Goal: Task Accomplishment & Management: Use online tool/utility

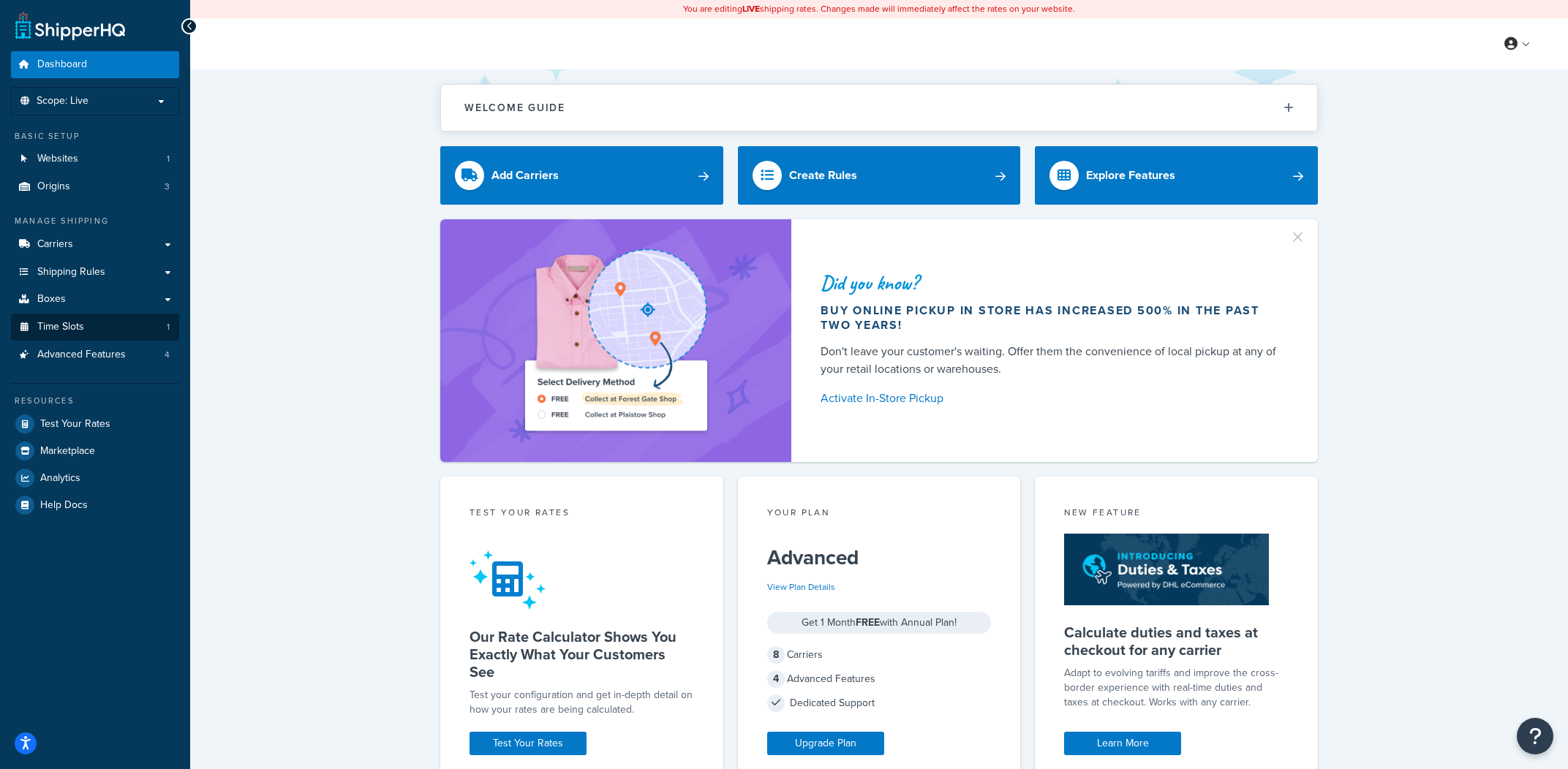
drag, startPoint x: 257, startPoint y: 419, endPoint x: 148, endPoint y: 317, distance: 149.3
click at [251, 418] on div "Did you know? Buy online pickup in store has increased 500% in the past two yea…" at bounding box center [879, 340] width 1319 height 242
click at [119, 250] on link "Carriers" at bounding box center [95, 245] width 168 height 27
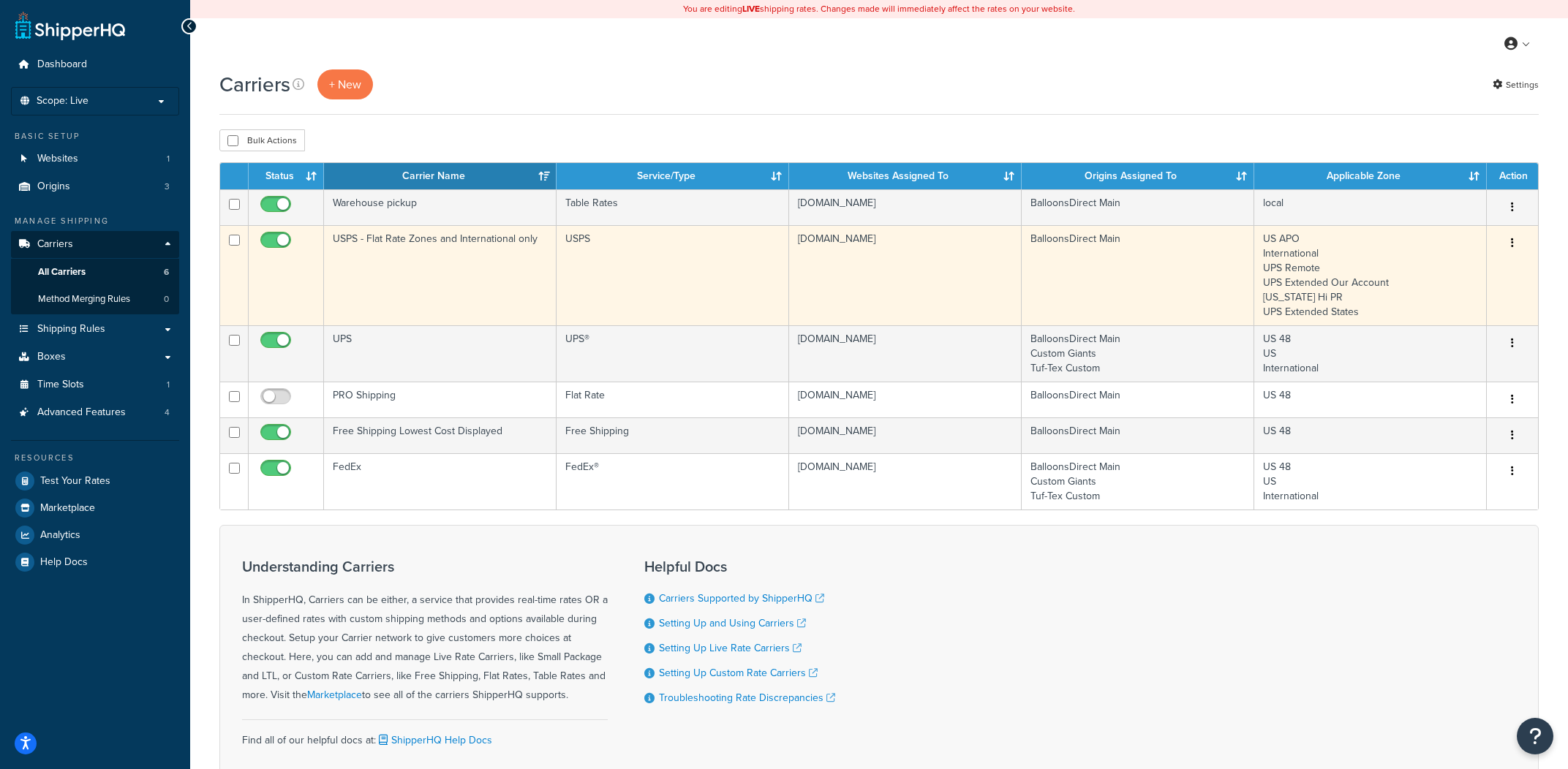
click at [491, 262] on td "USPS - Flat Rate Zones and International only" at bounding box center [440, 274] width 233 height 100
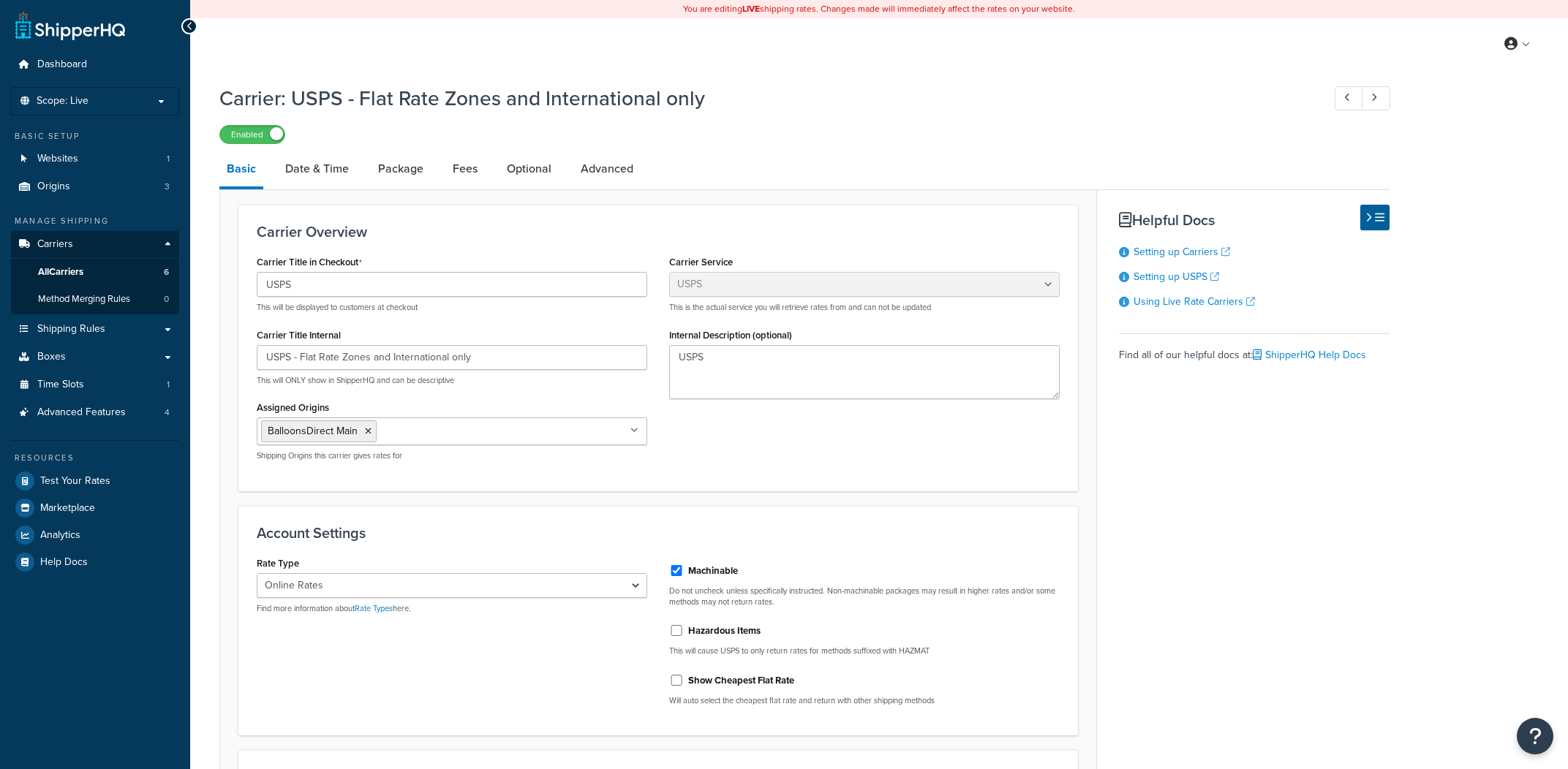
select select "usps"
select select "ONLINE"
click at [588, 186] on link "Advanced" at bounding box center [607, 169] width 67 height 35
select select "false"
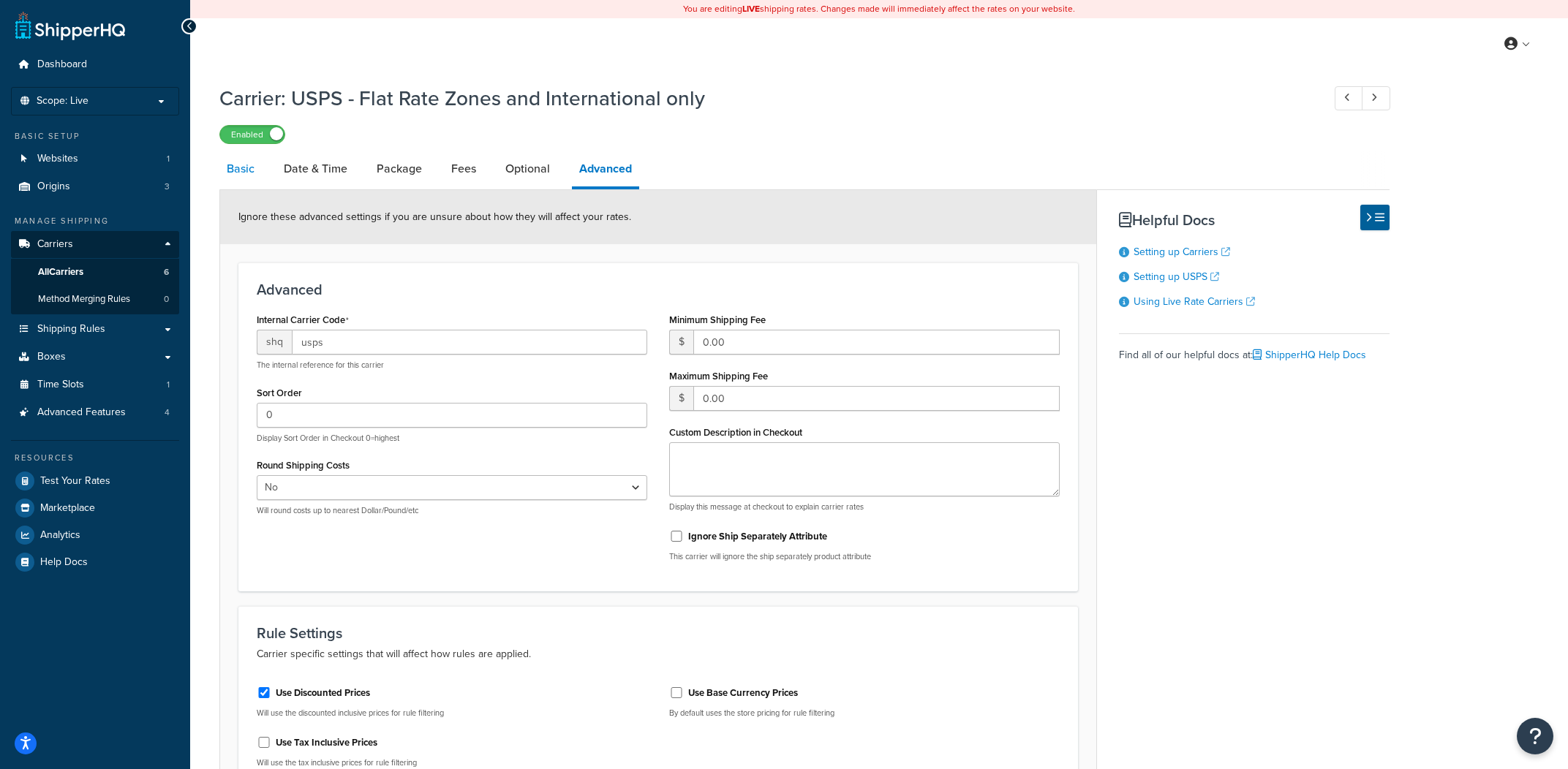
click at [239, 185] on link "Basic" at bounding box center [240, 169] width 42 height 35
select select "usps"
select select "ONLINE"
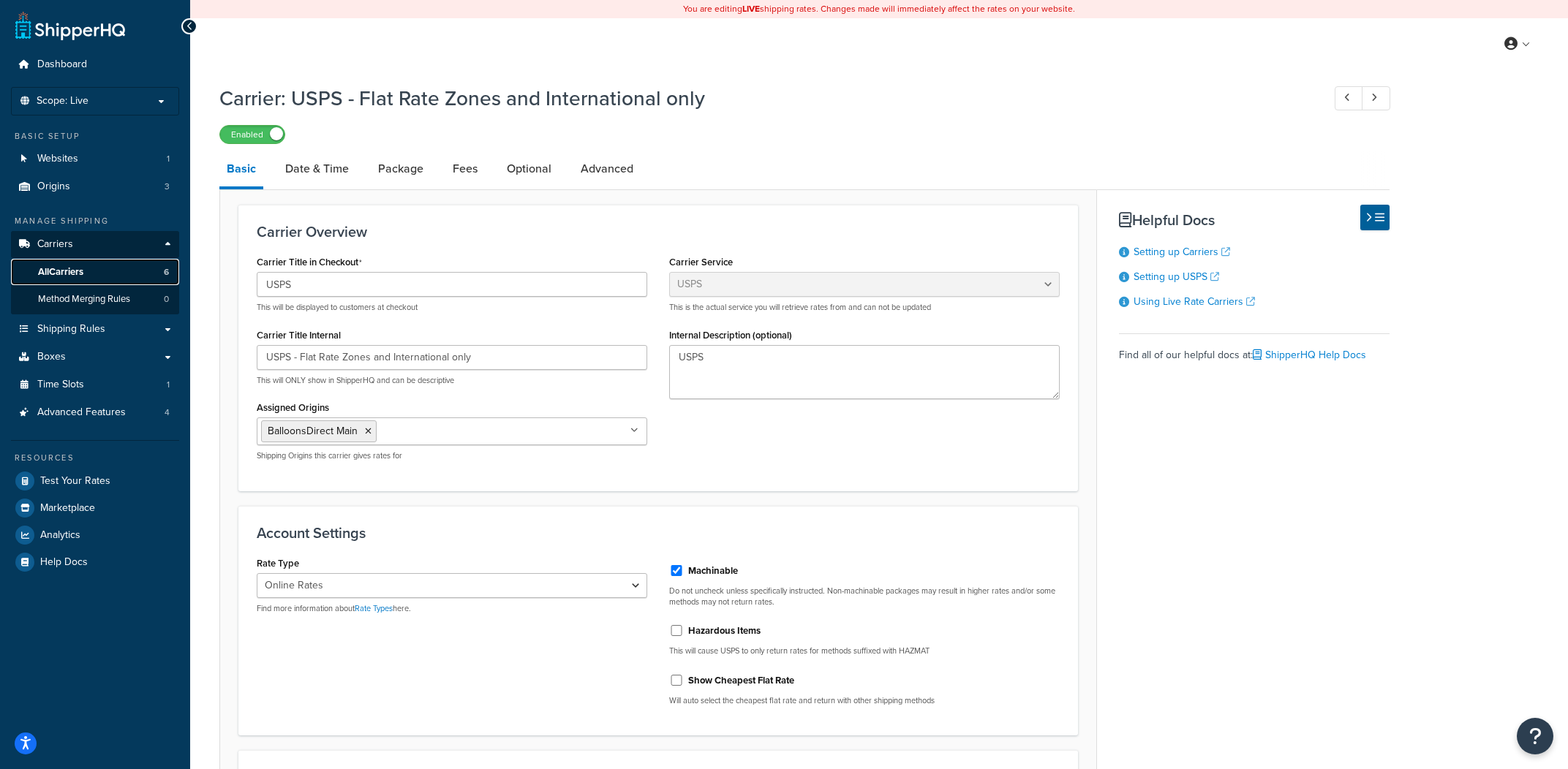
click at [162, 280] on link "All Carriers 6" at bounding box center [95, 272] width 168 height 27
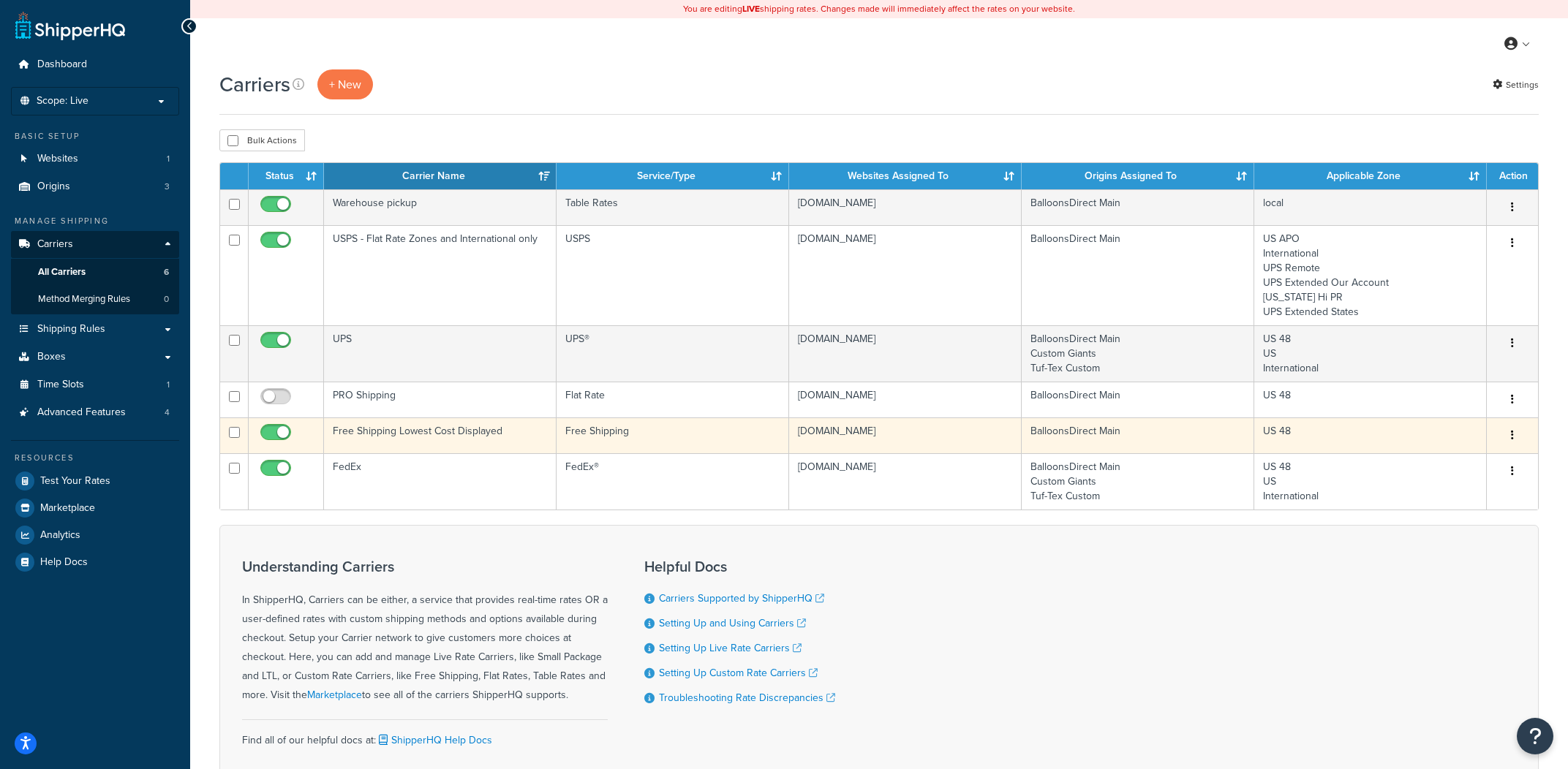
click at [419, 430] on td "Free Shipping Lowest Cost Displayed" at bounding box center [440, 435] width 233 height 36
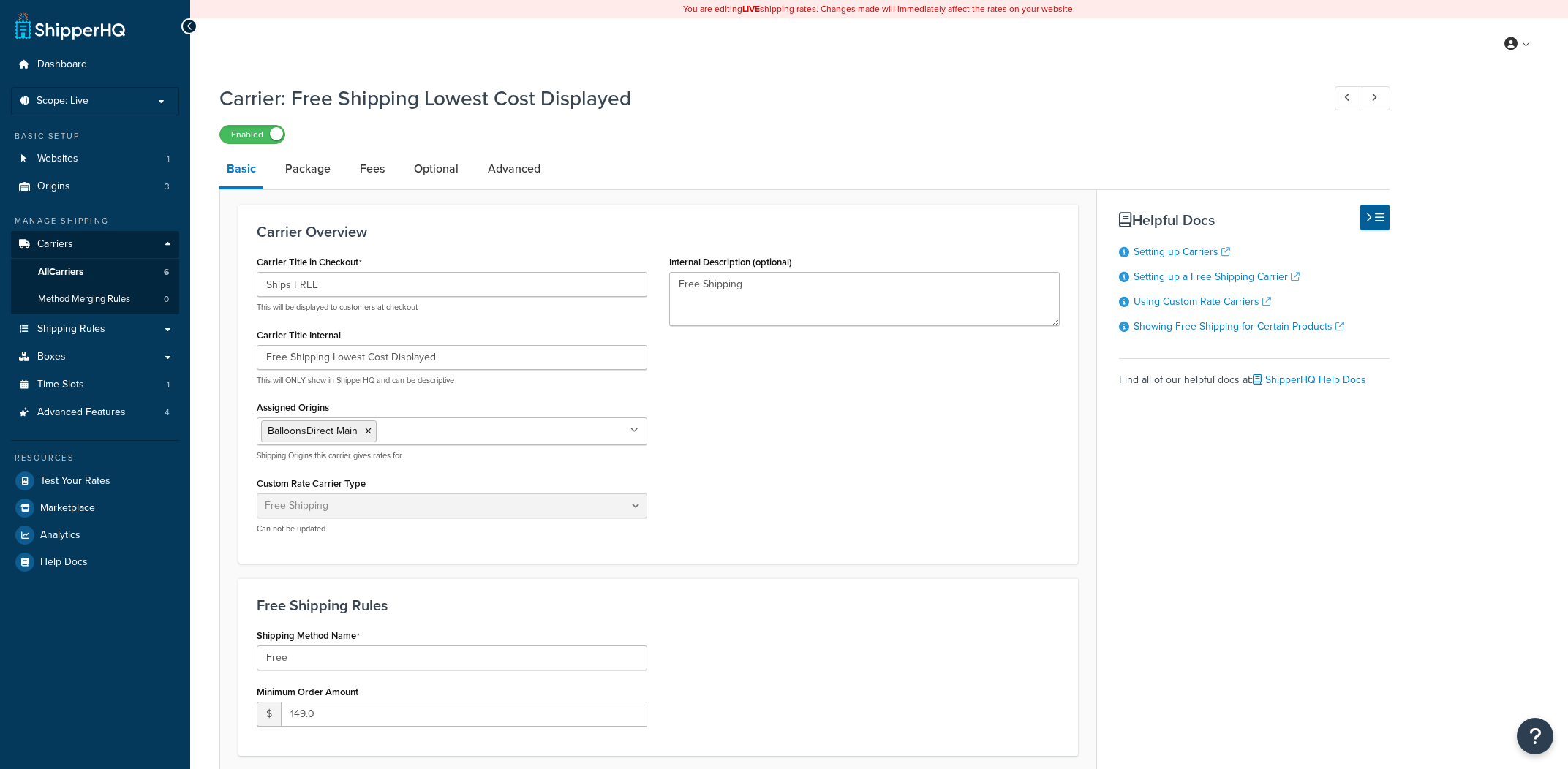
select select "free"
click at [503, 174] on link "Advanced" at bounding box center [514, 169] width 67 height 35
select select "false"
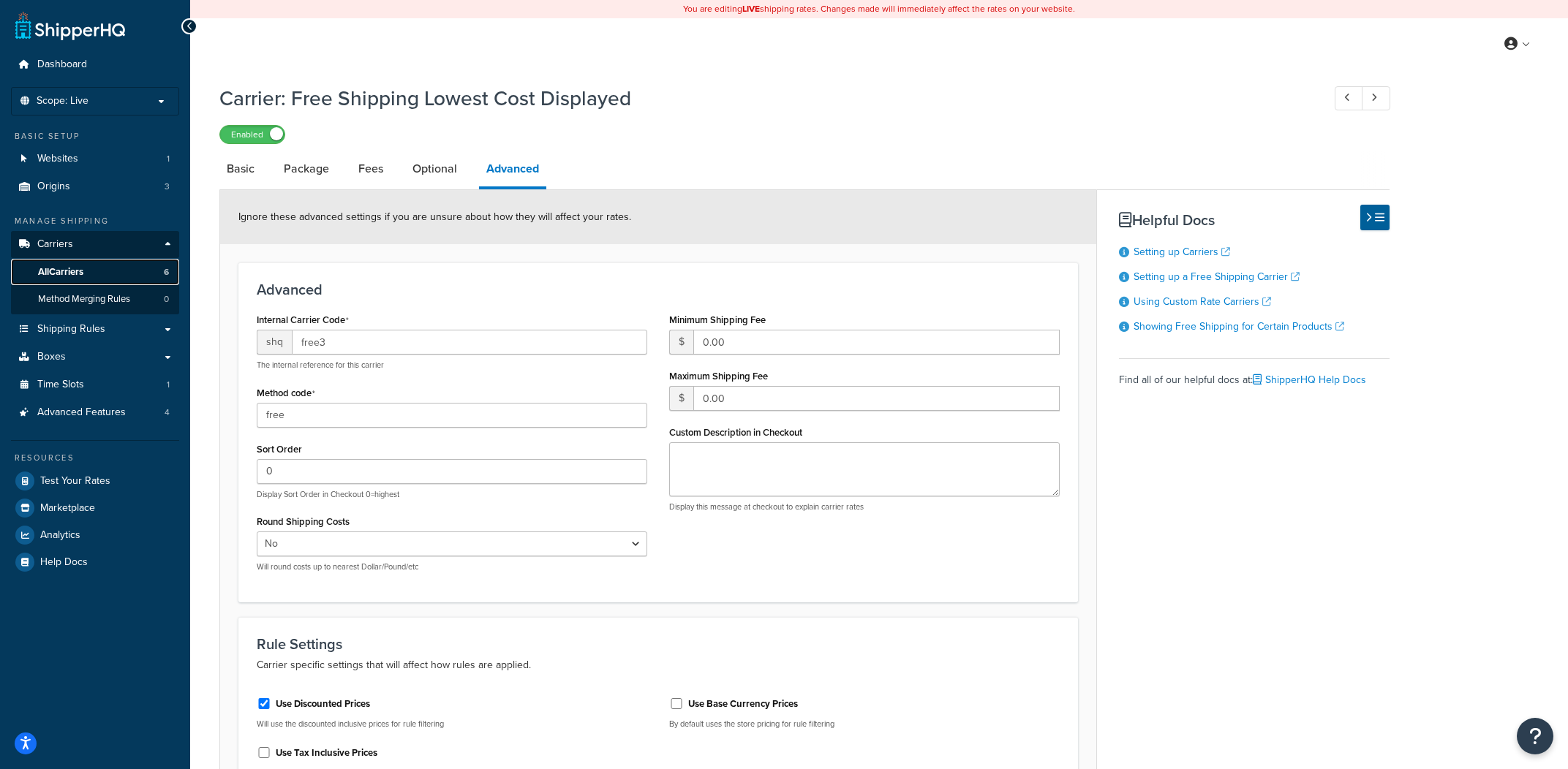
click at [155, 278] on link "All Carriers 6" at bounding box center [95, 272] width 168 height 27
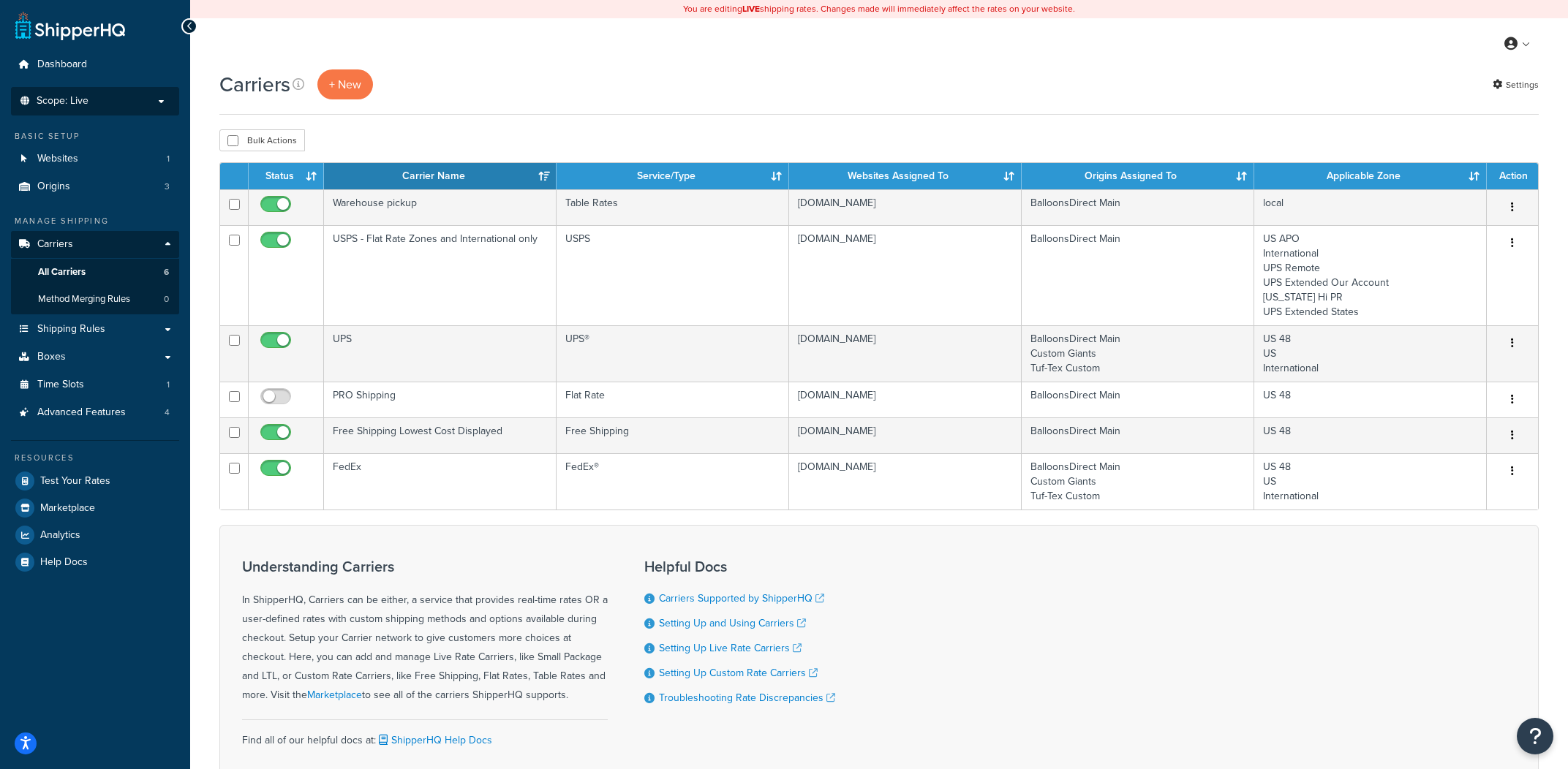
click at [117, 106] on p "Scope: Live" at bounding box center [95, 102] width 155 height 13
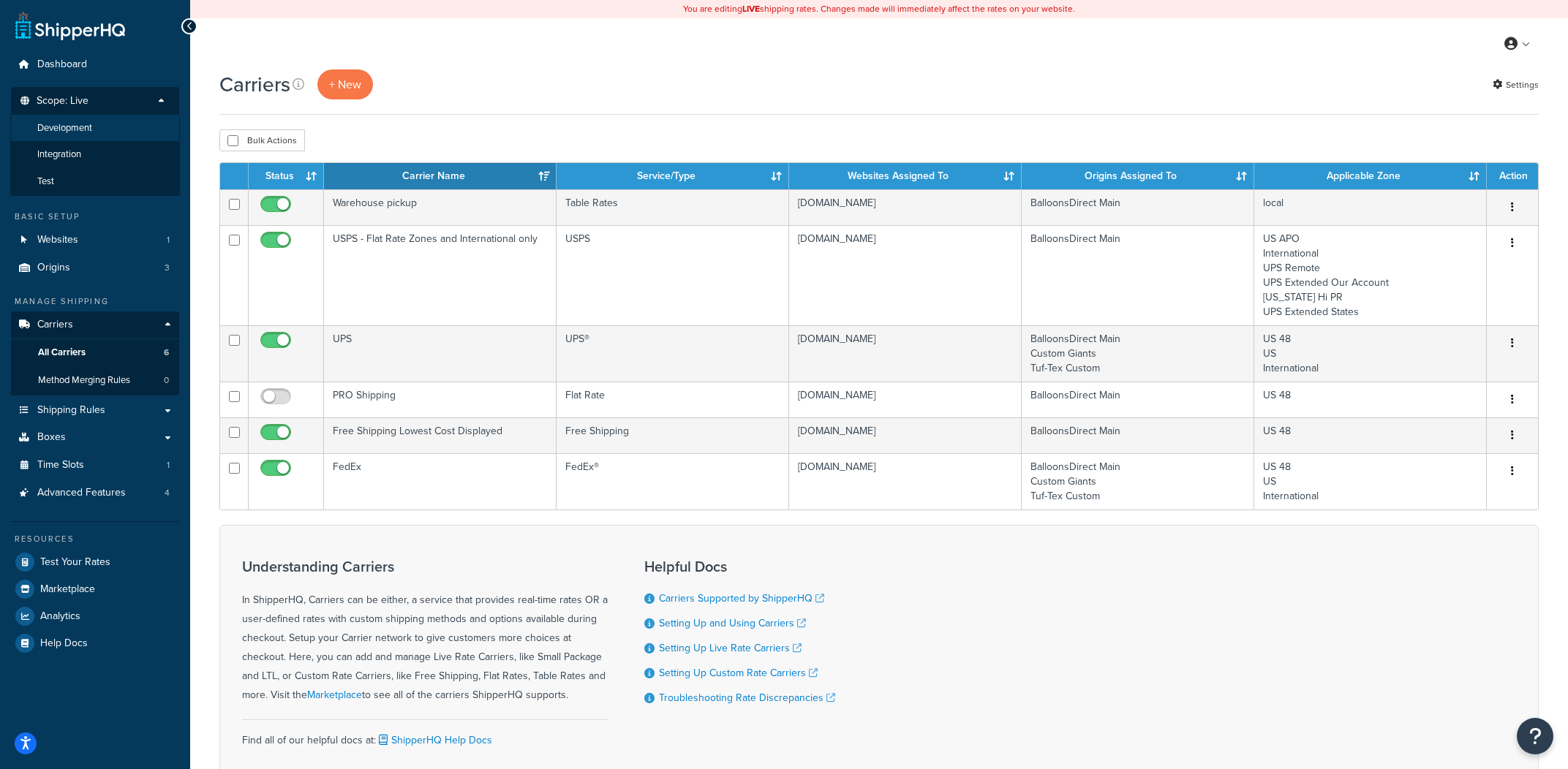
click at [113, 130] on li "Development" at bounding box center [95, 128] width 170 height 27
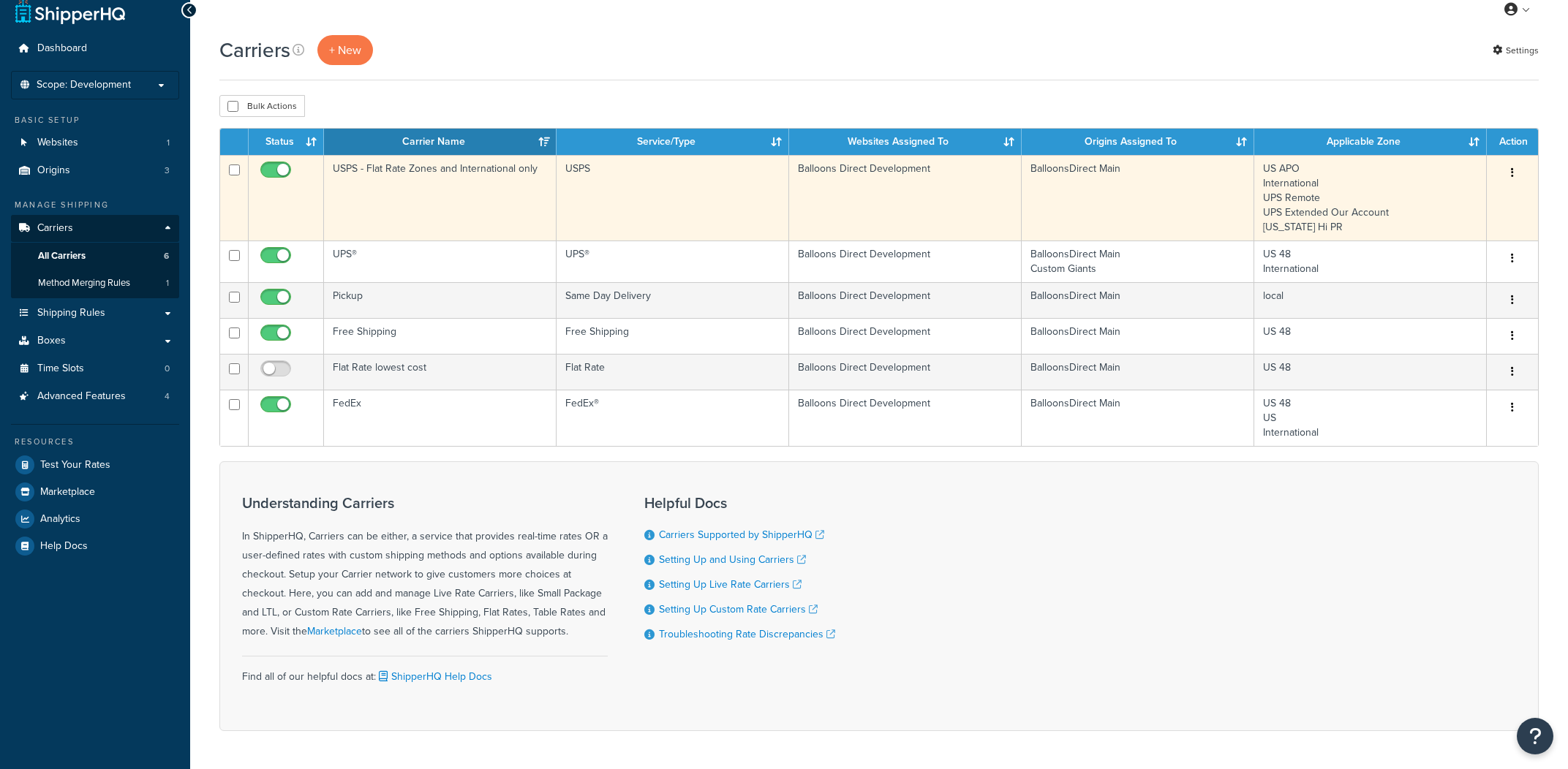
scroll to position [14, 0]
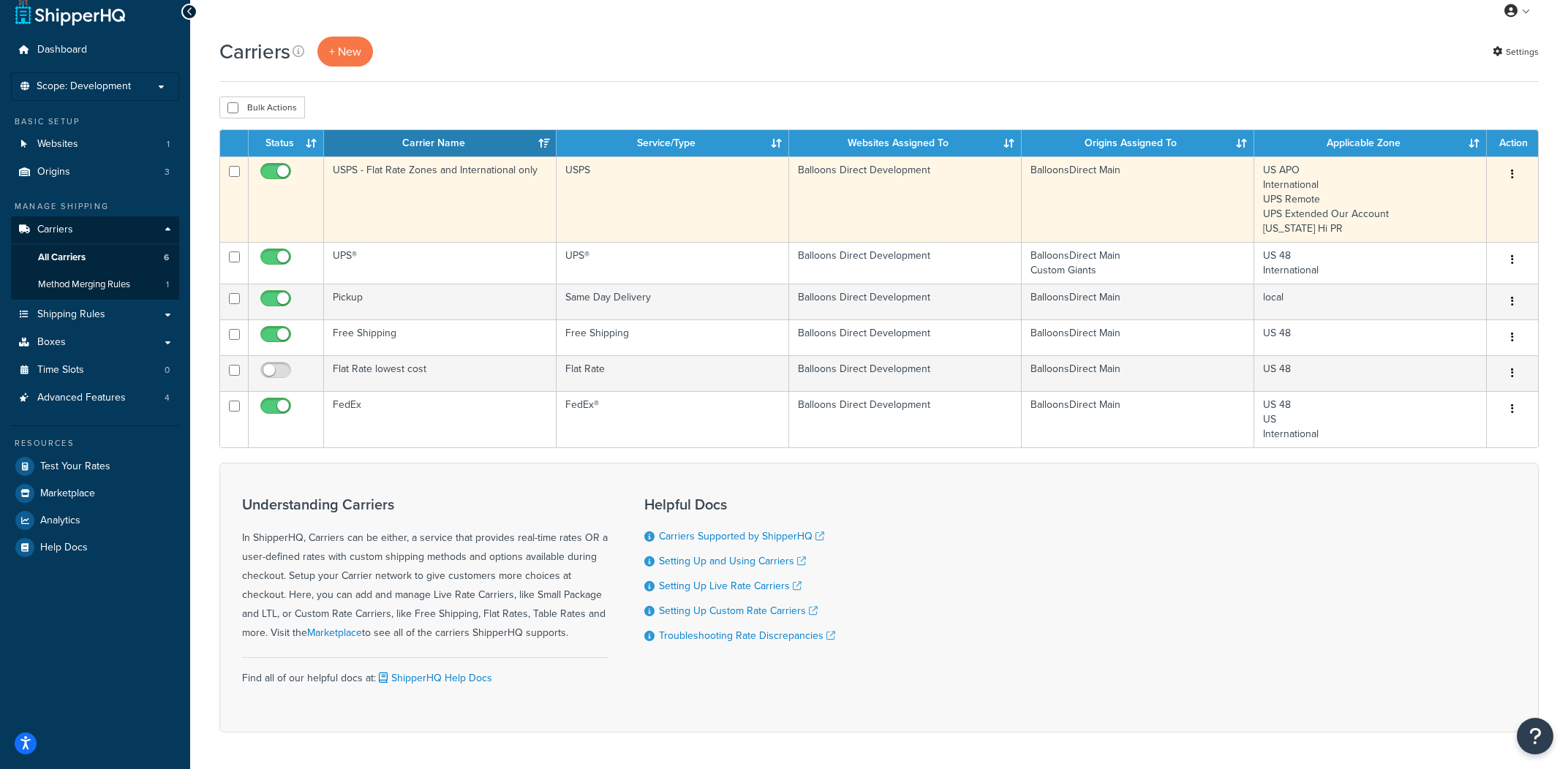
click at [507, 222] on td "USPS - Flat Rate Zones and International only" at bounding box center [440, 199] width 233 height 86
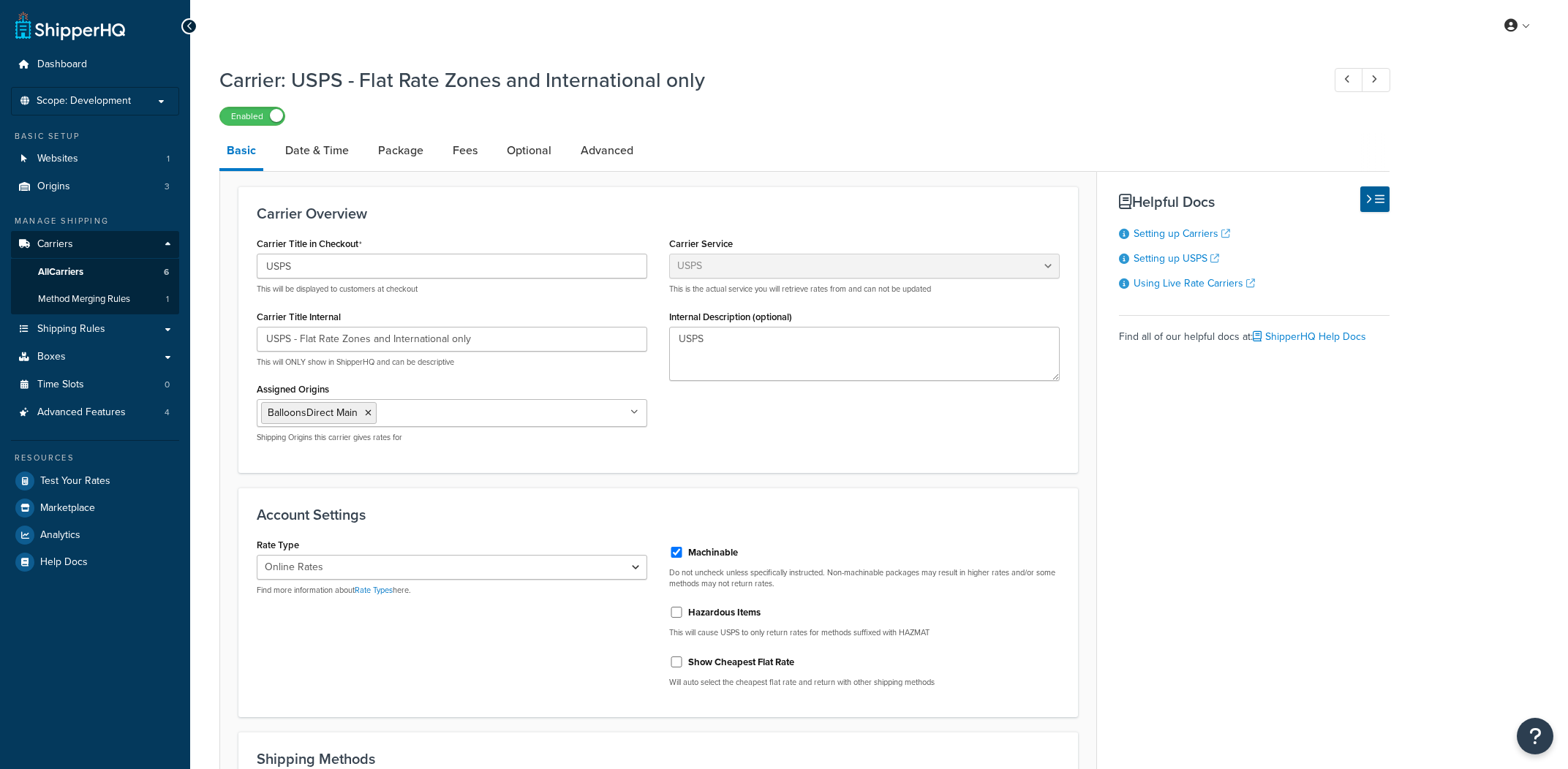
select select "usps"
select select "ONLINE"
click at [589, 156] on link "Advanced" at bounding box center [607, 150] width 67 height 35
select select "false"
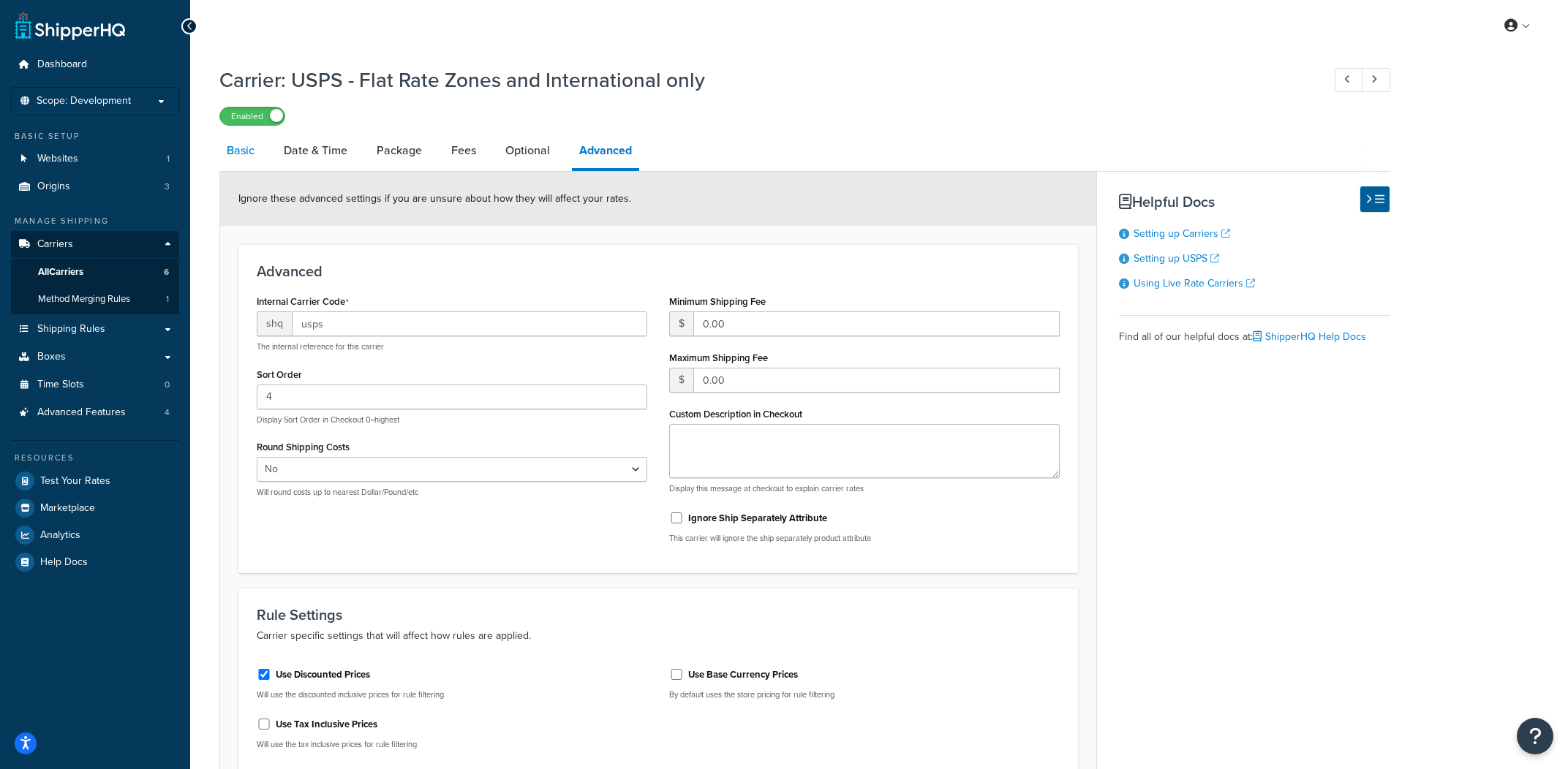
click at [251, 164] on link "Basic" at bounding box center [240, 150] width 42 height 35
select select "usps"
select select "ONLINE"
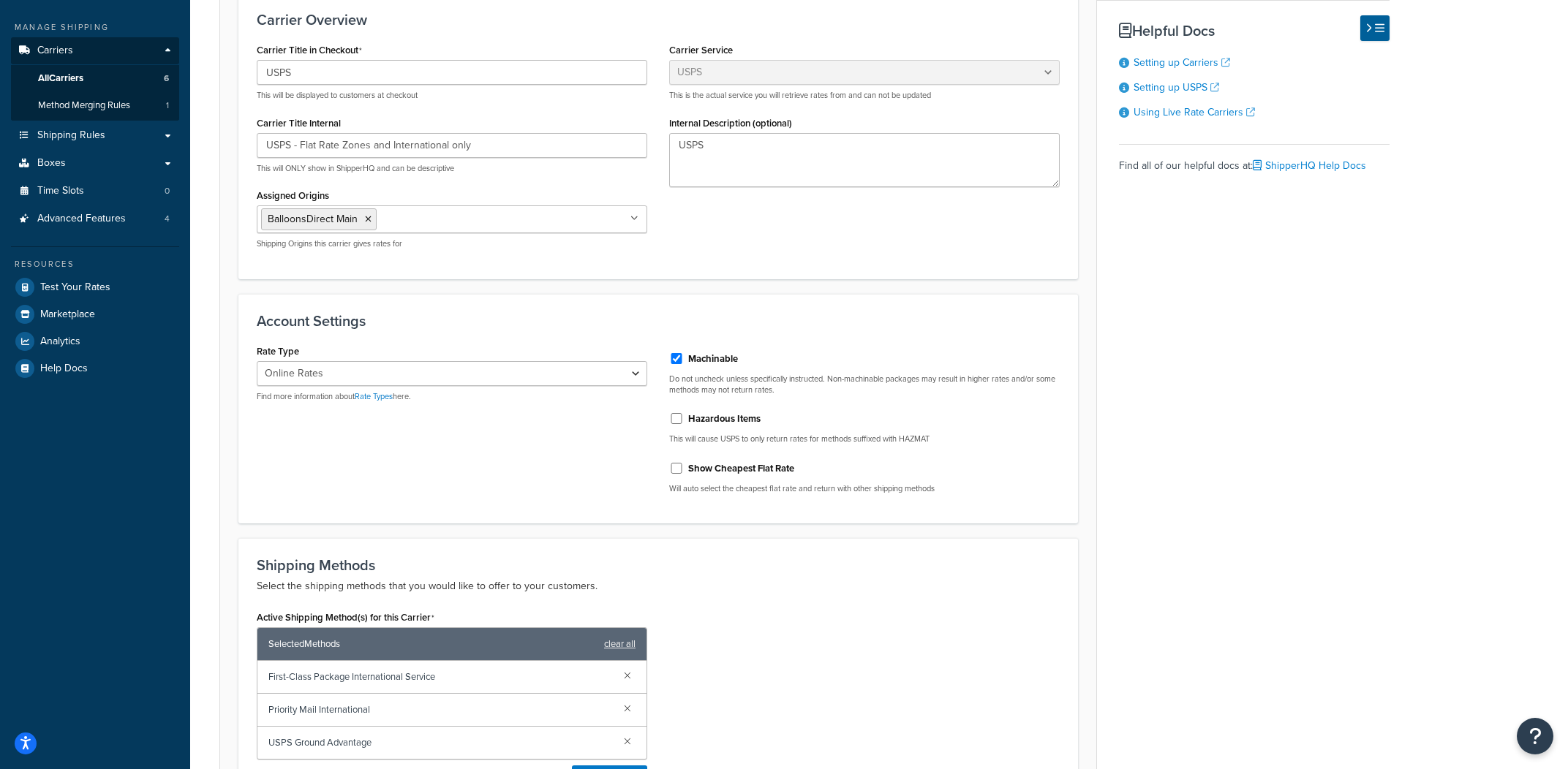
scroll to position [179, 0]
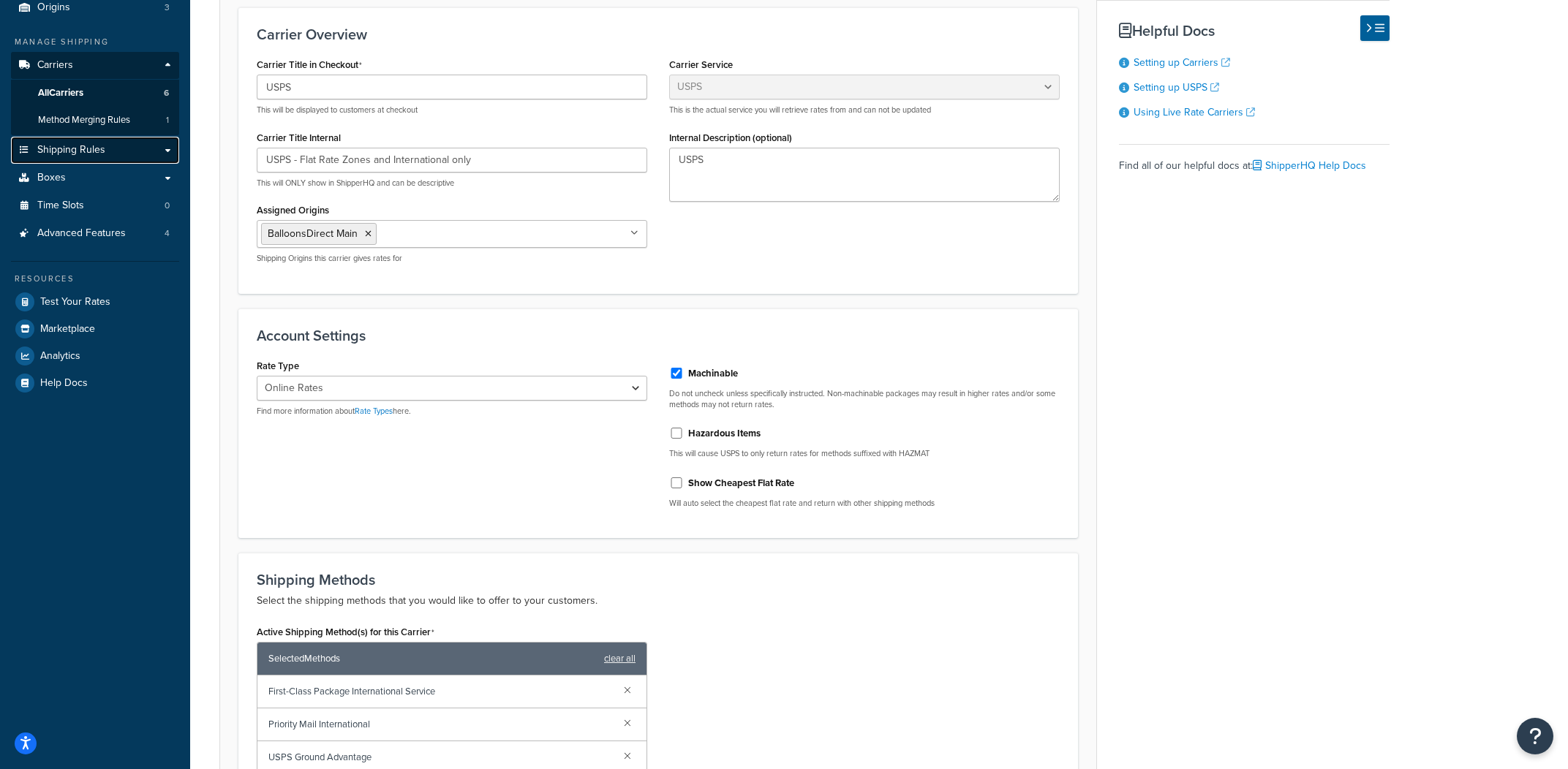
click at [135, 160] on link "Shipping Rules" at bounding box center [95, 150] width 168 height 27
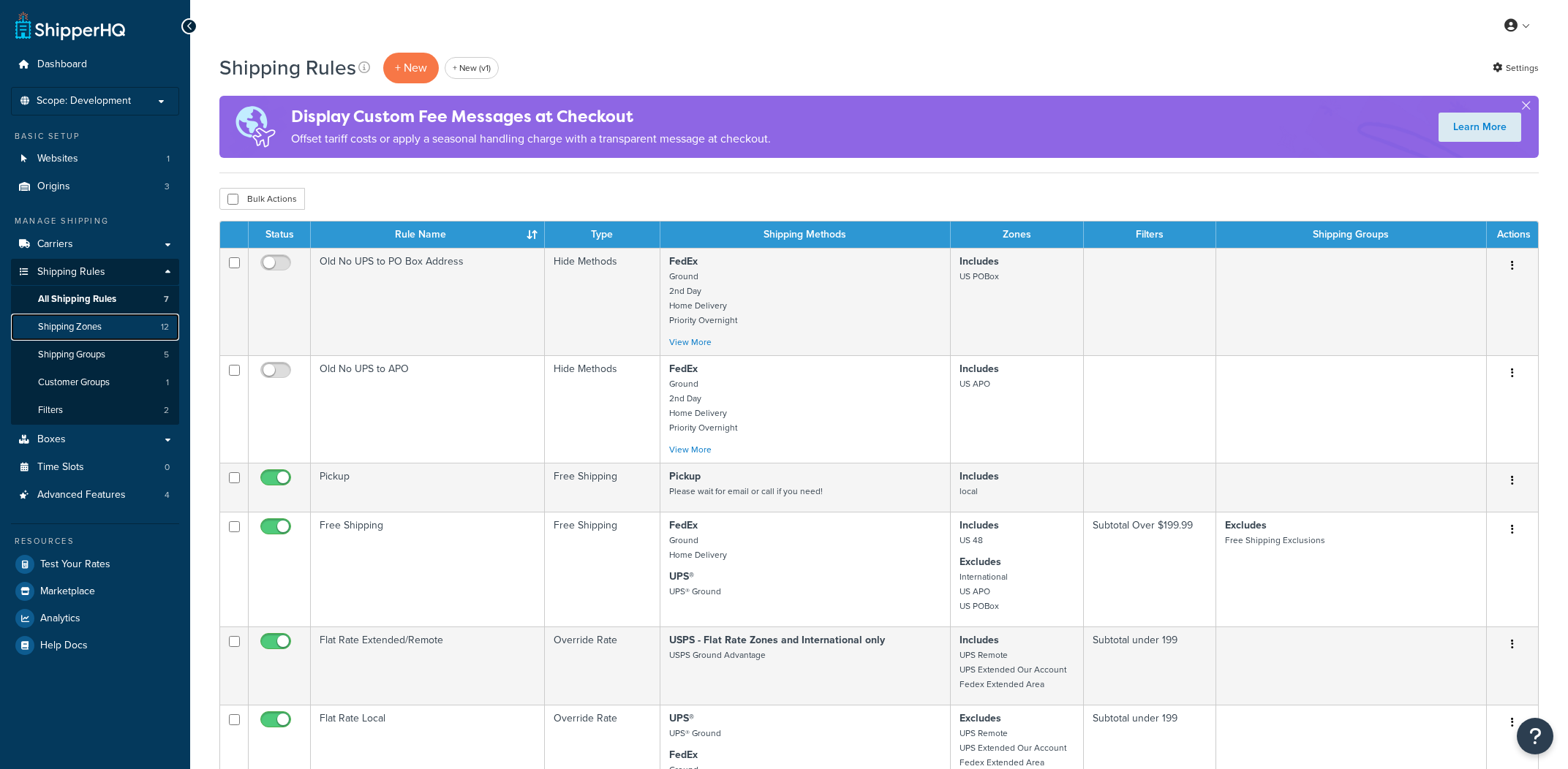
click at [114, 335] on link "Shipping Zones 12" at bounding box center [95, 327] width 168 height 27
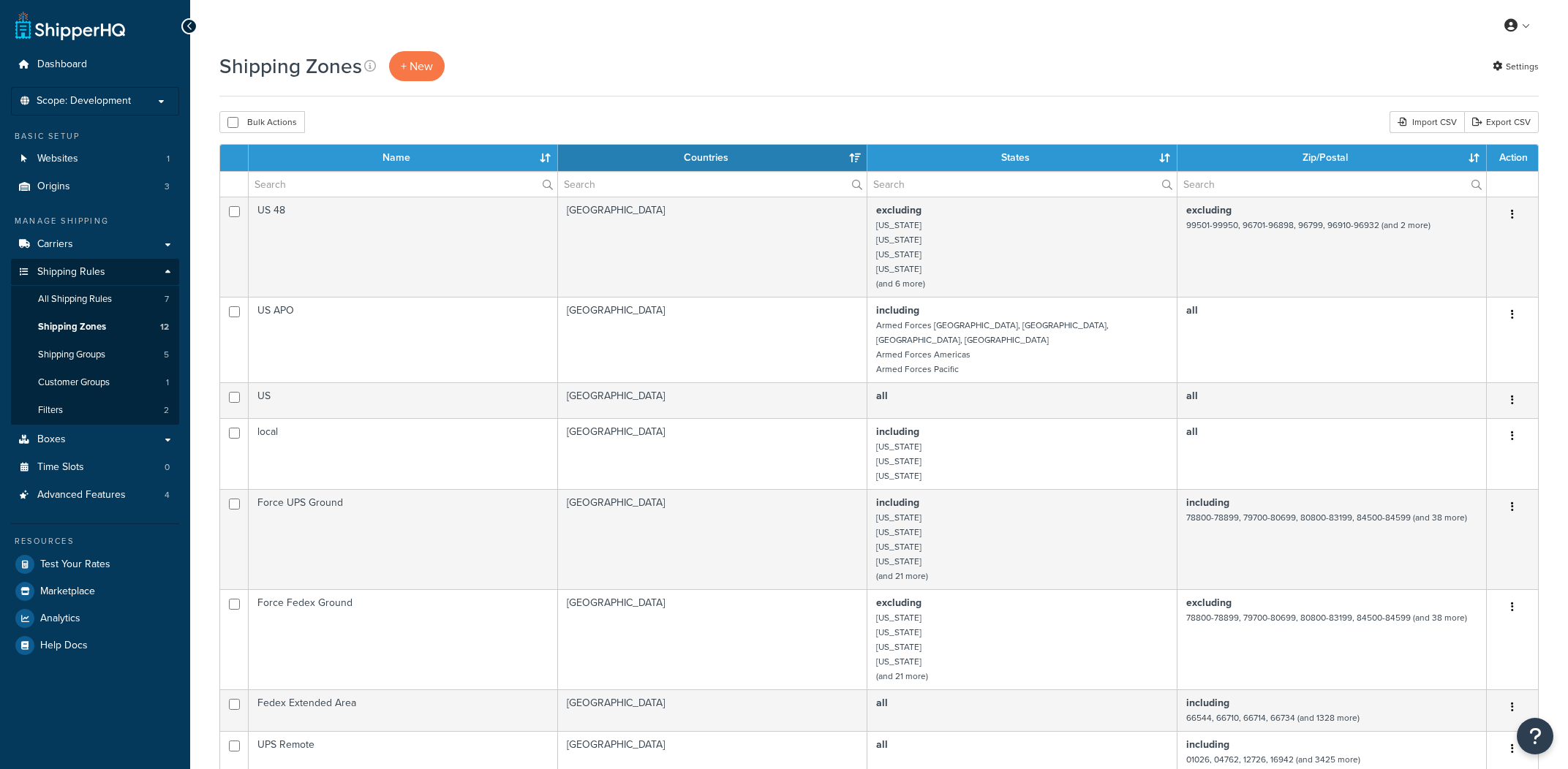
select select "15"
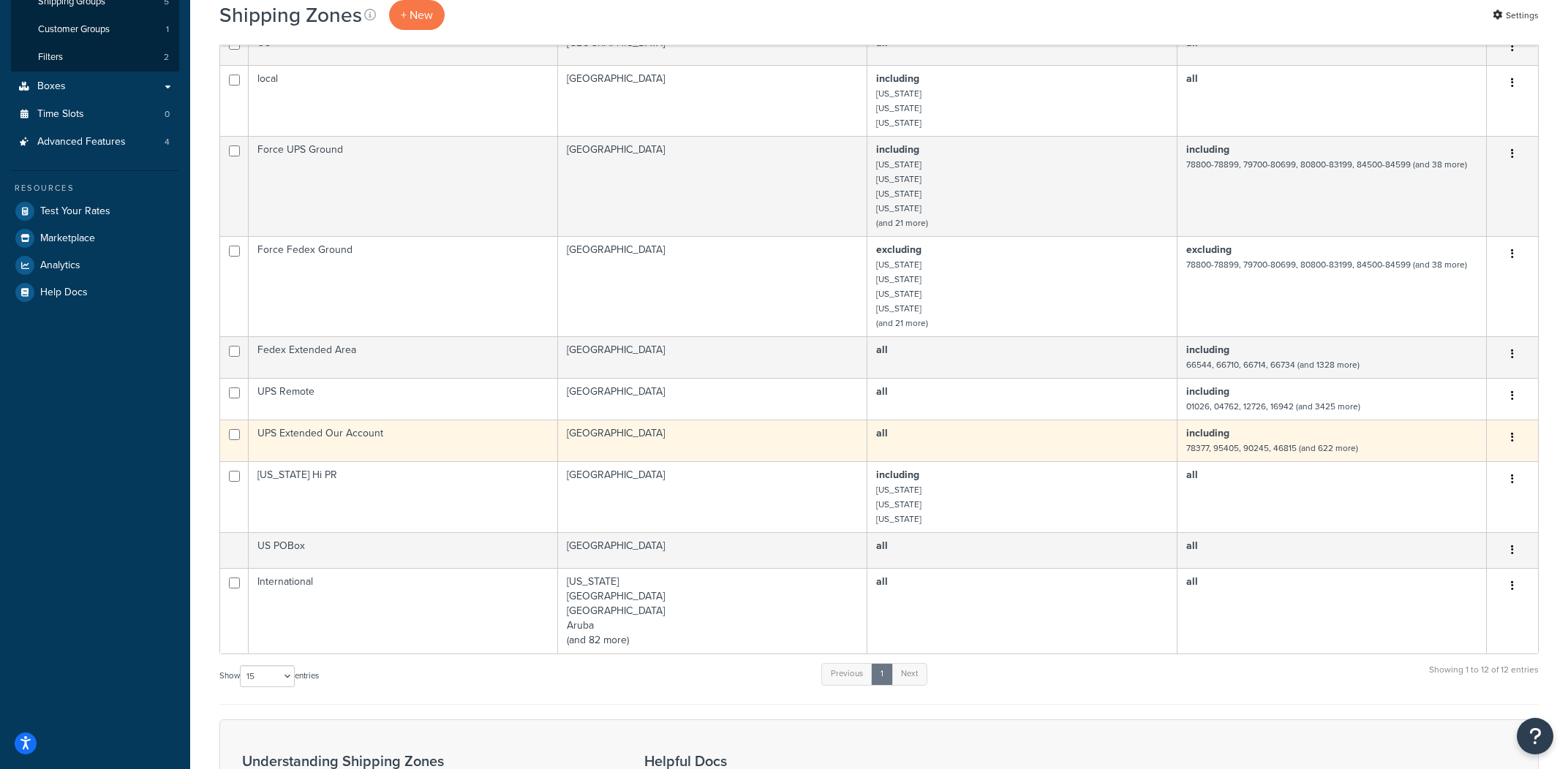
scroll to position [350, 0]
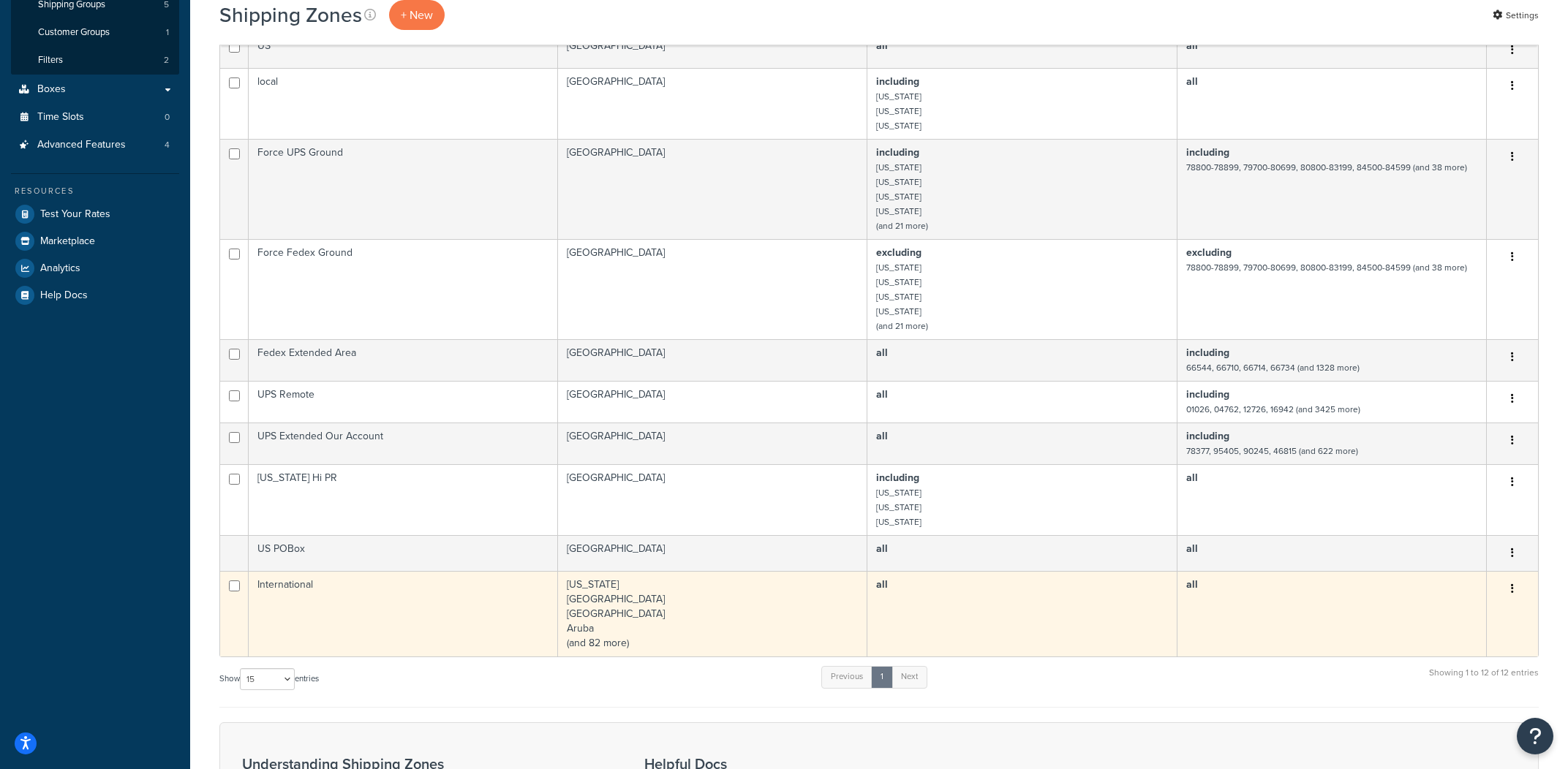
click at [534, 595] on td "International" at bounding box center [403, 614] width 309 height 86
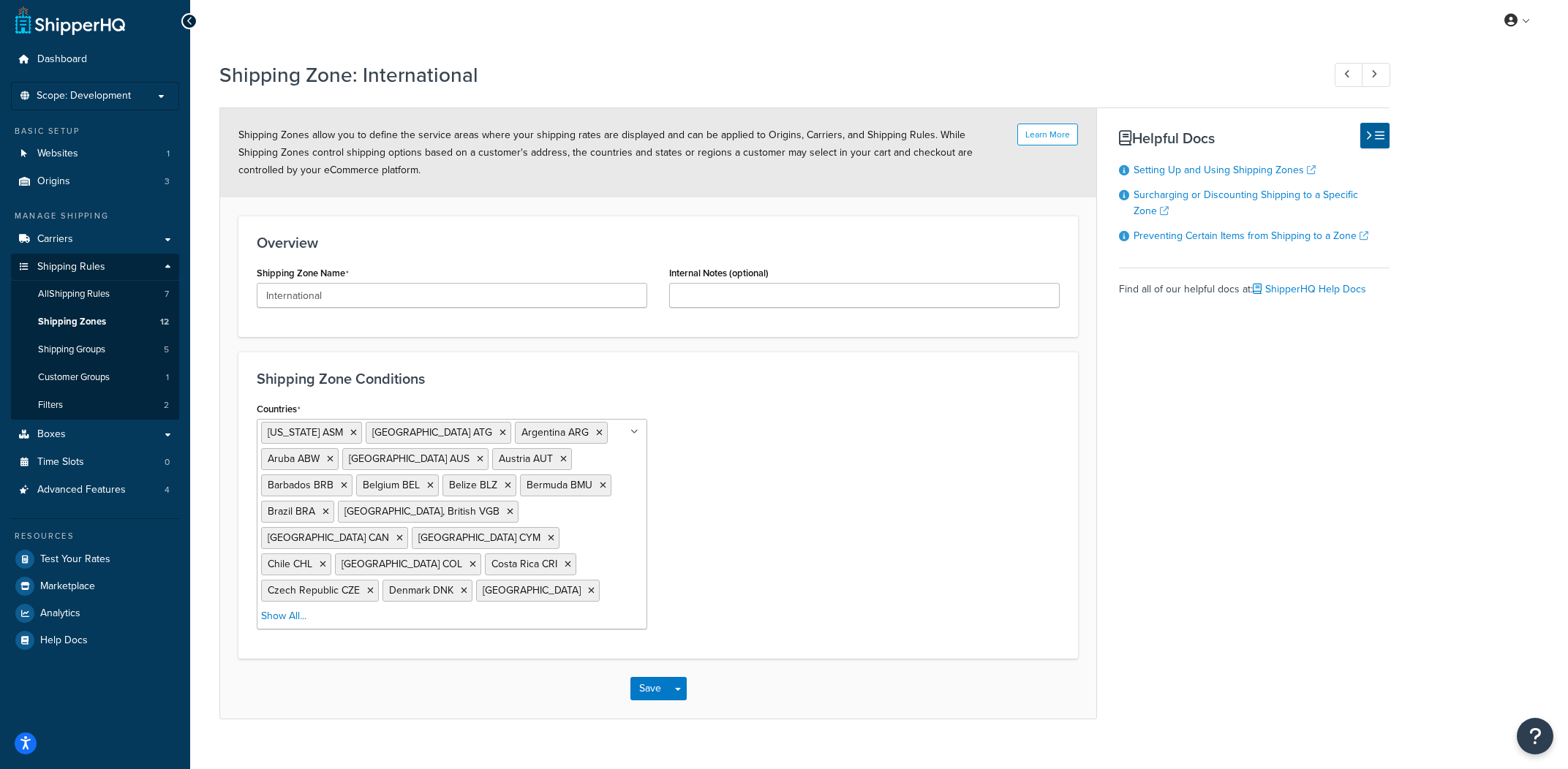
click at [595, 590] on ul "American Samoa ASM Antigua and Barbuda ATG Argentina ARG Aruba ABW Australia AU…" at bounding box center [452, 524] width 391 height 210
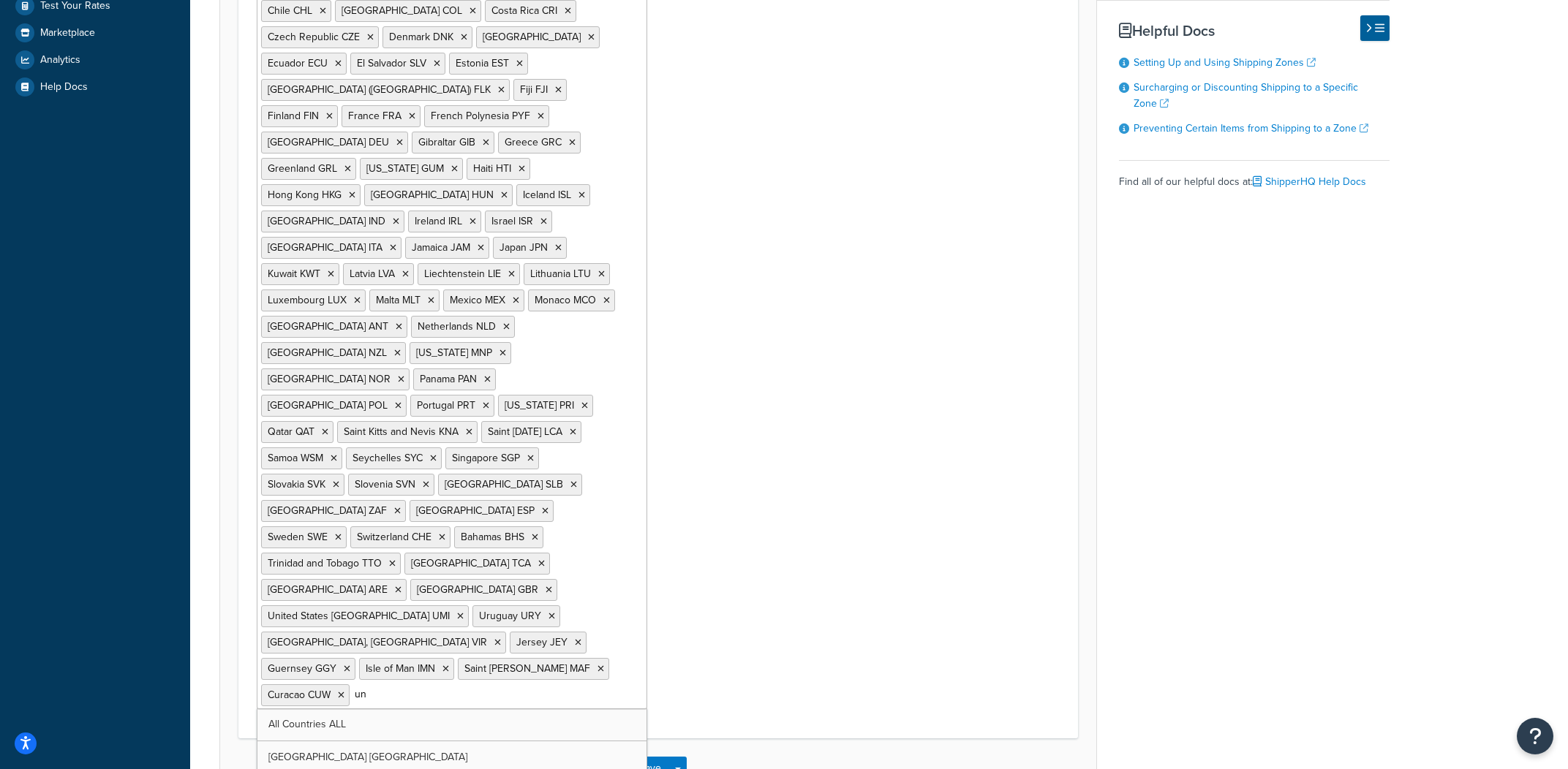
type input "uni"
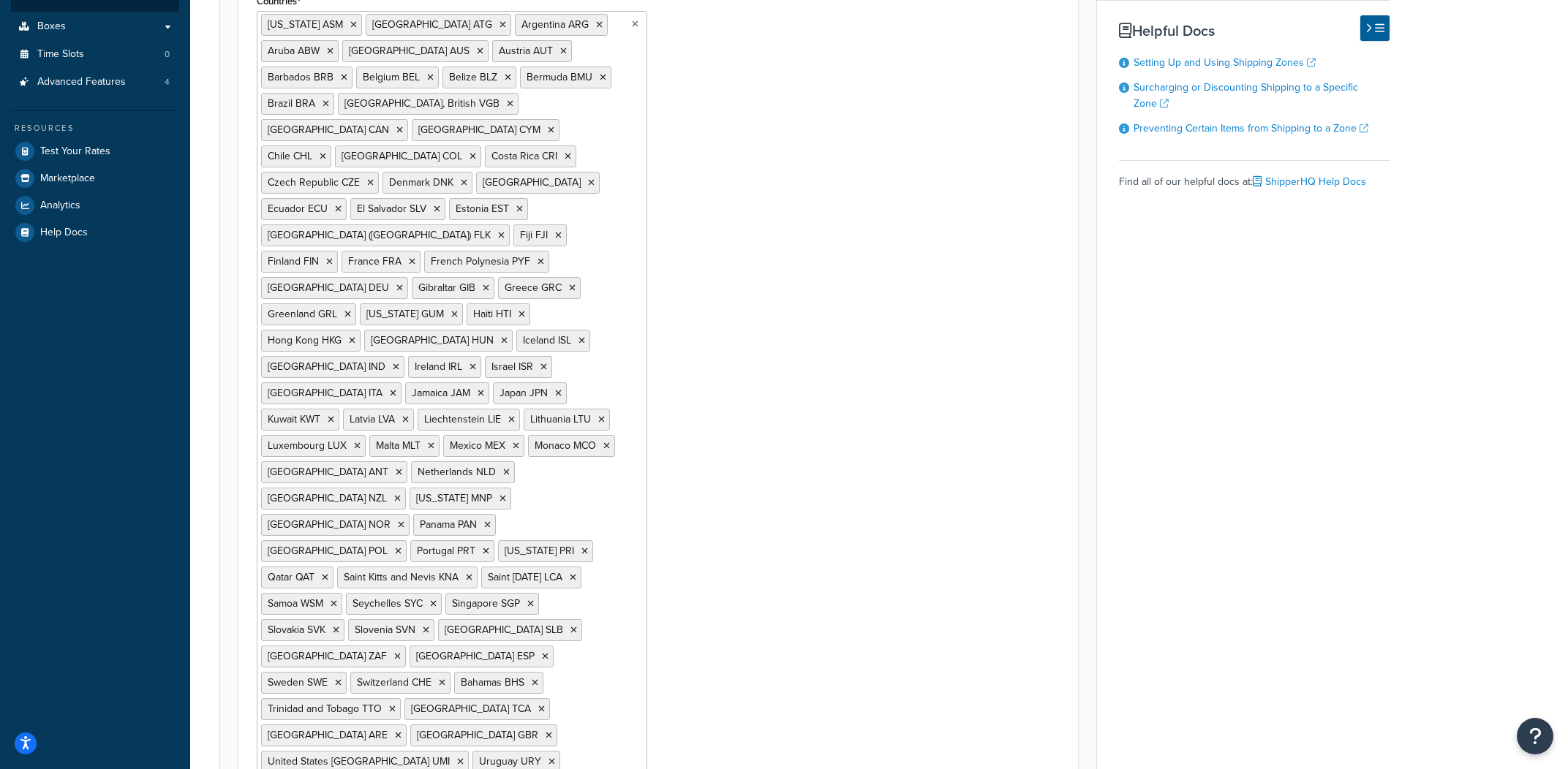
click at [856, 406] on html "Press Option+1 for screen-reader mode, Option+0 to cancel Accessibility Screen-…" at bounding box center [784, 302] width 1568 height 1431
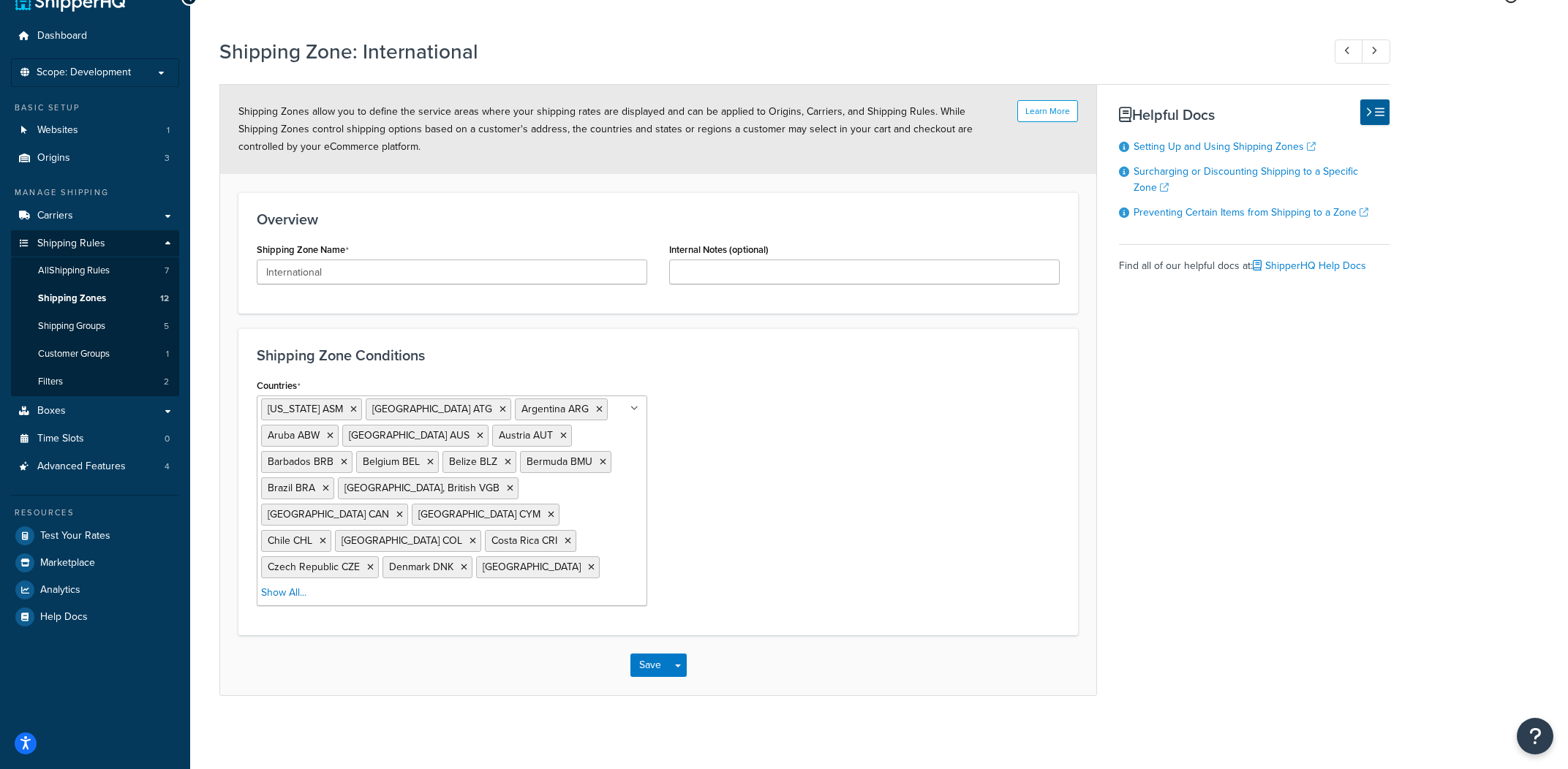
scroll to position [366, 0]
click at [63, 530] on span "Test Your Rates" at bounding box center [75, 536] width 70 height 13
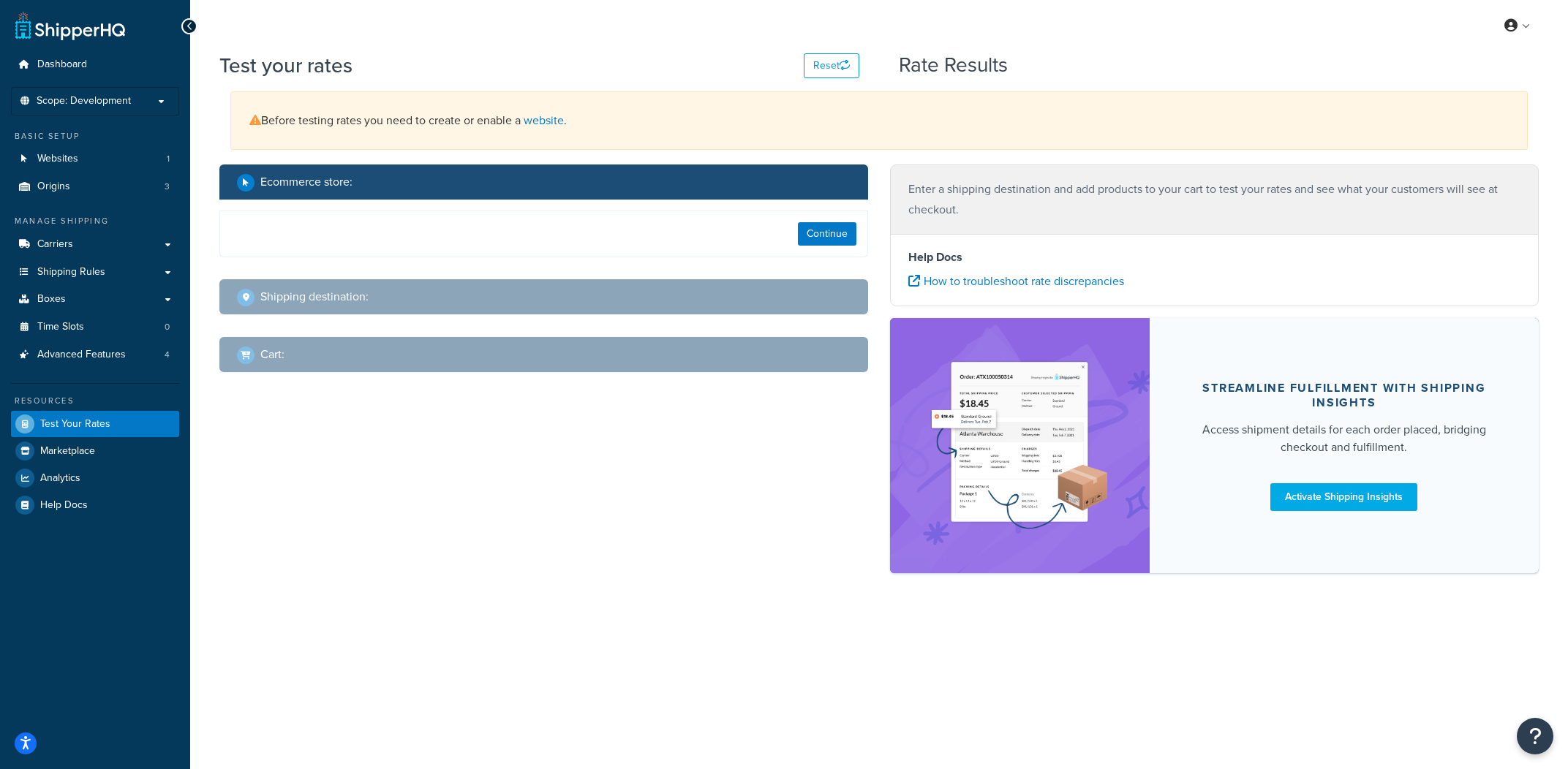
select select "TX"
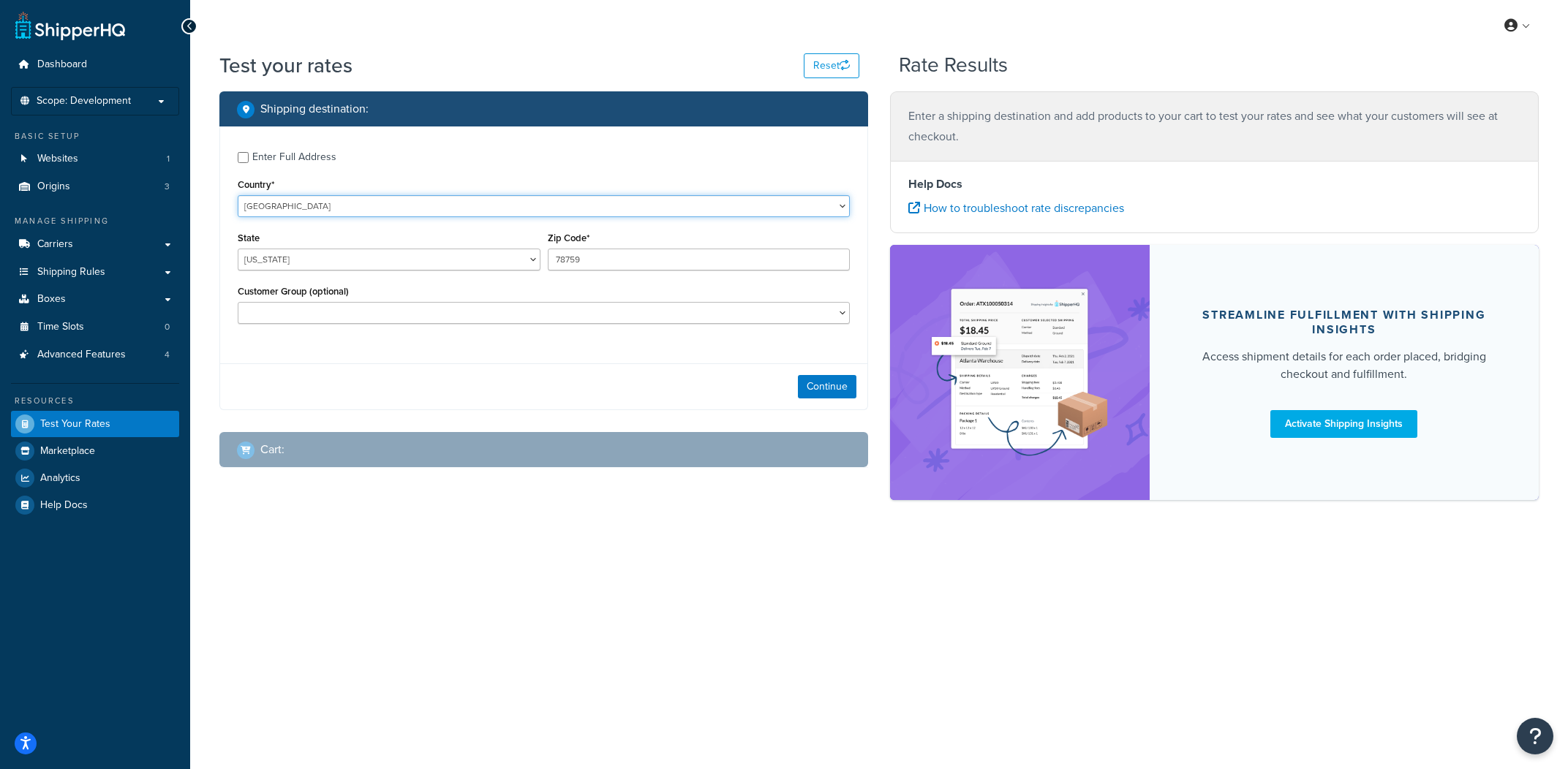
click at [238, 195] on select "United States United Kingdom Afghanistan Åland Islands Albania Algeria American…" at bounding box center [543, 206] width 612 height 22
select select "GB"
click option "United Kingdom" at bounding box center [0, 0] width 0 height 0
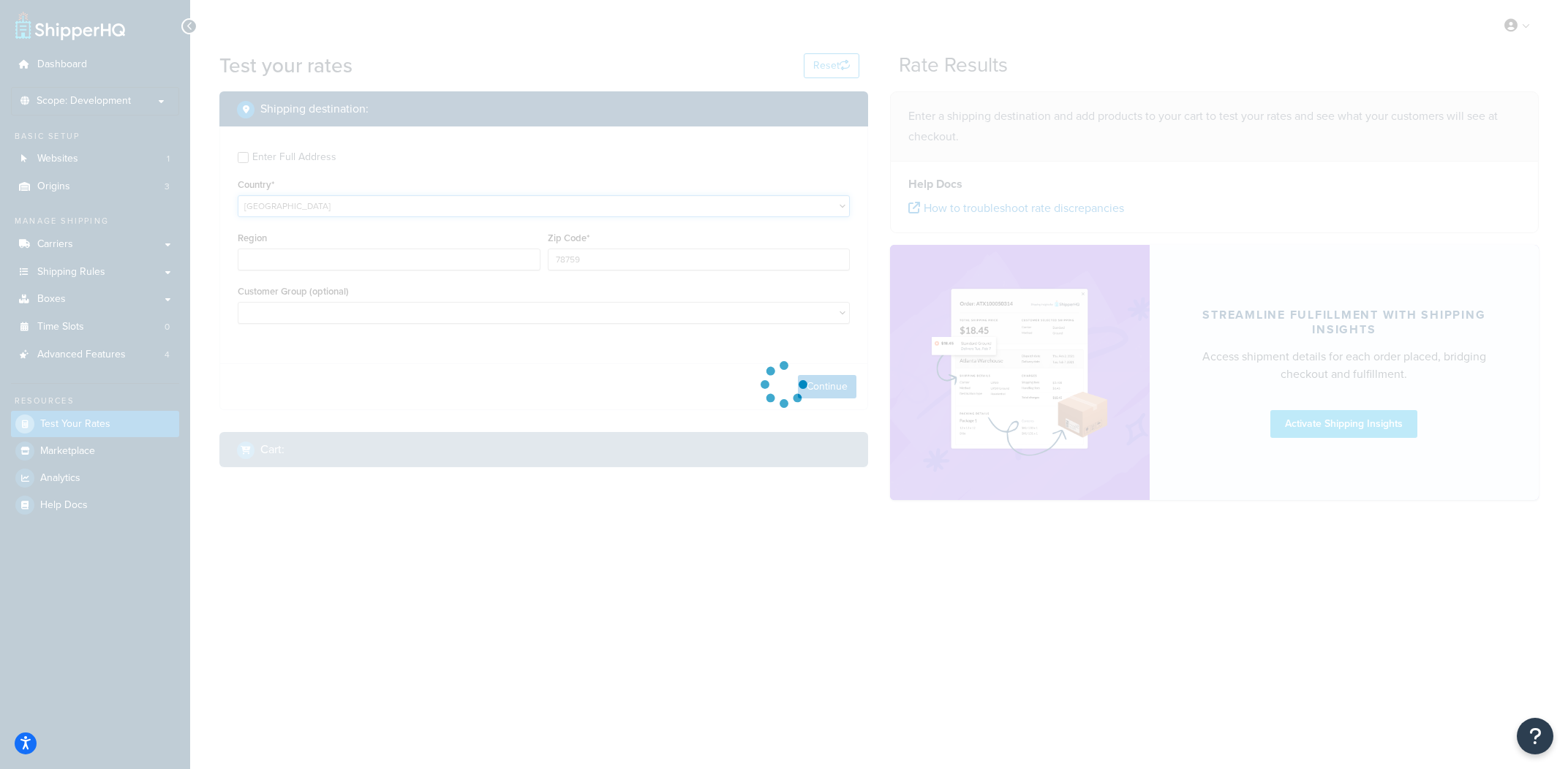
type input "TX"
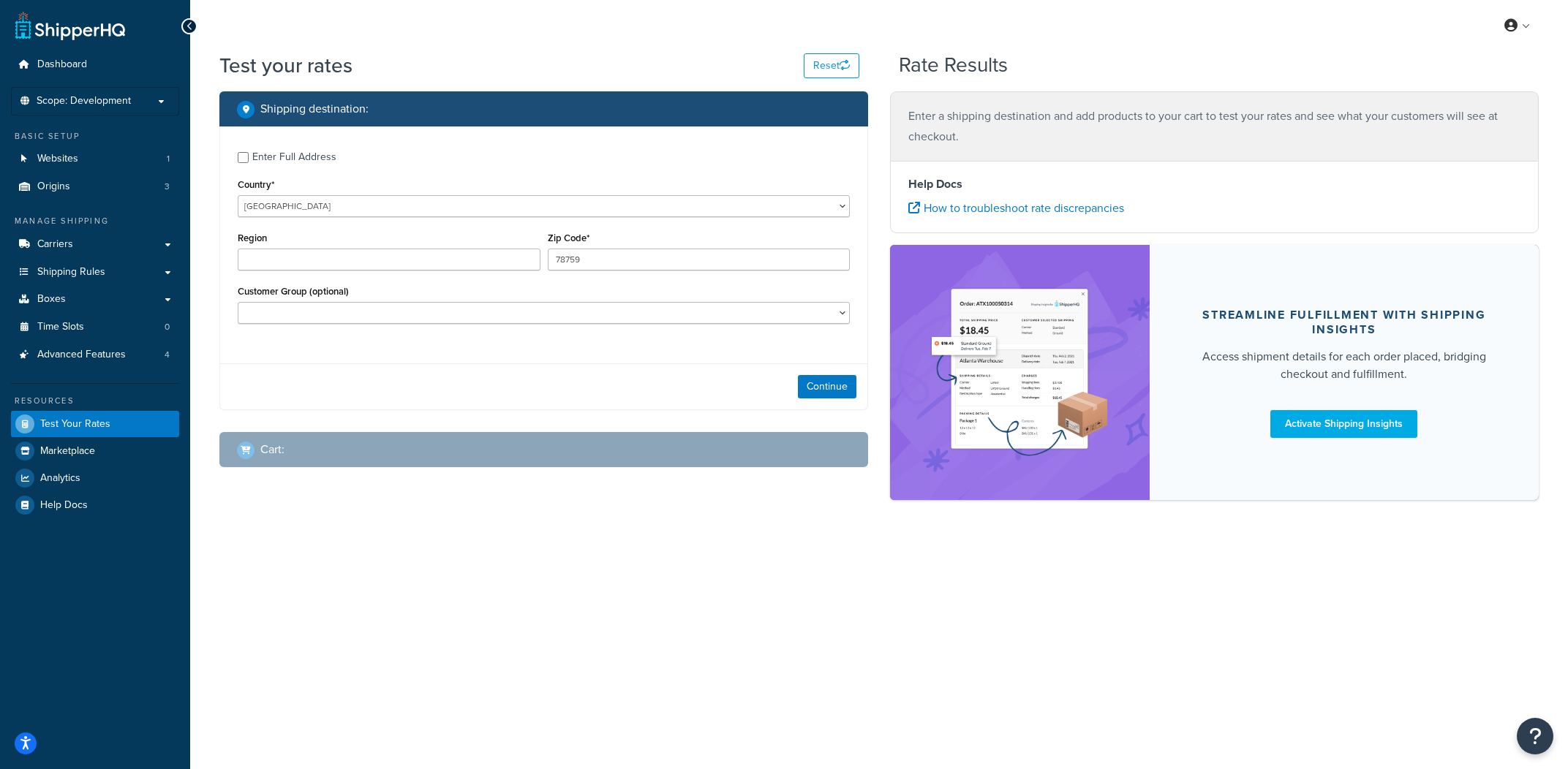
click at [295, 146] on label "Enter Full Address" at bounding box center [551, 155] width 597 height 23
click at [249, 152] on input "Enter Full Address" at bounding box center [243, 158] width 11 height 11
checkbox input "true"
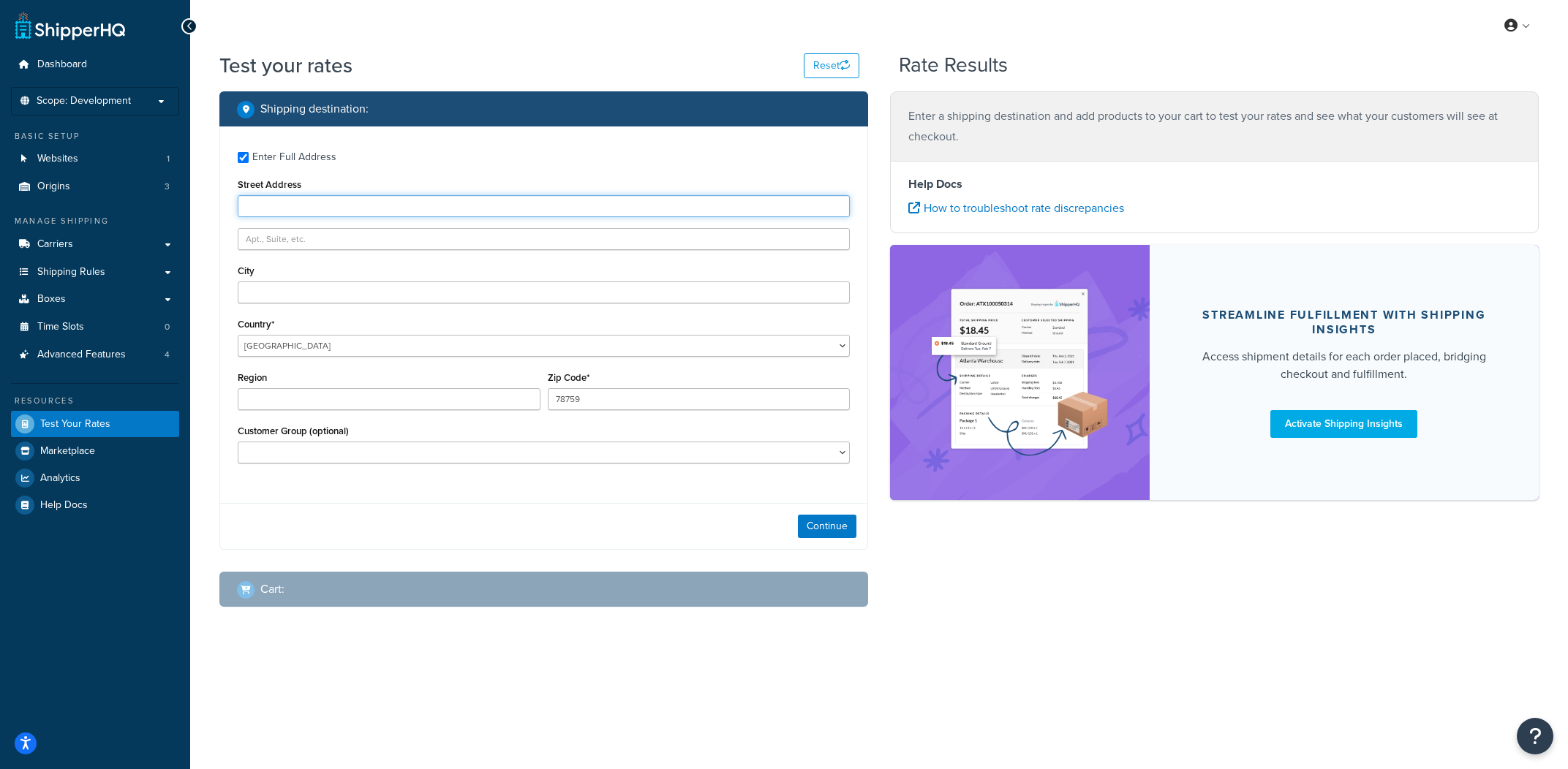
click at [300, 199] on input "Street Address" at bounding box center [543, 206] width 612 height 22
type input "14 Shipper Lane"
type input "London"
type input "N2 9AJ"
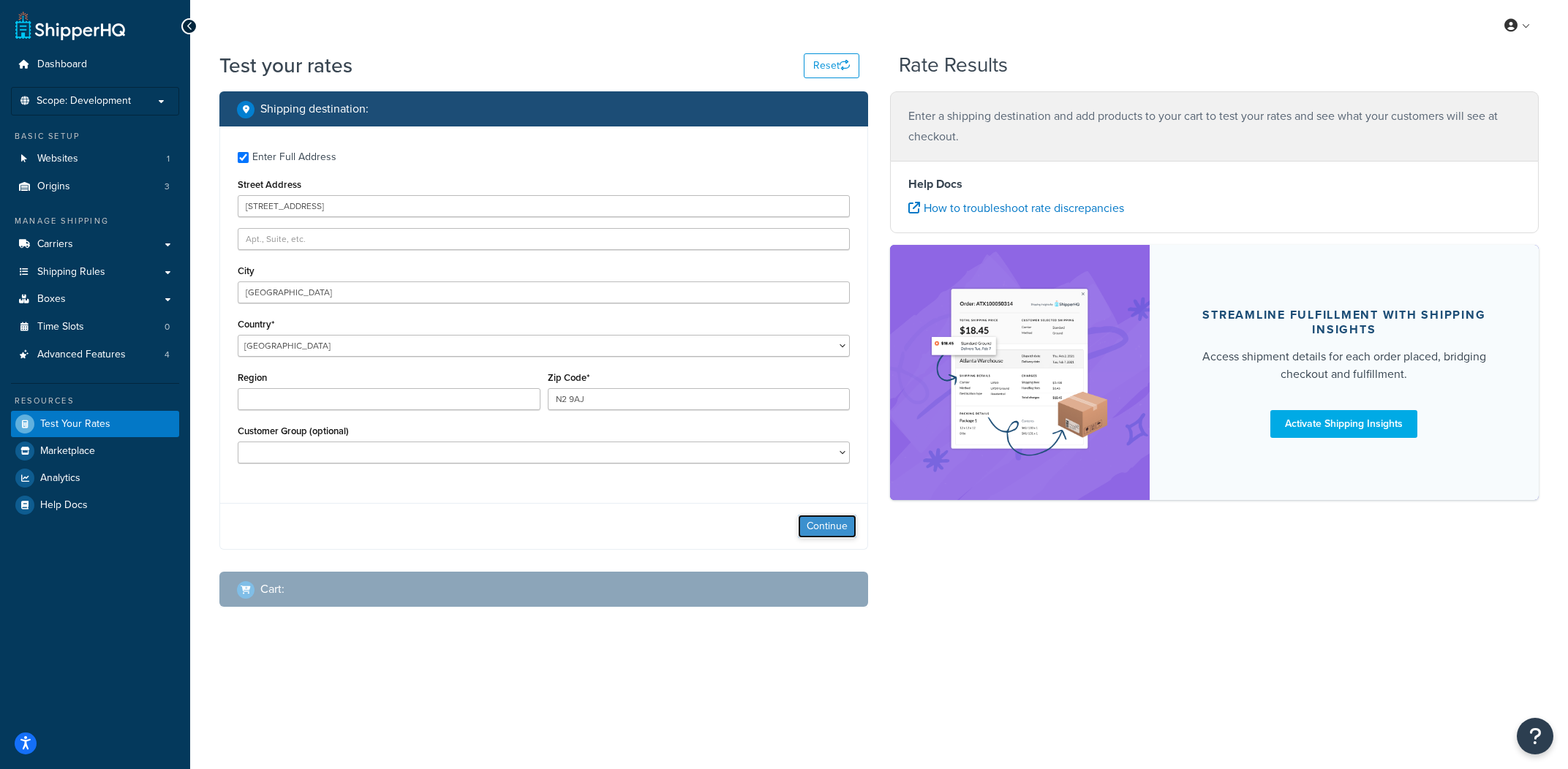
click at [834, 531] on button "Continue" at bounding box center [827, 526] width 58 height 23
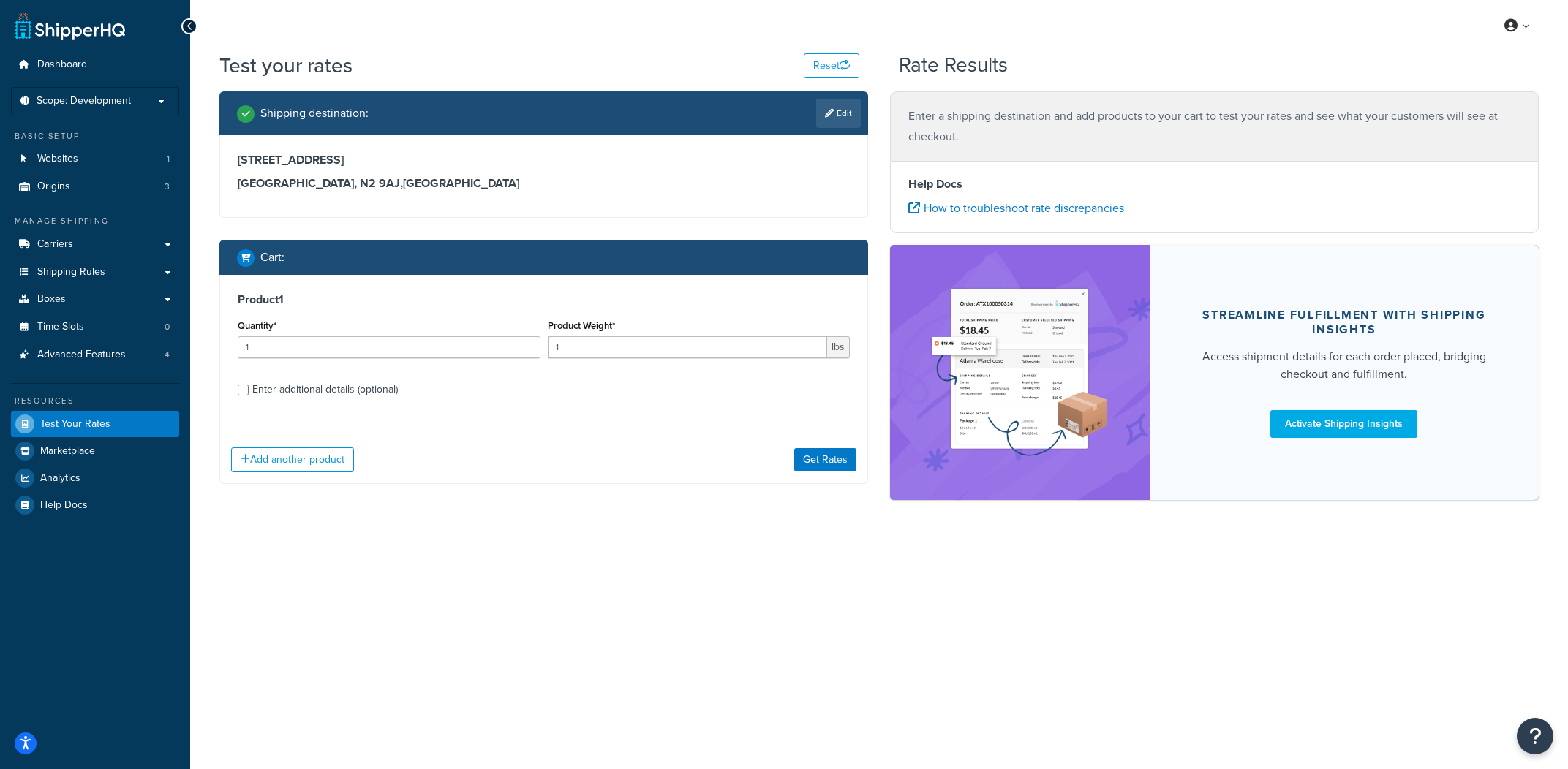
click at [817, 477] on div "Add another product Get Rates" at bounding box center [543, 459] width 648 height 47
click at [828, 467] on button "Get Rates" at bounding box center [825, 459] width 62 height 23
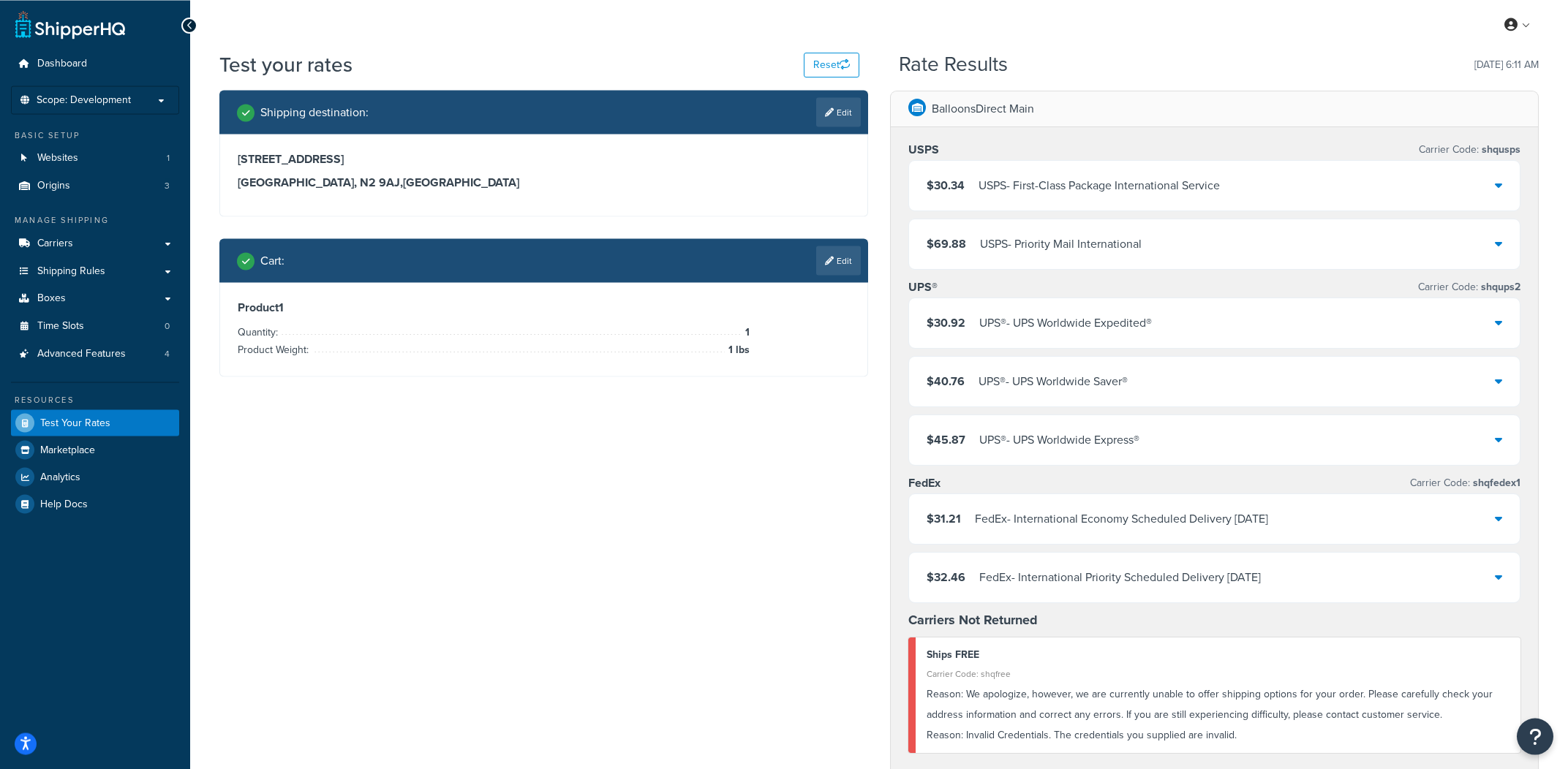
scroll to position [2, 0]
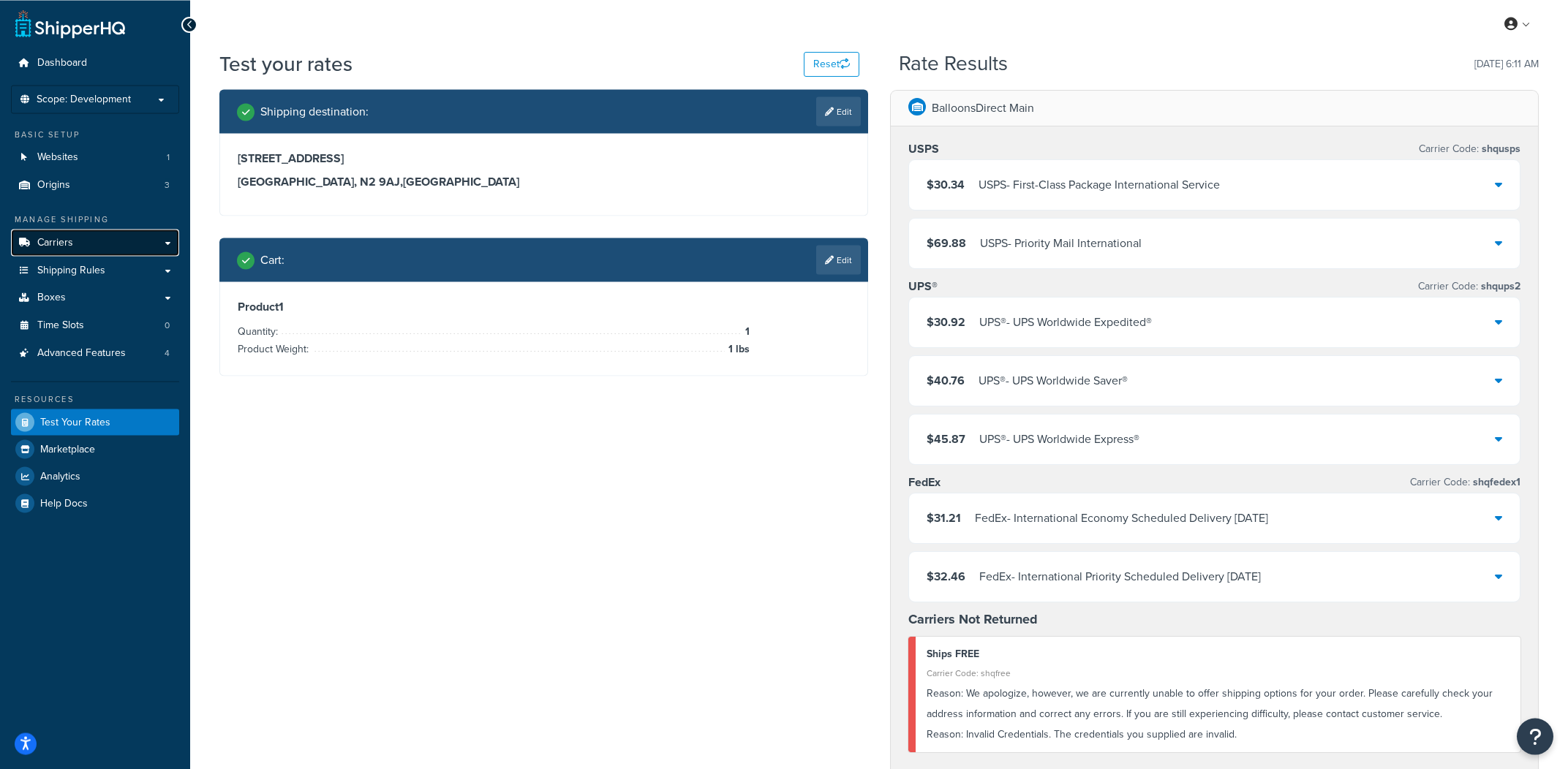
click at [153, 248] on link "Carriers" at bounding box center [95, 242] width 168 height 27
click at [860, 114] on link "Edit" at bounding box center [839, 111] width 45 height 30
select select "GB"
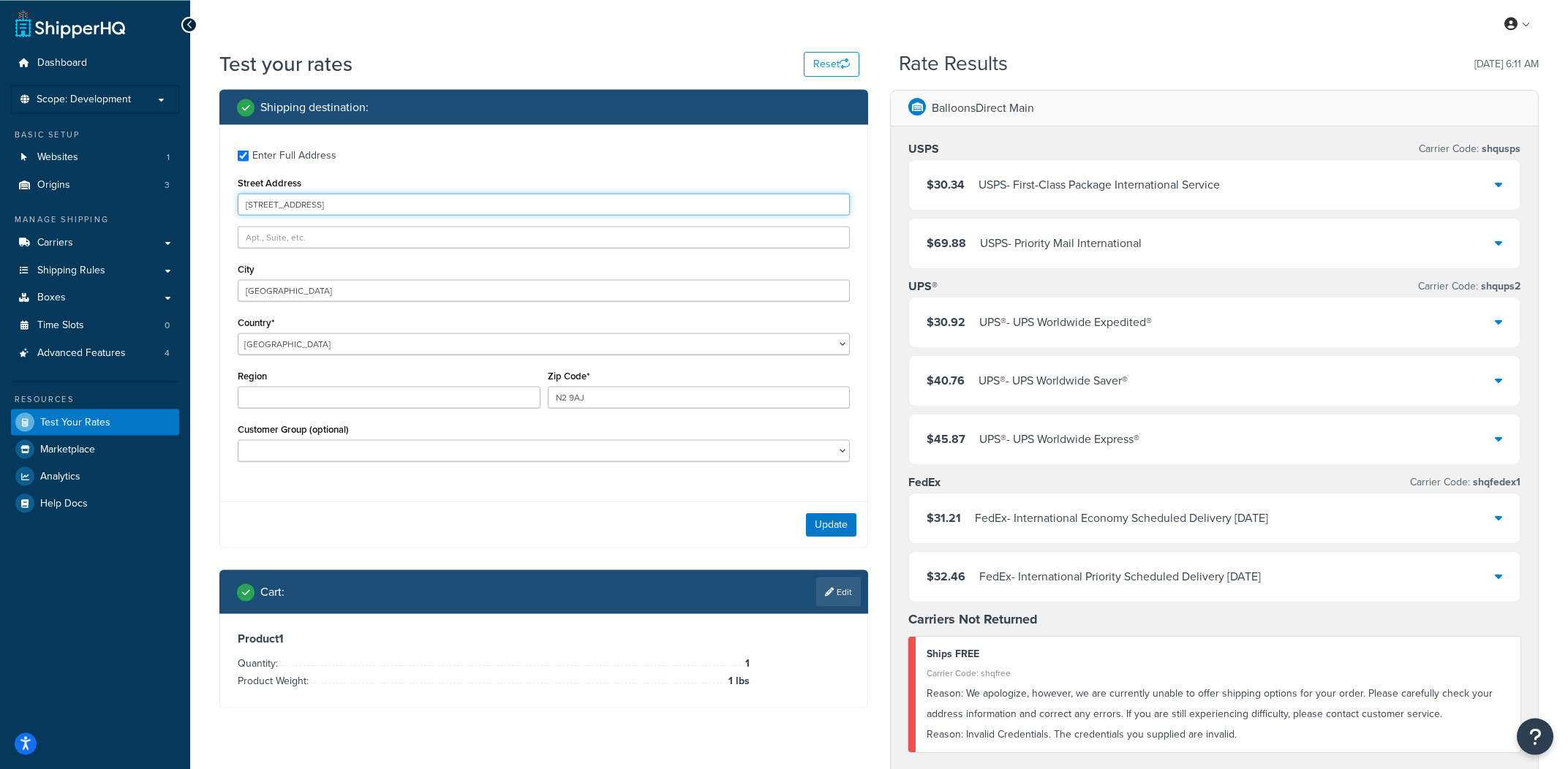
click at [345, 212] on input "14 Shipper Lane" at bounding box center [543, 203] width 612 height 22
click at [345, 212] on input "Street Address" at bounding box center [543, 203] width 612 height 22
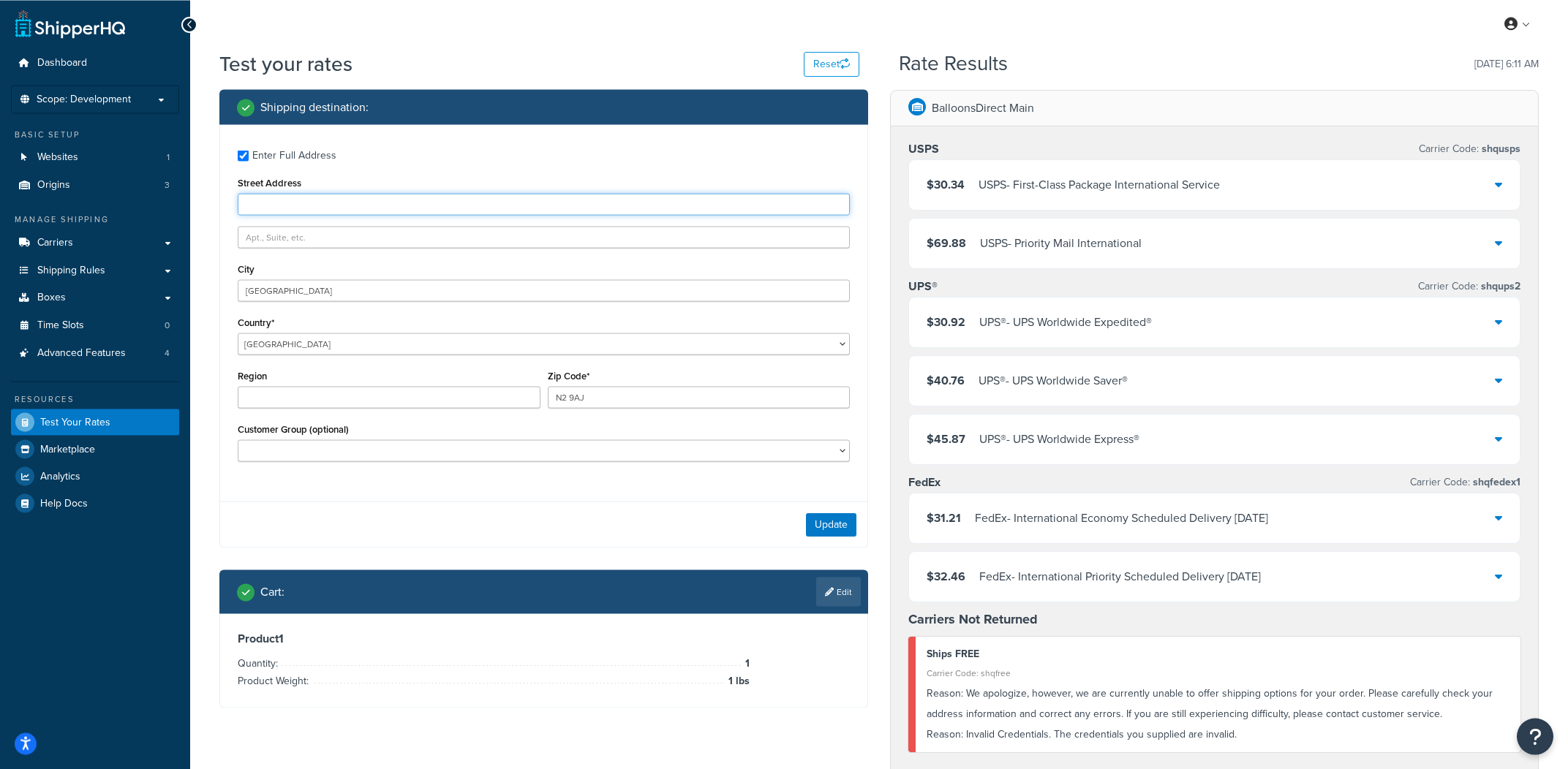
type input "1 Infinite Loop"
type input "Cupertino"
select select "US"
type input "95014"
select select "CA"
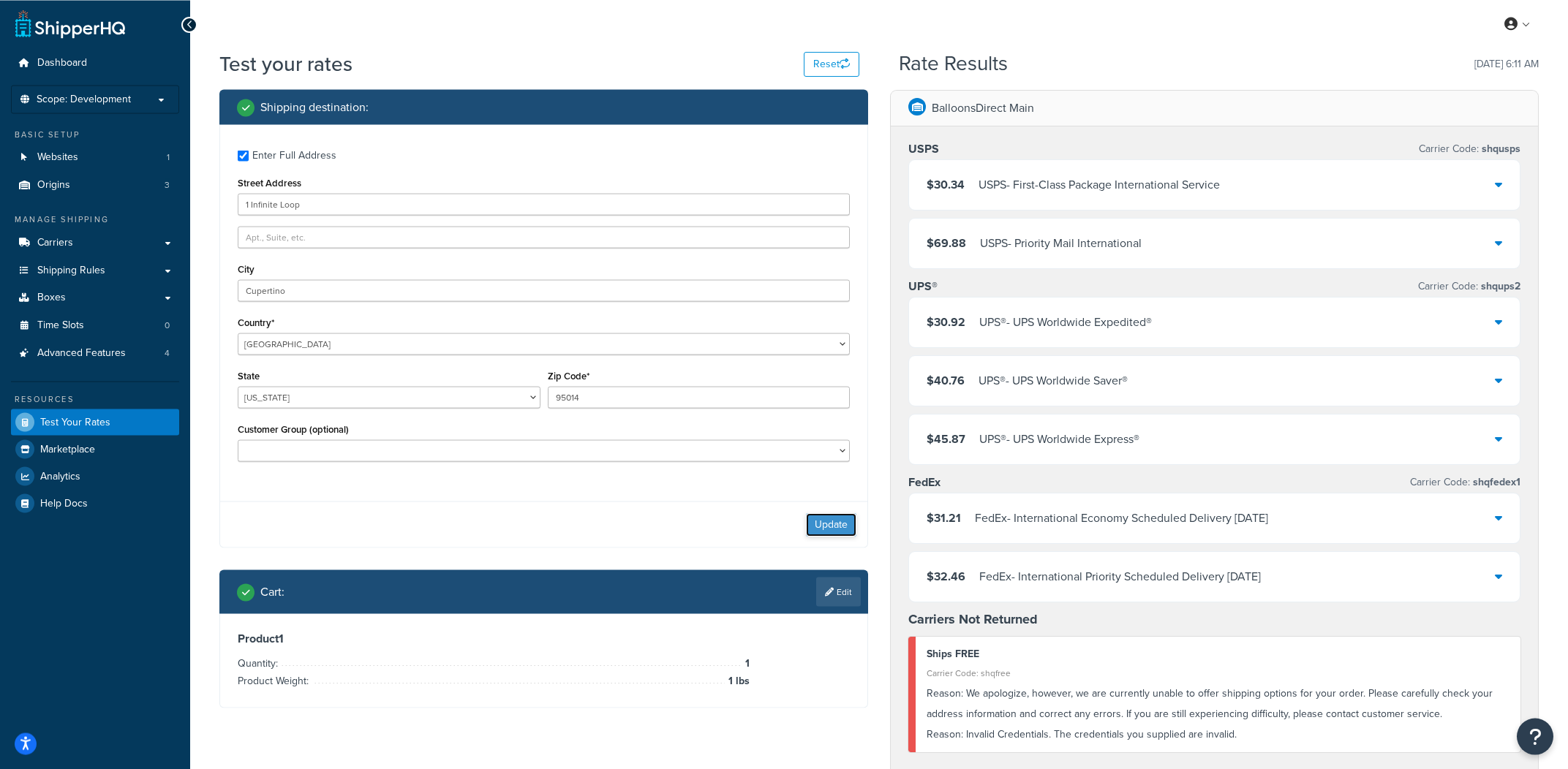
click at [830, 523] on button "Update" at bounding box center [831, 523] width 50 height 23
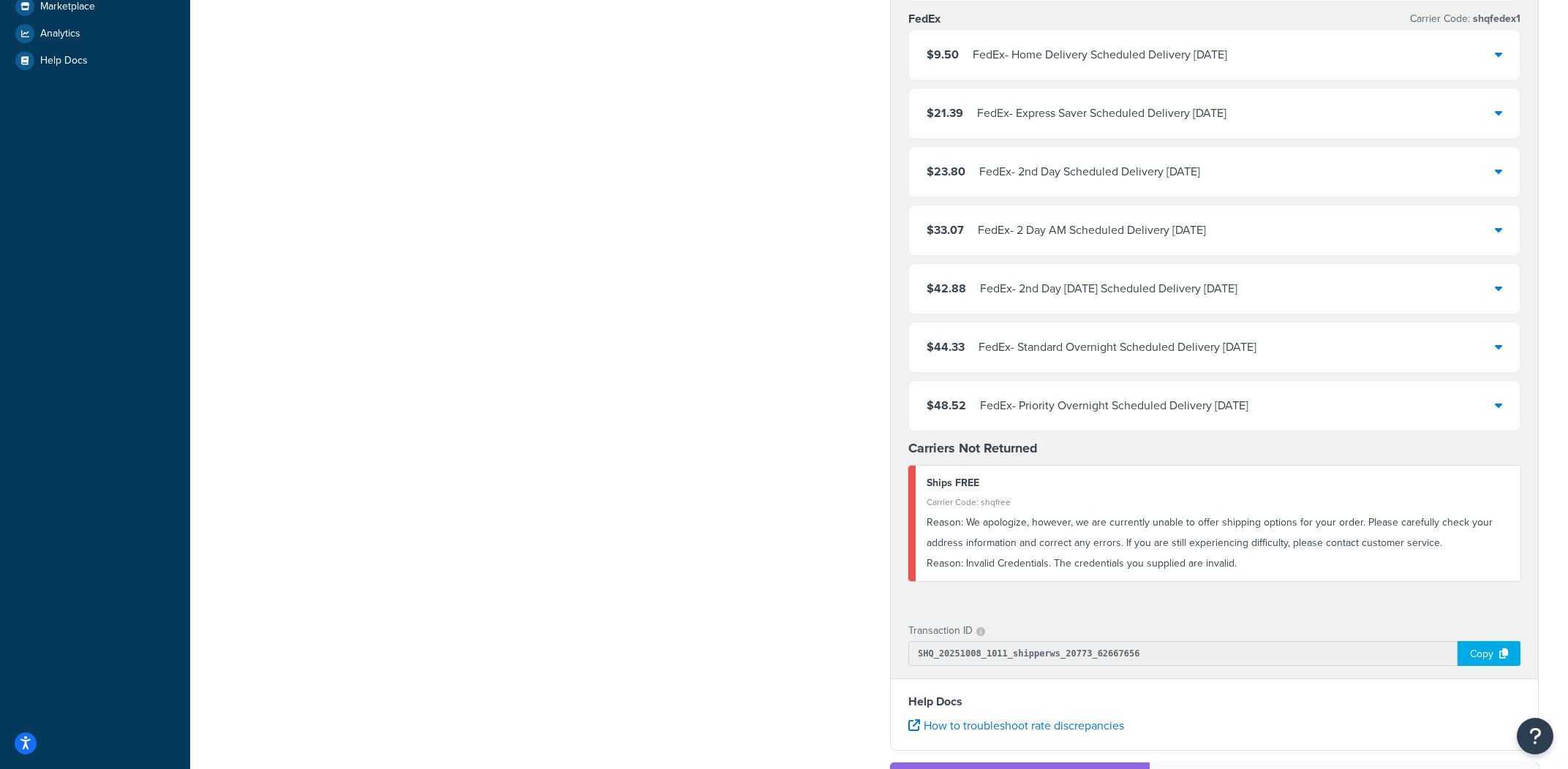
scroll to position [463, 0]
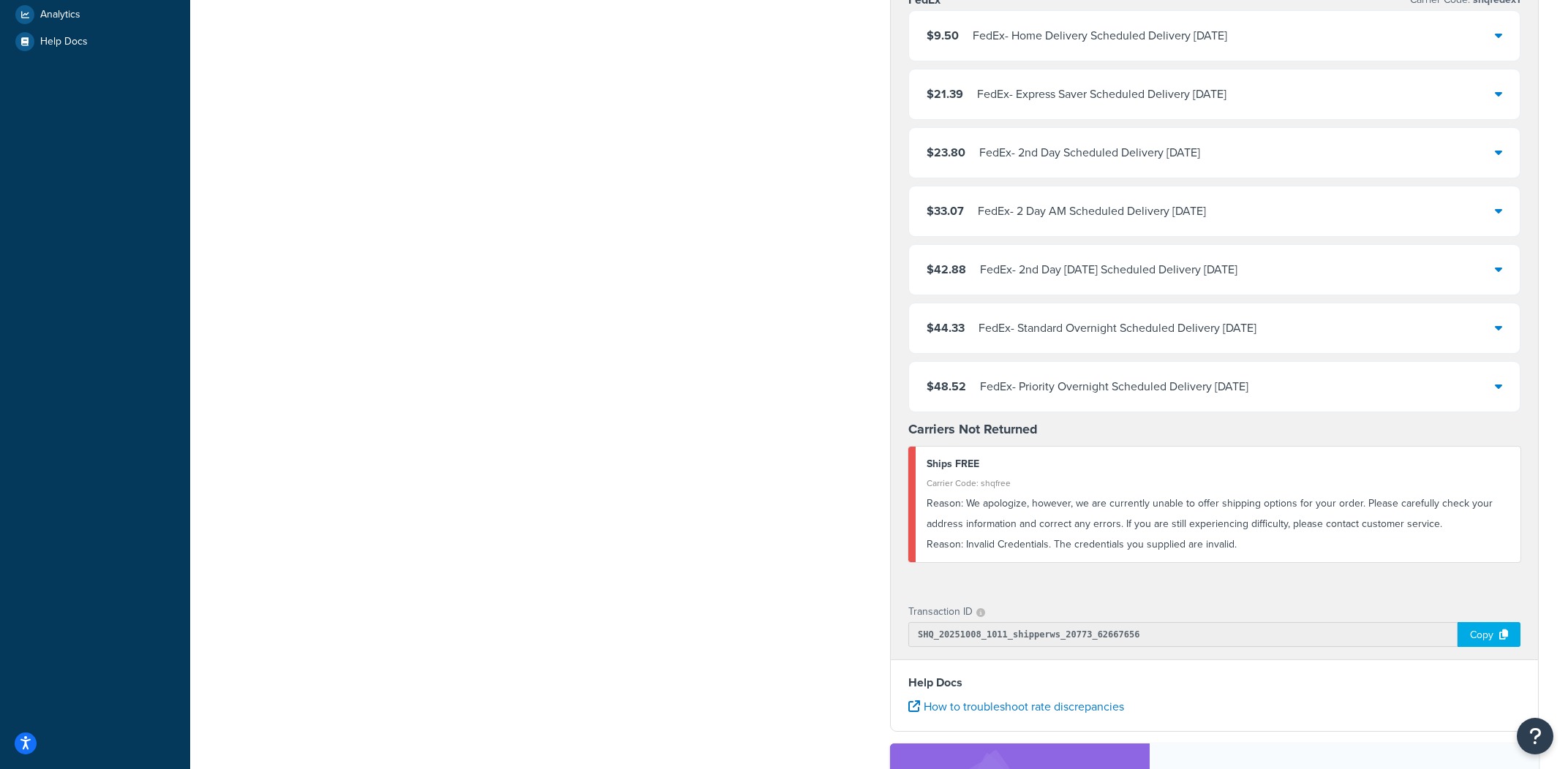
click at [1165, 582] on div "UPS® Carrier Code: shqups2 $9.50 UPS® - UPS® Ground Scheduled Delivery Tue, Oct…" at bounding box center [1214, 127] width 648 height 925
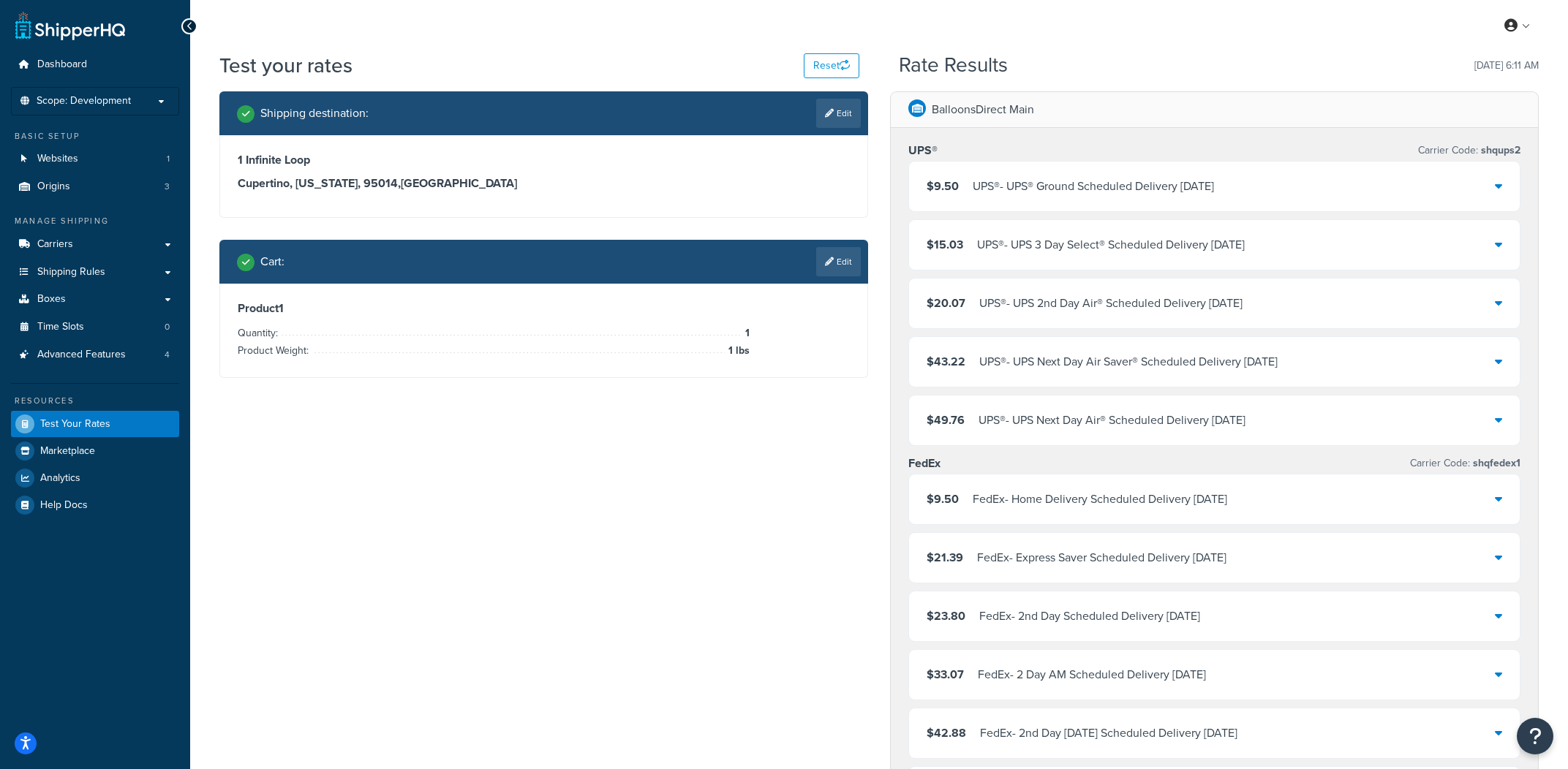
scroll to position [2, 0]
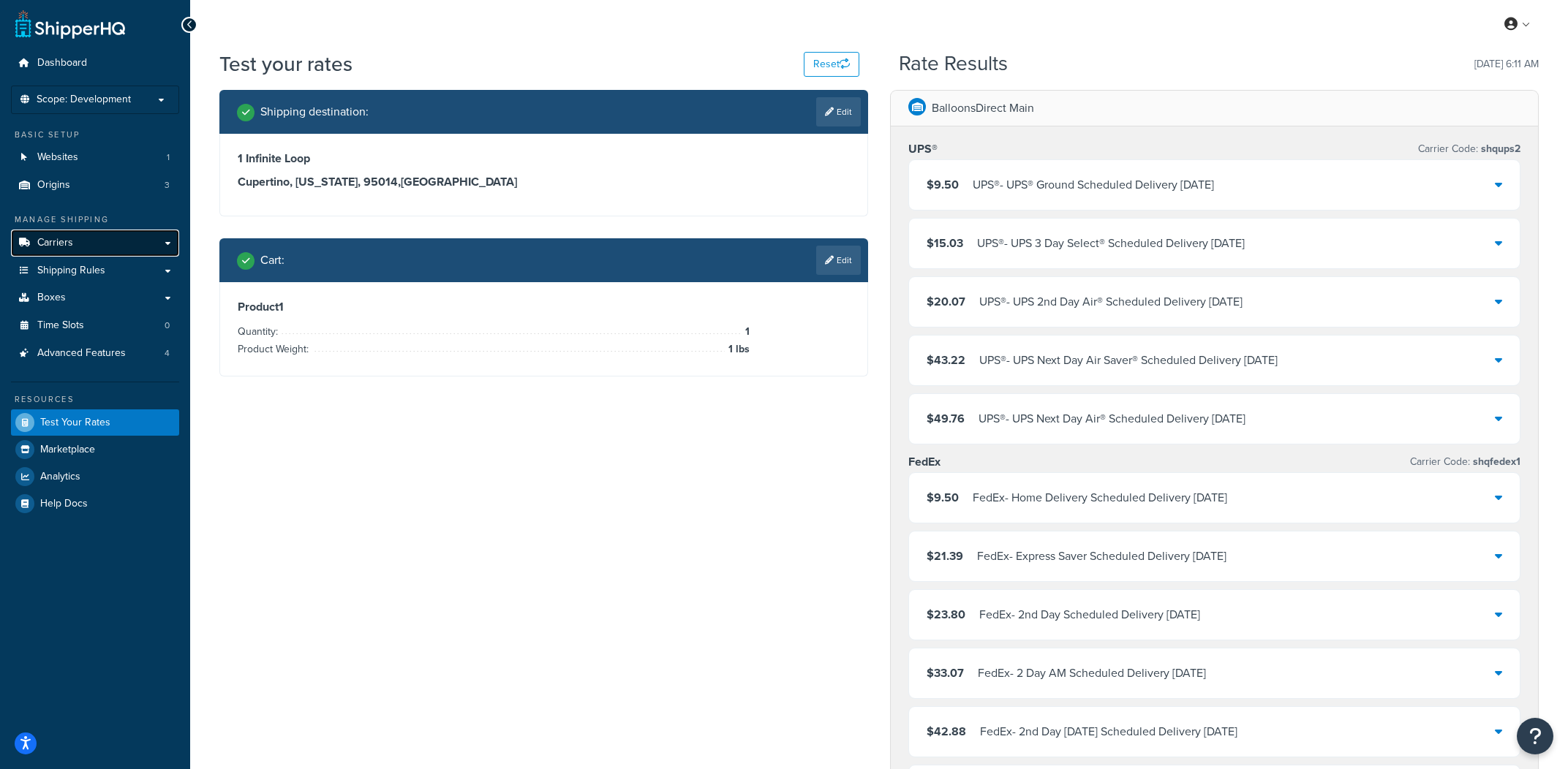
click at [114, 253] on link "Carriers" at bounding box center [95, 243] width 168 height 27
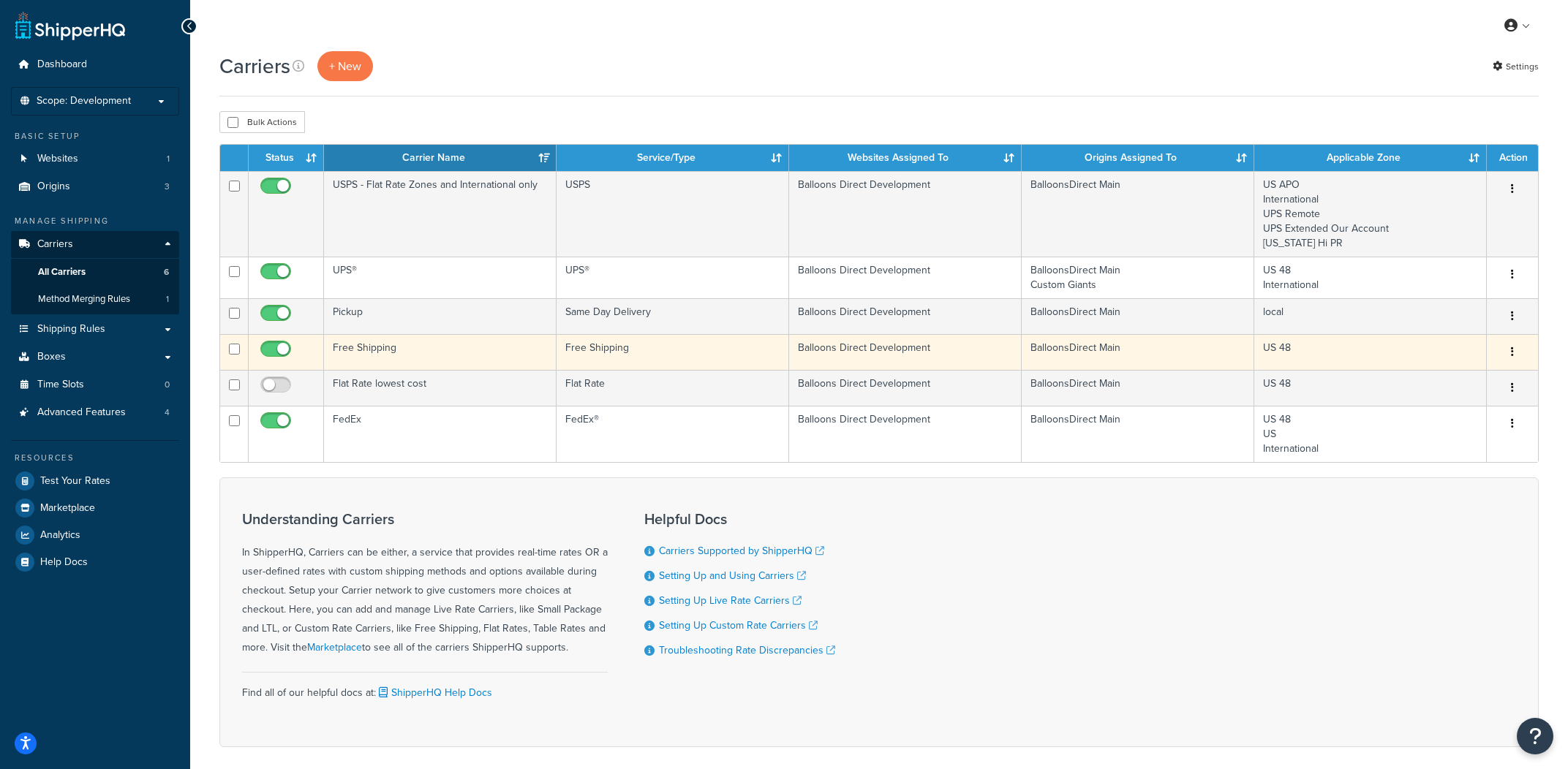
click at [456, 360] on td "Free Shipping" at bounding box center [440, 352] width 233 height 36
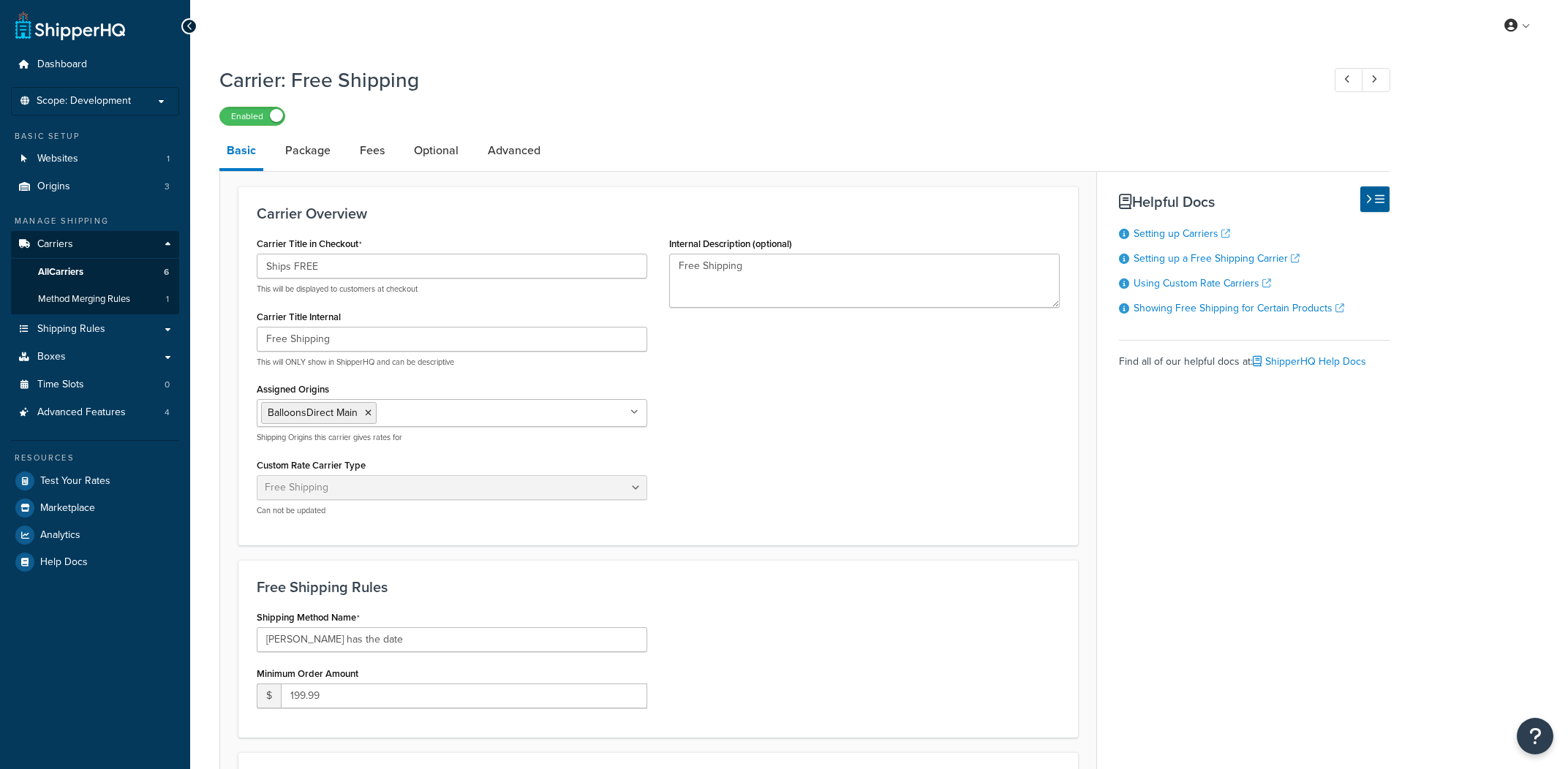
select select "free"
click at [451, 149] on link "Optional" at bounding box center [436, 150] width 59 height 35
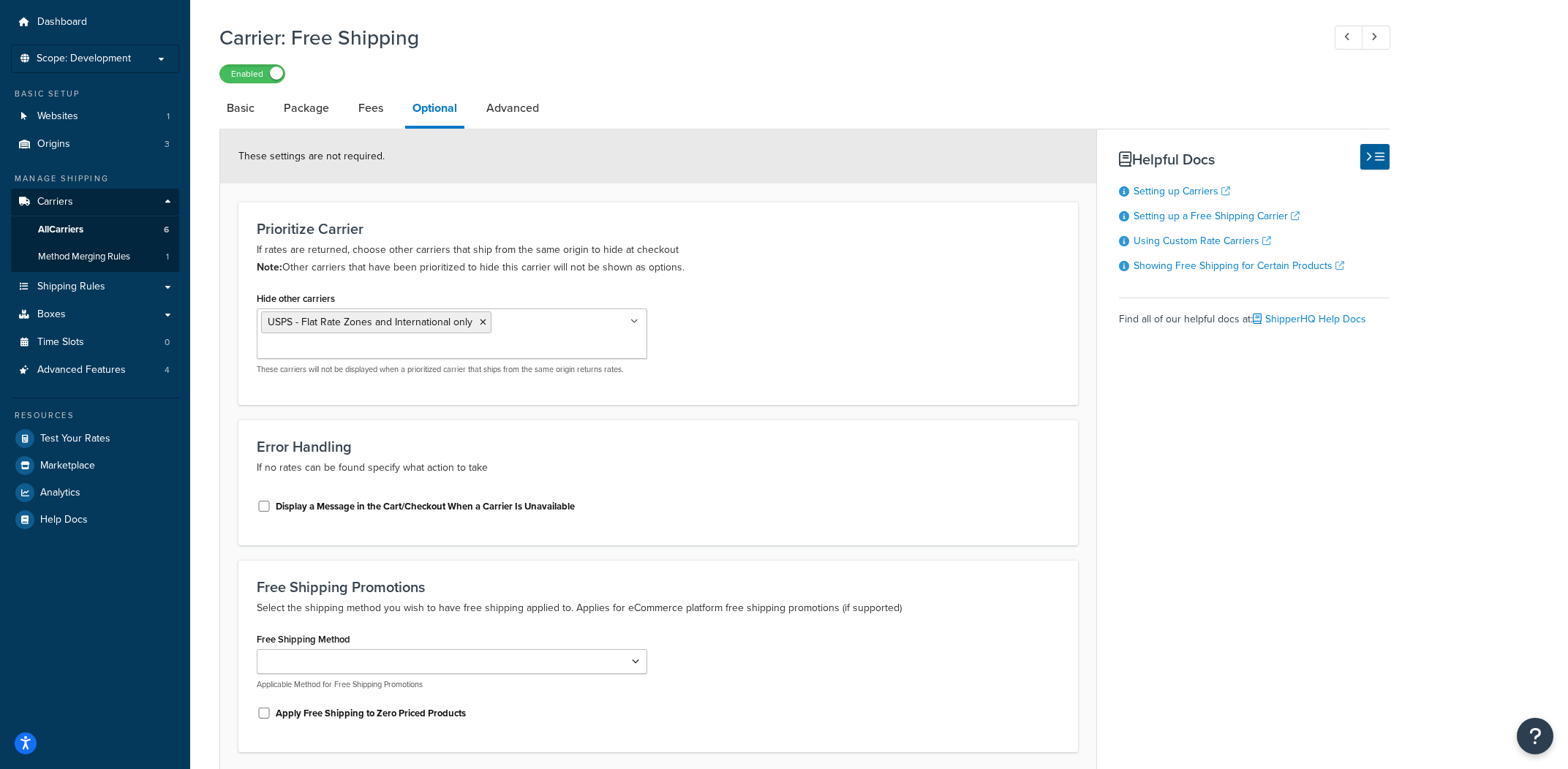
scroll to position [16, 0]
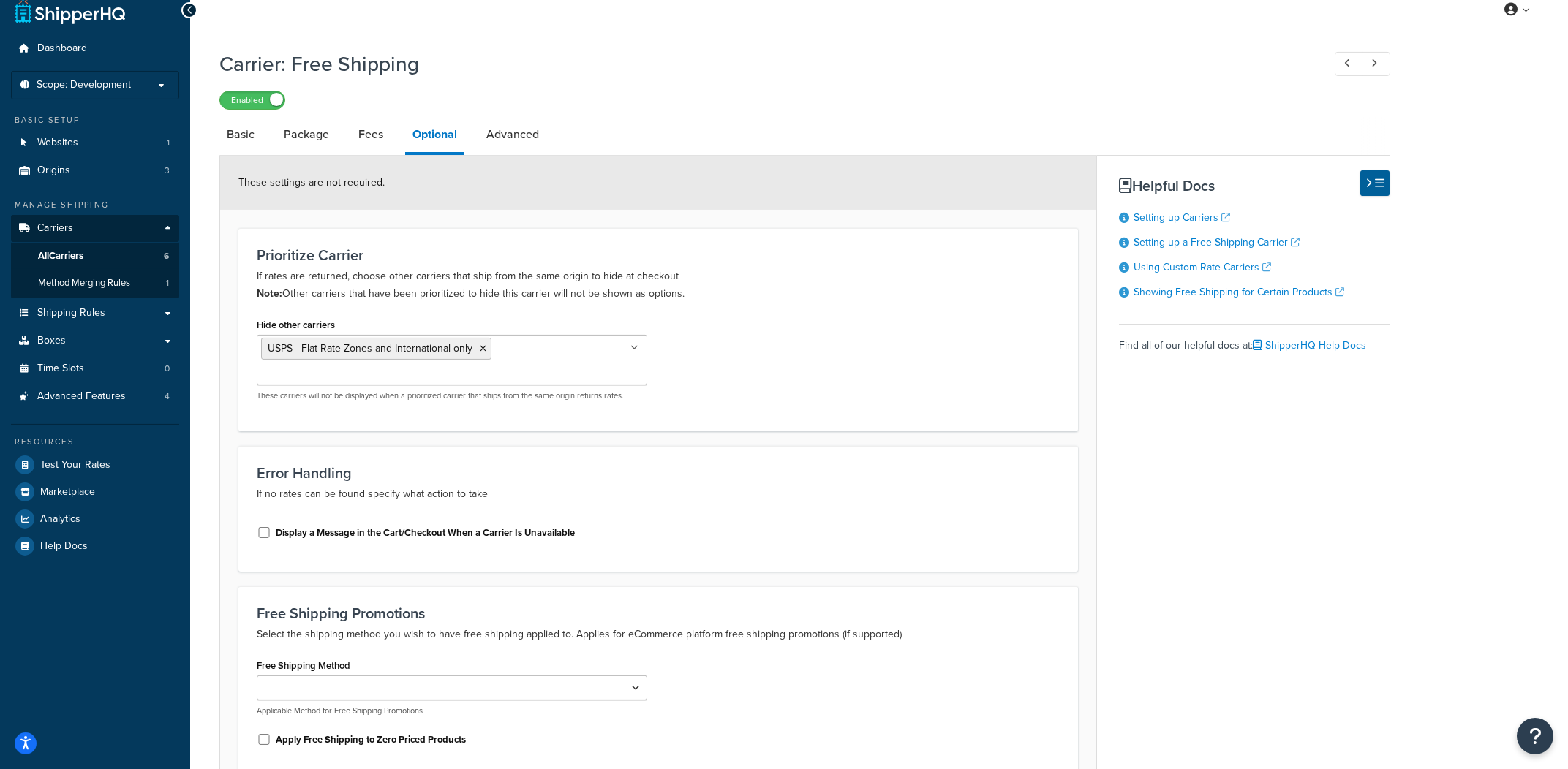
click at [531, 222] on form "These settings are not required. Prioritize Carrier If rates are returned, choo…" at bounding box center [658, 497] width 876 height 683
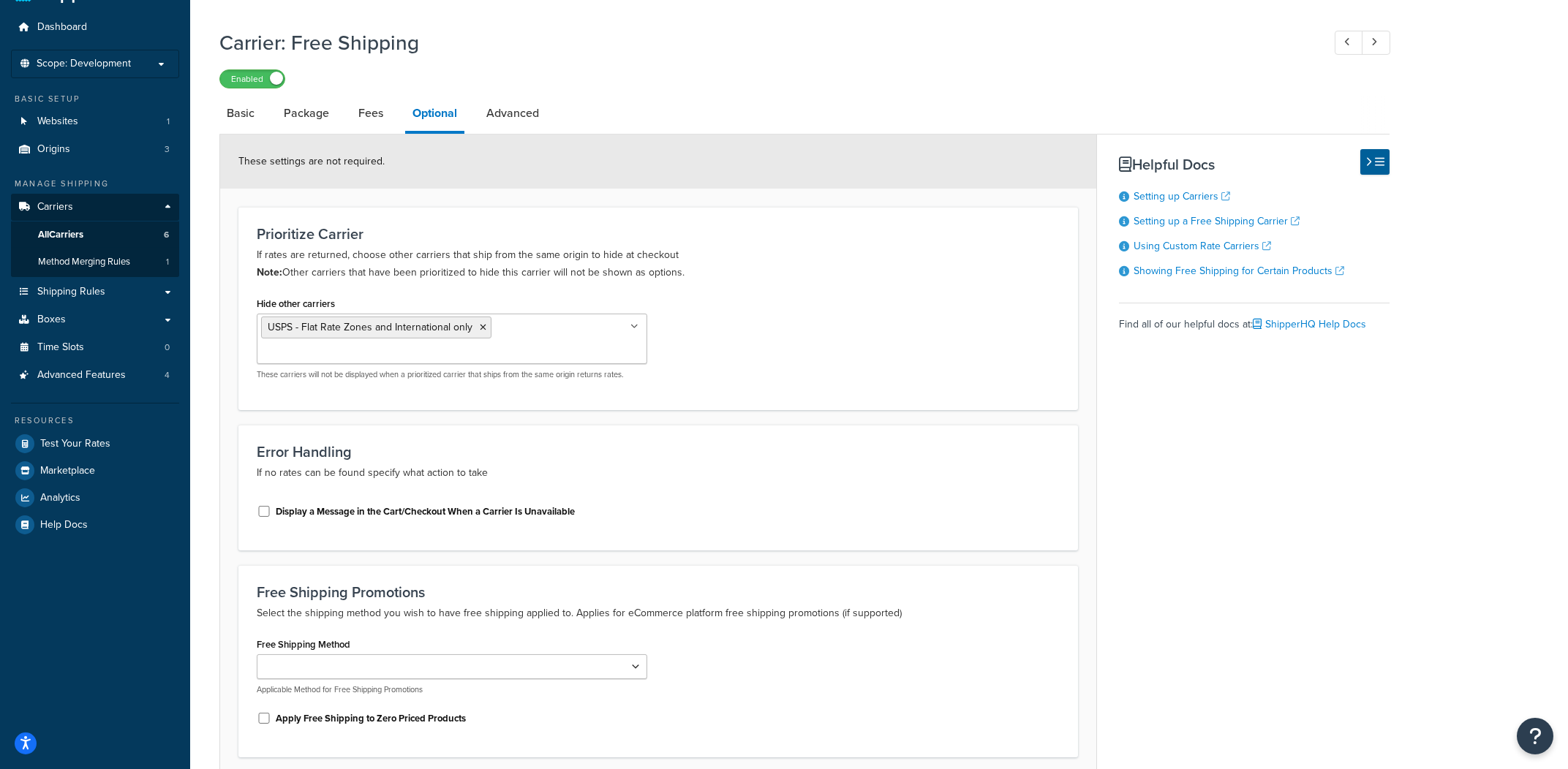
scroll to position [22, 0]
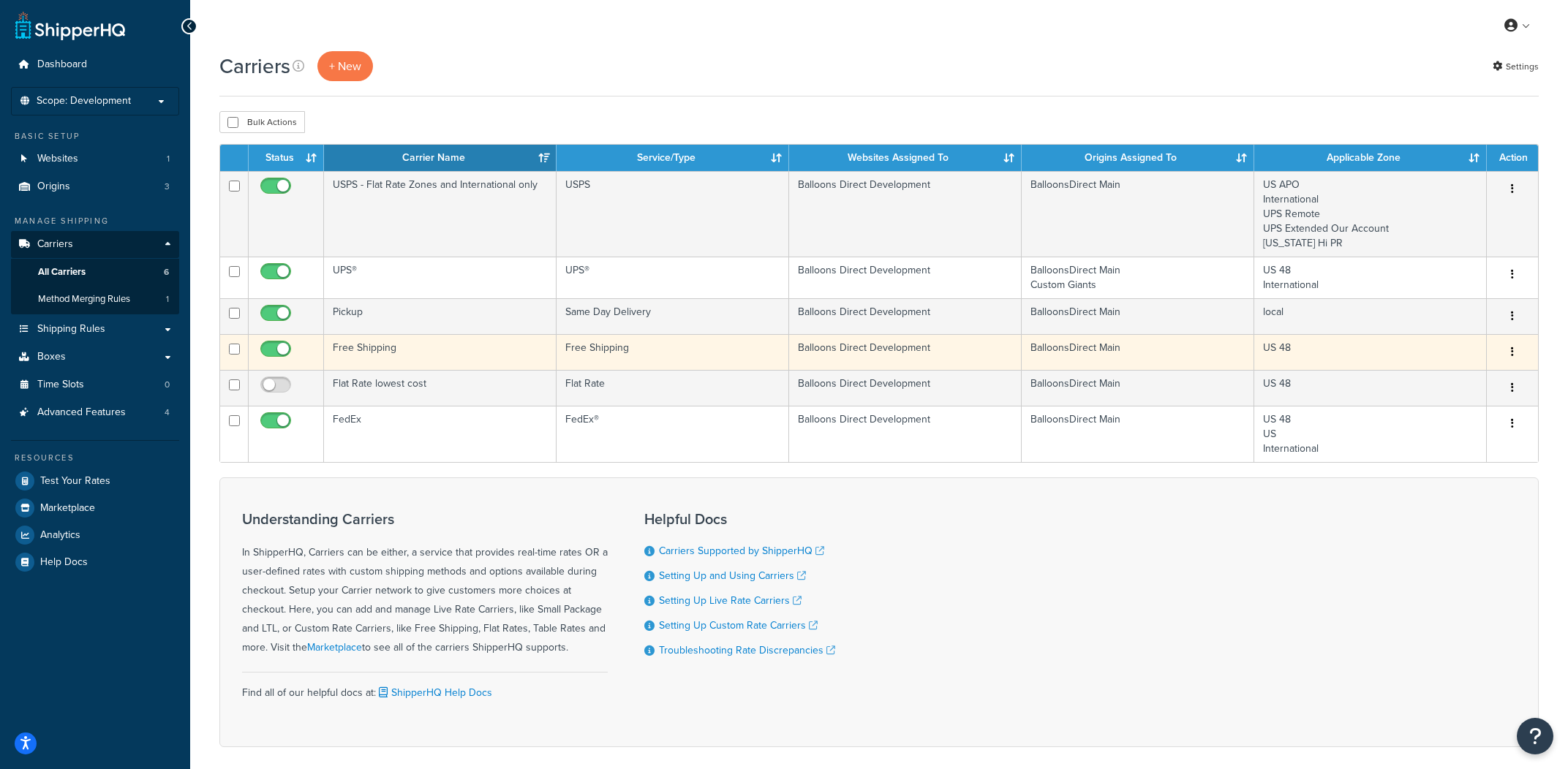
click at [453, 355] on td "Free Shipping" at bounding box center [440, 352] width 233 height 36
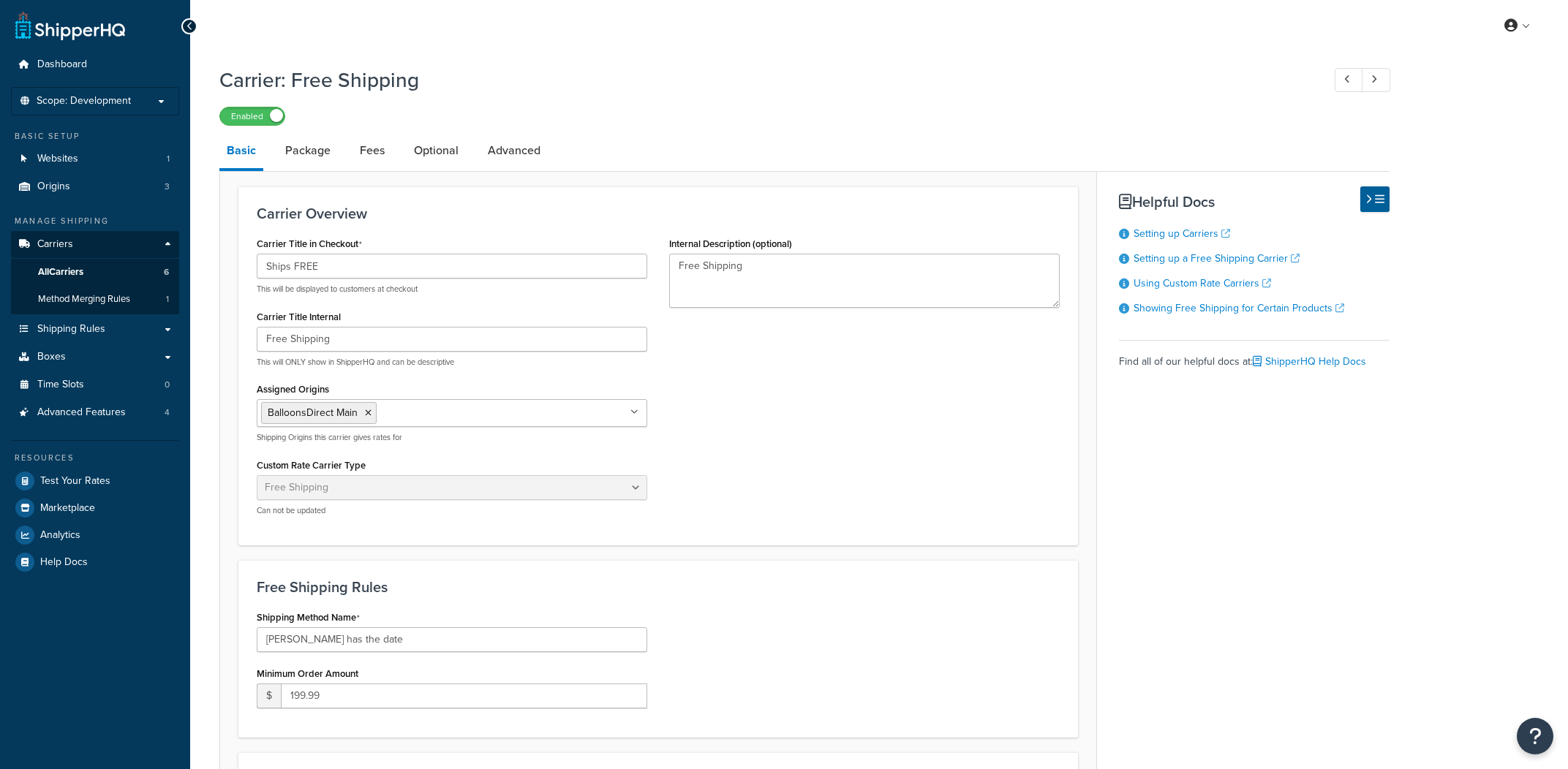
select select "free"
click at [552, 151] on li "Advanced" at bounding box center [521, 150] width 82 height 35
click at [546, 153] on li "Advanced" at bounding box center [521, 150] width 82 height 35
click at [535, 156] on link "Advanced" at bounding box center [514, 150] width 67 height 35
select select "false"
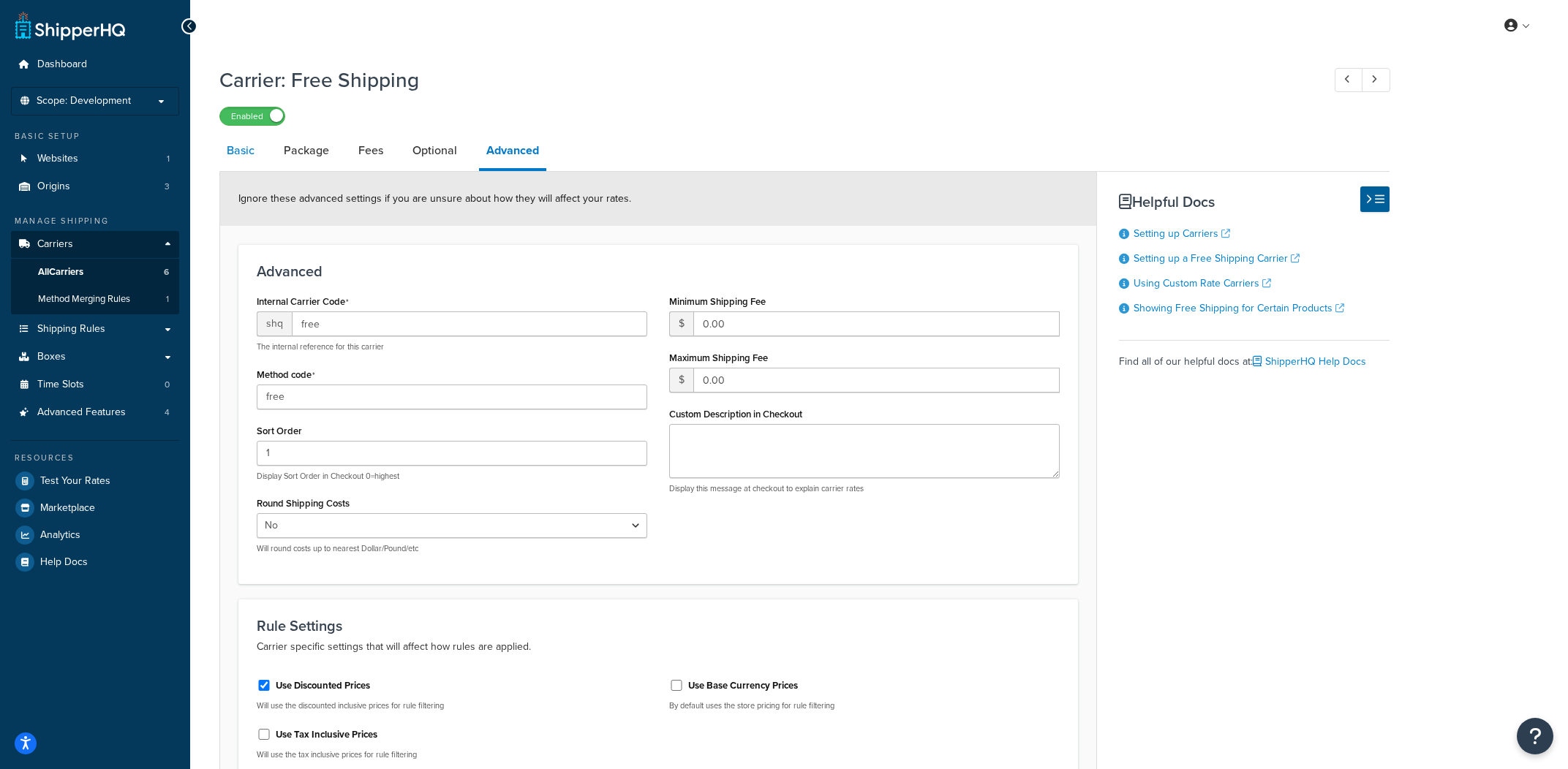
click at [257, 152] on link "Basic" at bounding box center [240, 150] width 42 height 35
select select "free"
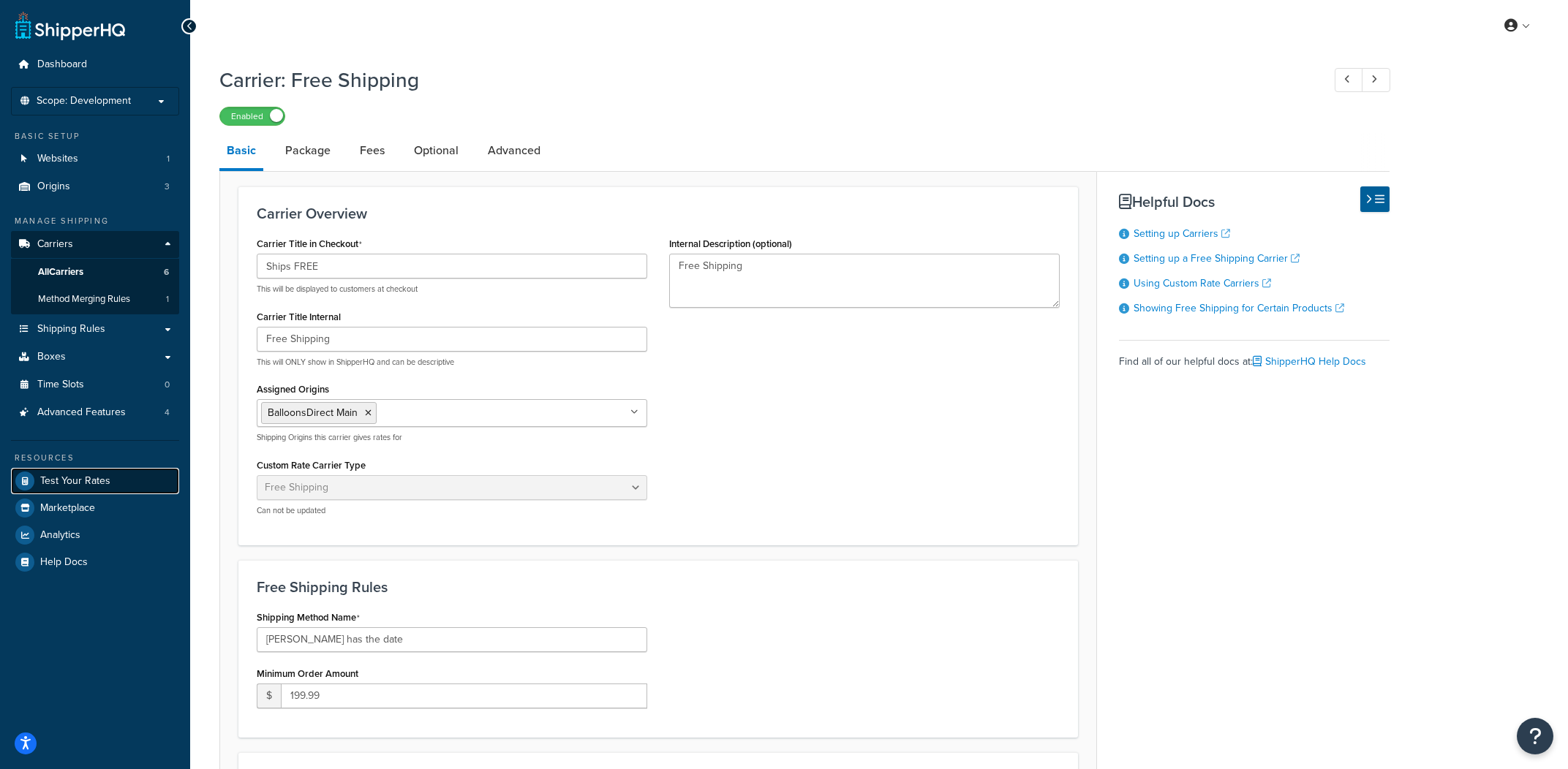
click at [142, 474] on link "Test Your Rates" at bounding box center [95, 481] width 168 height 26
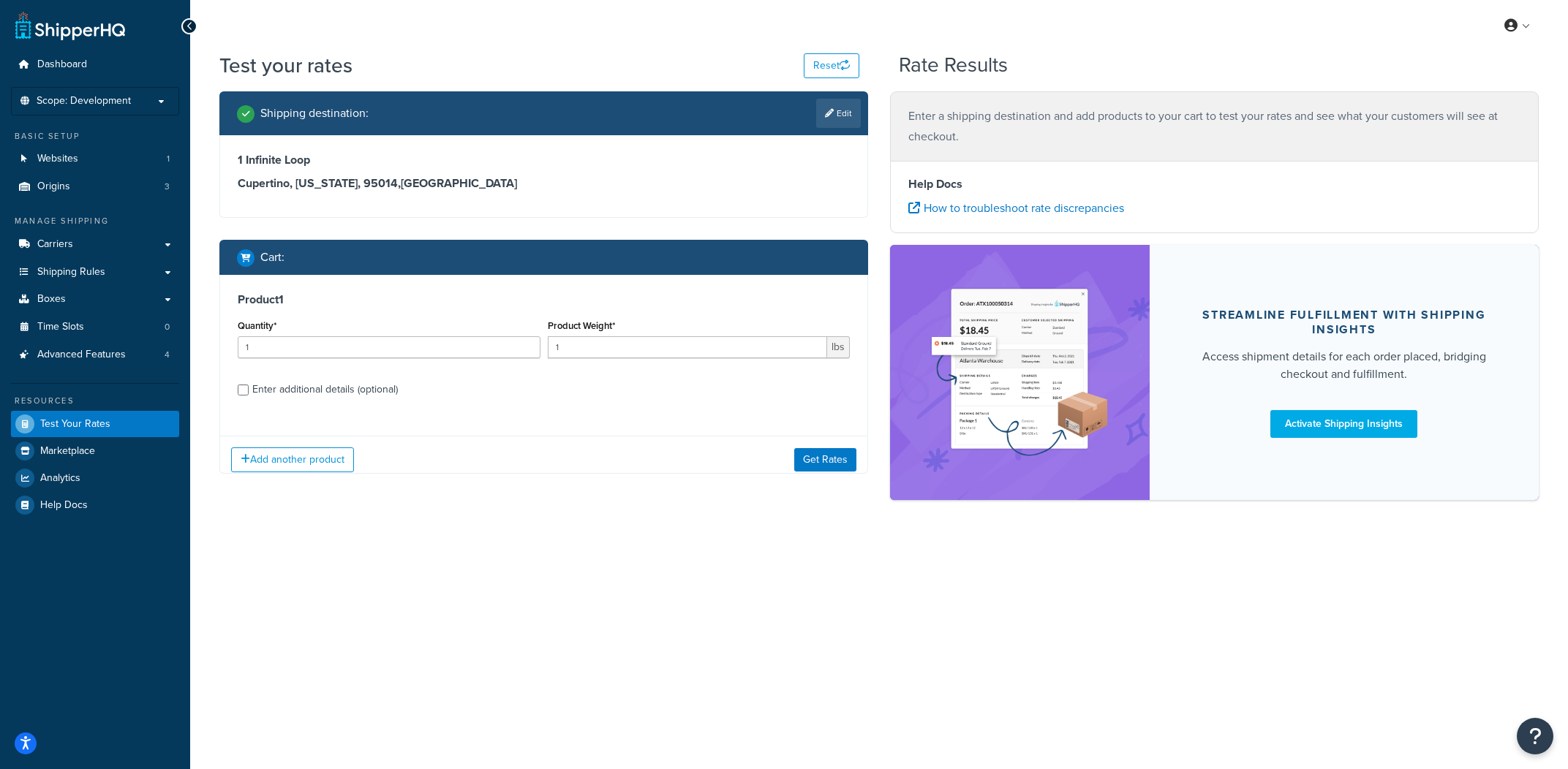
click at [447, 398] on label "Enter additional details (optional)" at bounding box center [551, 388] width 597 height 23
click at [249, 395] on input "Enter additional details (optional)" at bounding box center [243, 391] width 11 height 11
checkbox input "true"
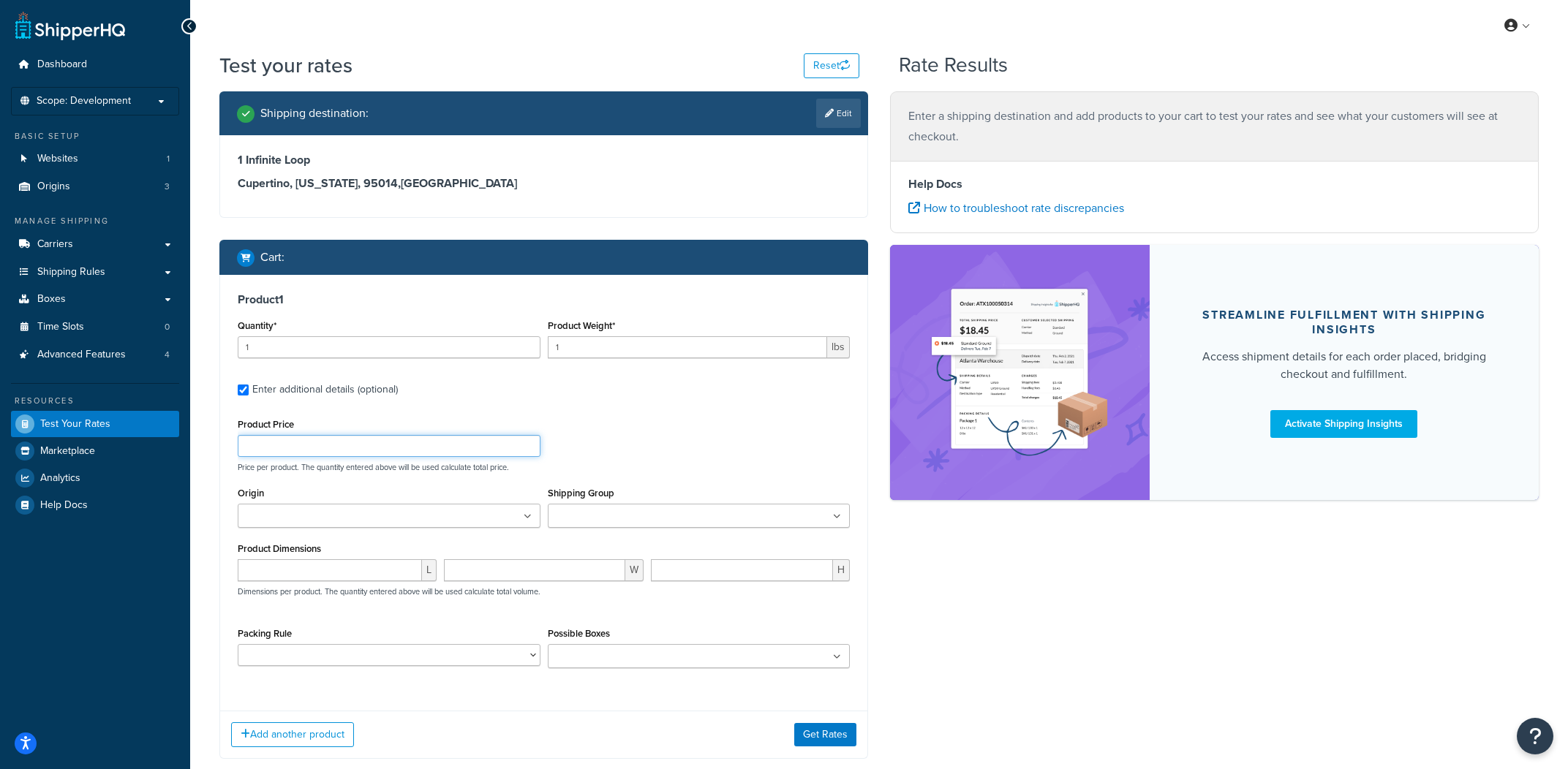
click at [346, 455] on input "Product Price" at bounding box center [389, 446] width 303 height 22
type input "210"
click at [818, 740] on button "Get Rates" at bounding box center [825, 731] width 62 height 23
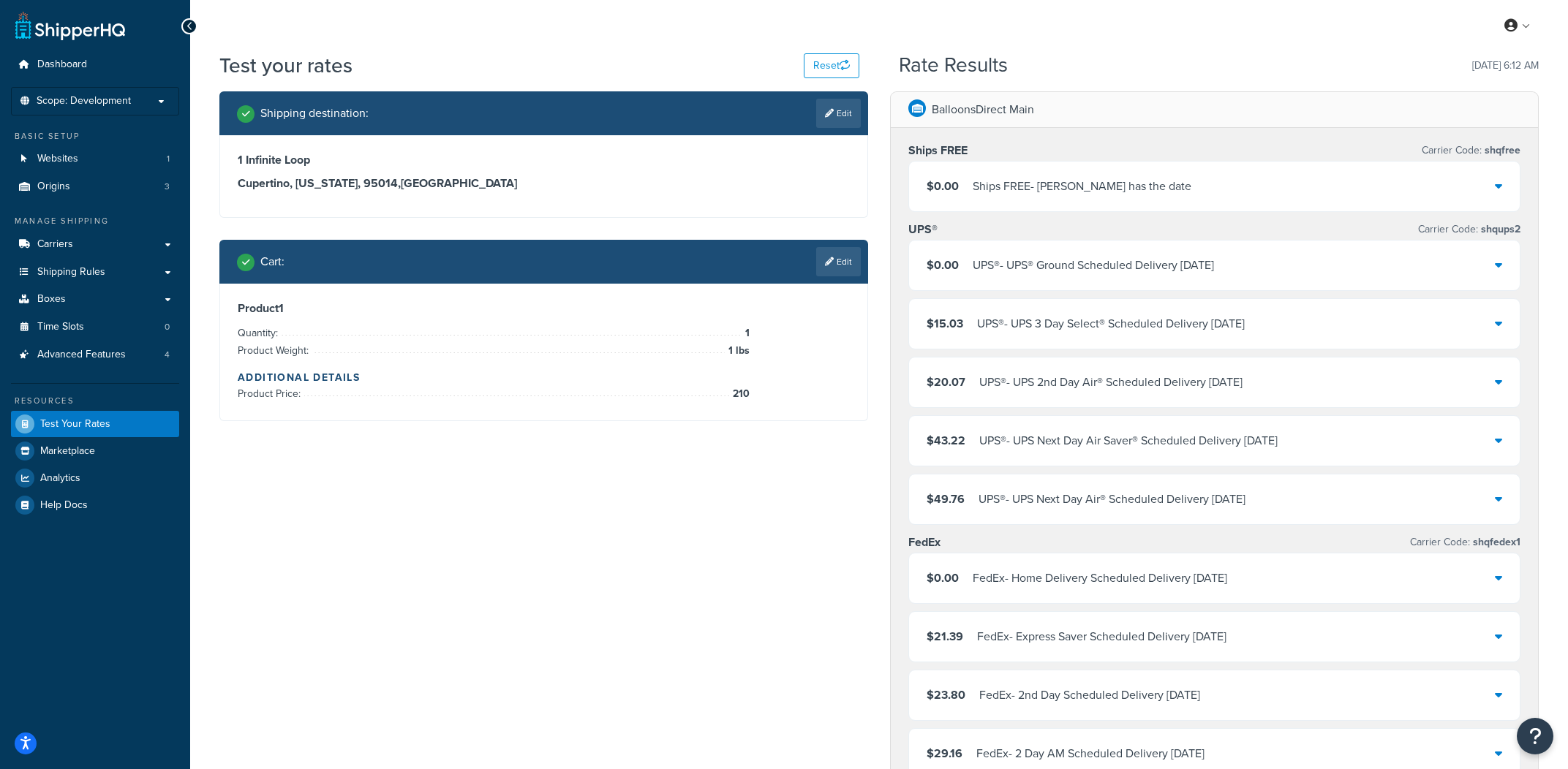
click at [1181, 198] on div "$0.00 Ships FREE - Mark has the date" at bounding box center [1214, 186] width 611 height 50
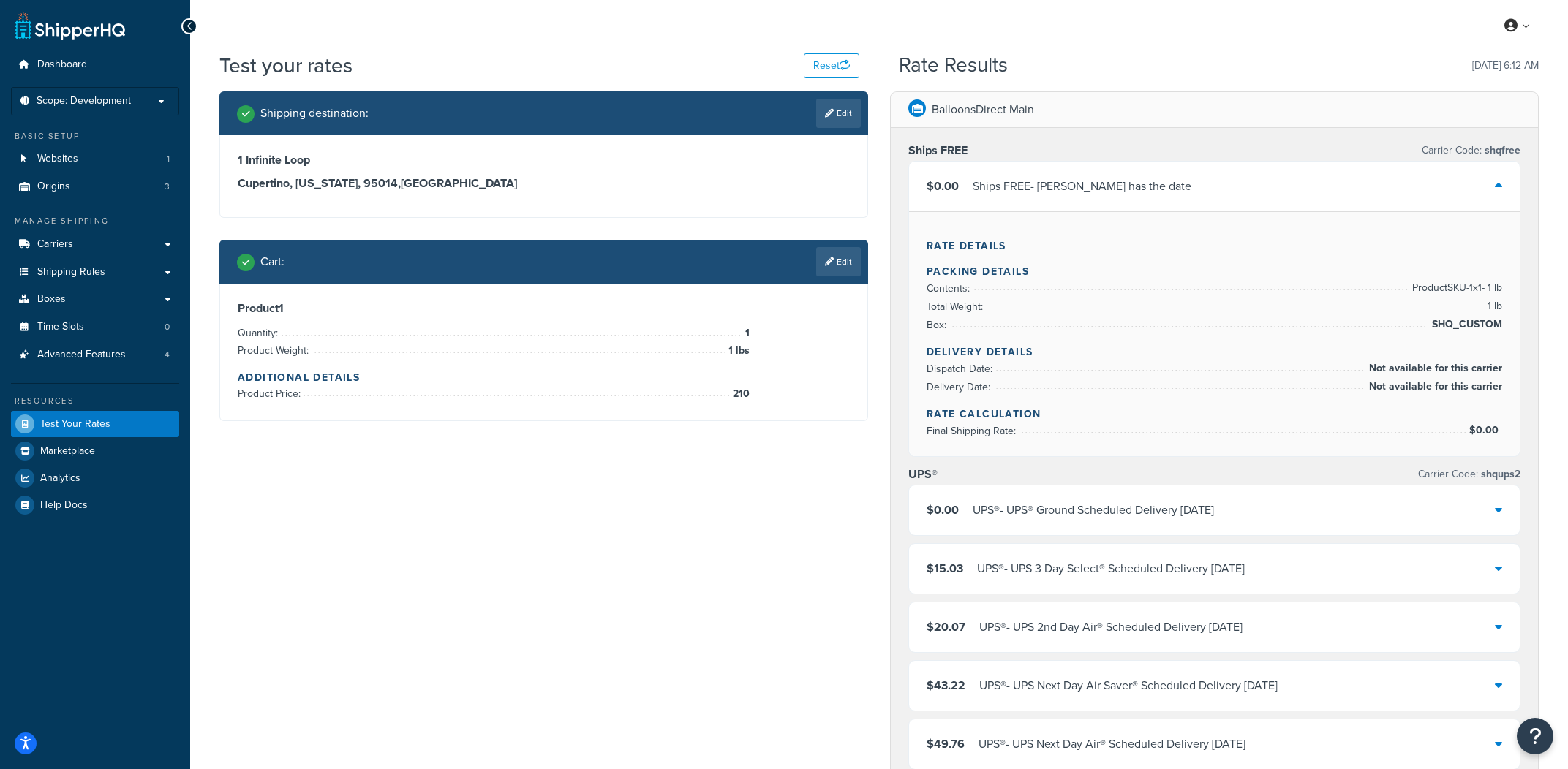
click at [140, 102] on p "Scope: Development" at bounding box center [95, 102] width 155 height 13
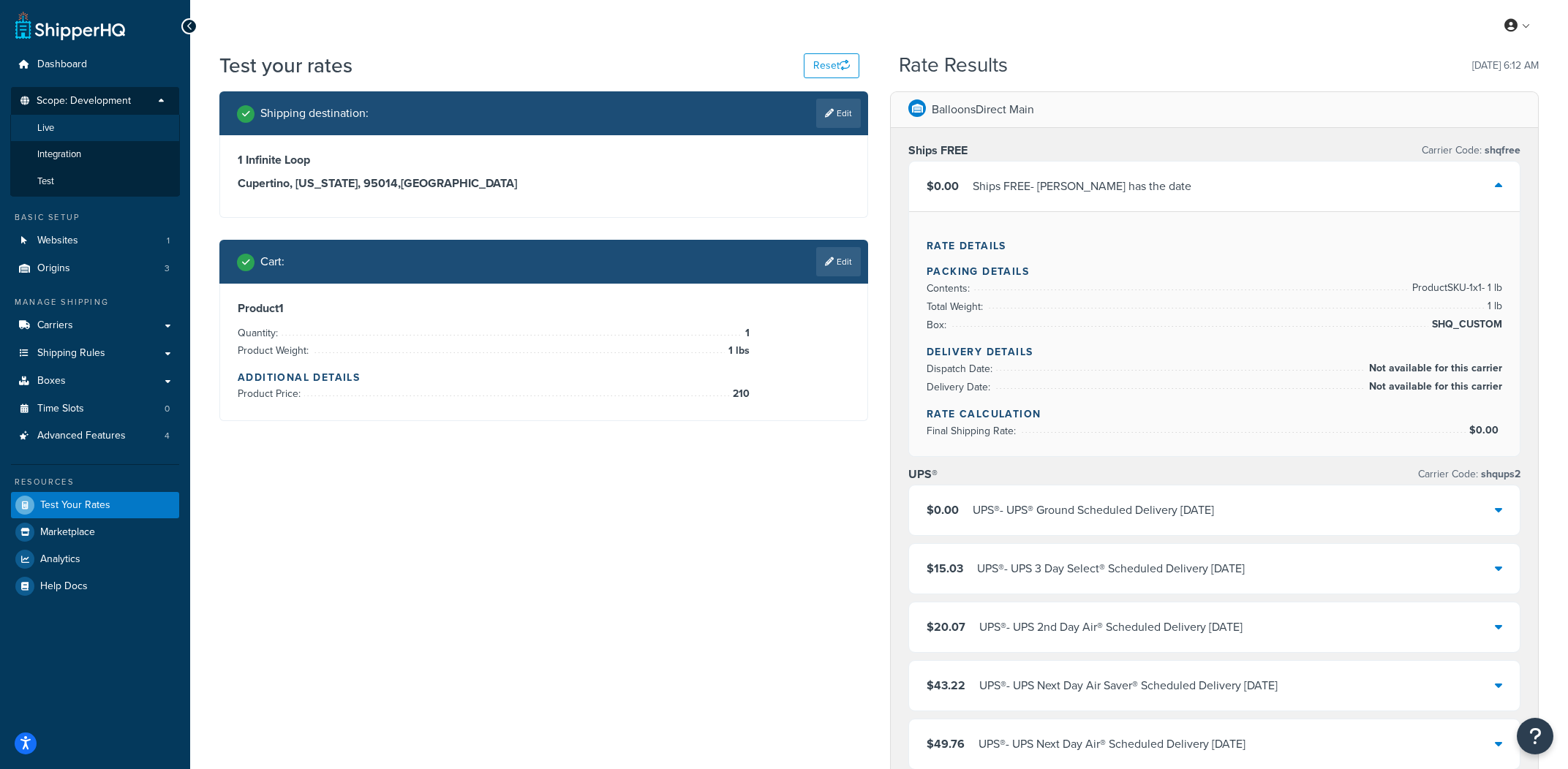
click at [100, 131] on li "Live" at bounding box center [95, 128] width 170 height 27
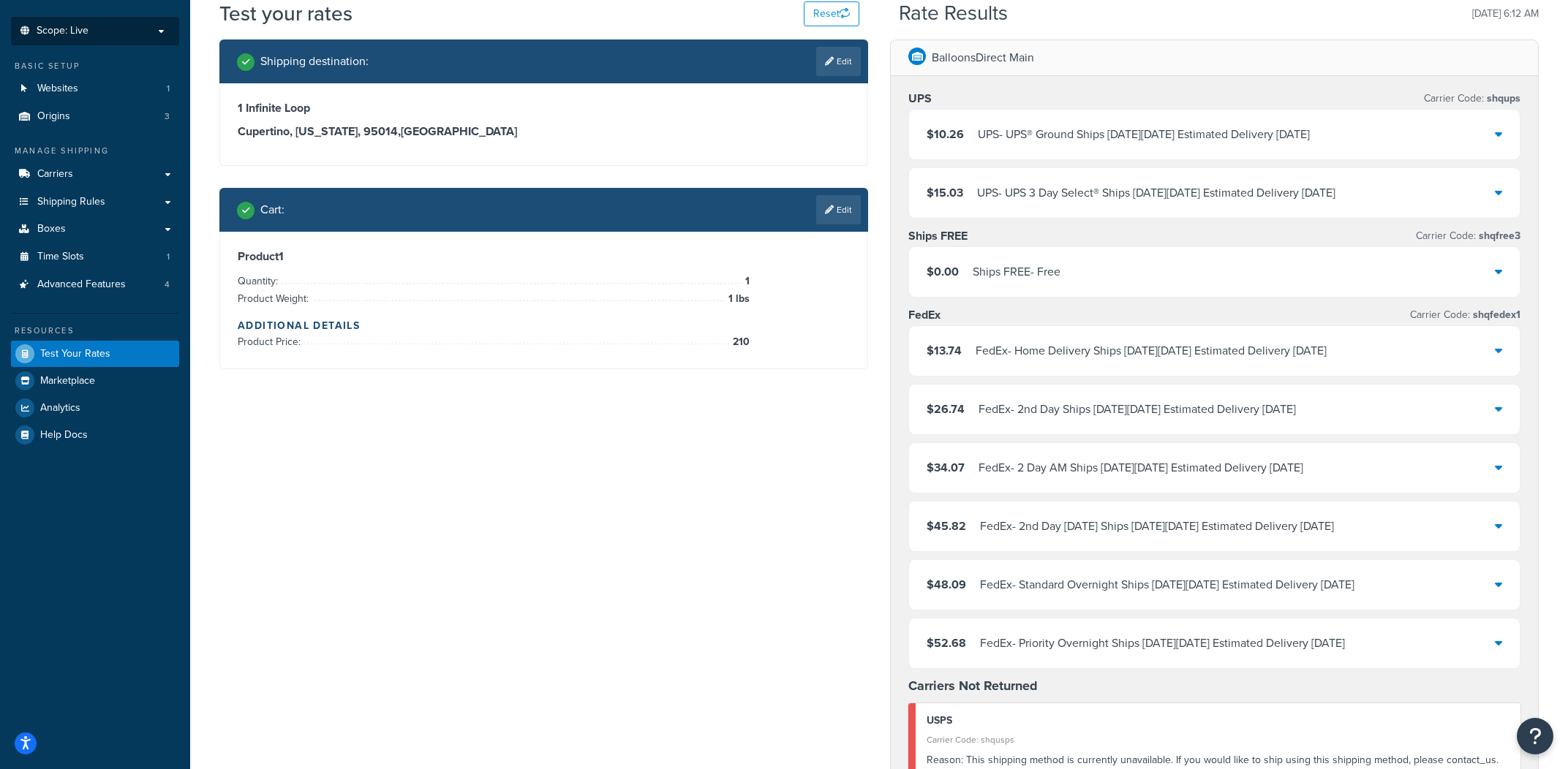
scroll to position [62, 0]
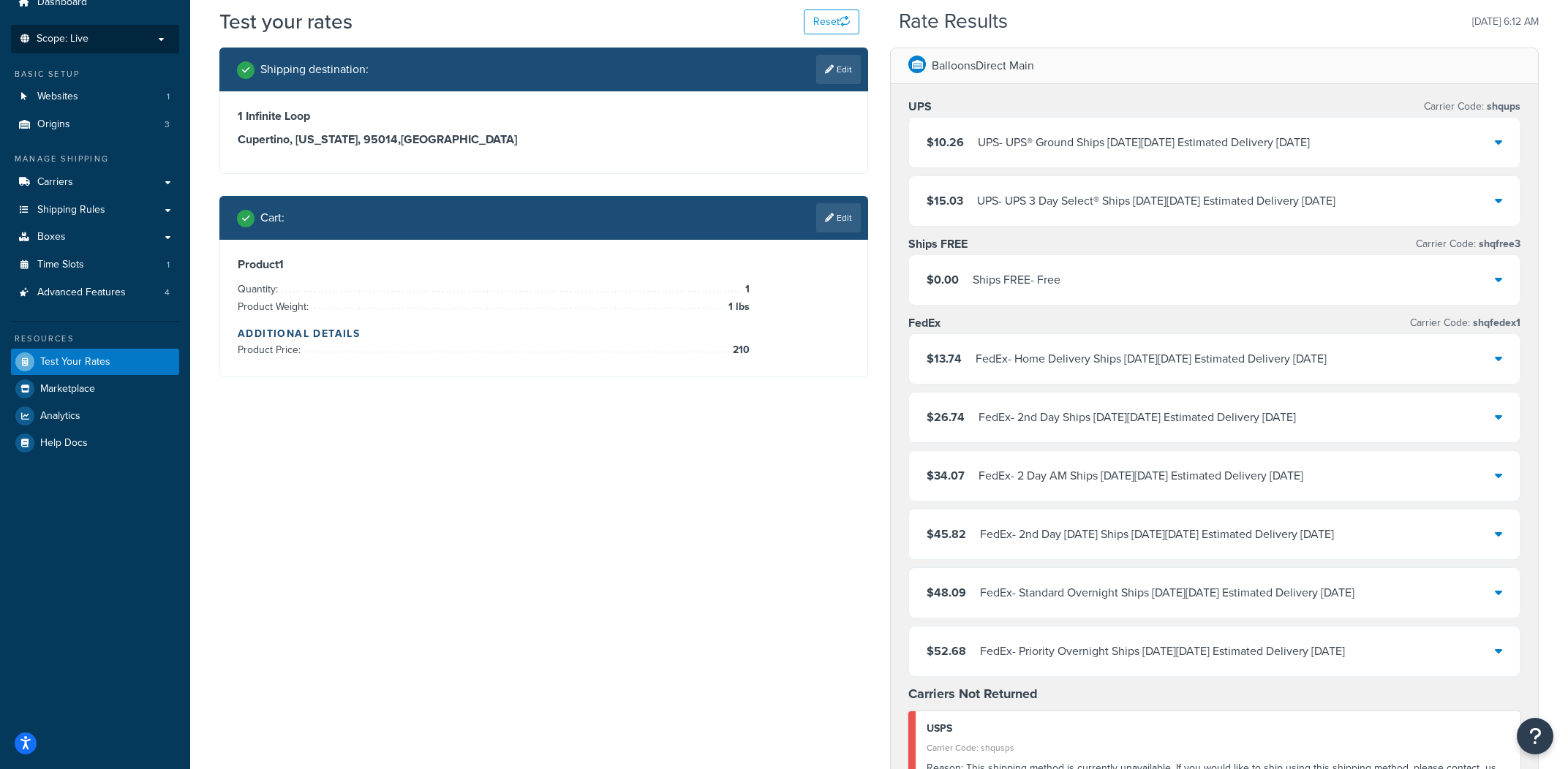
click at [123, 181] on link "Carriers" at bounding box center [95, 182] width 168 height 27
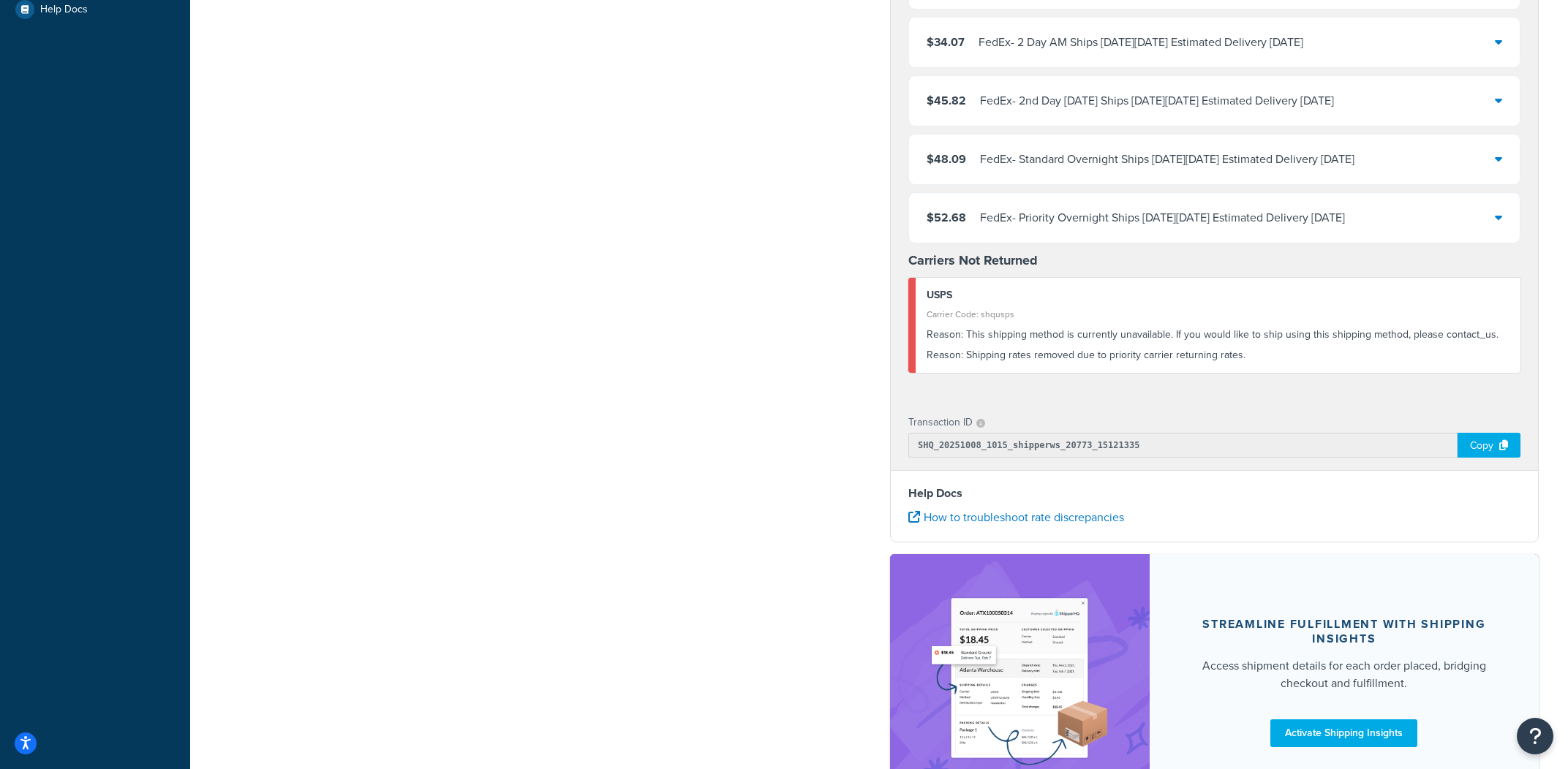
scroll to position [18, 0]
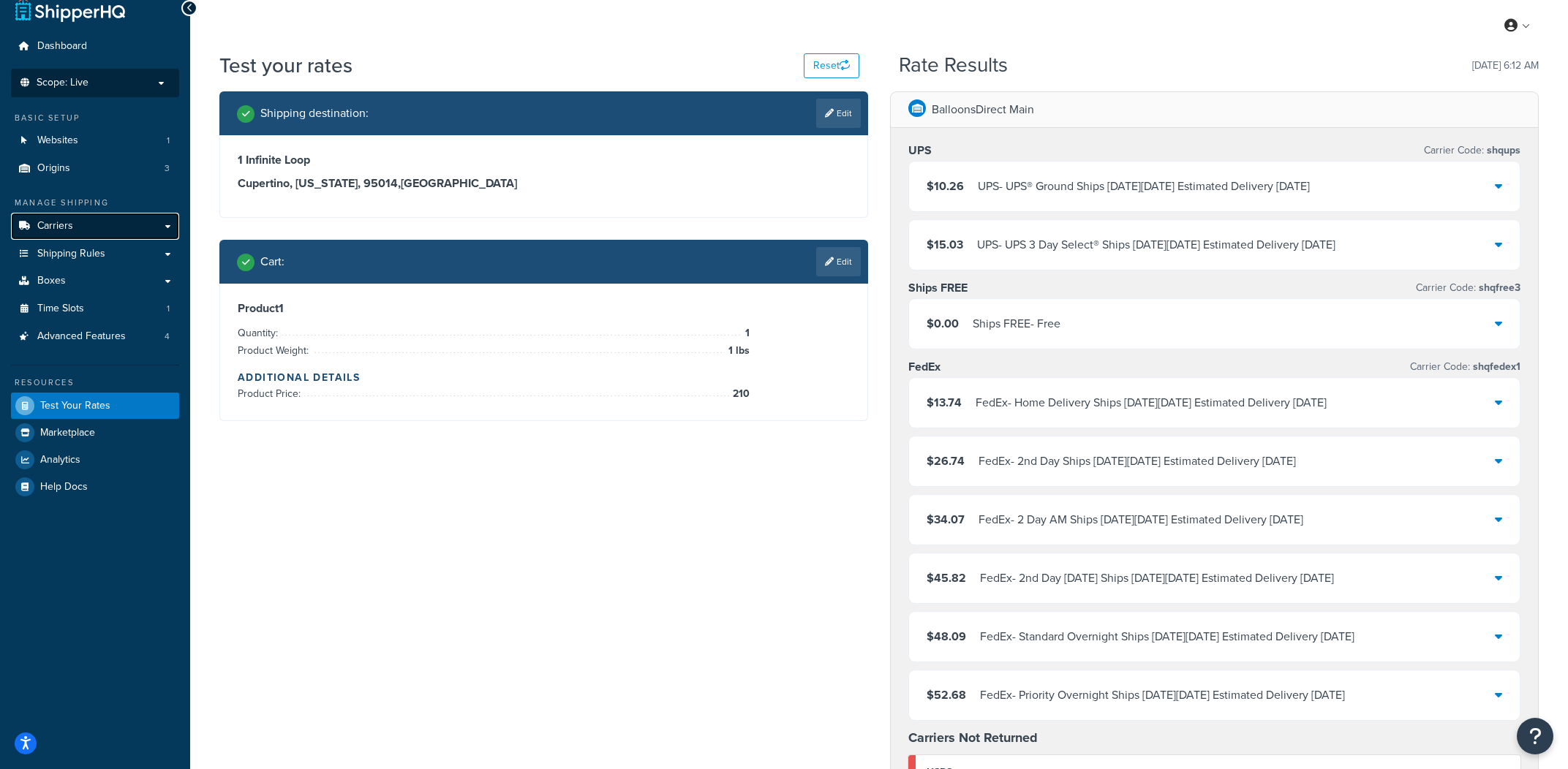
click at [118, 225] on link "Carriers" at bounding box center [95, 226] width 168 height 27
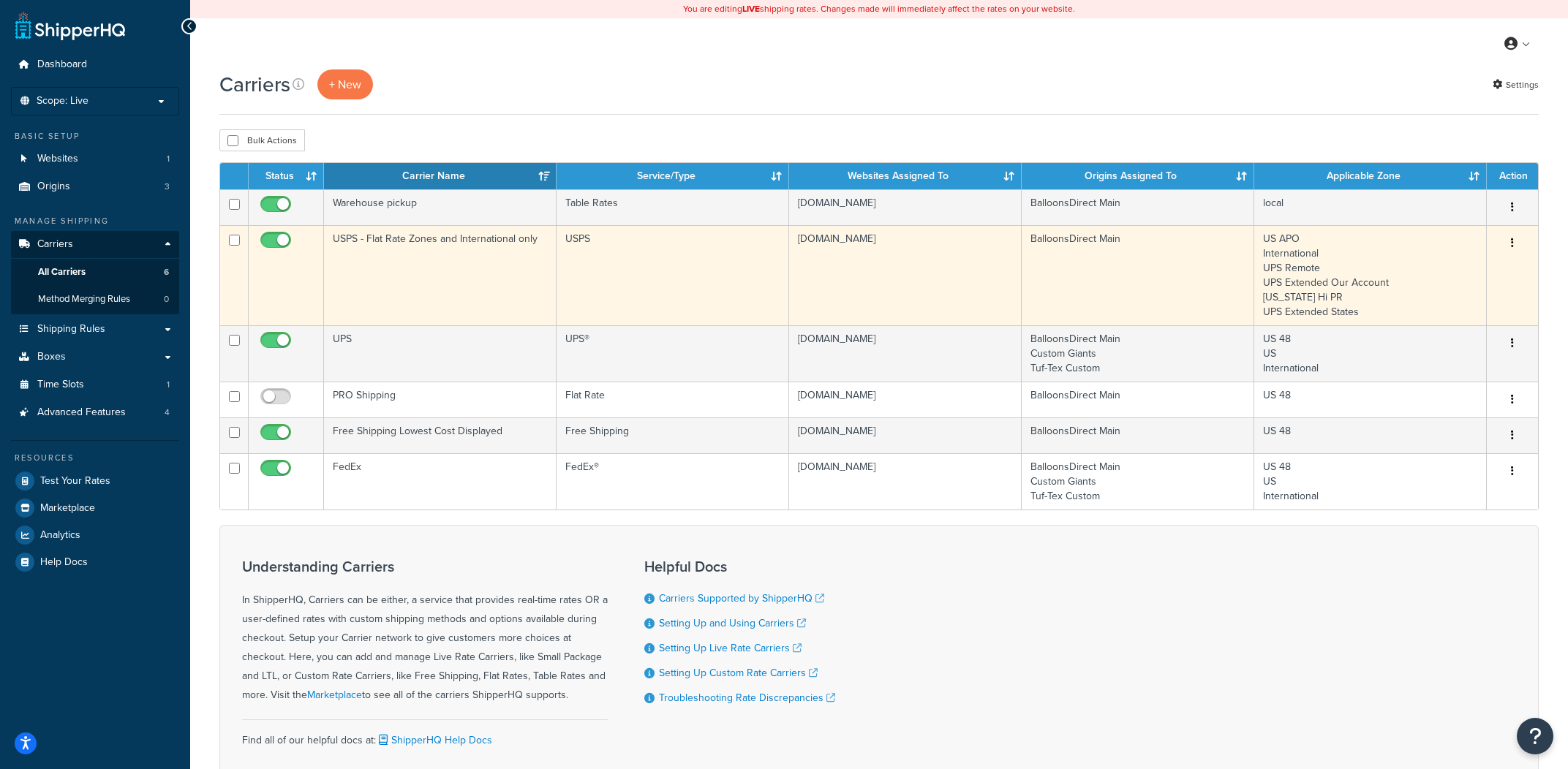
click at [486, 292] on td "USPS - Flat Rate Zones and International only" at bounding box center [440, 274] width 233 height 100
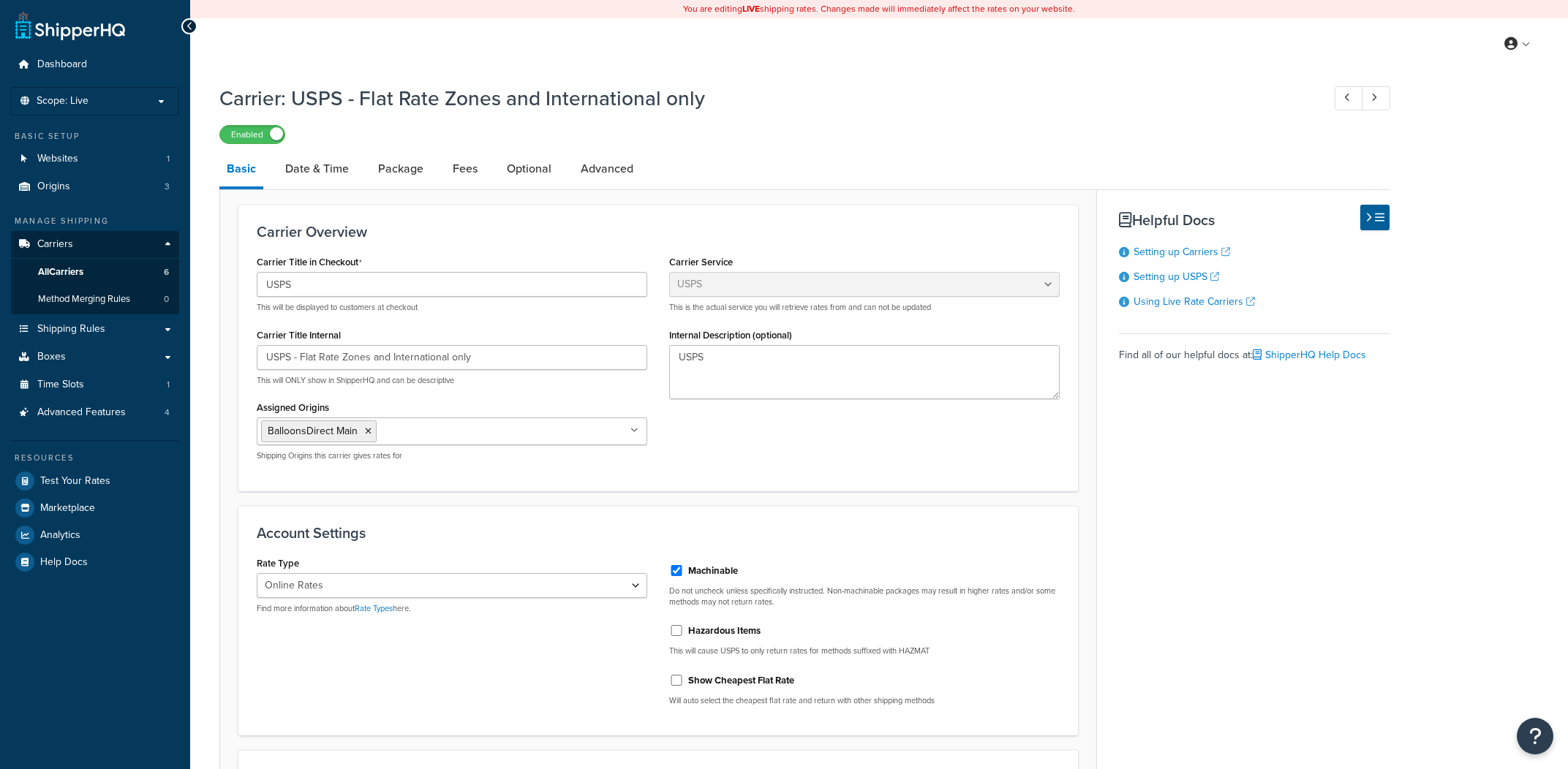
select select "usps"
select select "ONLINE"
click at [588, 175] on link "Advanced" at bounding box center [607, 169] width 67 height 35
select select "false"
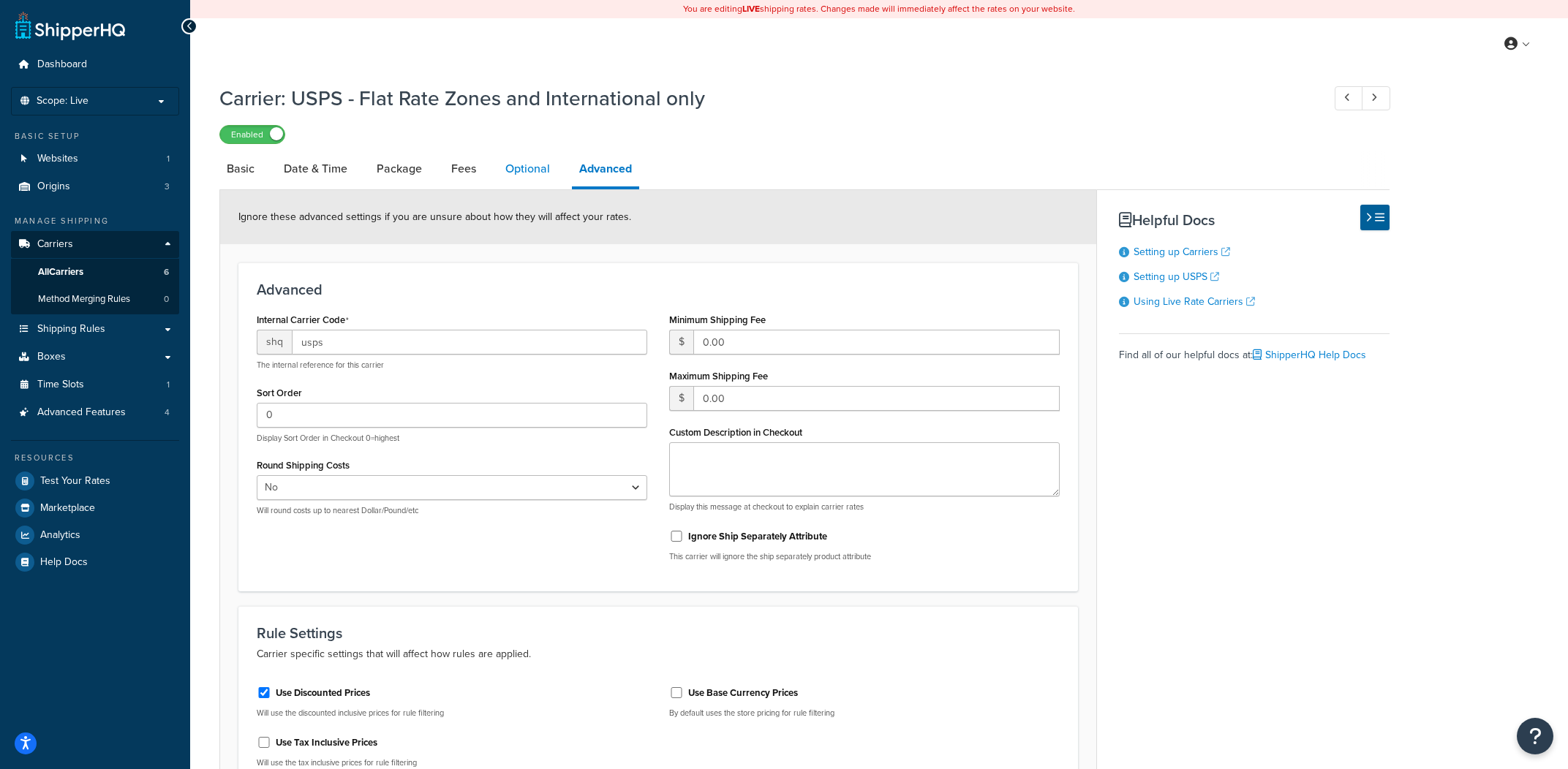
click at [550, 178] on link "Optional" at bounding box center [527, 169] width 59 height 35
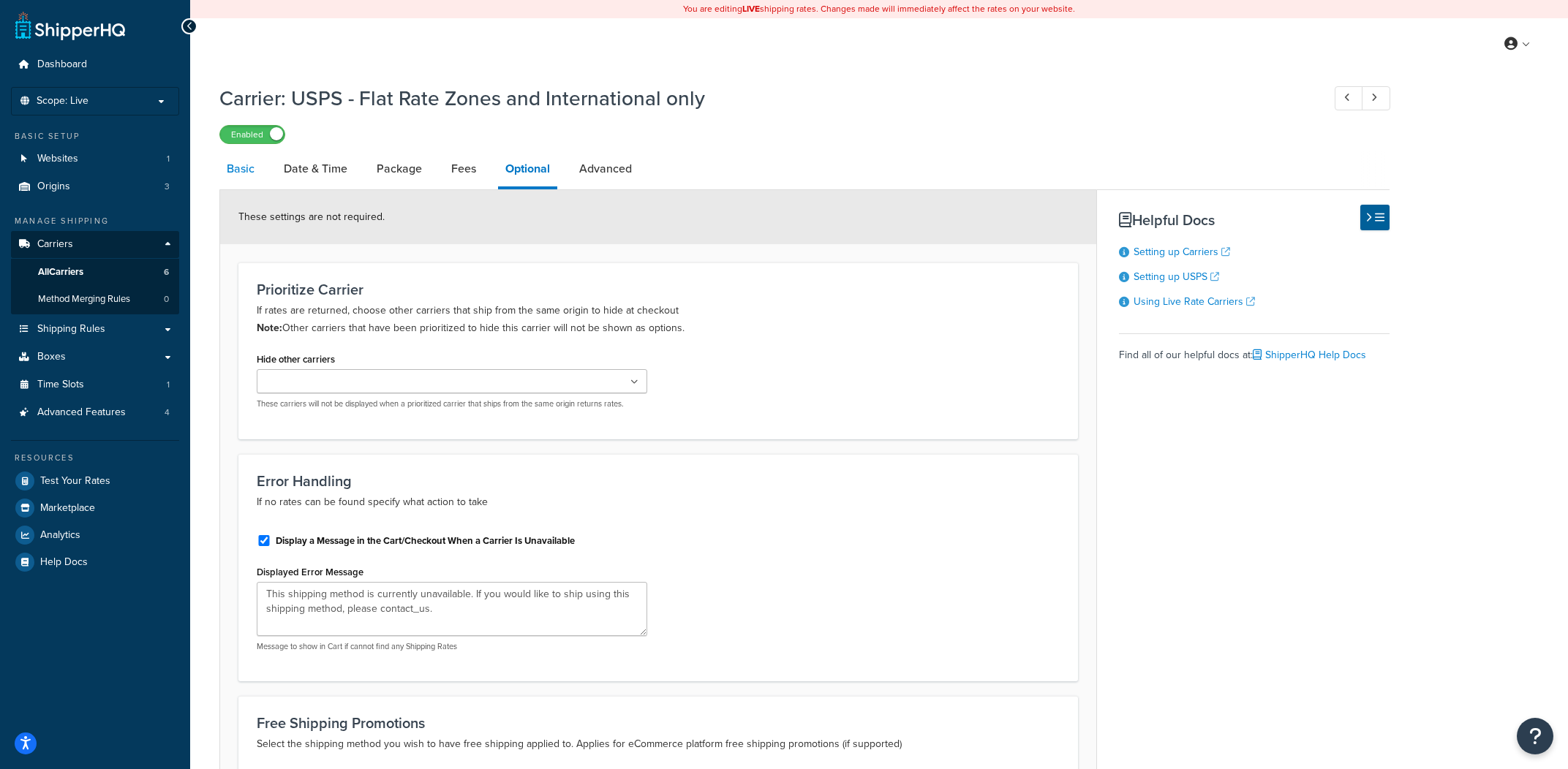
click at [255, 174] on link "Basic" at bounding box center [240, 169] width 42 height 35
select select "usps"
select select "ONLINE"
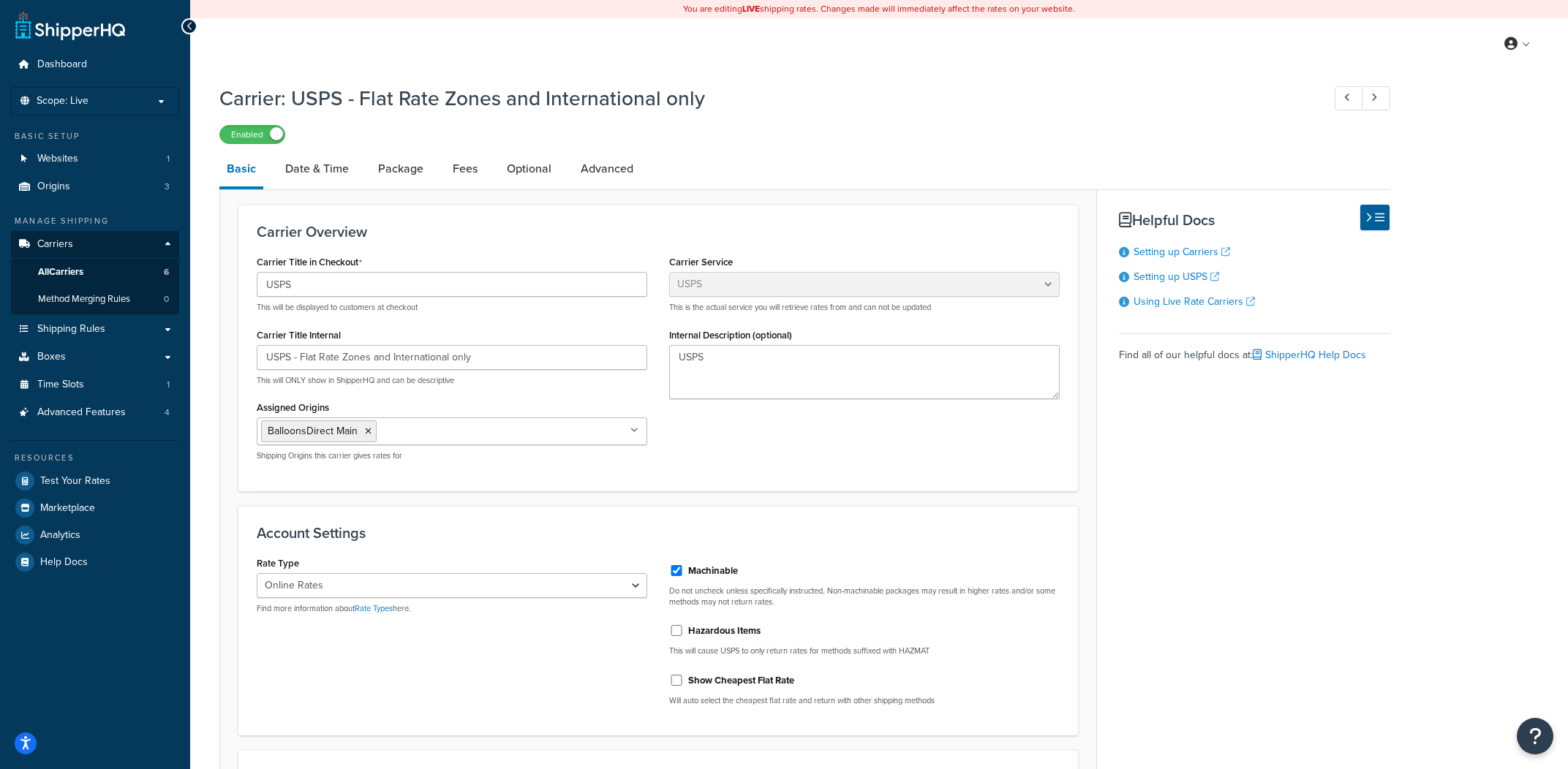
click at [764, 216] on div "Carrier Overview Carrier Title in Checkout USPS This will be displayed to custo…" at bounding box center [658, 347] width 840 height 286
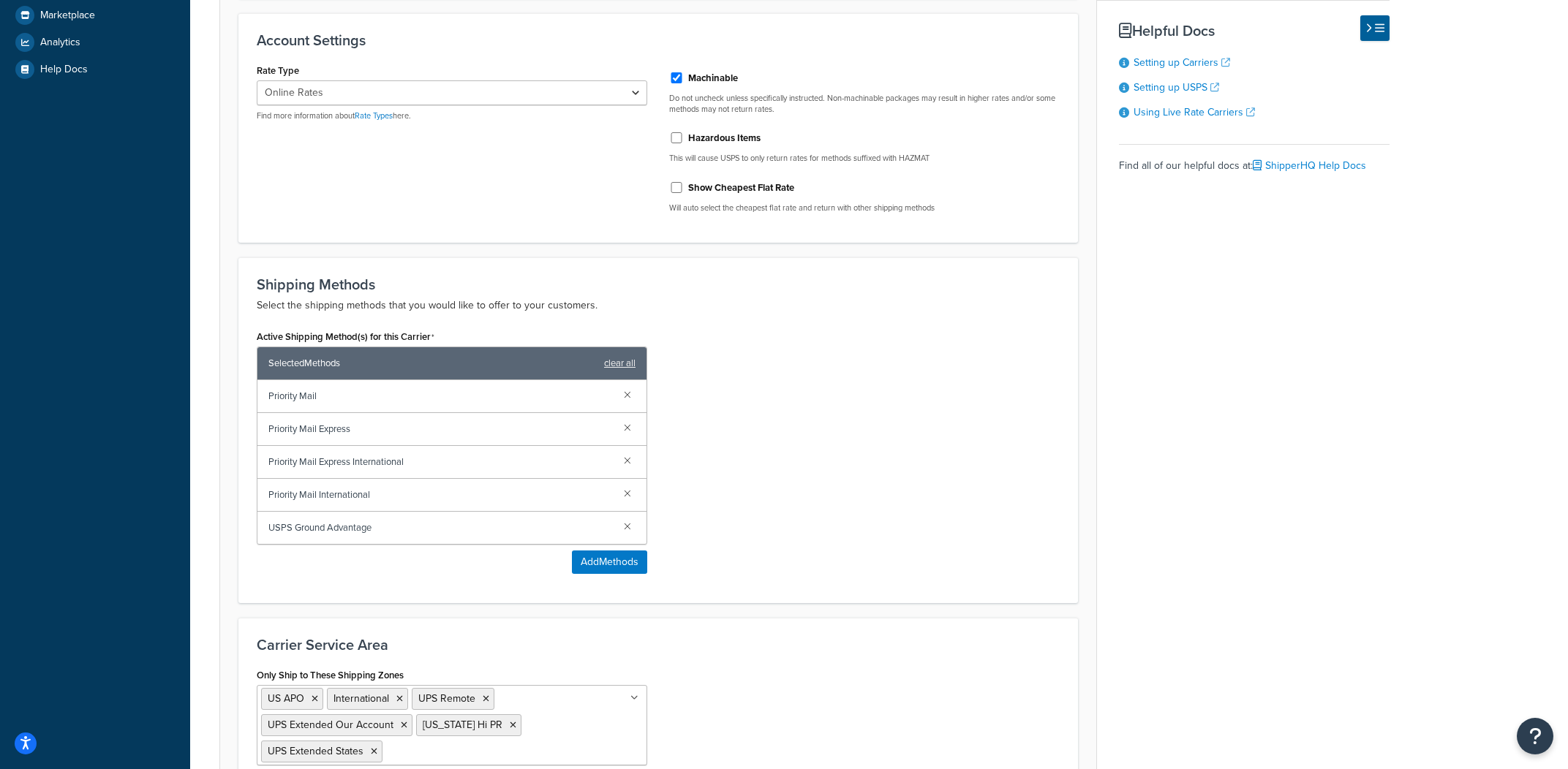
scroll to position [202, 0]
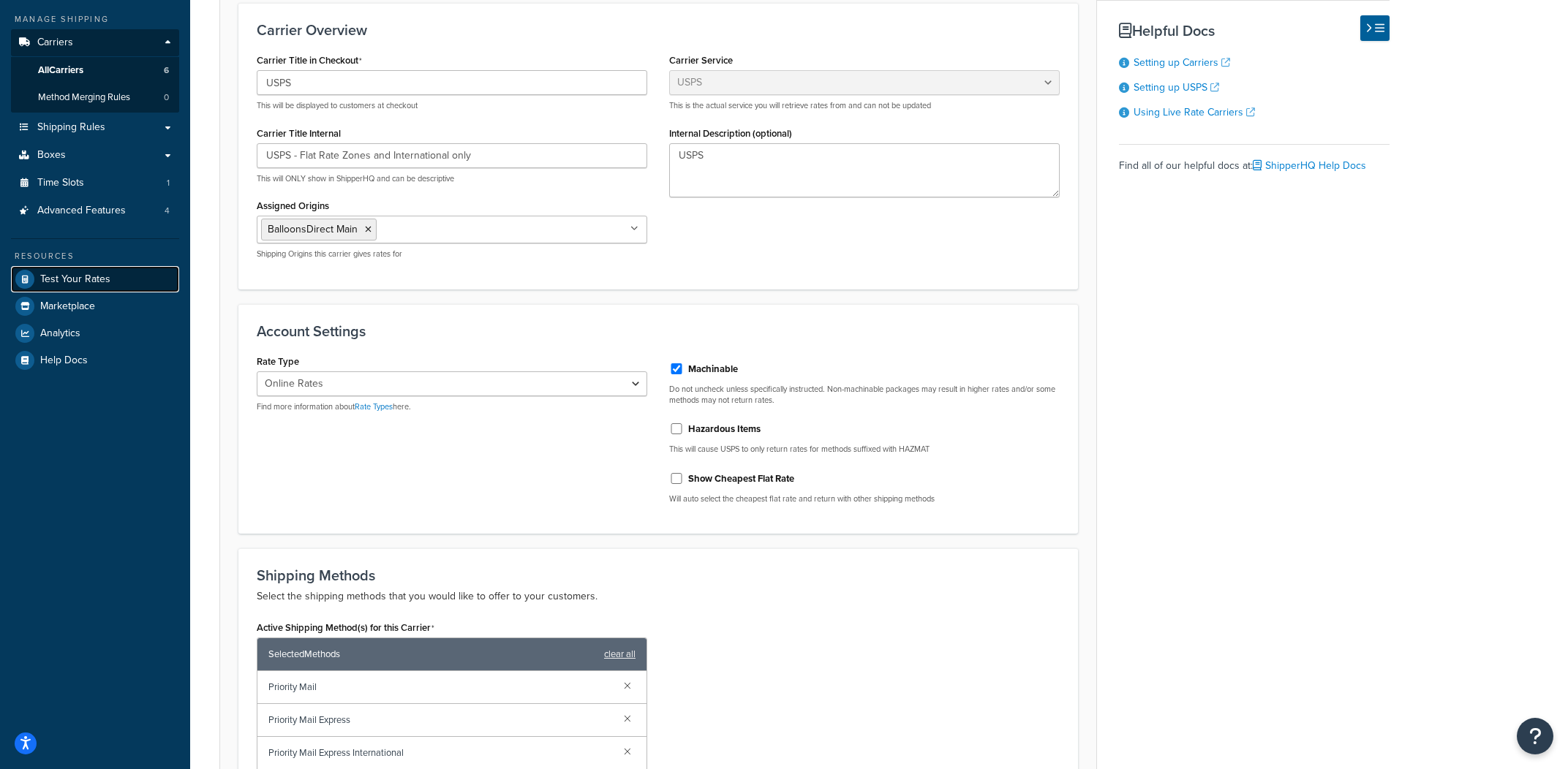
click at [89, 280] on span "Test Your Rates" at bounding box center [75, 280] width 70 height 13
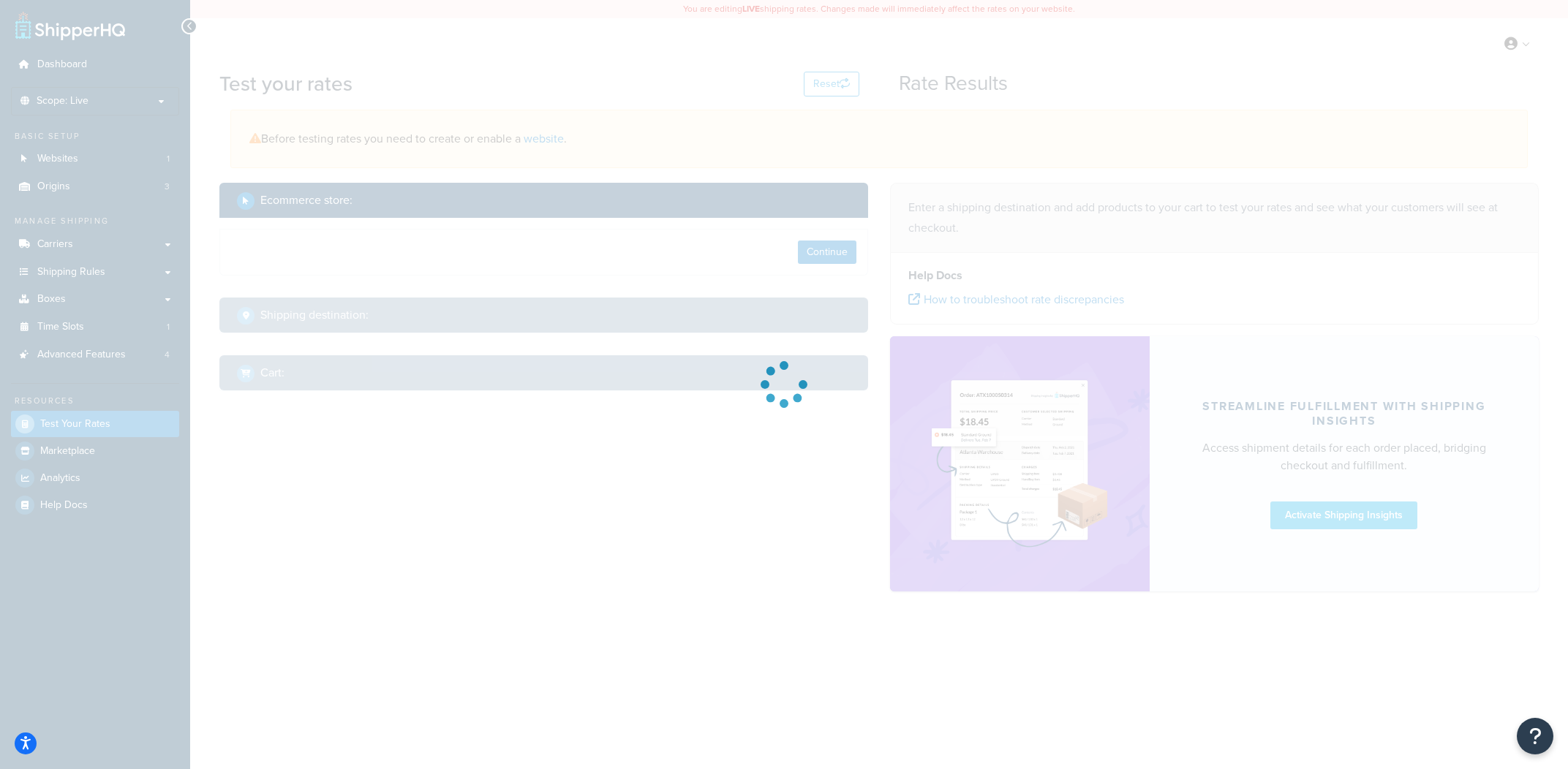
select select "TX"
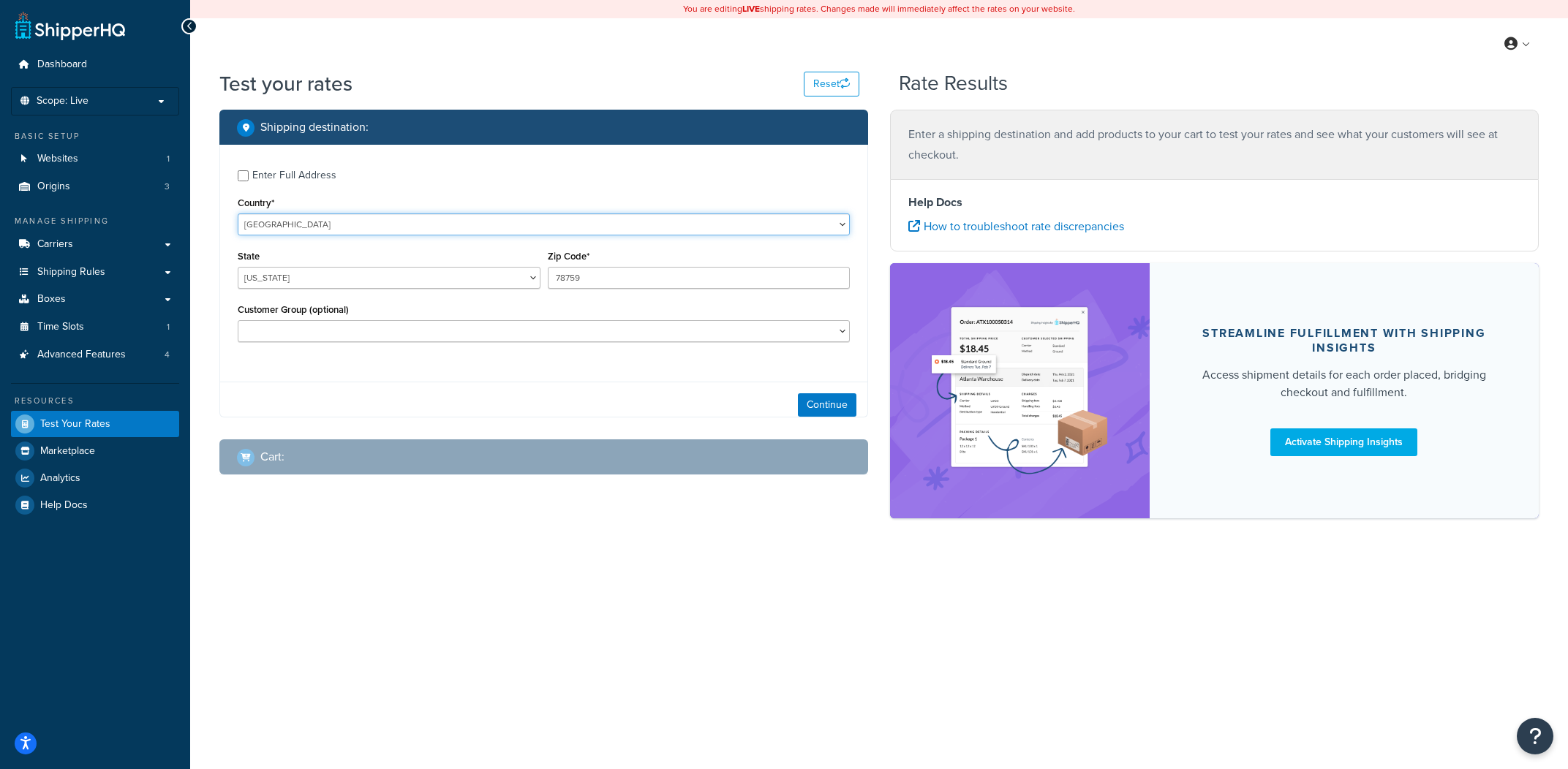
click at [238, 214] on select "United States United Kingdom Afghanistan Åland Islands Albania Algeria American…" at bounding box center [543, 224] width 612 height 22
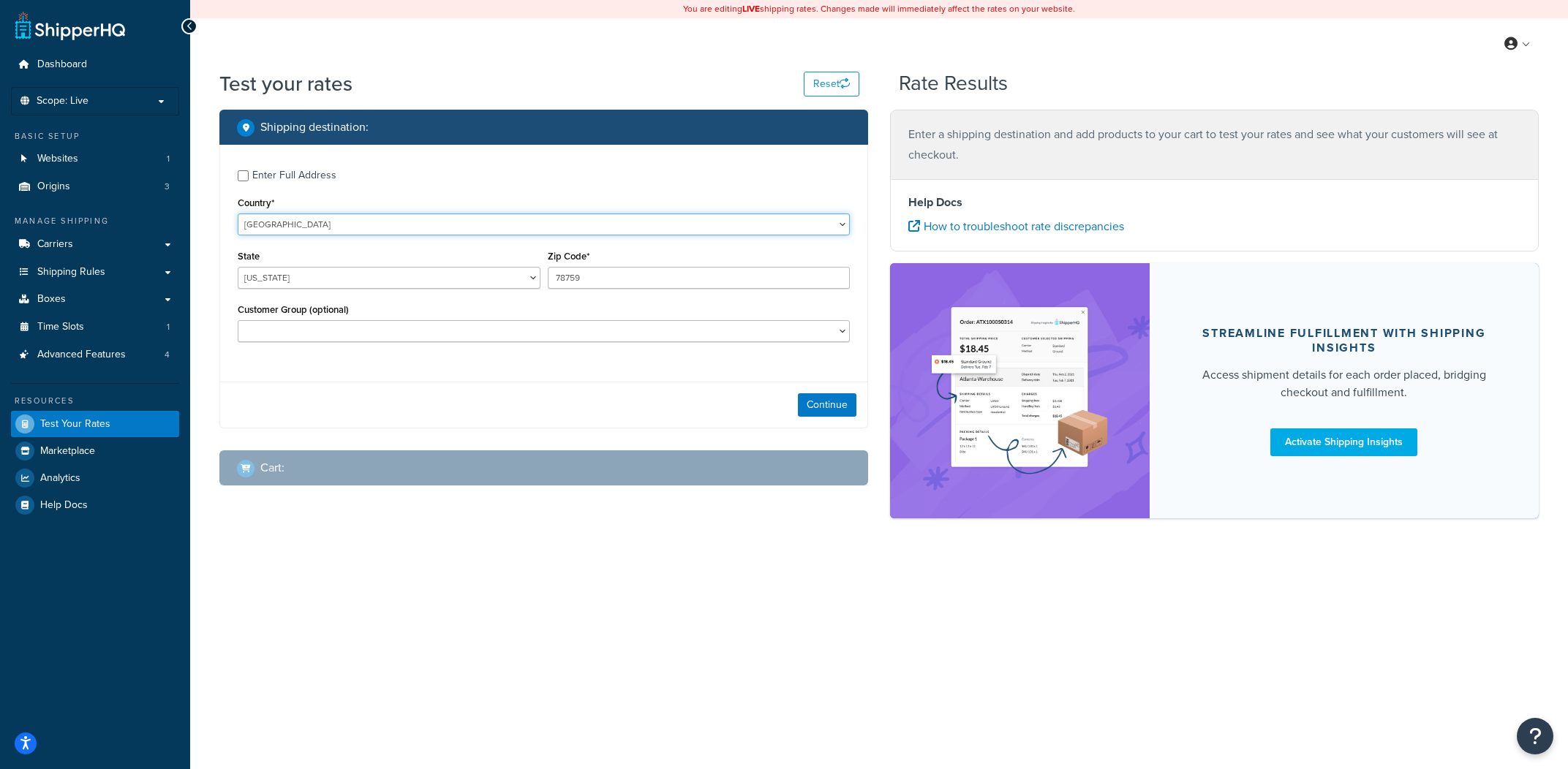
select select "GB"
click option "United Kingdom" at bounding box center [0, 0] width 0 height 0
type input "TX"
click at [555, 274] on input "78759" at bounding box center [699, 277] width 303 height 22
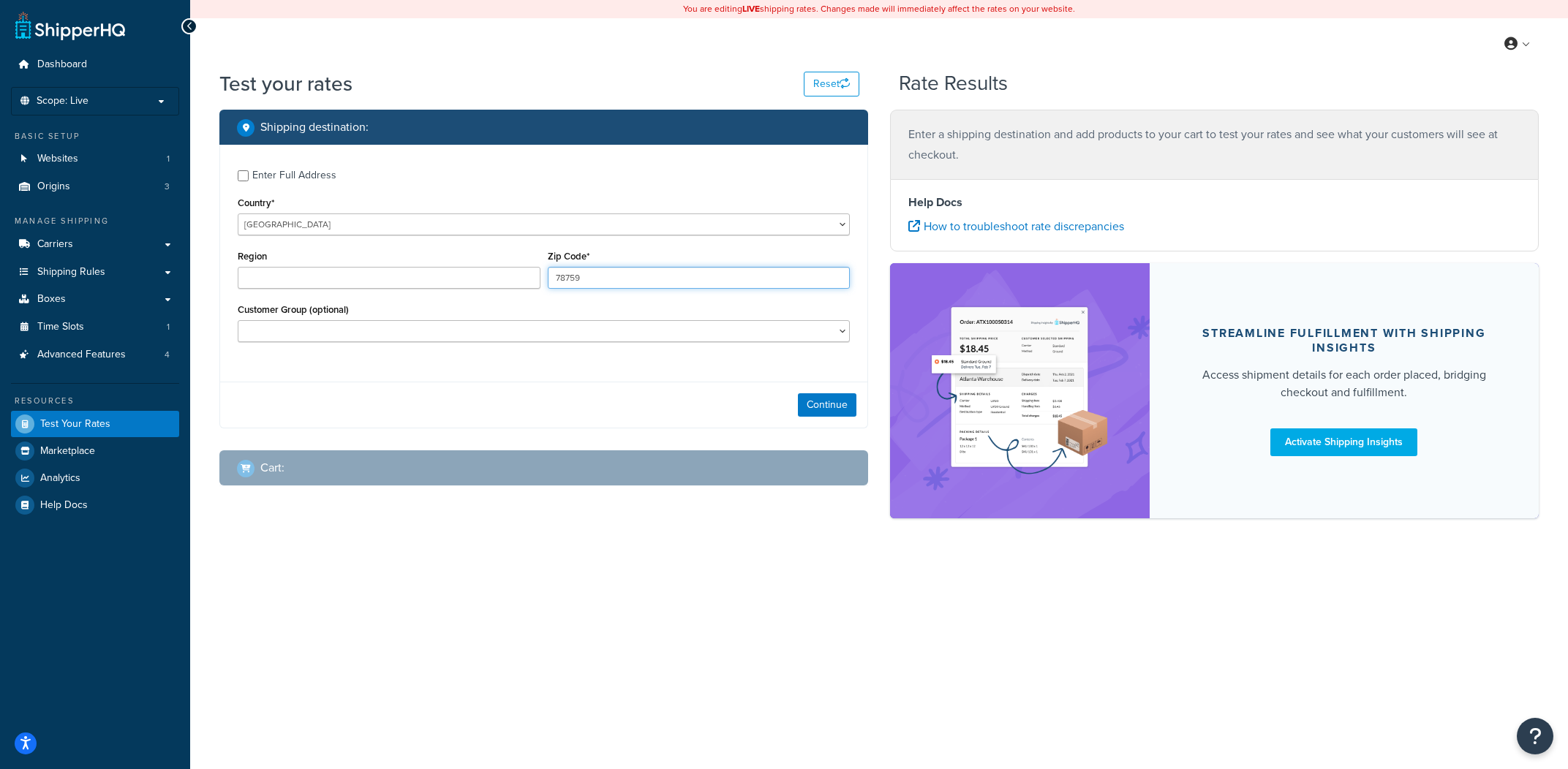
click at [555, 274] on input "78759" at bounding box center [699, 277] width 303 height 22
click at [342, 182] on label "Enter Full Address" at bounding box center [551, 174] width 597 height 23
click at [249, 182] on input "Enter Full Address" at bounding box center [243, 176] width 11 height 11
checkbox input "true"
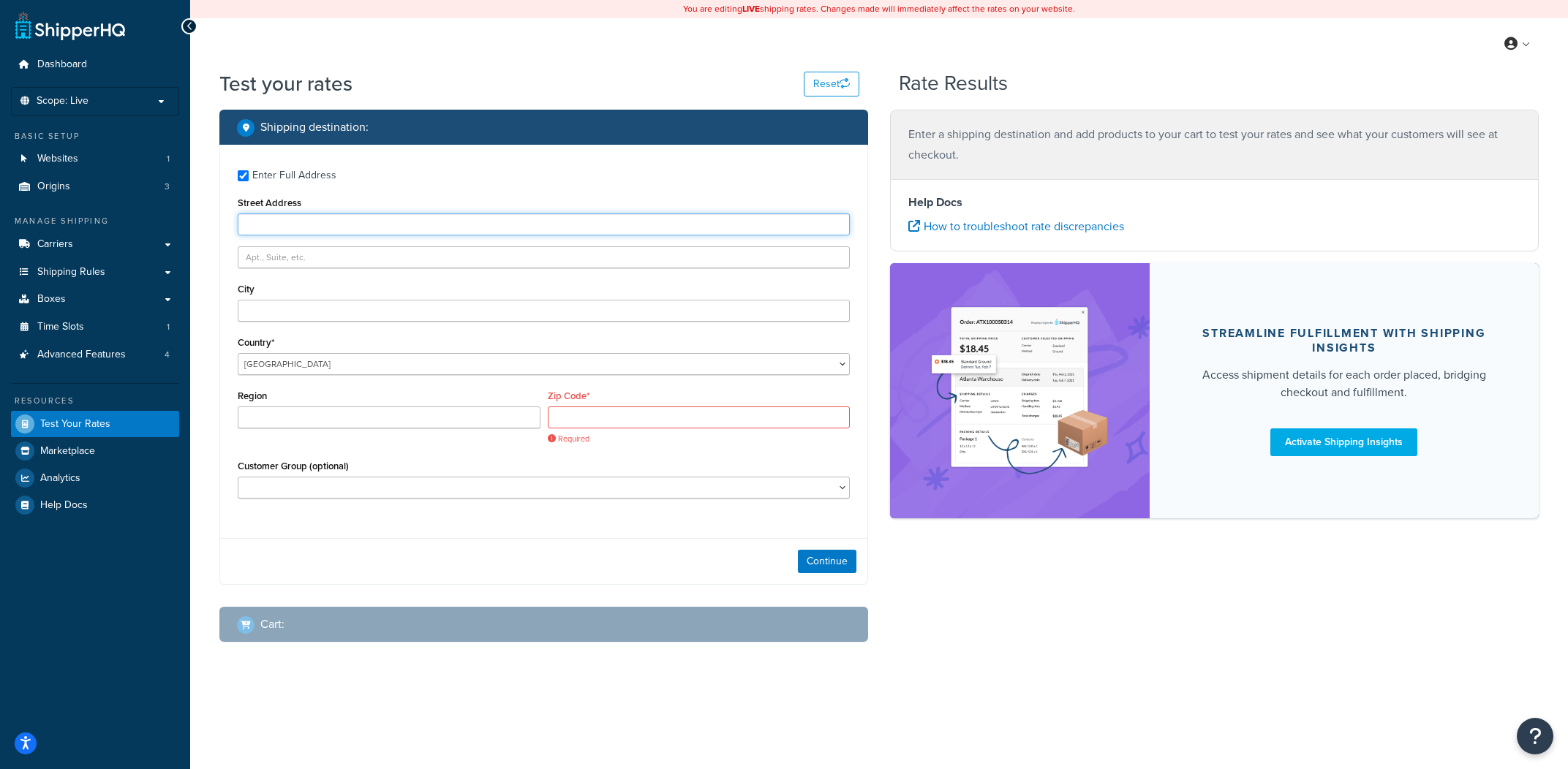
click at [327, 230] on input "Street Address" at bounding box center [543, 224] width 612 height 22
type input "[STREET_ADDRESS]"
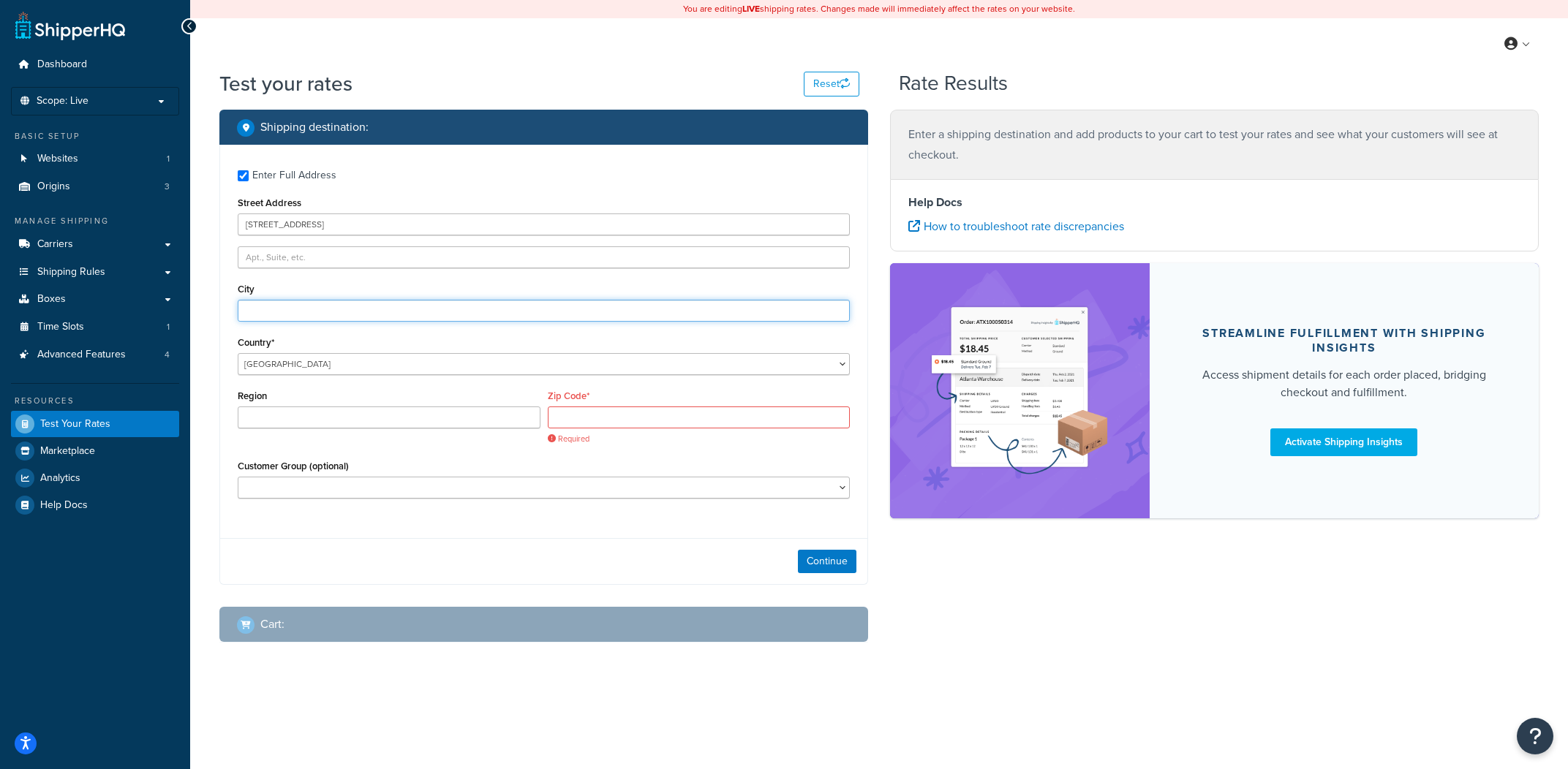
type input "London"
type input "N2 9AJ"
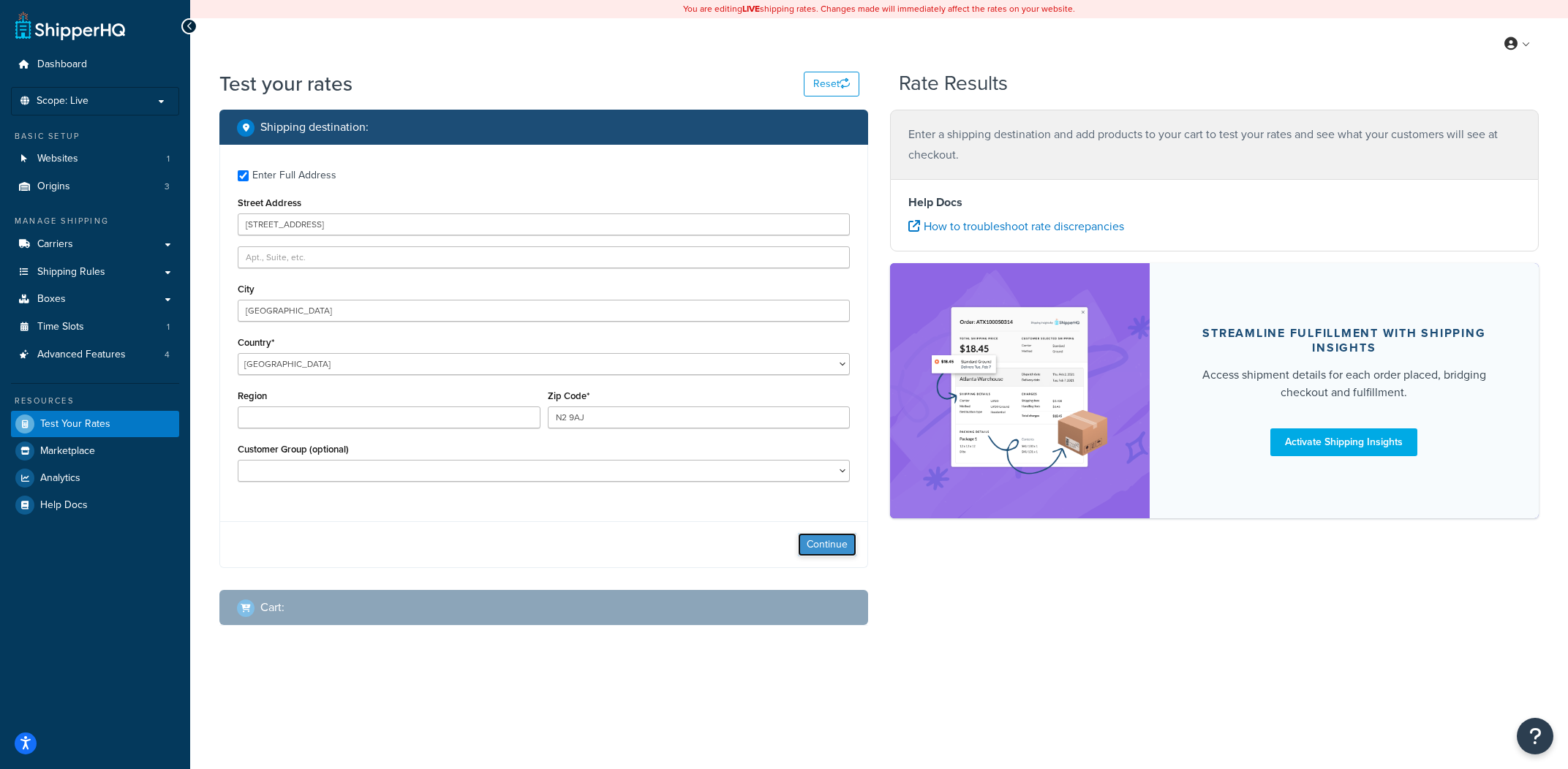
click at [824, 539] on button "Continue" at bounding box center [827, 544] width 58 height 23
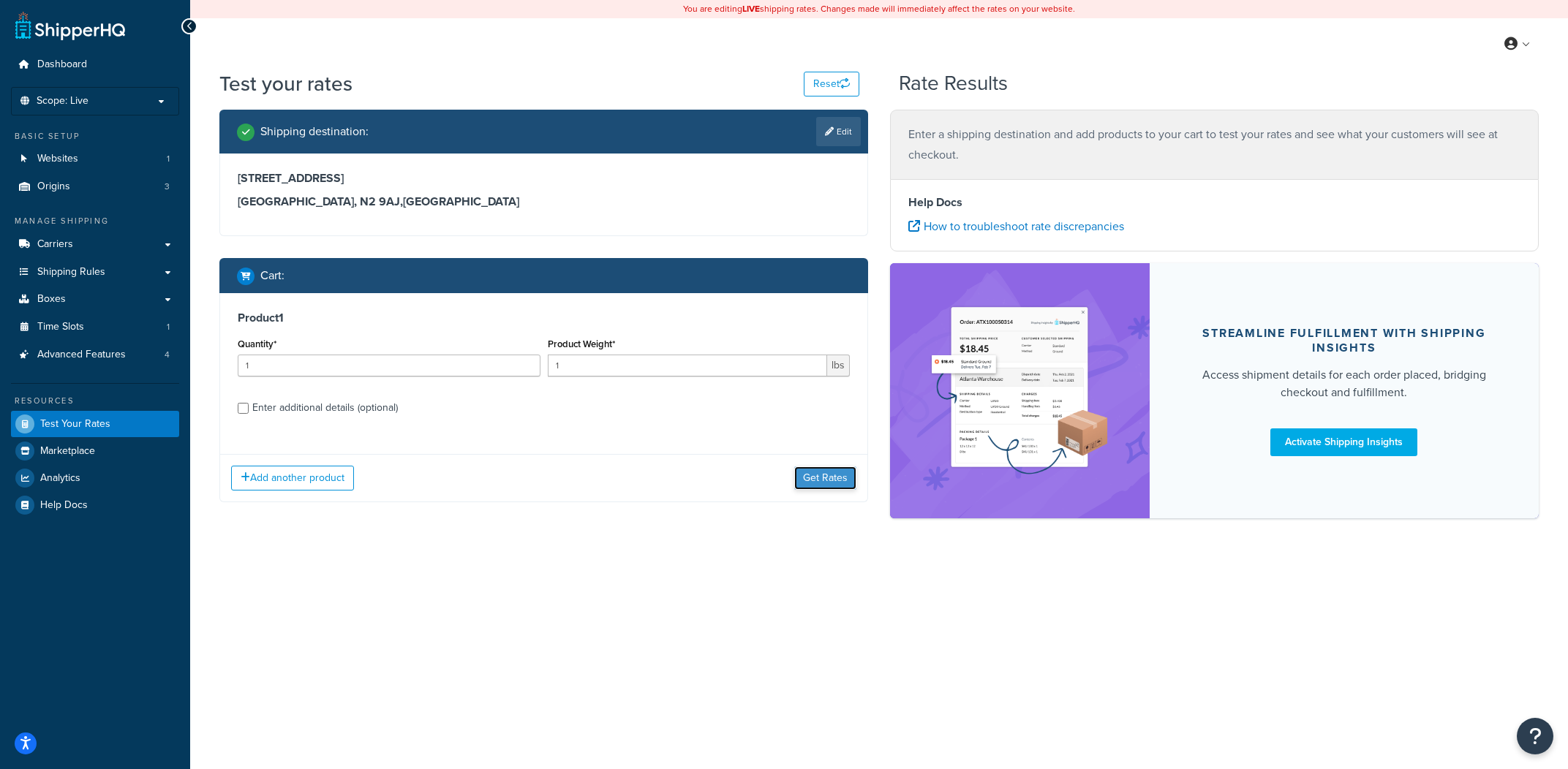
click at [827, 482] on button "Get Rates" at bounding box center [825, 478] width 62 height 23
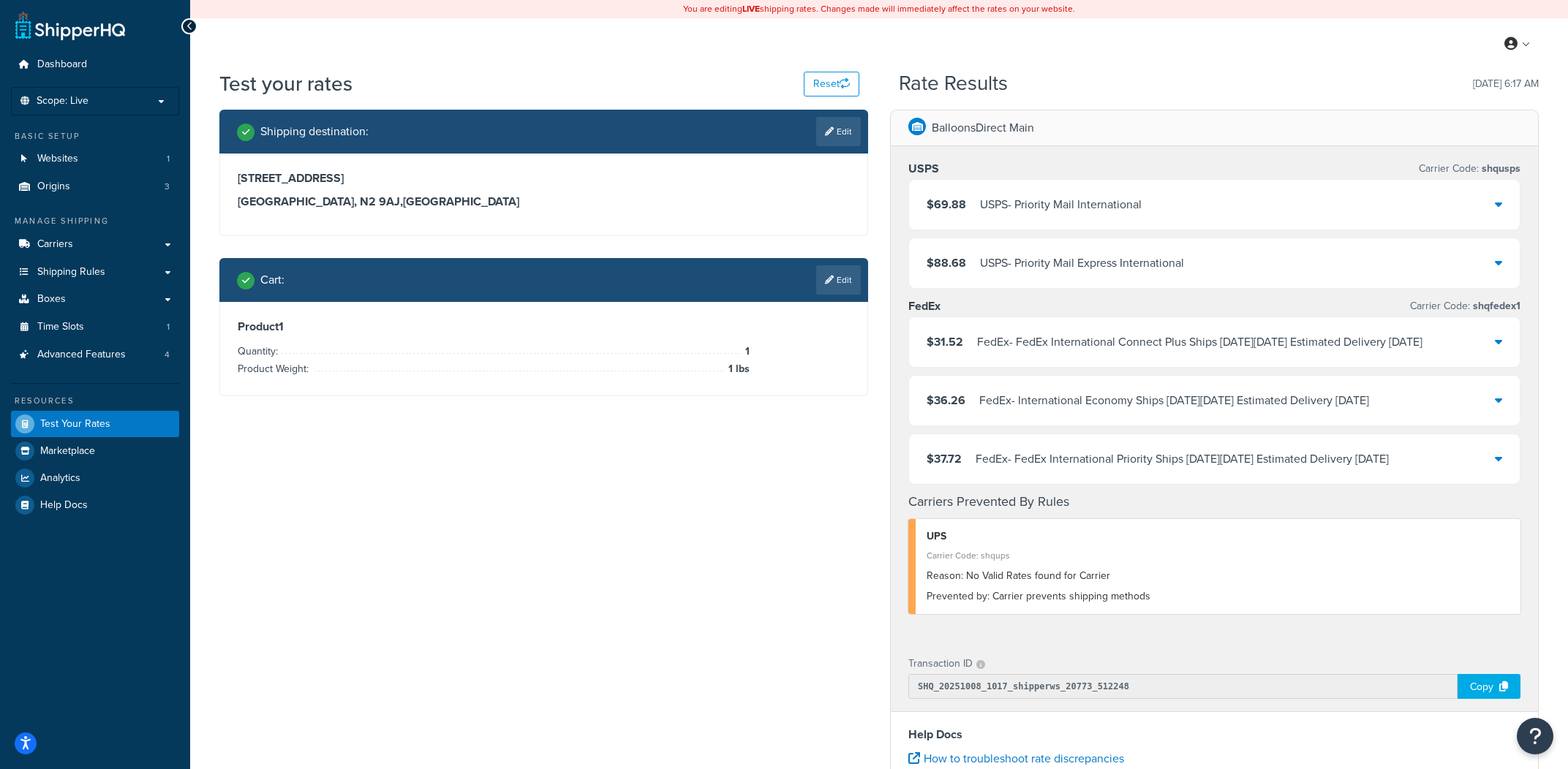
click at [1223, 159] on div "USPS Carrier Code: shqusps" at bounding box center [1214, 169] width 612 height 21
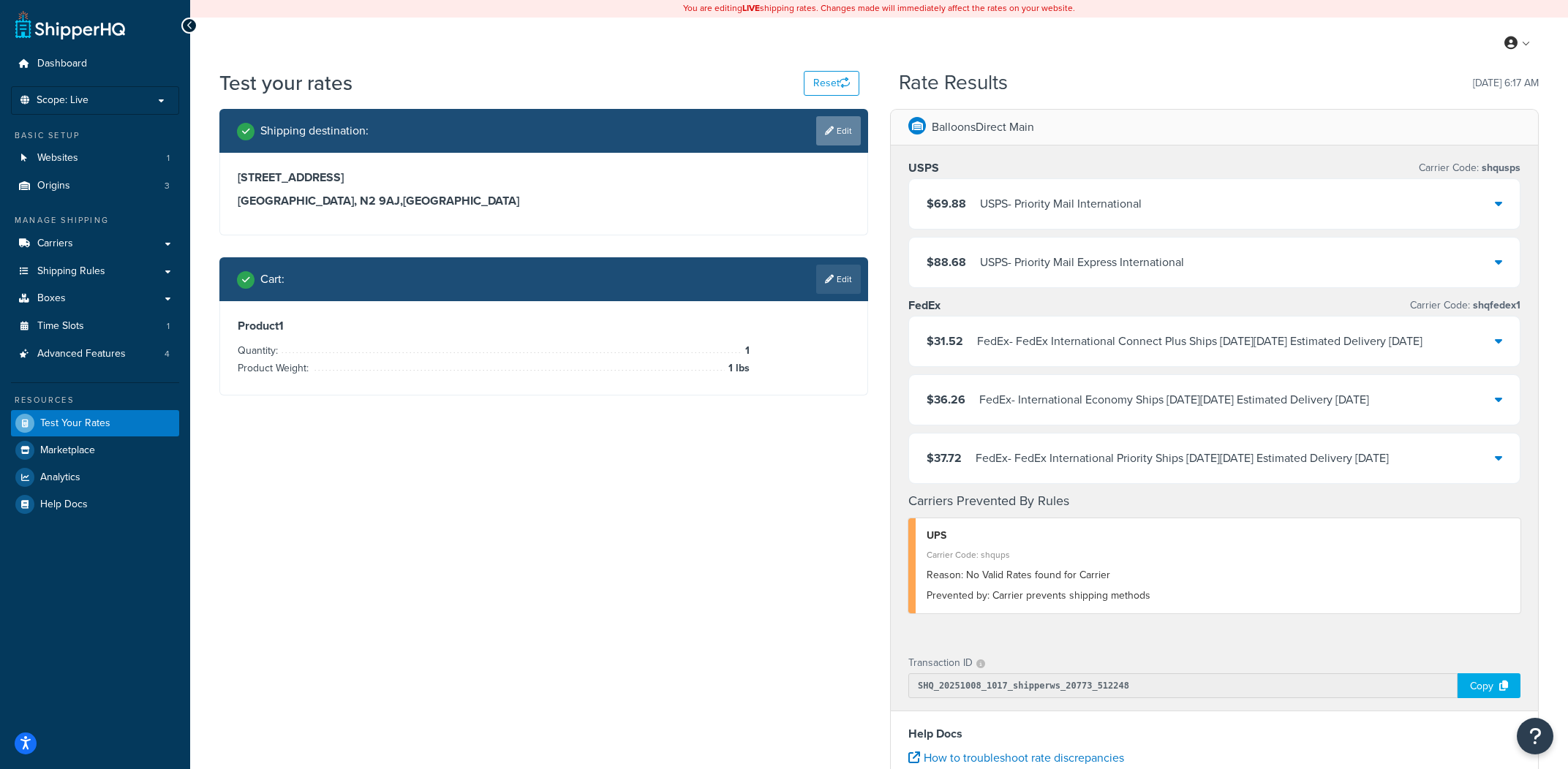
click at [841, 140] on link "Edit" at bounding box center [839, 130] width 45 height 30
select select "GB"
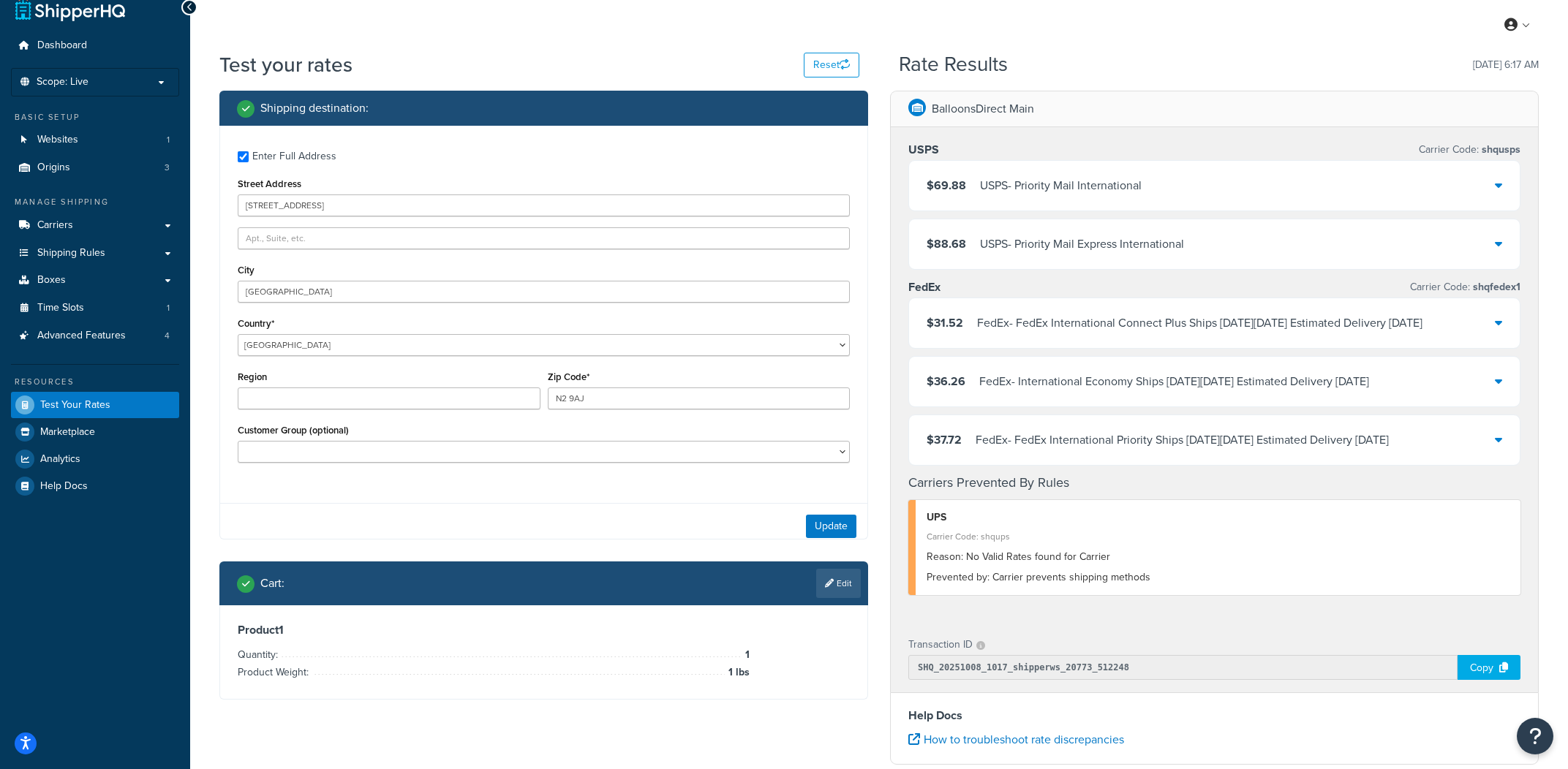
scroll to position [15, 0]
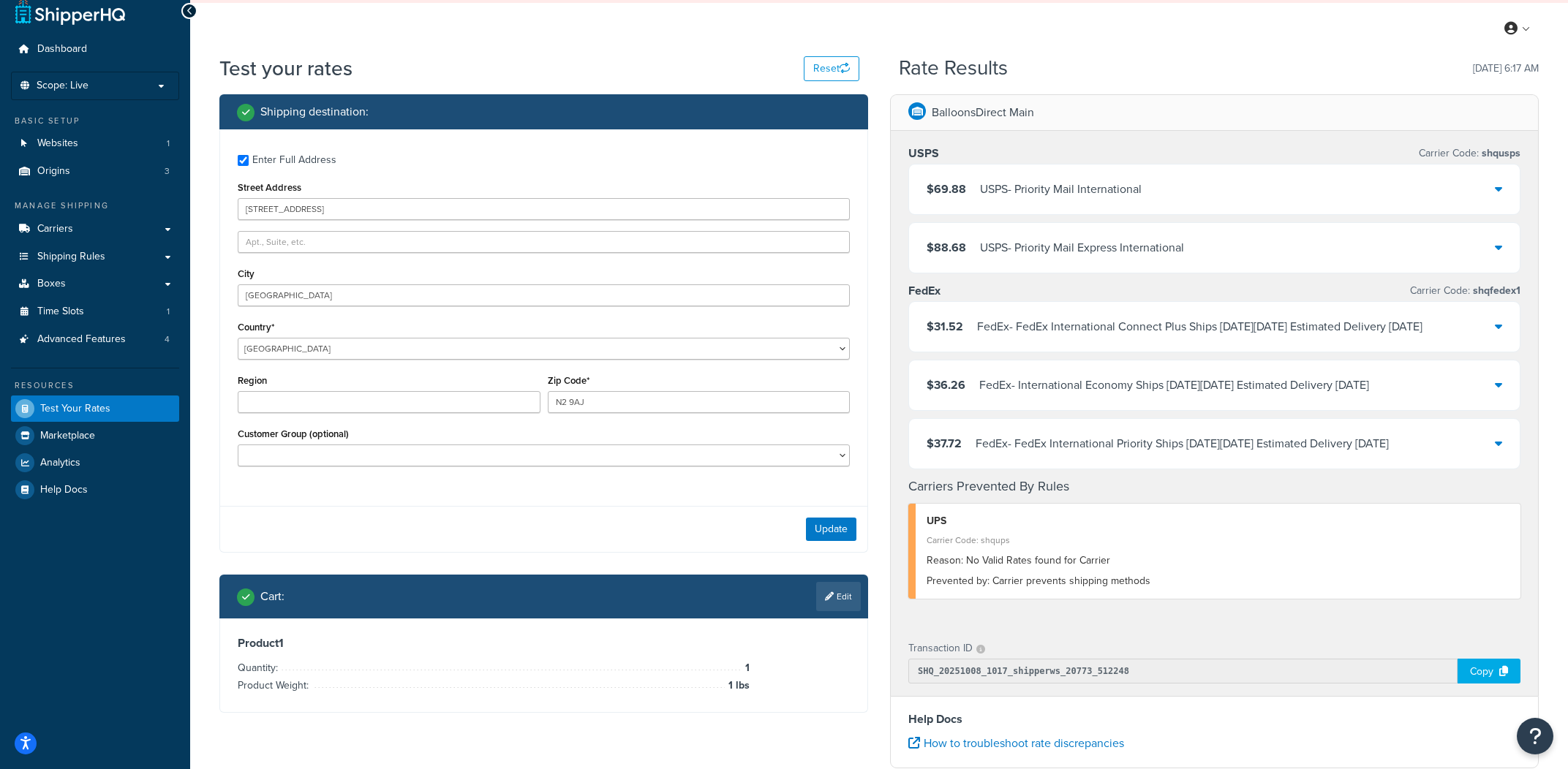
click at [286, 148] on label "Enter Full Address" at bounding box center [551, 158] width 597 height 23
click at [249, 155] on input "Enter Full Address" at bounding box center [243, 161] width 11 height 11
checkbox input "false"
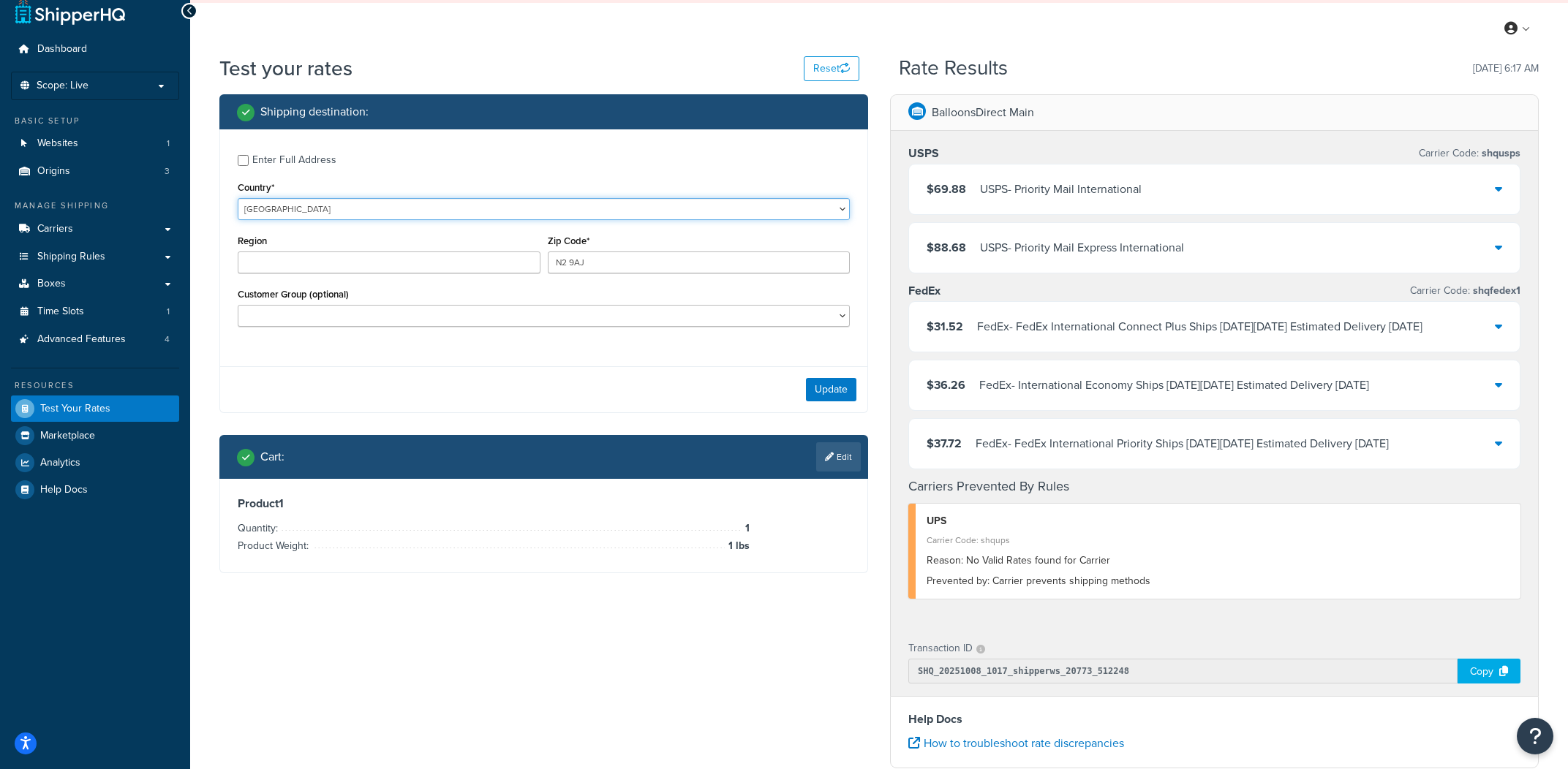
click at [238, 198] on select "United States United Kingdom Afghanistan Åland Islands Albania Algeria American…" at bounding box center [543, 209] width 612 height 22
select select "US"
click option "[GEOGRAPHIC_DATA]" at bounding box center [0, 0] width 0 height 0
click at [643, 254] on input "N2 9AJ" at bounding box center [699, 262] width 303 height 22
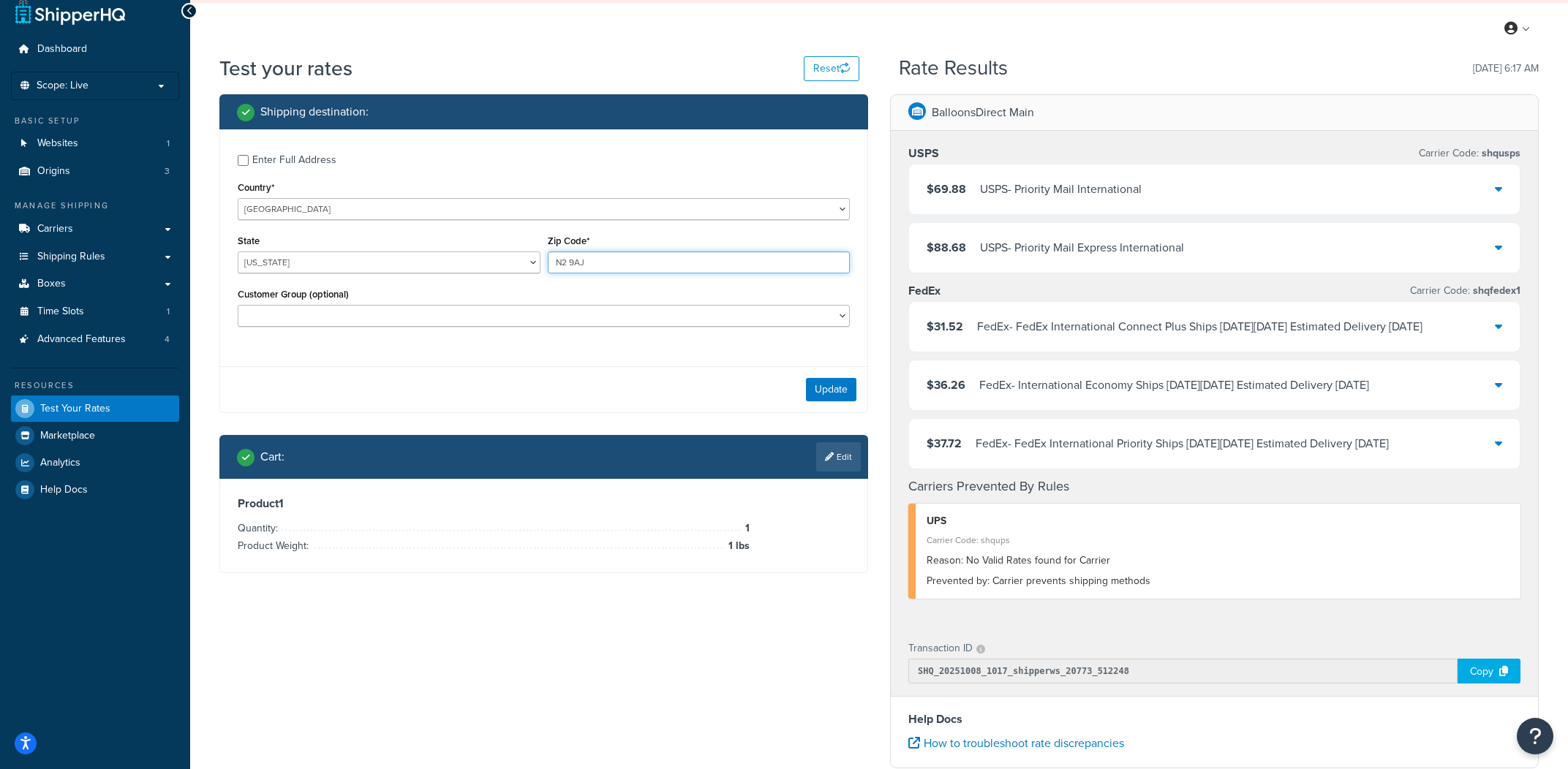
click at [643, 254] on input "N2 9AJ" at bounding box center [699, 262] width 303 height 22
type input "35011"
click at [813, 378] on div "Update" at bounding box center [543, 390] width 648 height 46
click at [813, 381] on button "Update" at bounding box center [831, 389] width 50 height 23
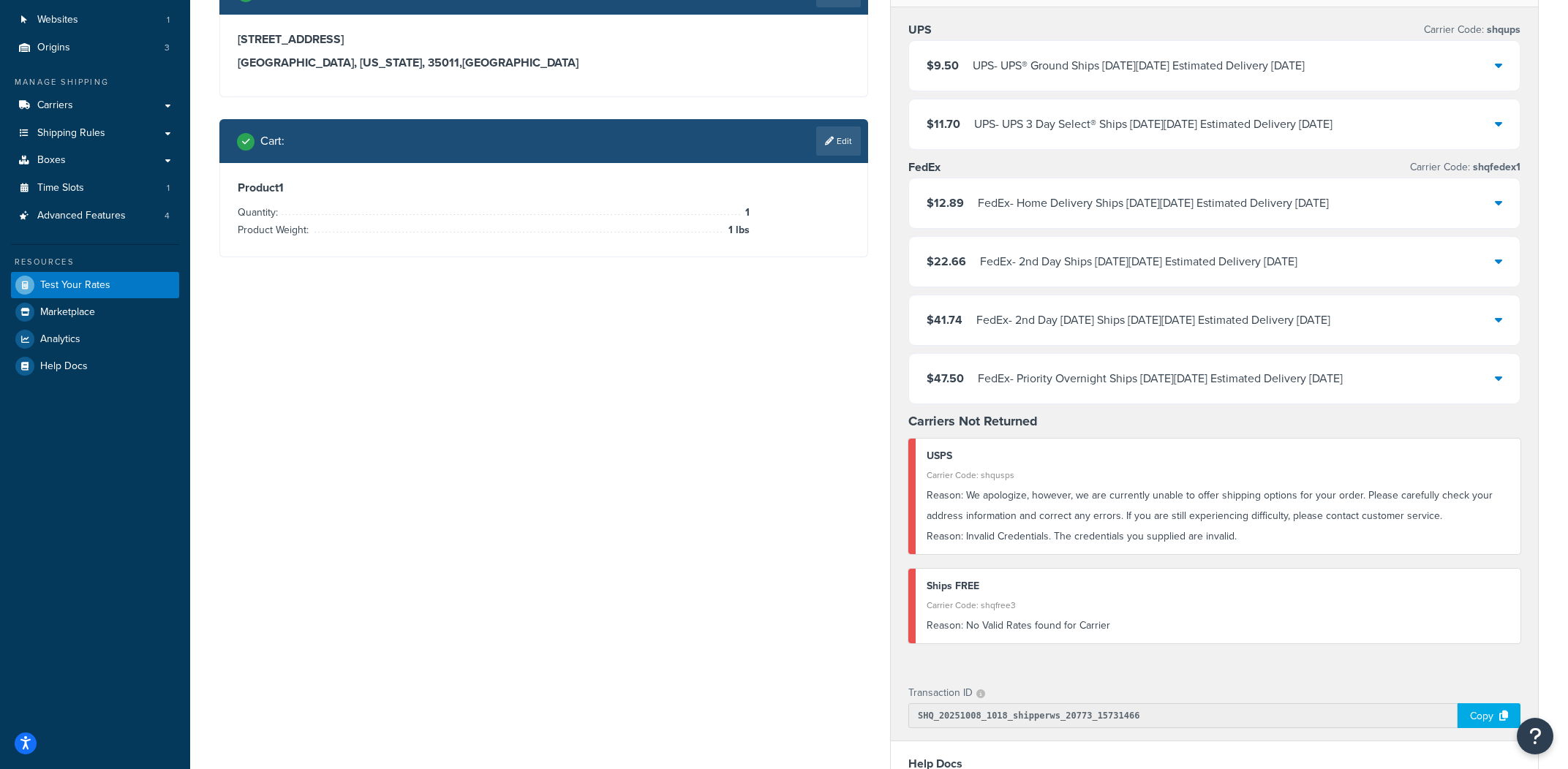
scroll to position [0, 0]
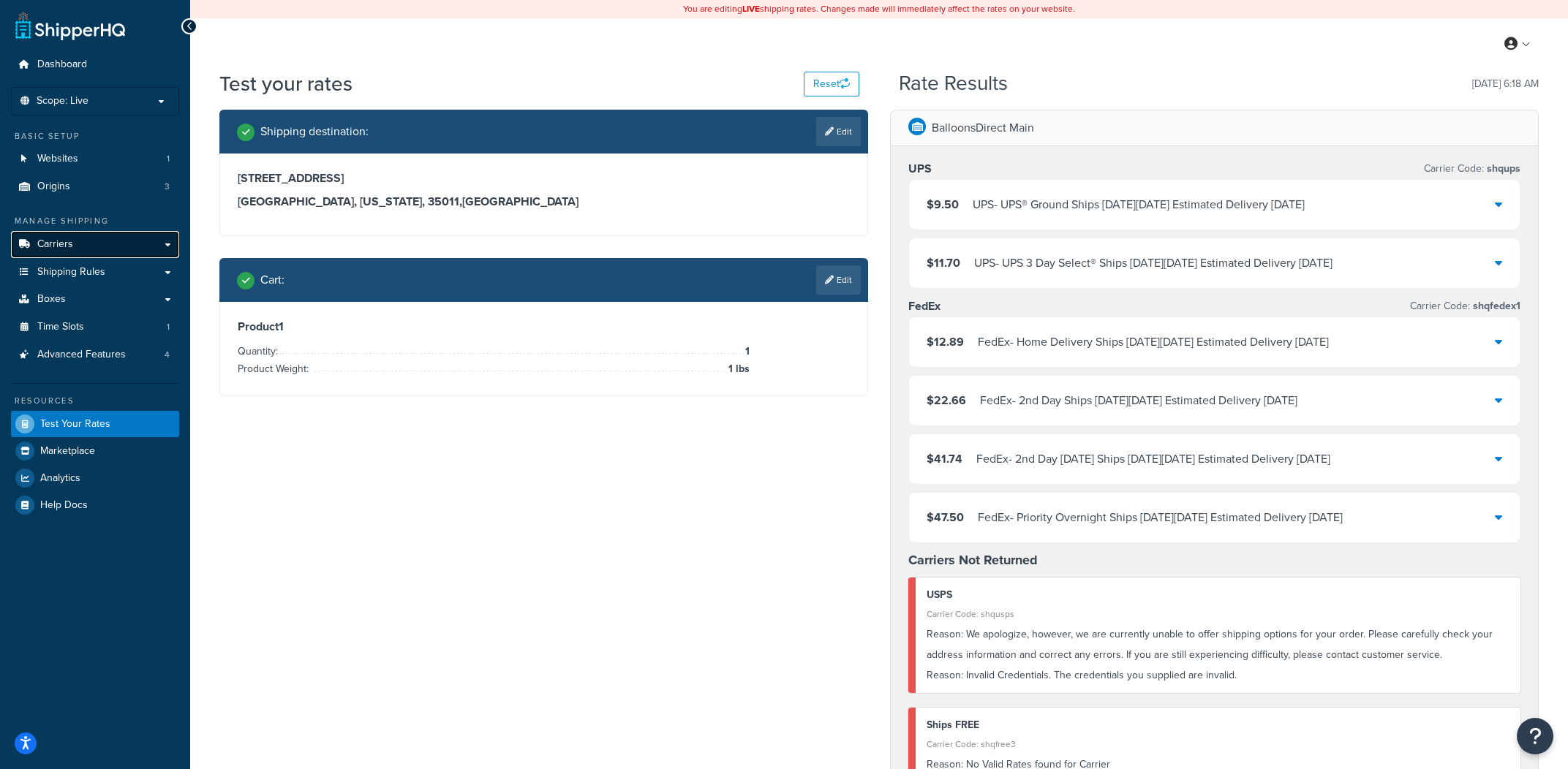
click at [125, 250] on link "Carriers" at bounding box center [95, 245] width 168 height 27
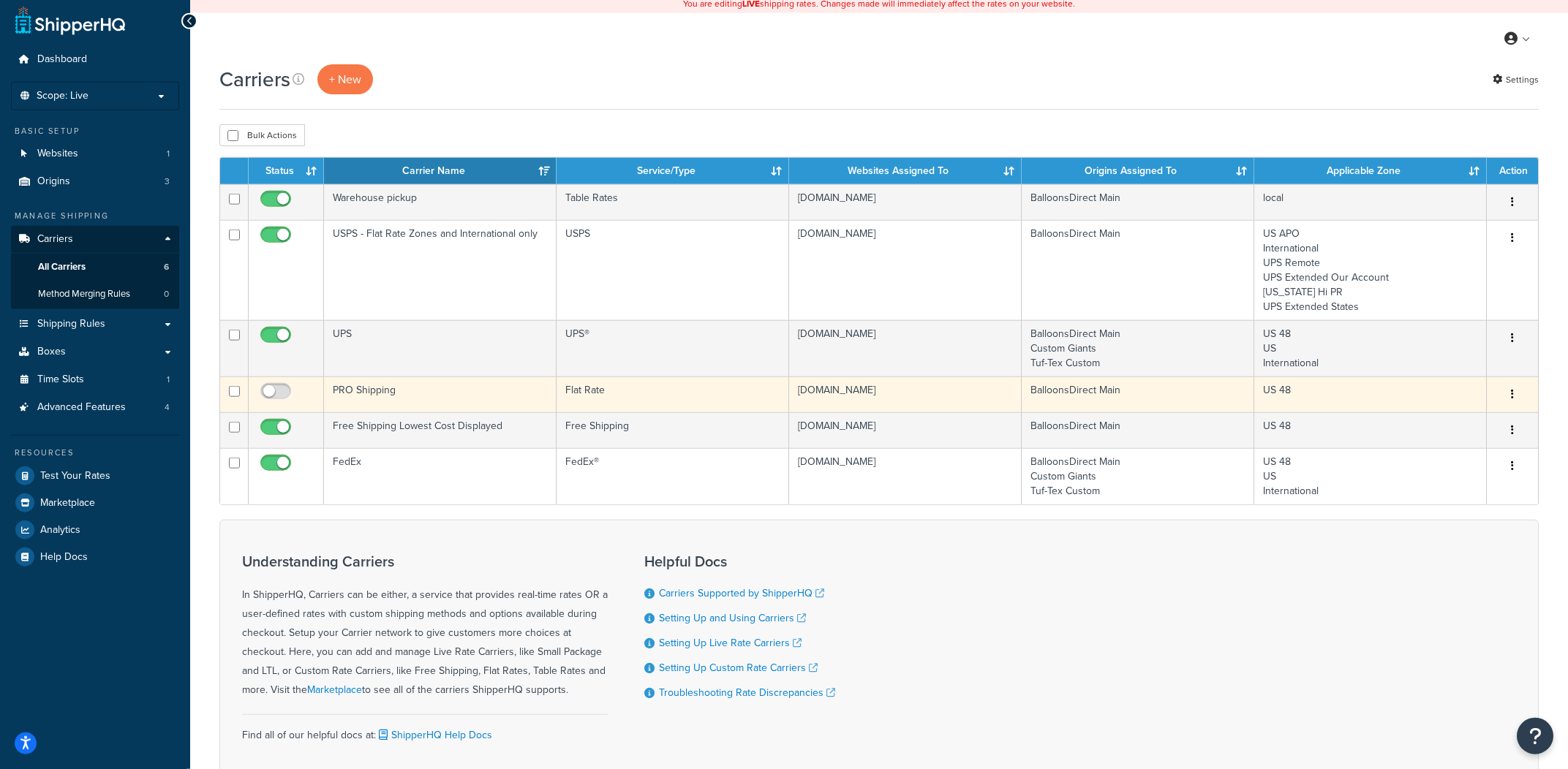
scroll to position [9, 0]
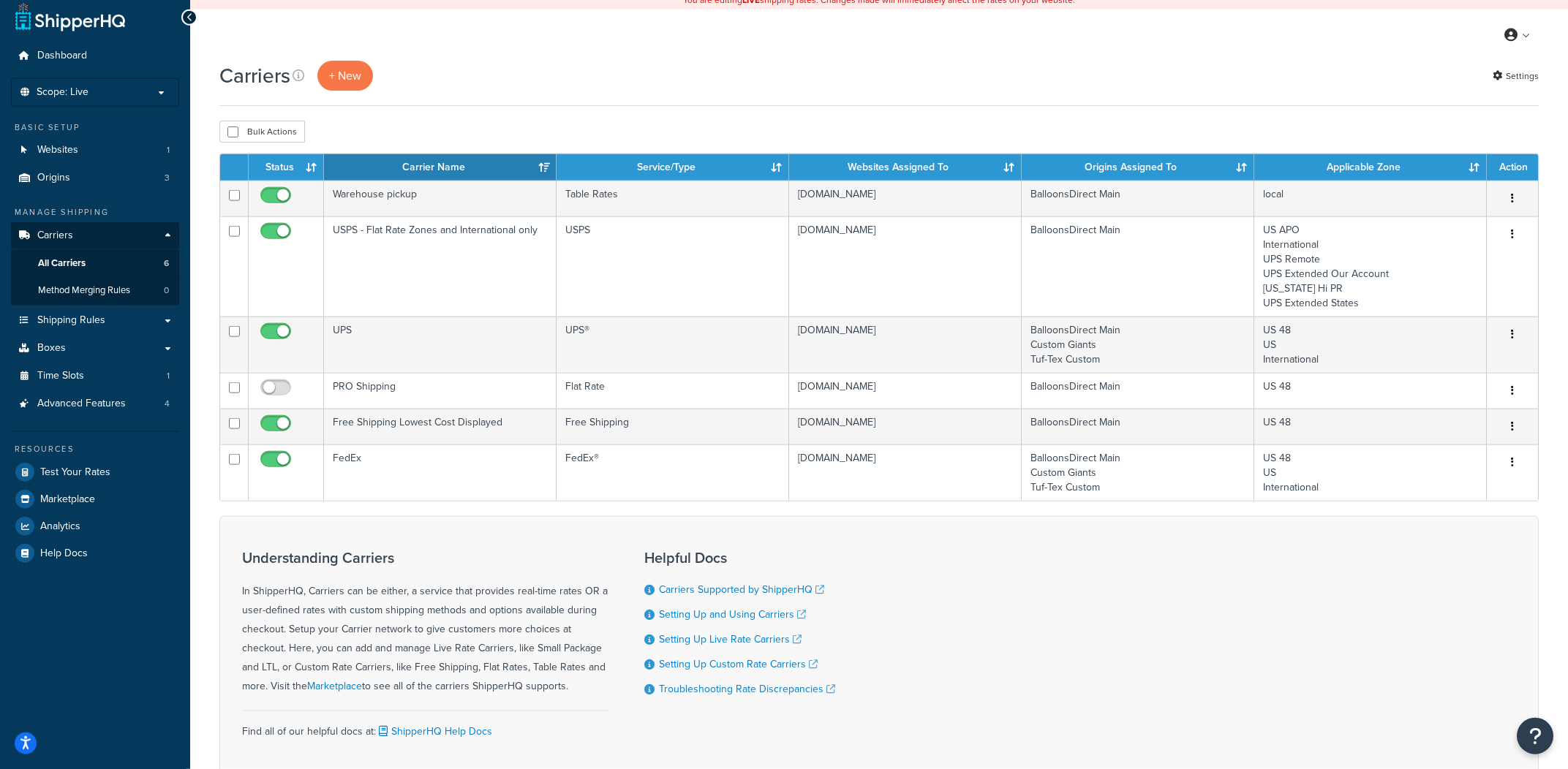
click at [503, 532] on div "Understanding Carriers In ShipperHQ, Carriers can be either, a service that pro…" at bounding box center [879, 651] width 1319 height 270
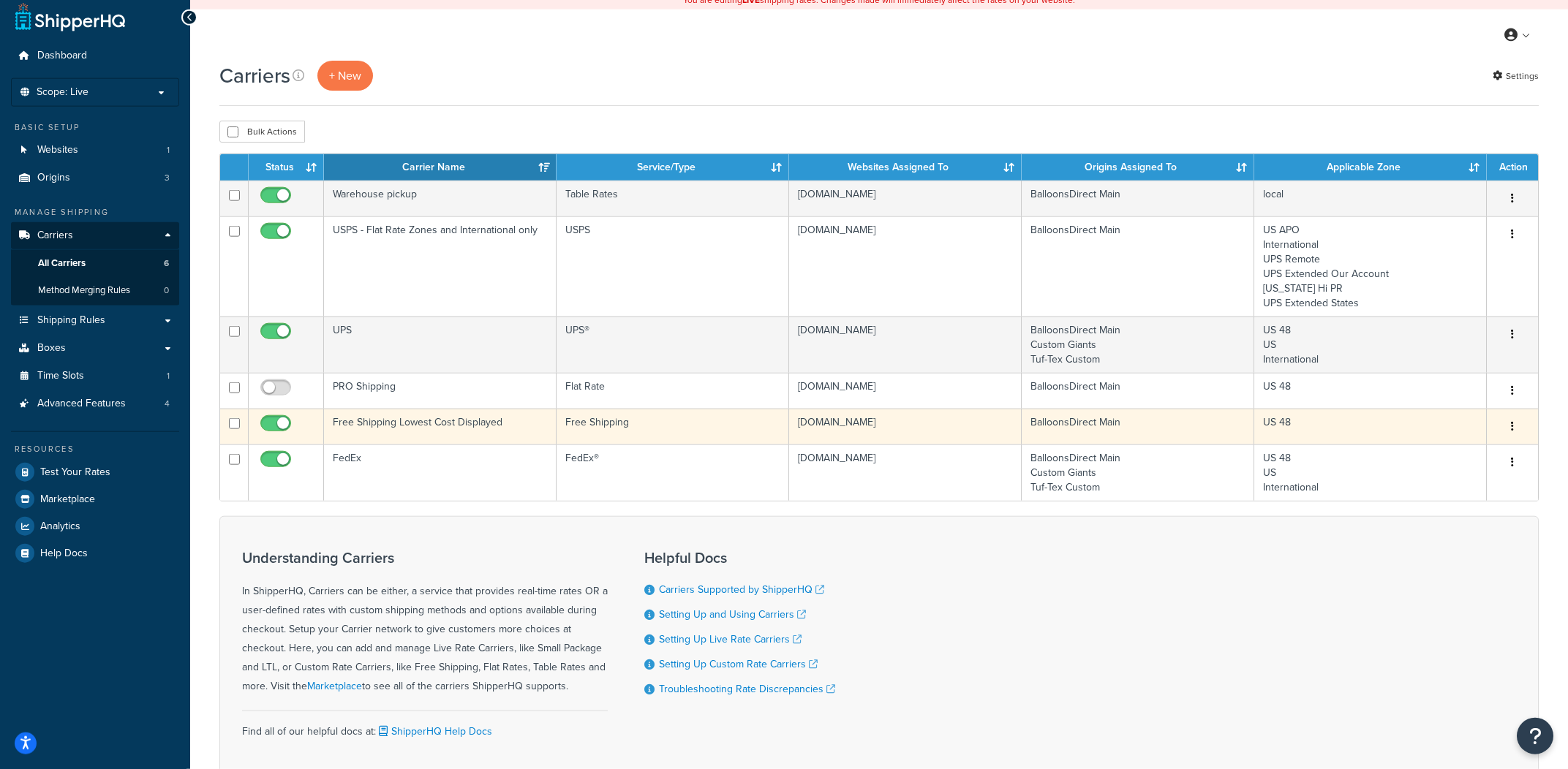
click at [450, 422] on td "Free Shipping Lowest Cost Displayed" at bounding box center [440, 427] width 233 height 36
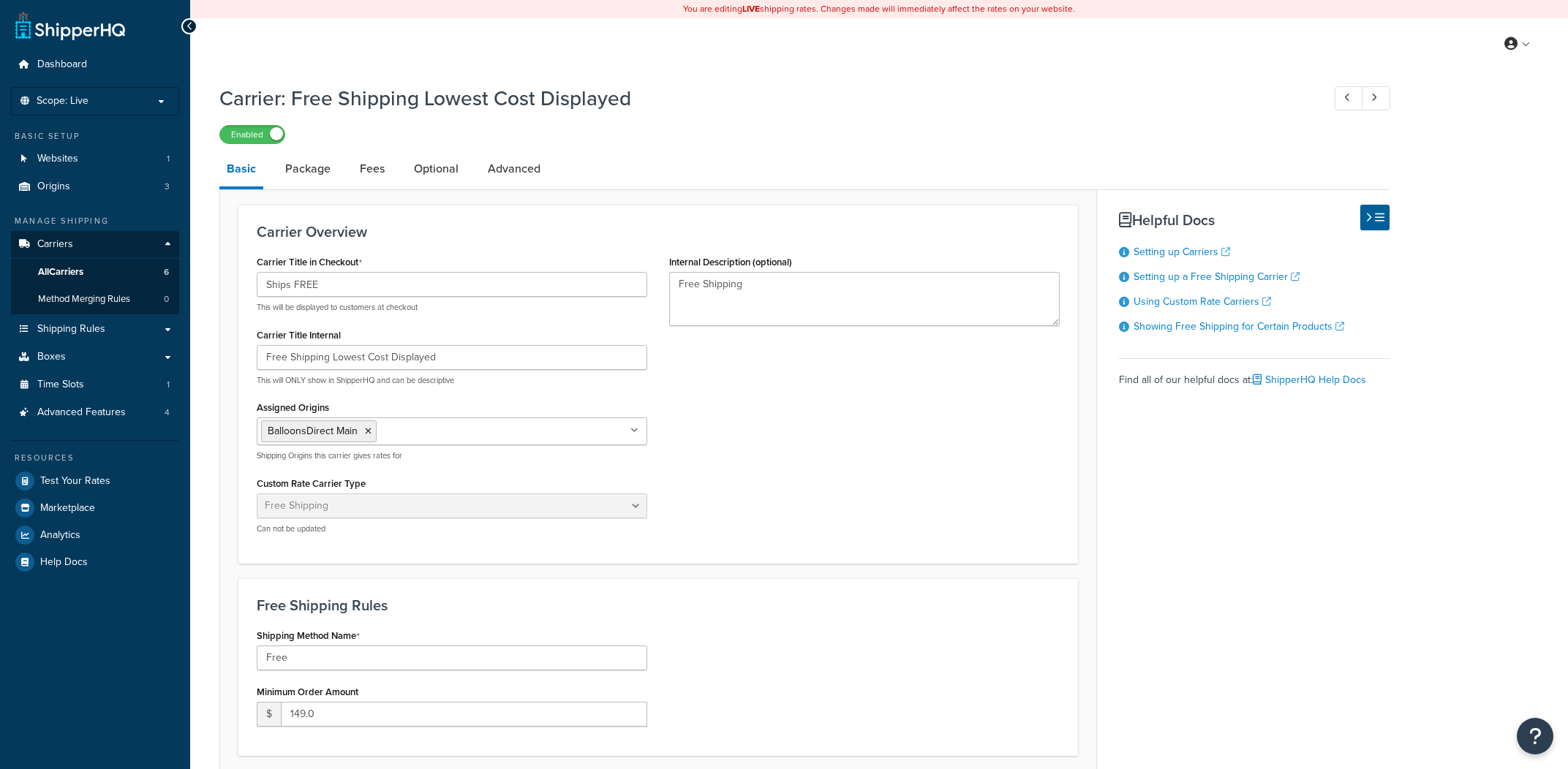
select select "free"
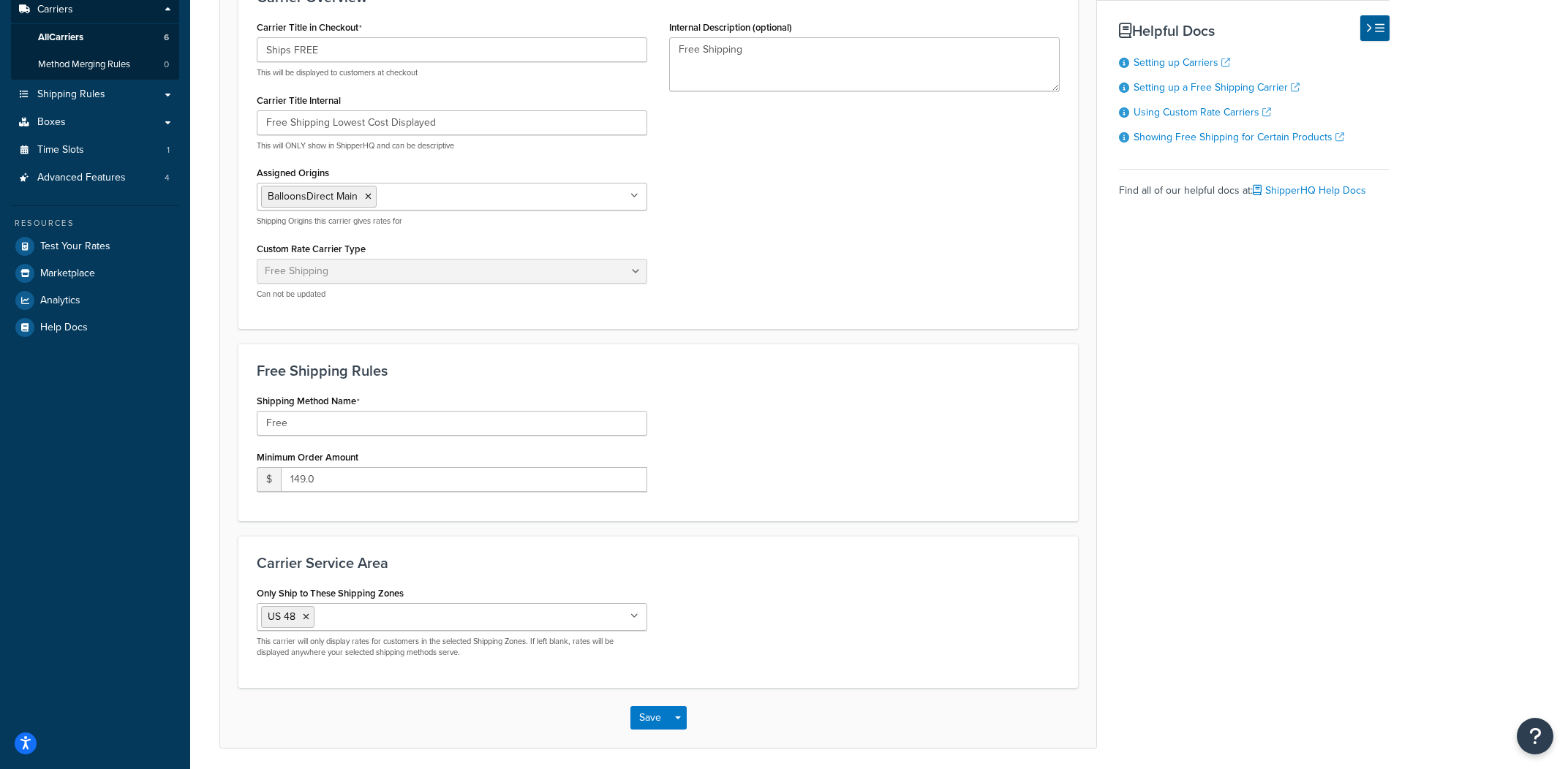
scroll to position [62, 0]
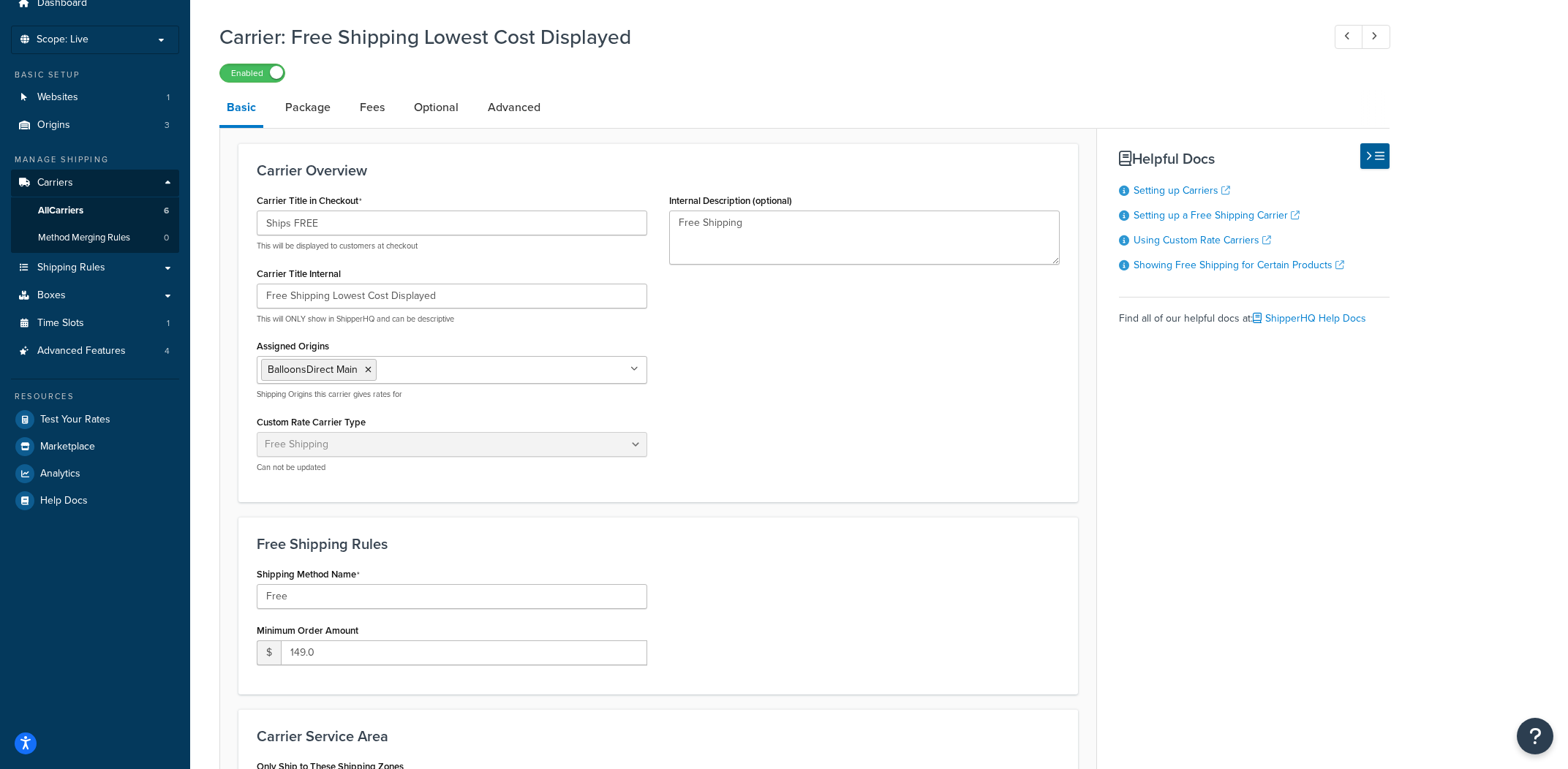
click at [447, 114] on link "Optional" at bounding box center [436, 107] width 59 height 35
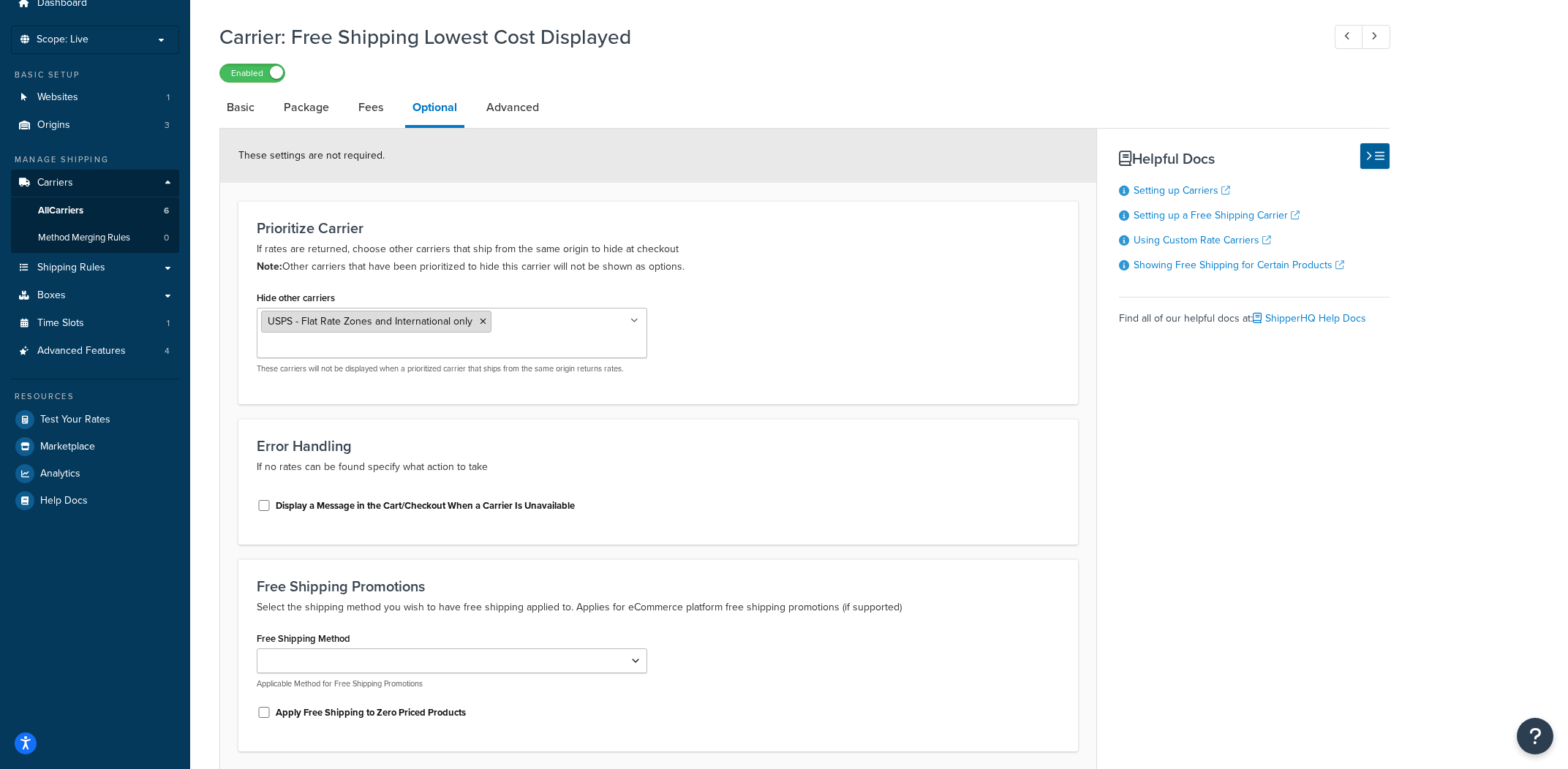
click at [484, 322] on icon at bounding box center [483, 322] width 6 height 9
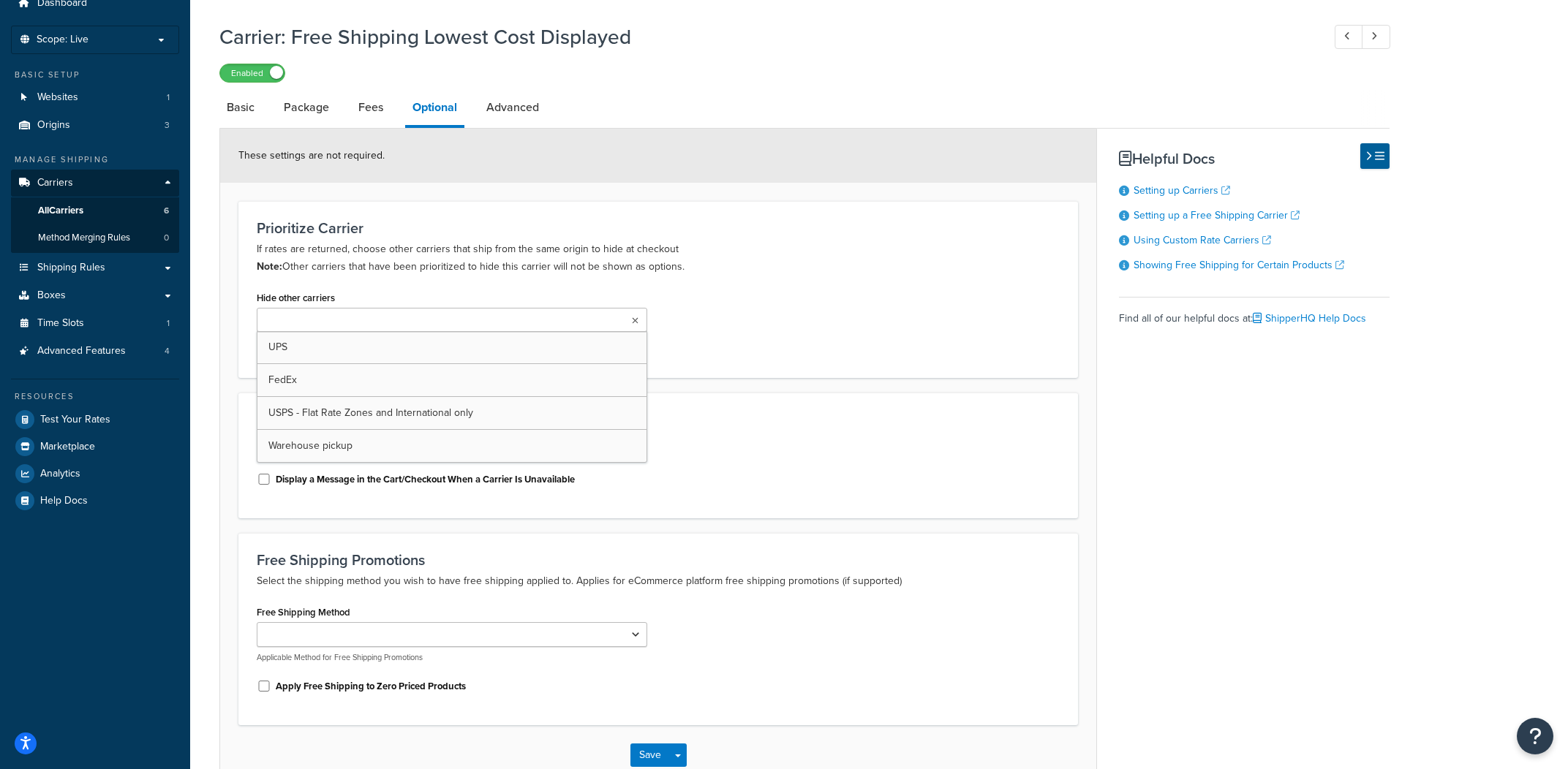
scroll to position [153, 0]
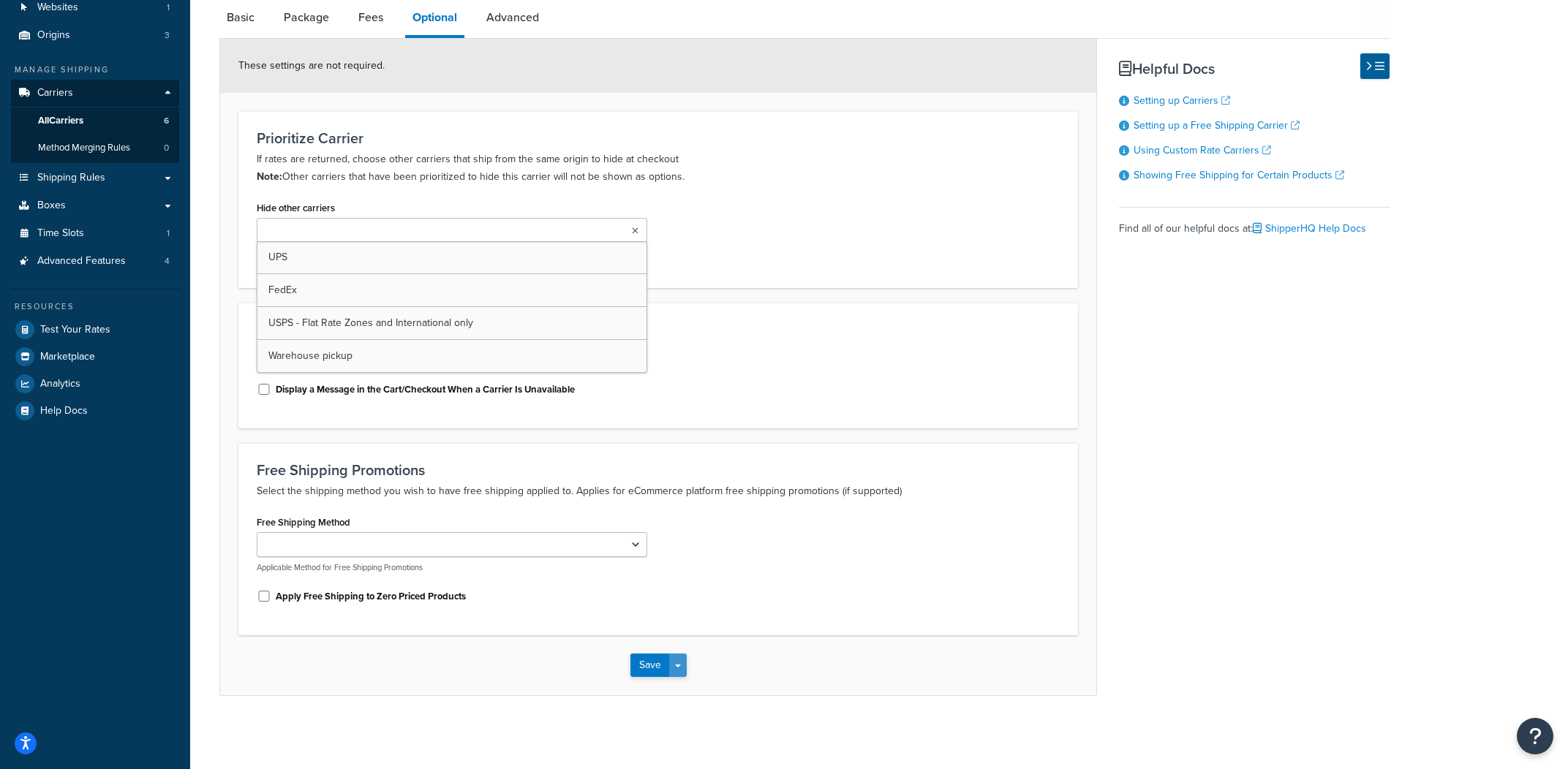
click at [675, 671] on button "Save Dropdown" at bounding box center [678, 665] width 18 height 23
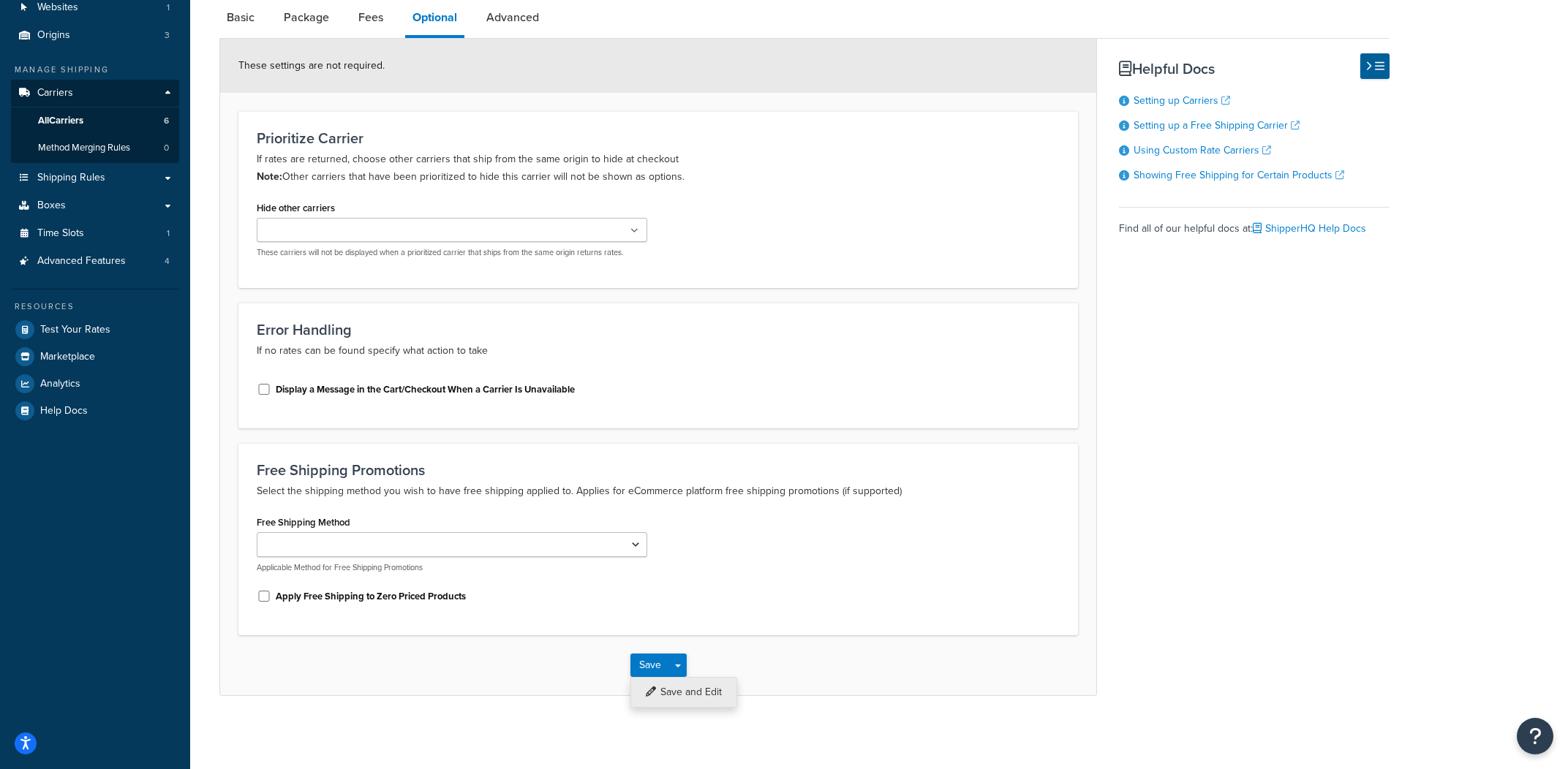
click at [694, 695] on button "Save and Edit" at bounding box center [684, 692] width 106 height 30
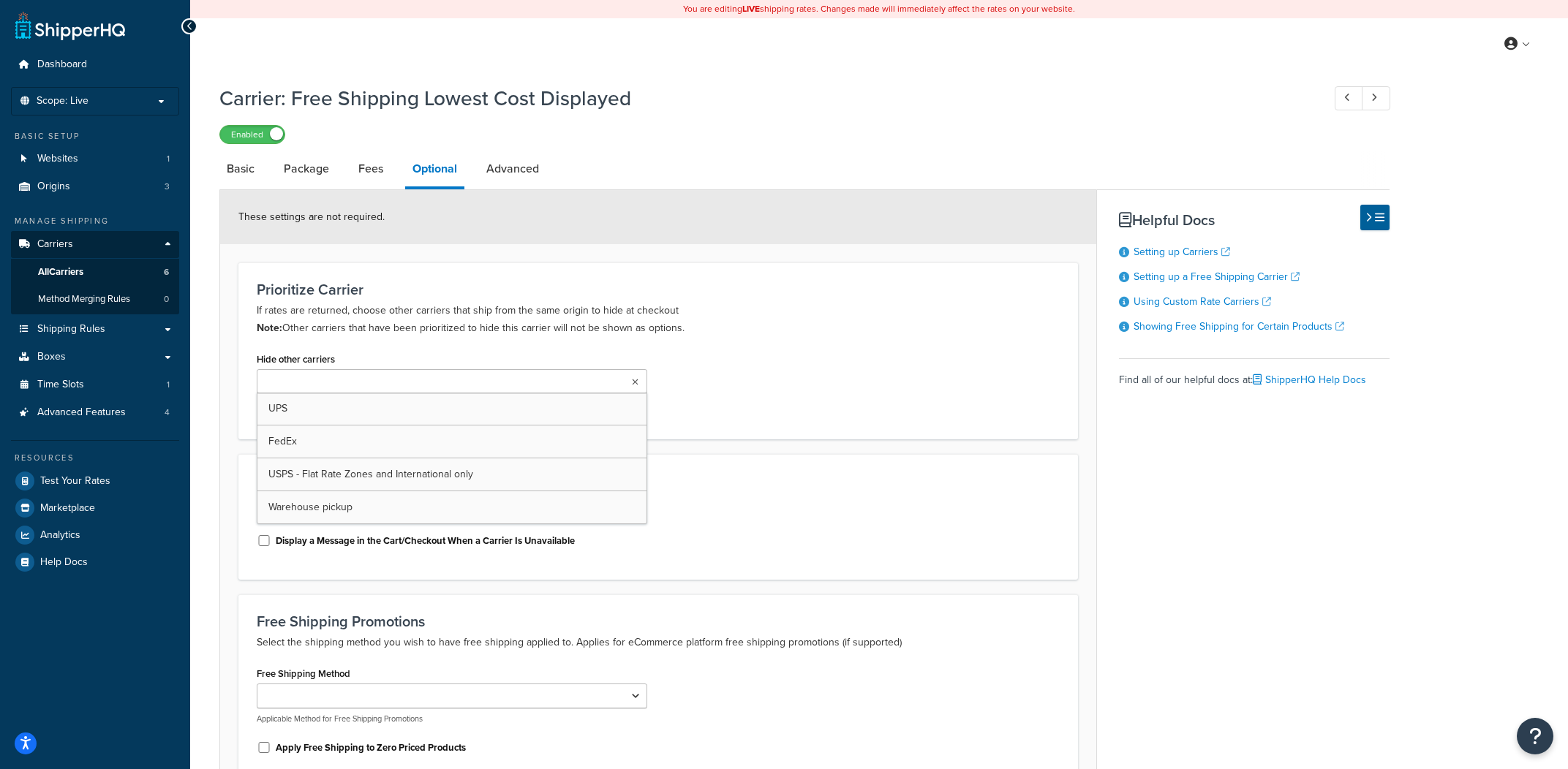
click at [389, 373] on ul at bounding box center [452, 381] width 391 height 24
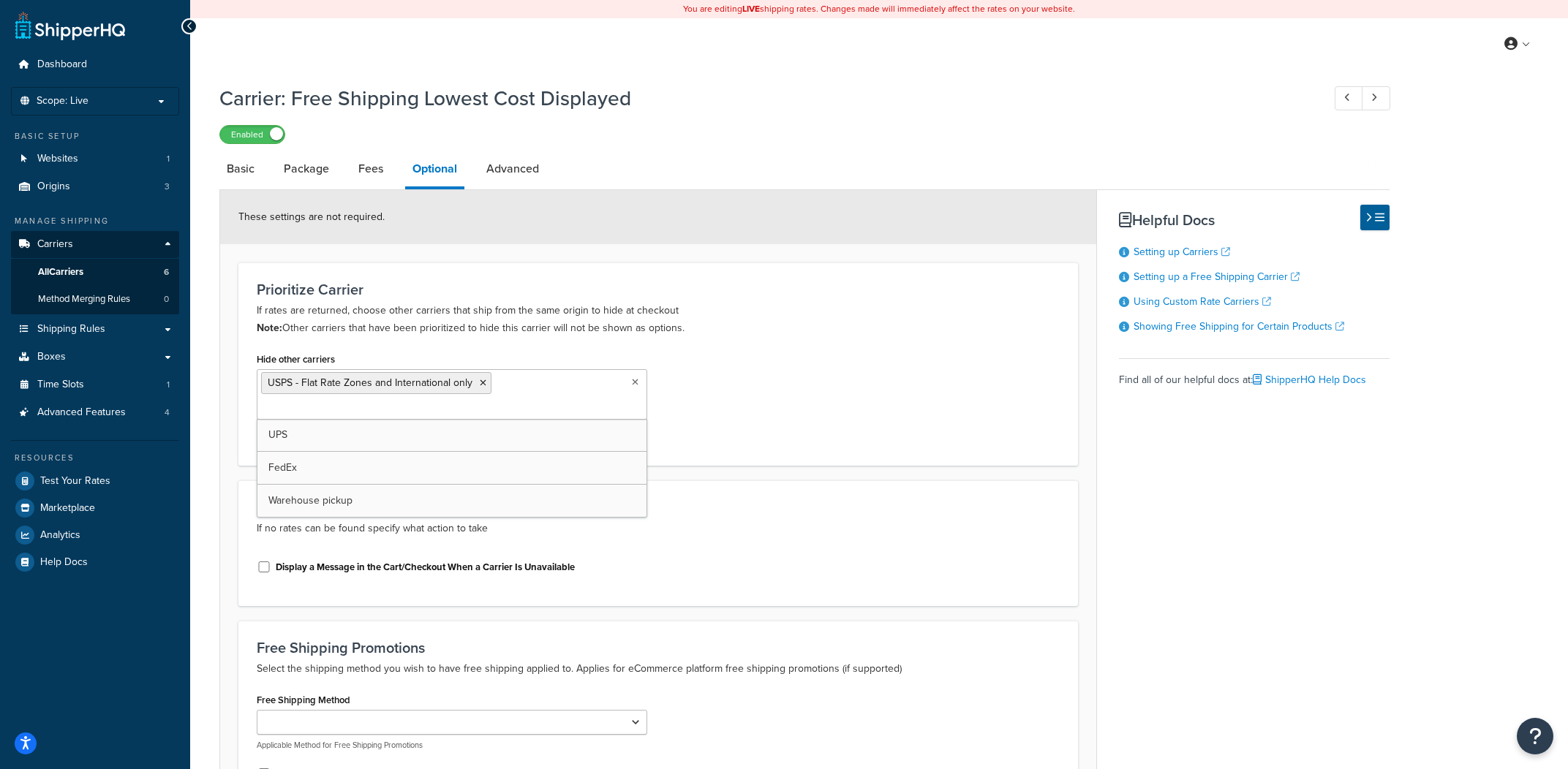
click at [810, 302] on div "Prioritize Carrier If rates are returned, choose other carriers that ship from …" at bounding box center [658, 309] width 803 height 55
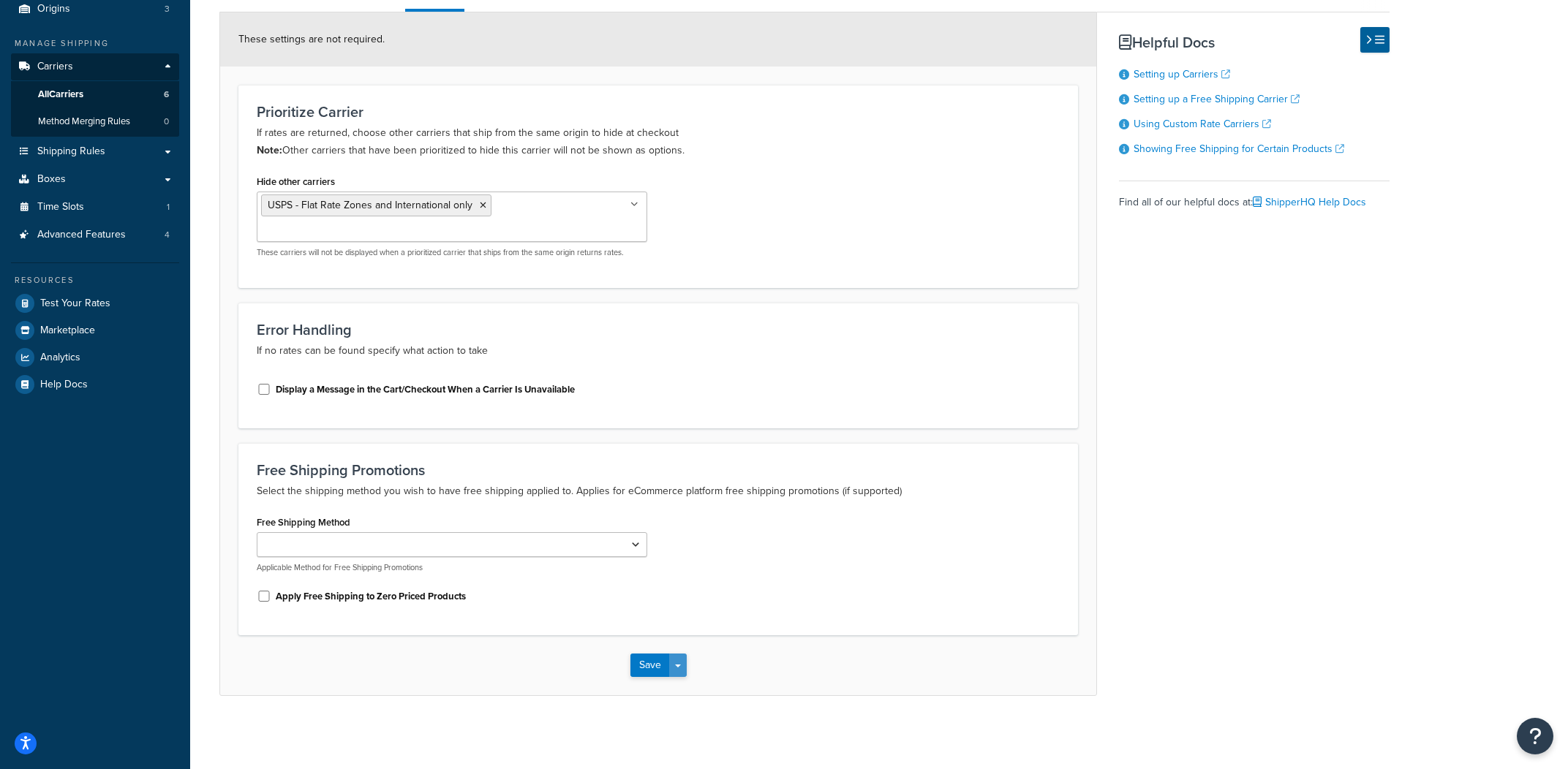
click at [676, 669] on button "Save Dropdown" at bounding box center [678, 665] width 18 height 23
click at [680, 697] on button "Save and Edit" at bounding box center [684, 692] width 106 height 30
click at [676, 671] on button "Save Dropdown" at bounding box center [678, 665] width 18 height 23
click at [676, 687] on button "Save and Edit" at bounding box center [684, 692] width 106 height 30
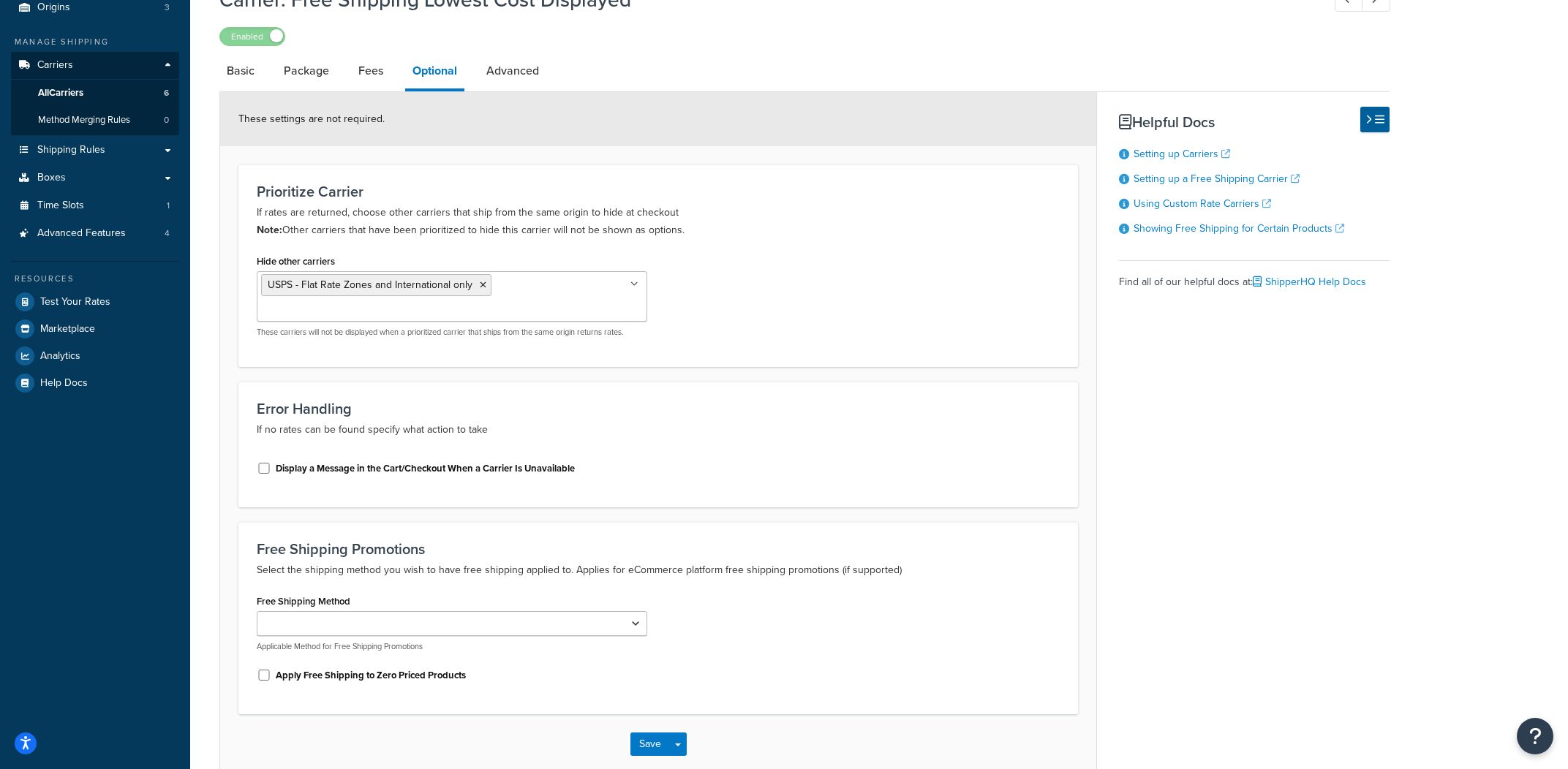
scroll to position [0, 0]
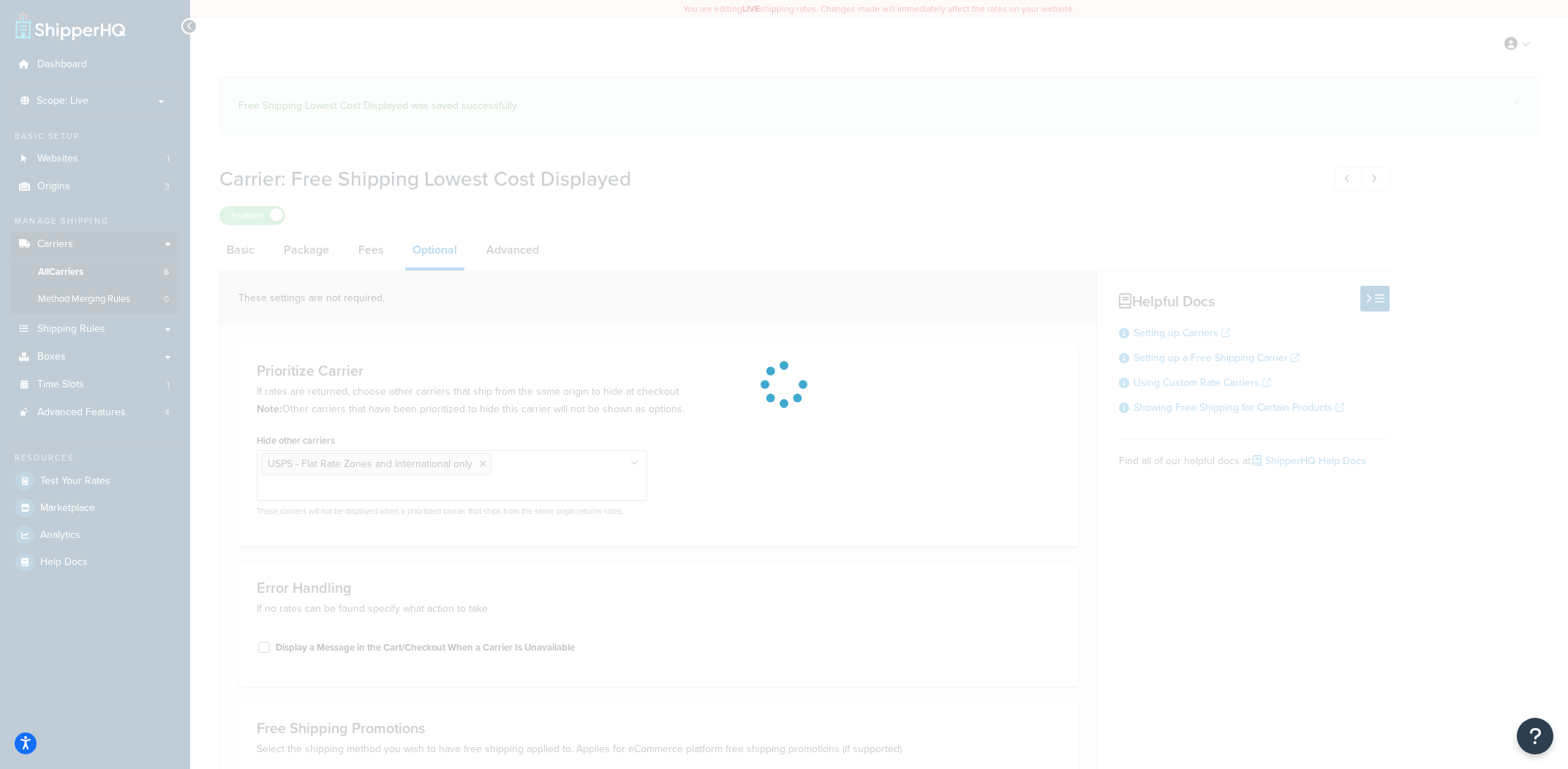
click at [275, 211] on div at bounding box center [784, 384] width 1568 height 769
click at [266, 234] on div at bounding box center [784, 384] width 1568 height 769
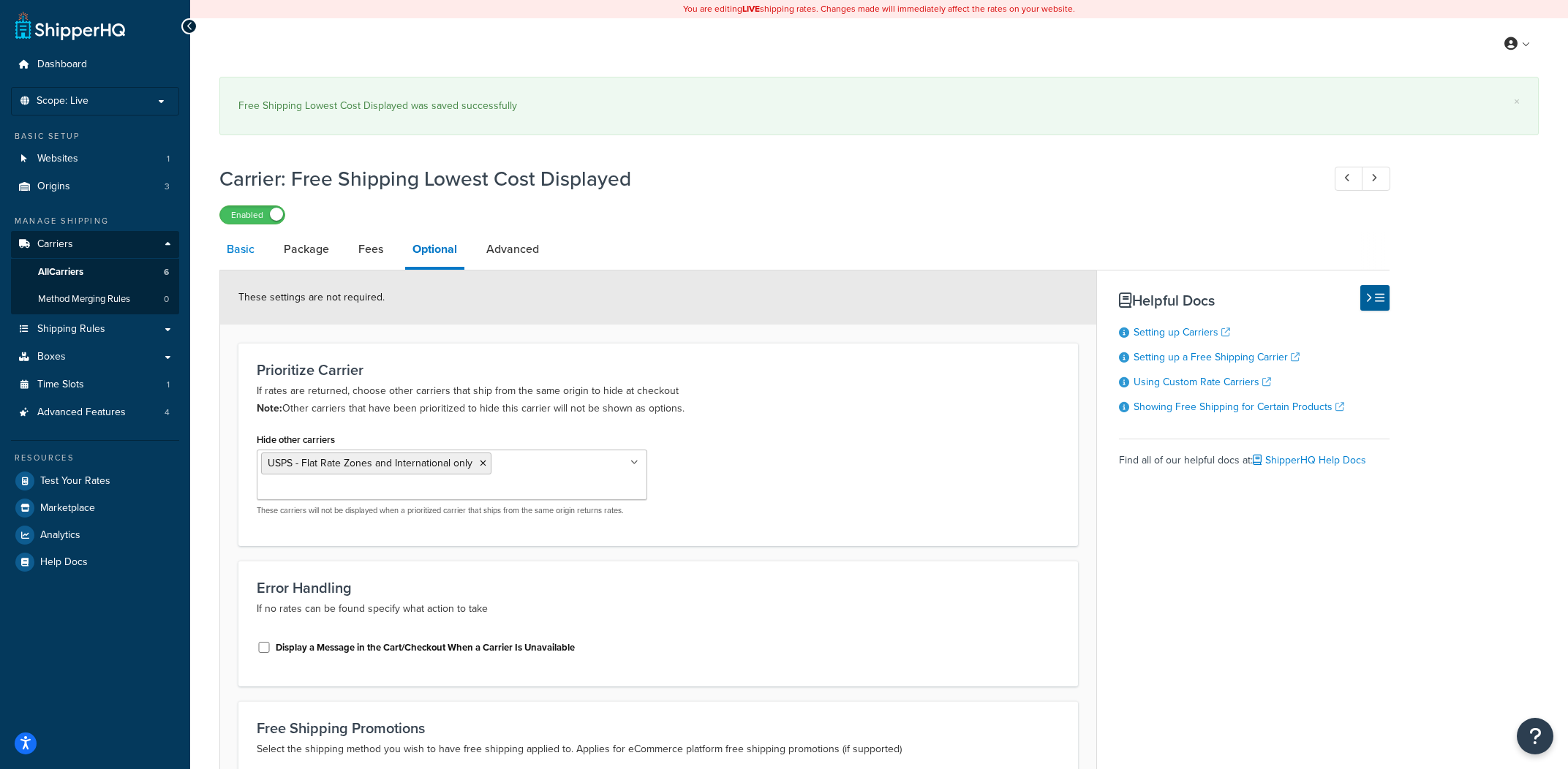
click at [256, 251] on link "Basic" at bounding box center [240, 250] width 42 height 35
select select "free"
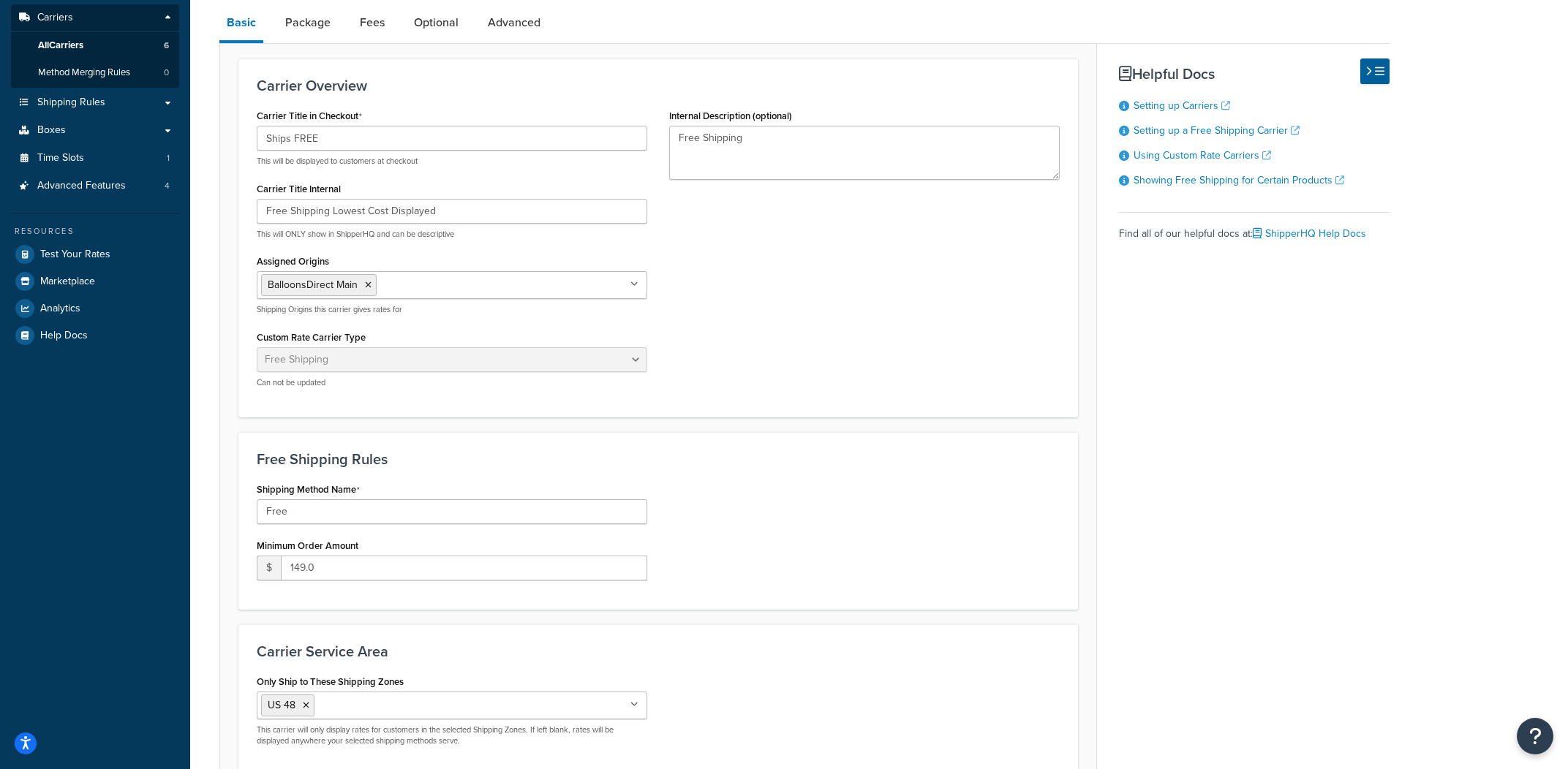
scroll to position [136, 0]
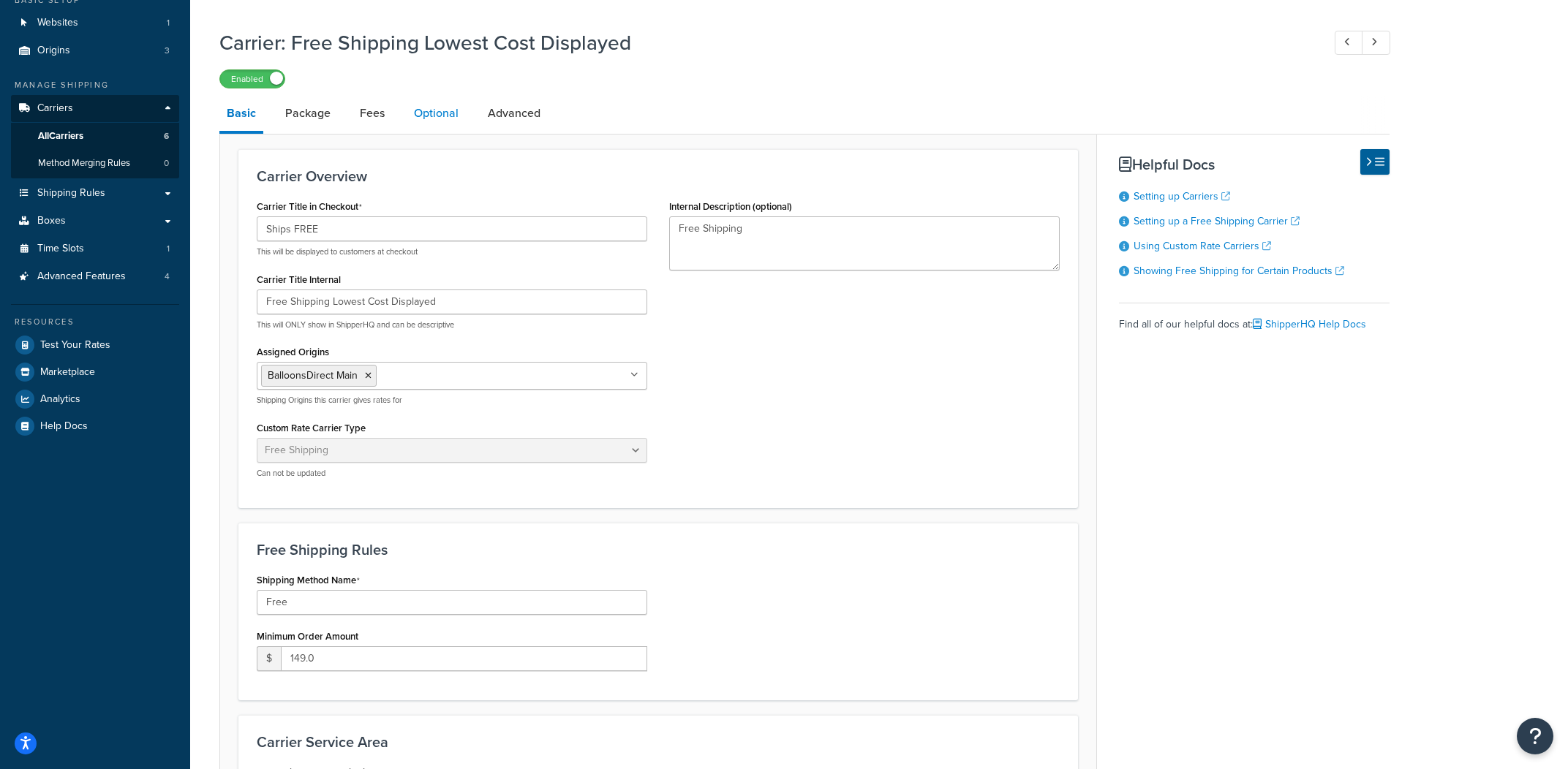
click at [460, 113] on link "Optional" at bounding box center [436, 114] width 59 height 35
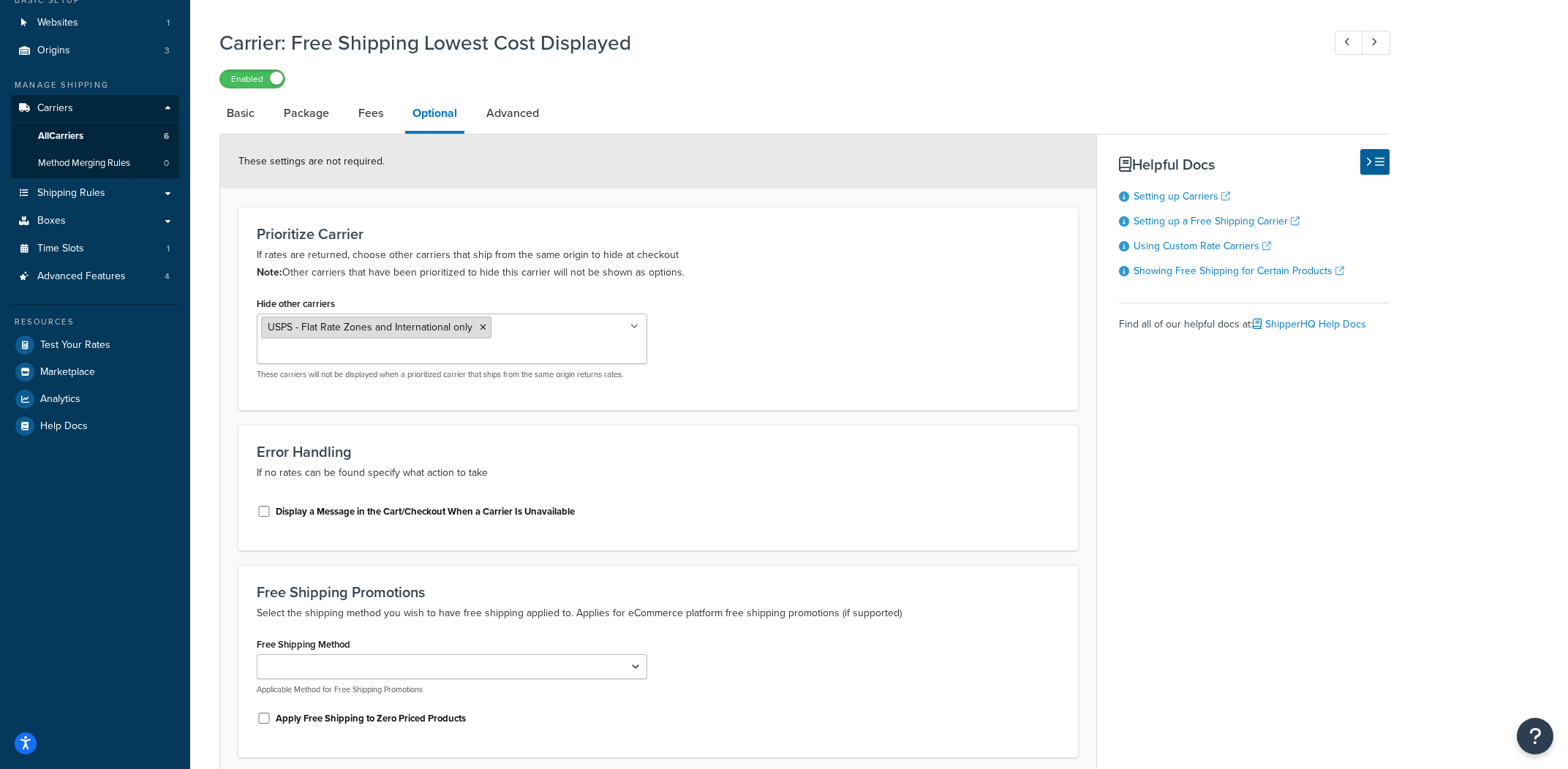
click at [483, 331] on icon at bounding box center [483, 327] width 6 height 9
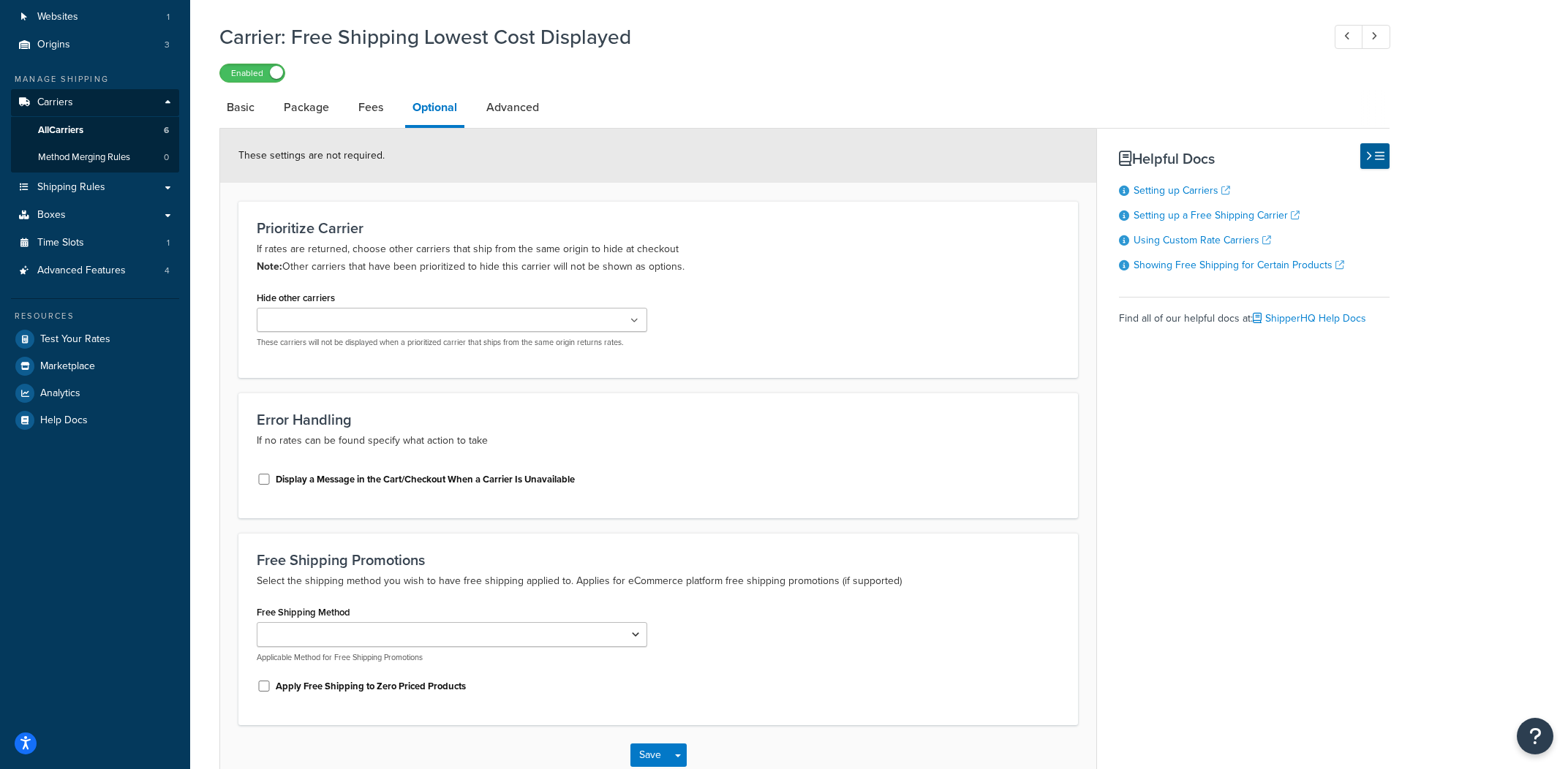
click at [933, 336] on div "Hide other carriers UPS FedEx USPS - Flat Rate Zones and International only War…" at bounding box center [658, 323] width 825 height 72
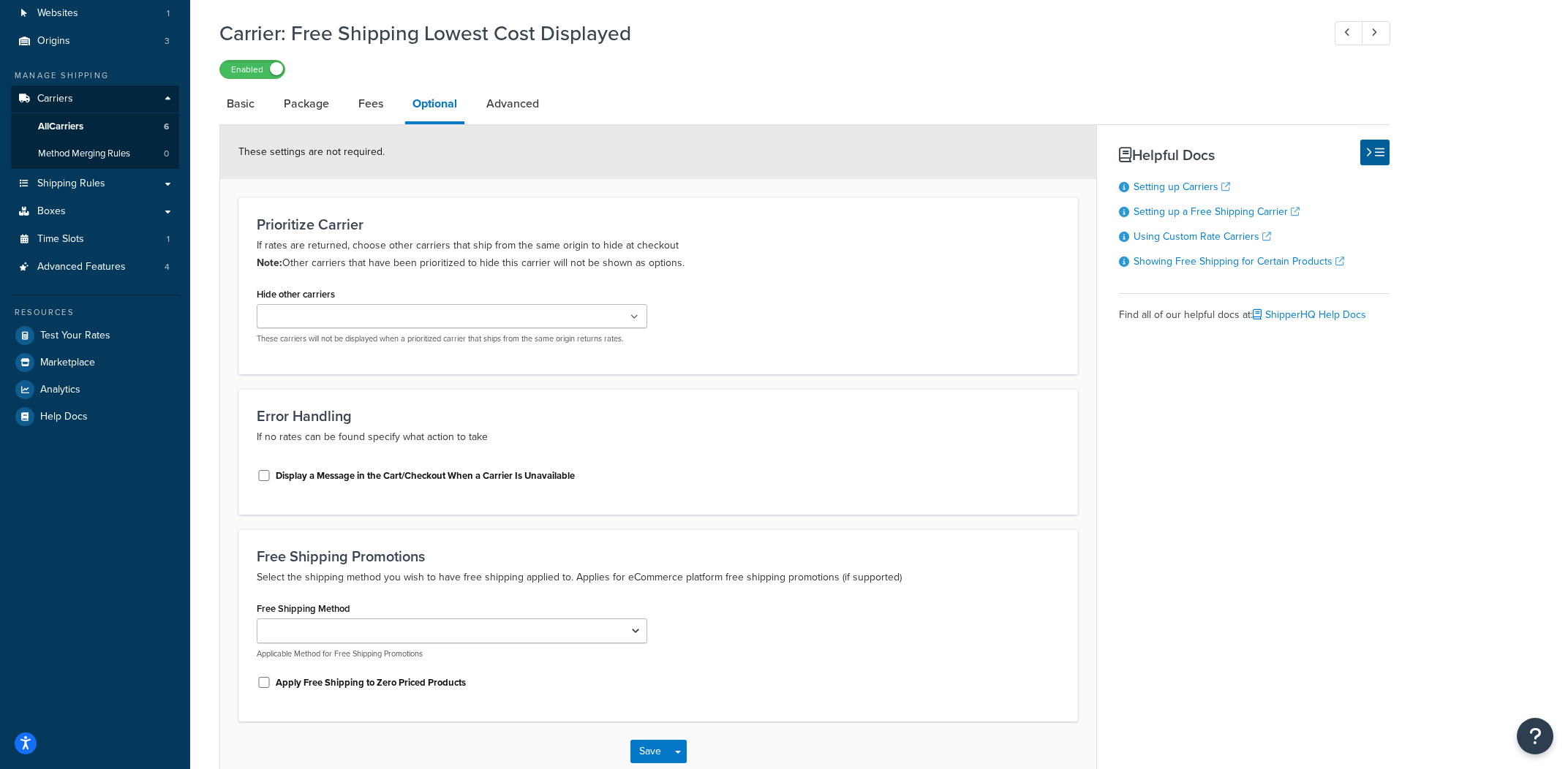
scroll to position [234, 0]
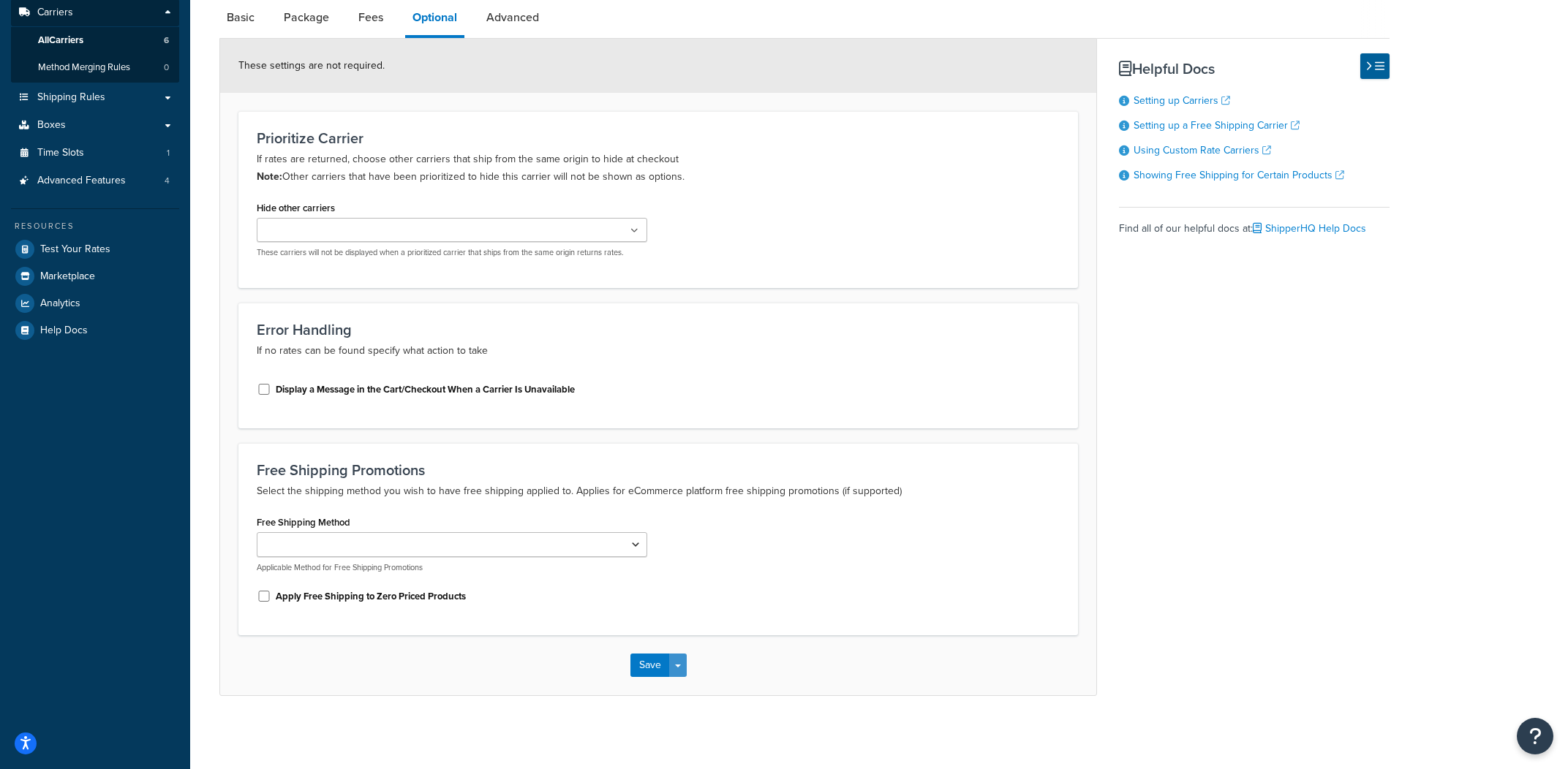
click at [676, 665] on span "button" at bounding box center [677, 666] width 6 height 3
click at [680, 691] on button "Save and Edit" at bounding box center [684, 692] width 106 height 30
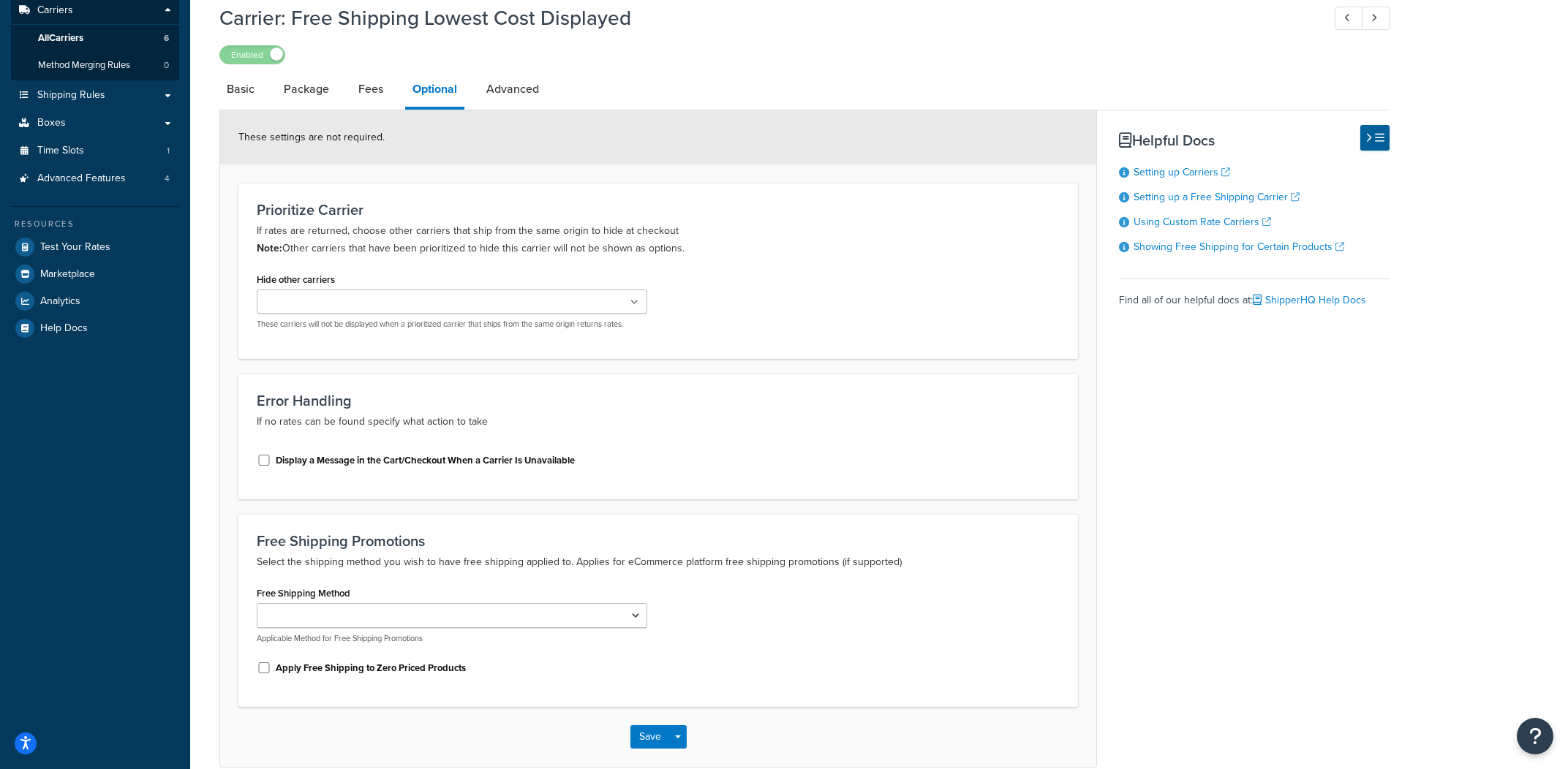
scroll to position [0, 0]
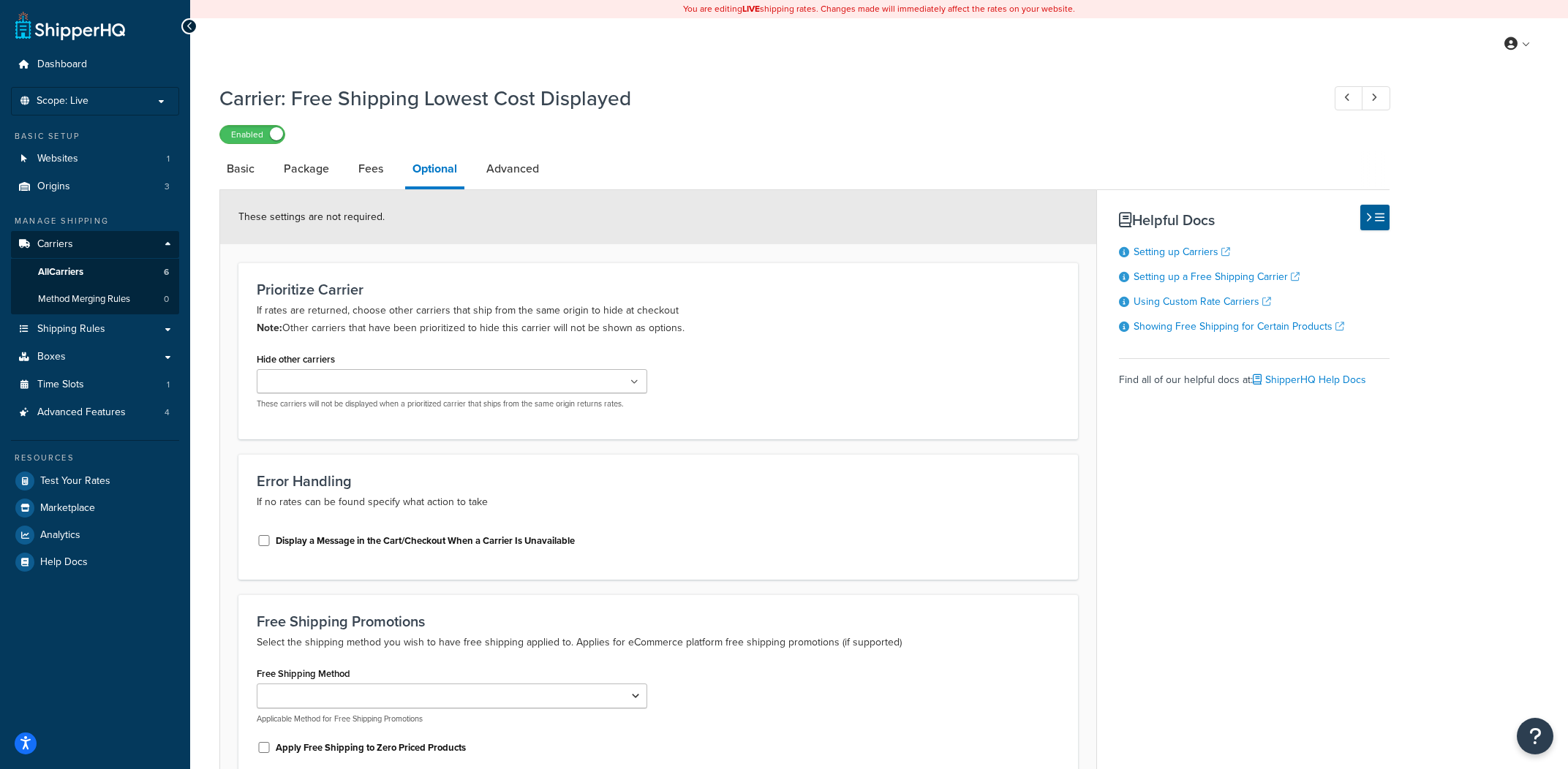
click at [604, 387] on ul at bounding box center [452, 381] width 391 height 24
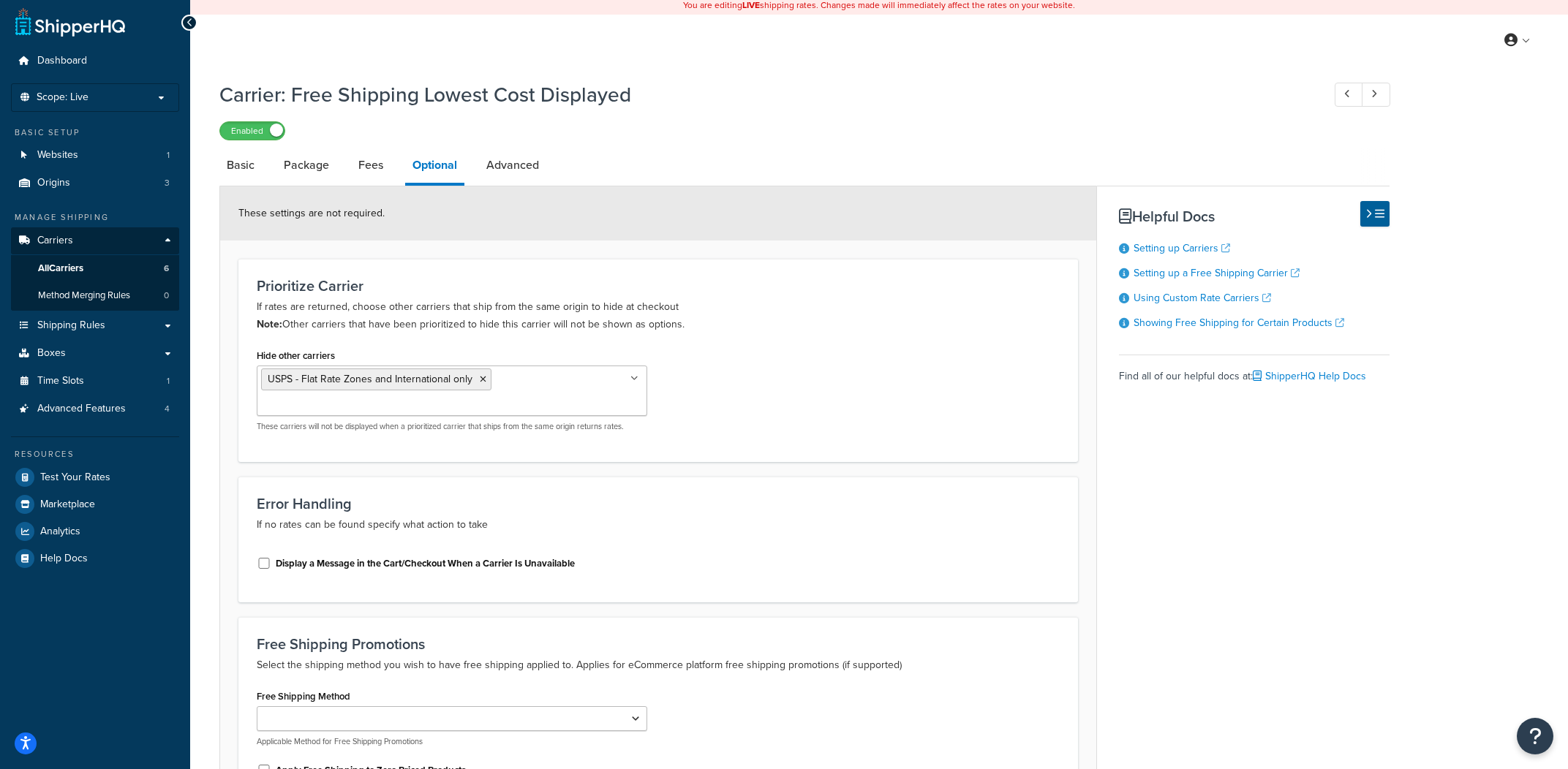
click at [893, 291] on div "Prioritize Carrier If rates are returned, choose other carriers that ship from …" at bounding box center [658, 305] width 803 height 55
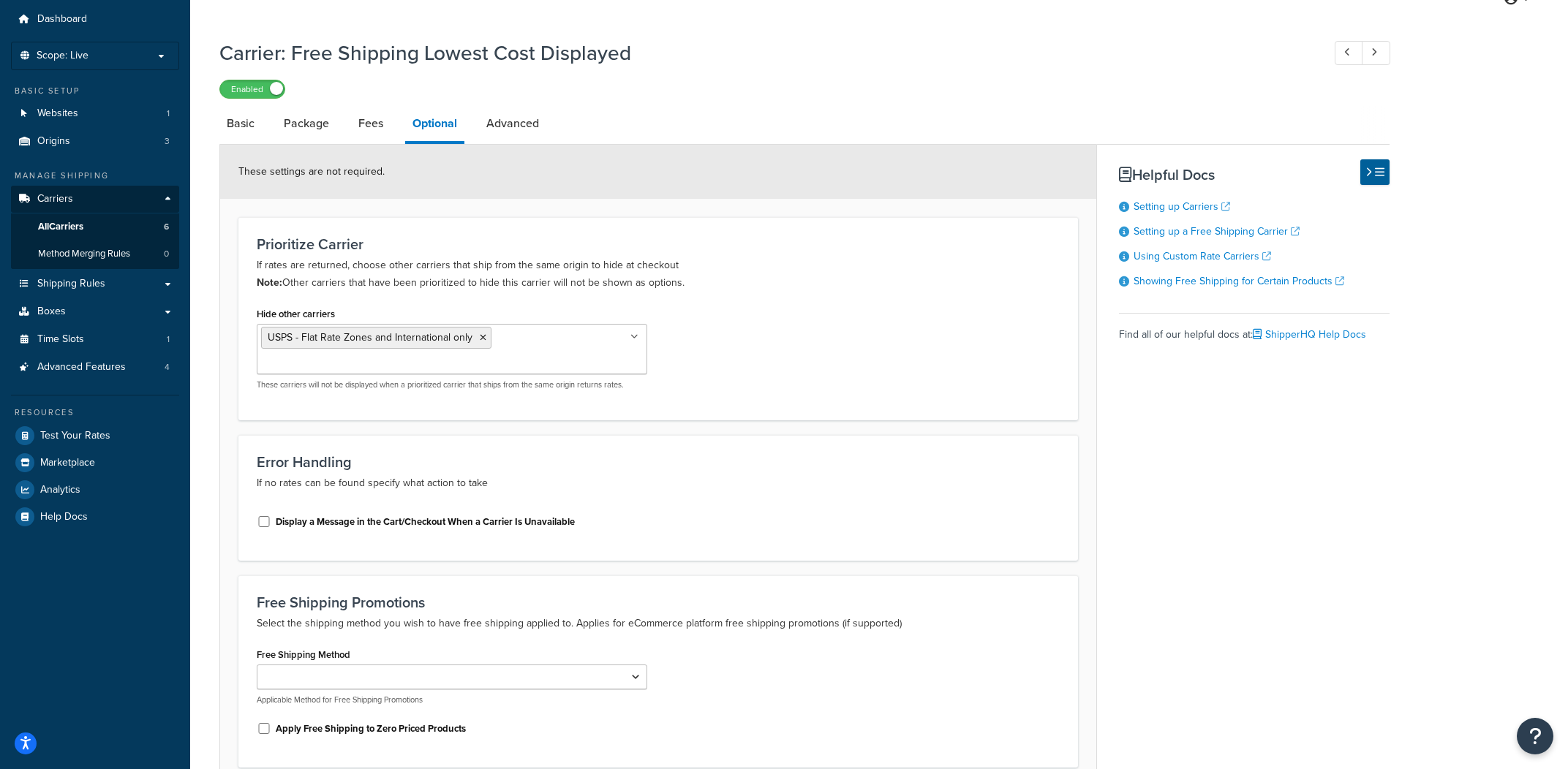
scroll to position [179, 0]
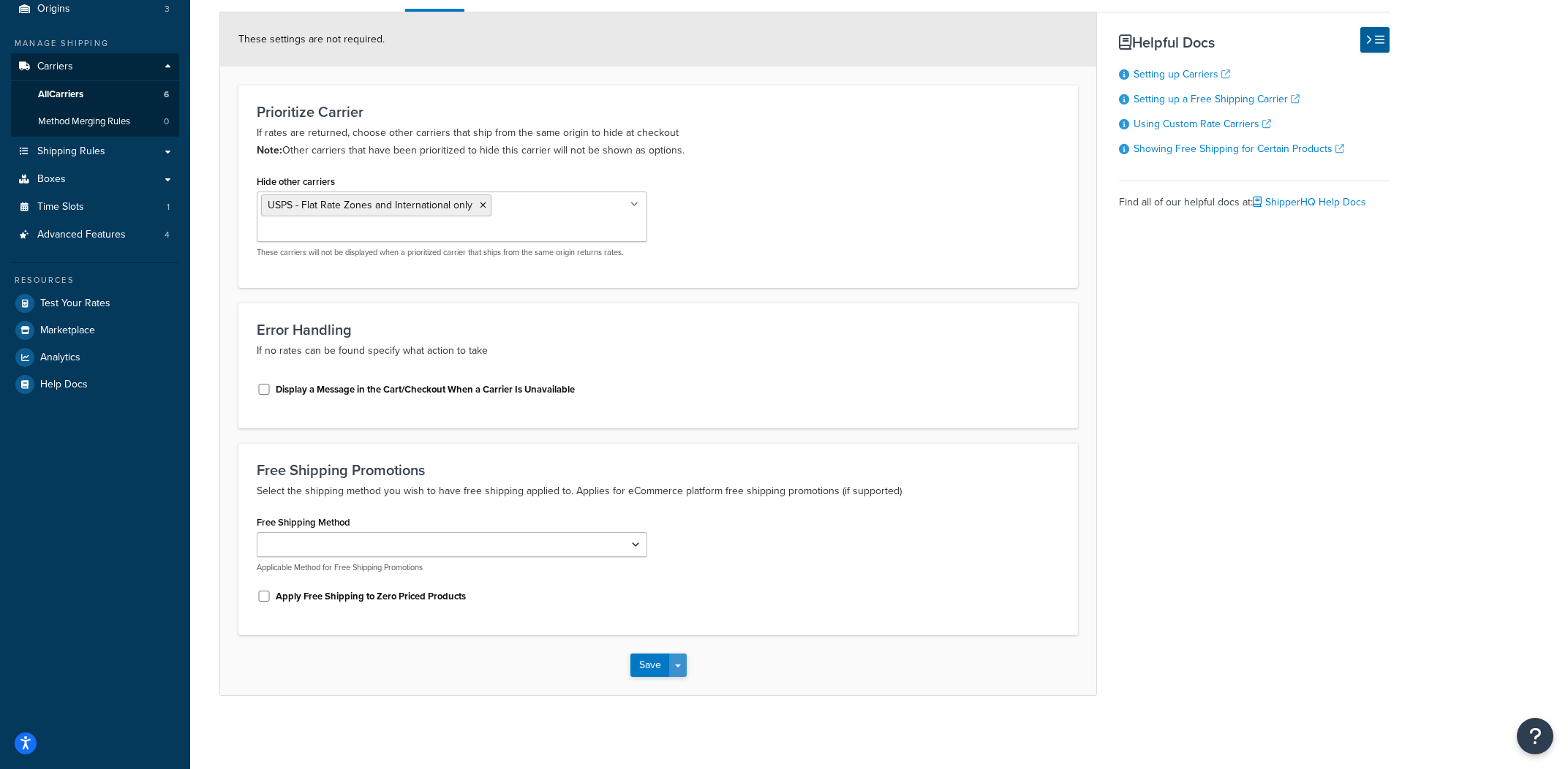
click at [681, 667] on button "Save Dropdown" at bounding box center [678, 665] width 18 height 23
click at [681, 683] on button "Save and Edit" at bounding box center [684, 692] width 106 height 30
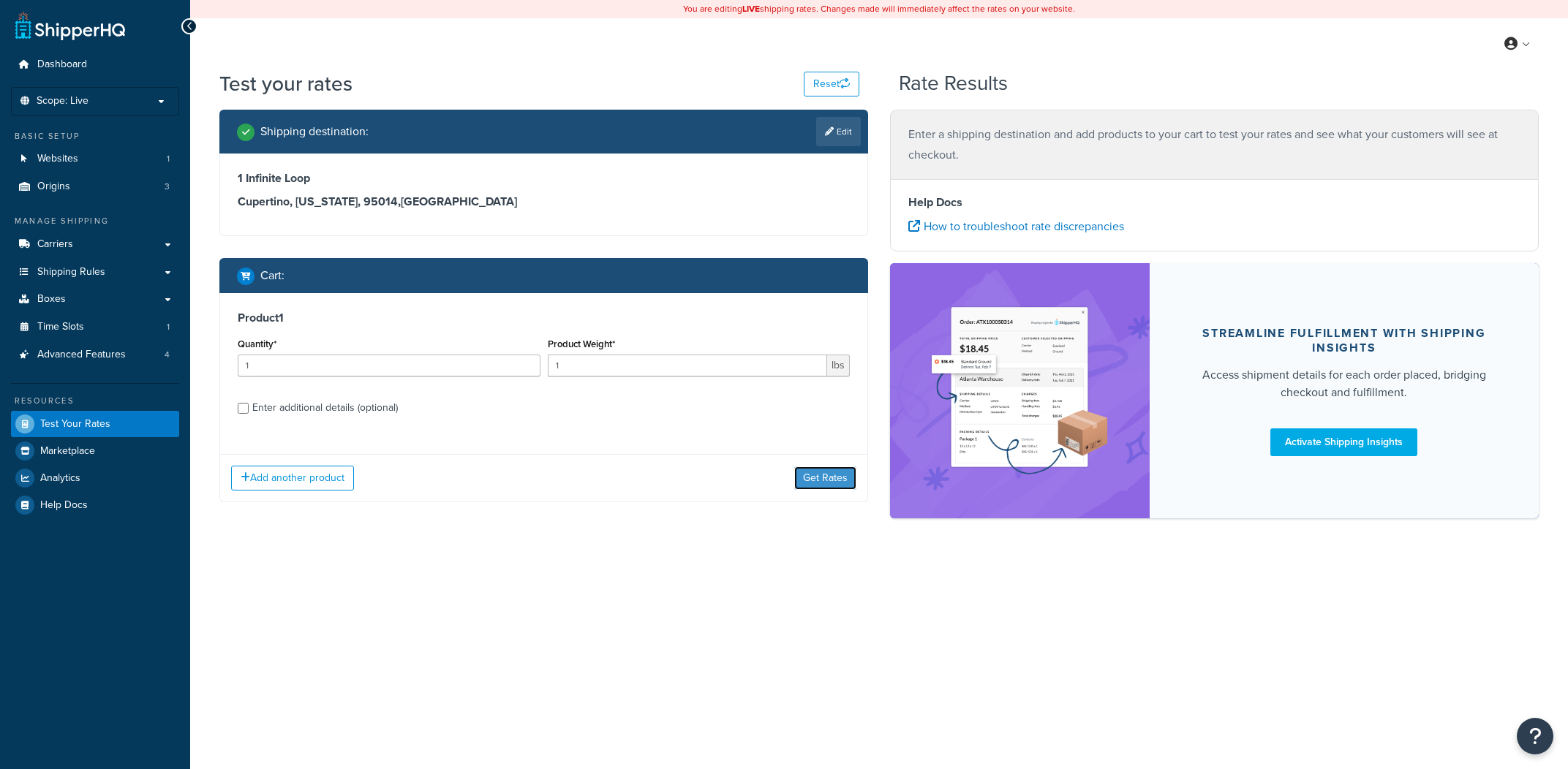
click at [817, 484] on button "Get Rates" at bounding box center [825, 478] width 62 height 23
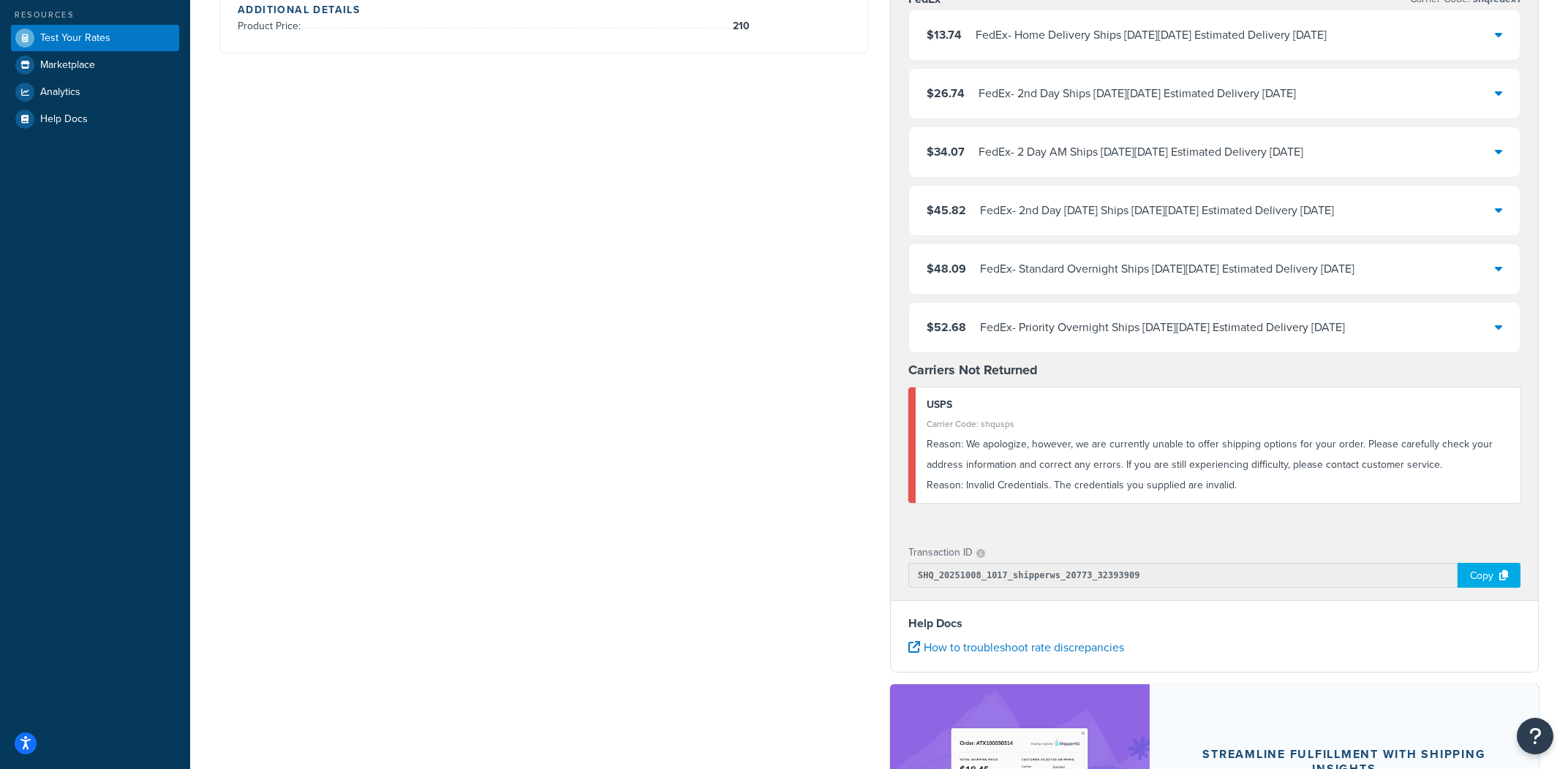
scroll to position [379, 0]
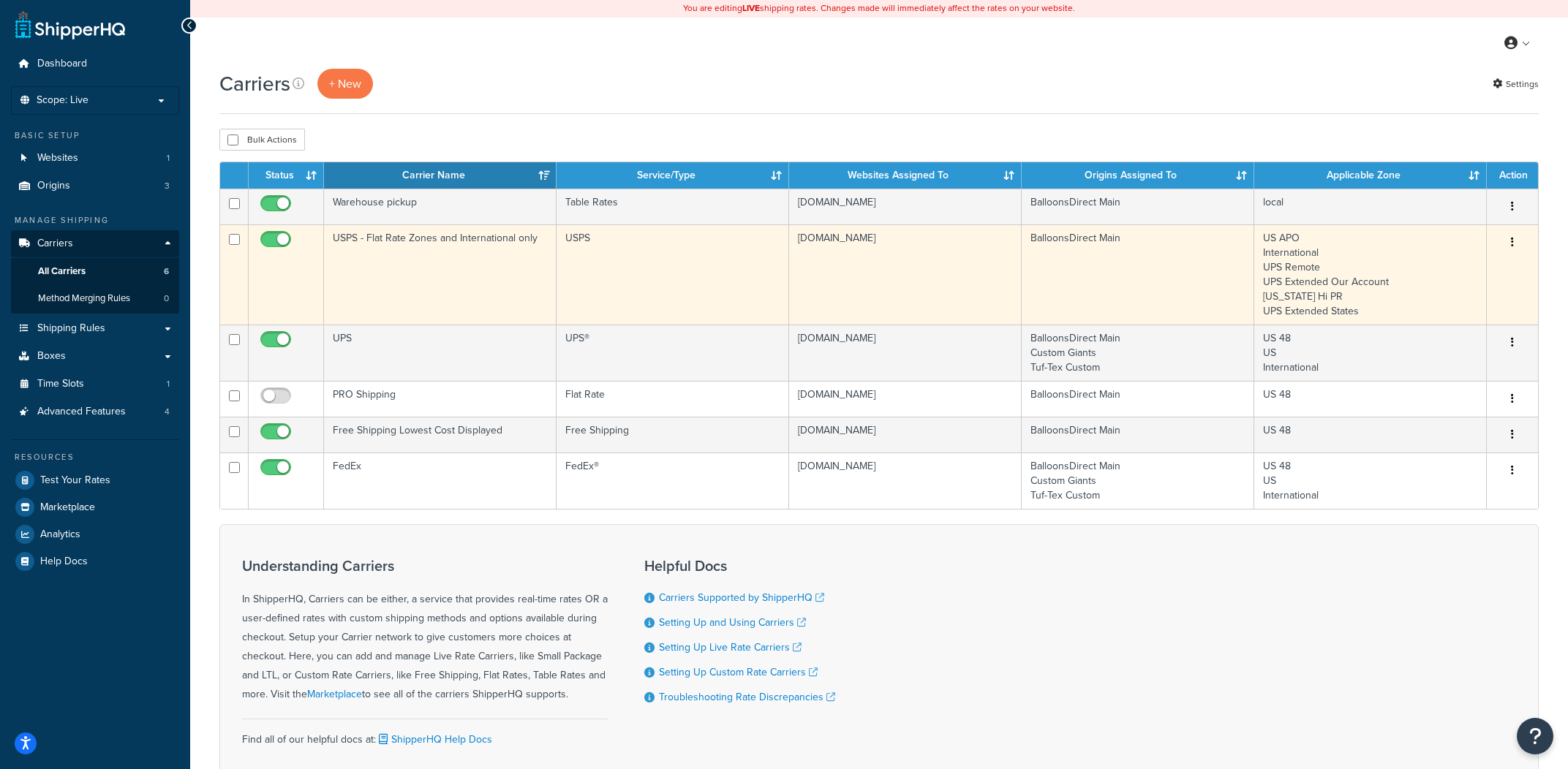
scroll to position [4, 0]
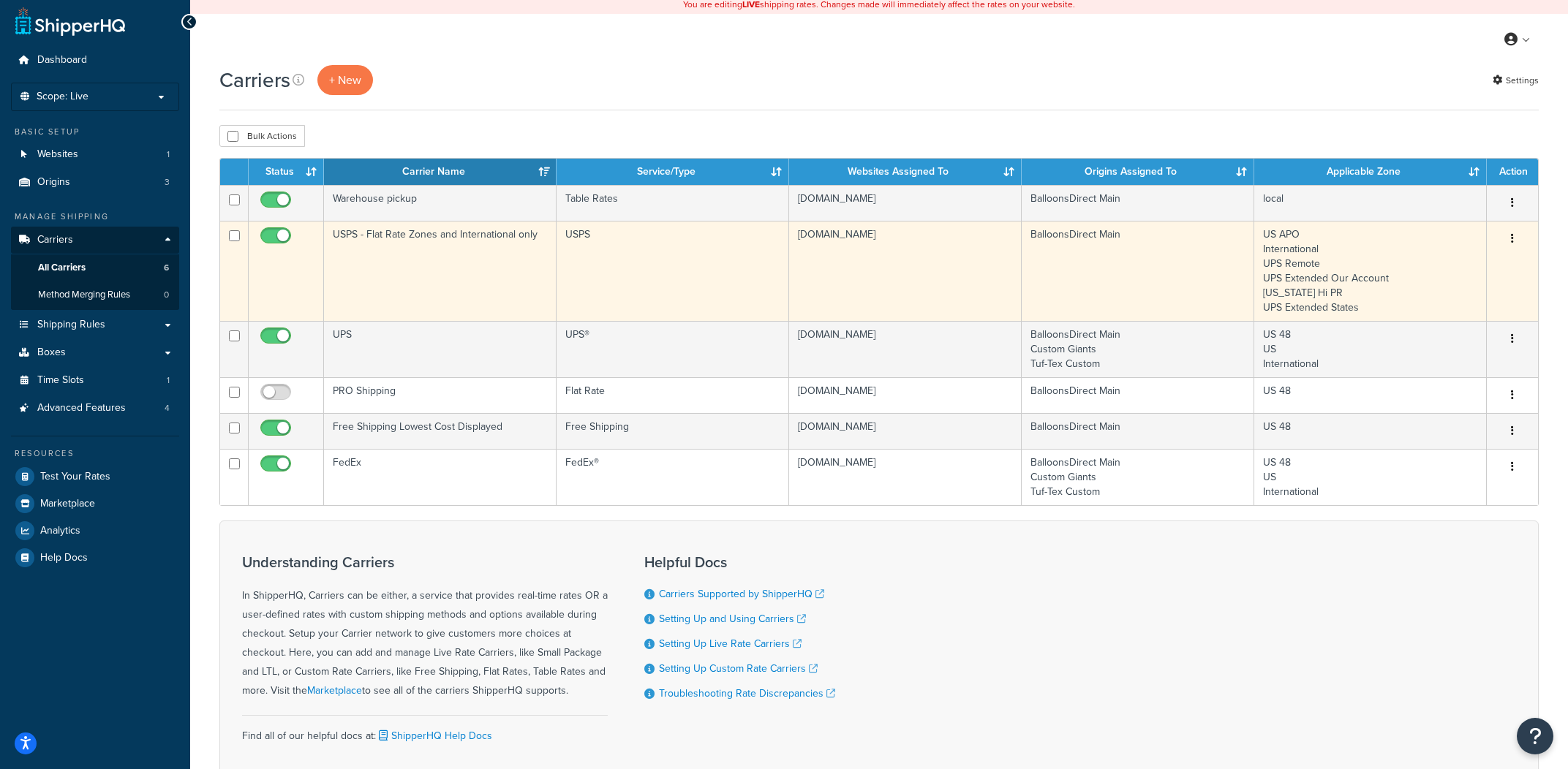
click at [420, 286] on td "USPS - Flat Rate Zones and International only" at bounding box center [440, 270] width 233 height 100
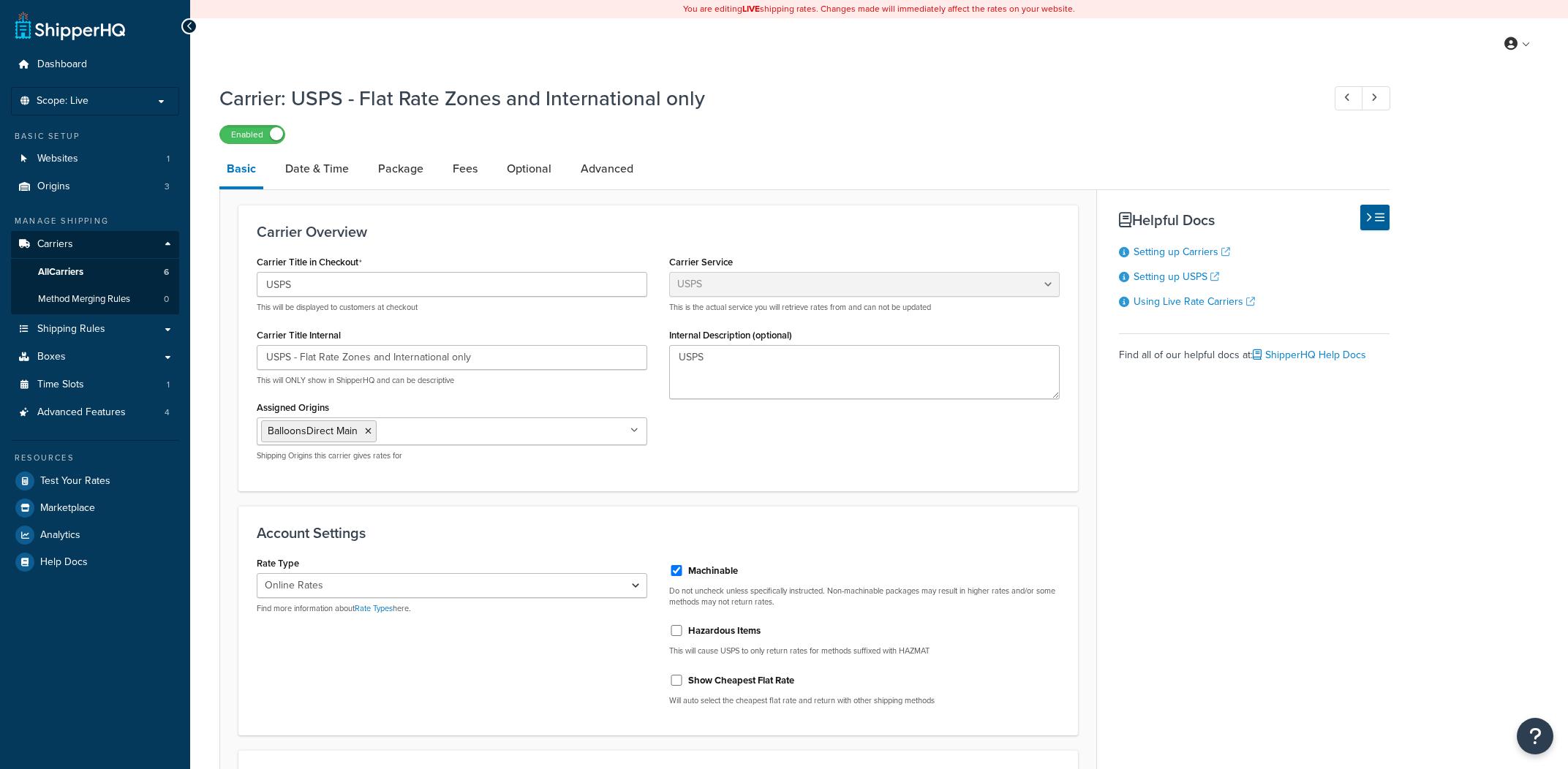
select select "usps"
select select "ONLINE"
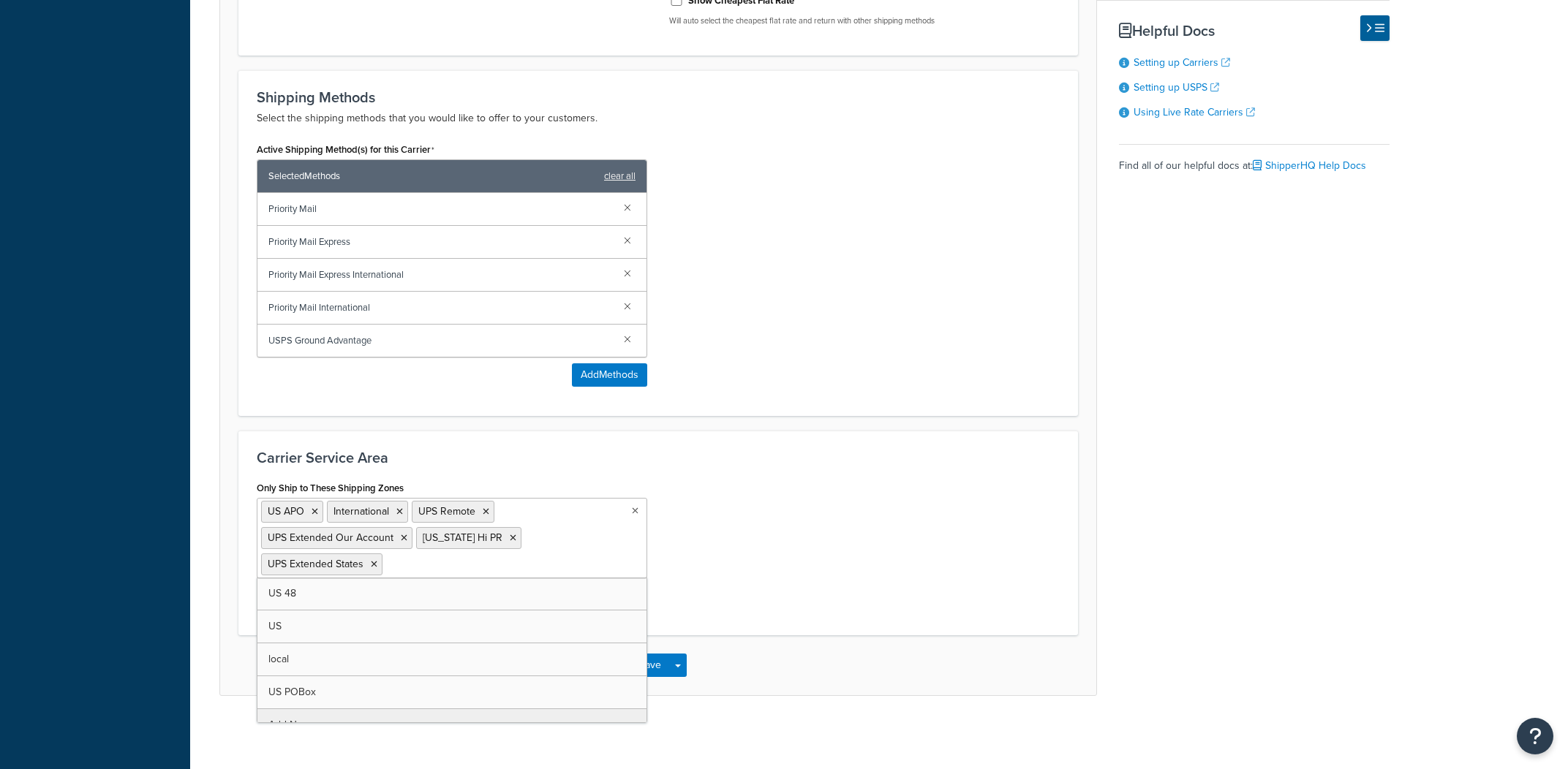
click at [583, 535] on ul "US APO International UPS Remote UPS Extended Our Account [US_STATE] Hi PR UPS E…" at bounding box center [452, 538] width 391 height 80
click at [662, 563] on div "Only Ship to These Shipping Zones US APO International UPS Remote UPS Extended …" at bounding box center [658, 547] width 825 height 140
click at [316, 513] on icon at bounding box center [315, 511] width 6 height 9
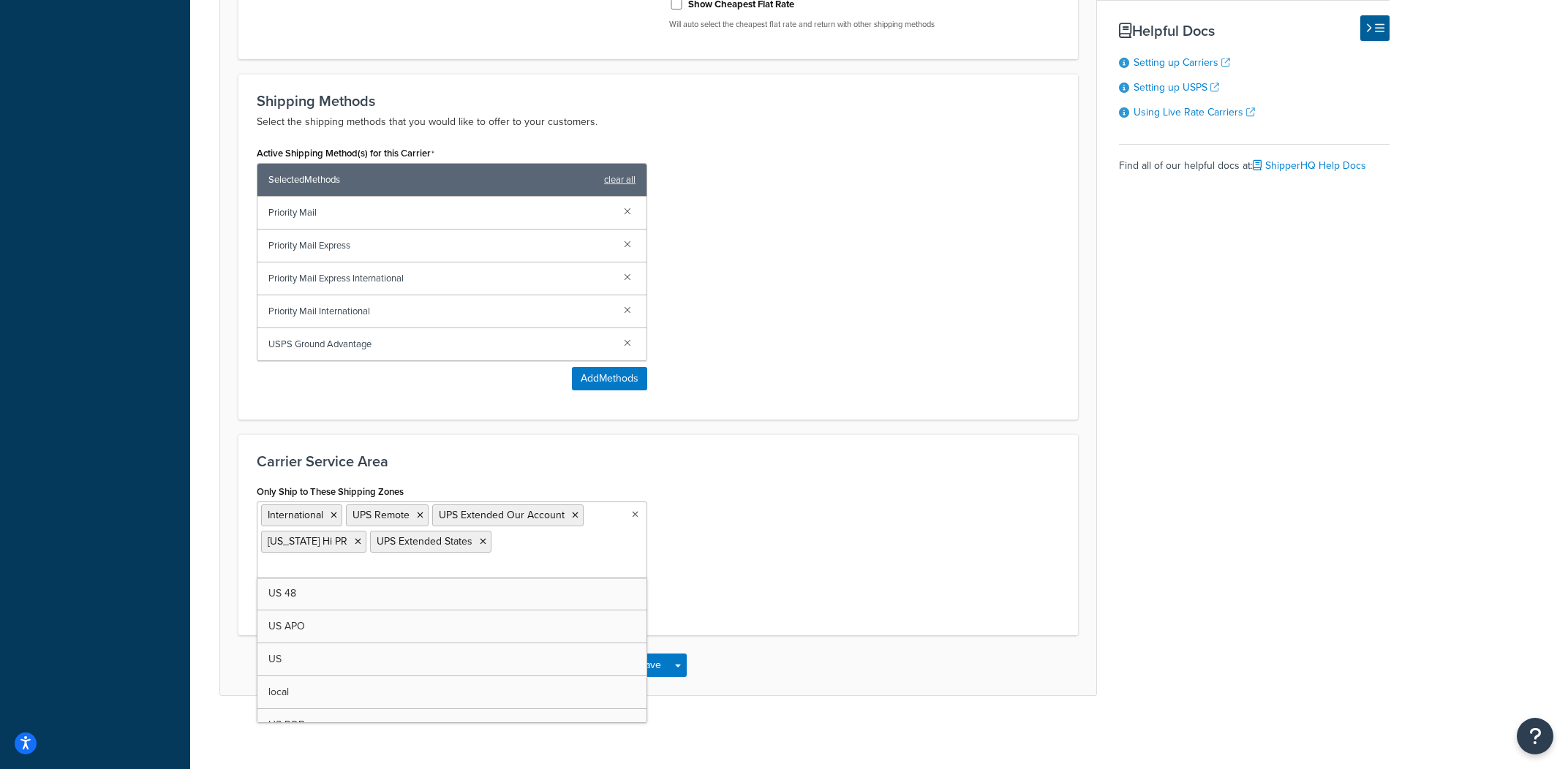
scroll to position [655, 0]
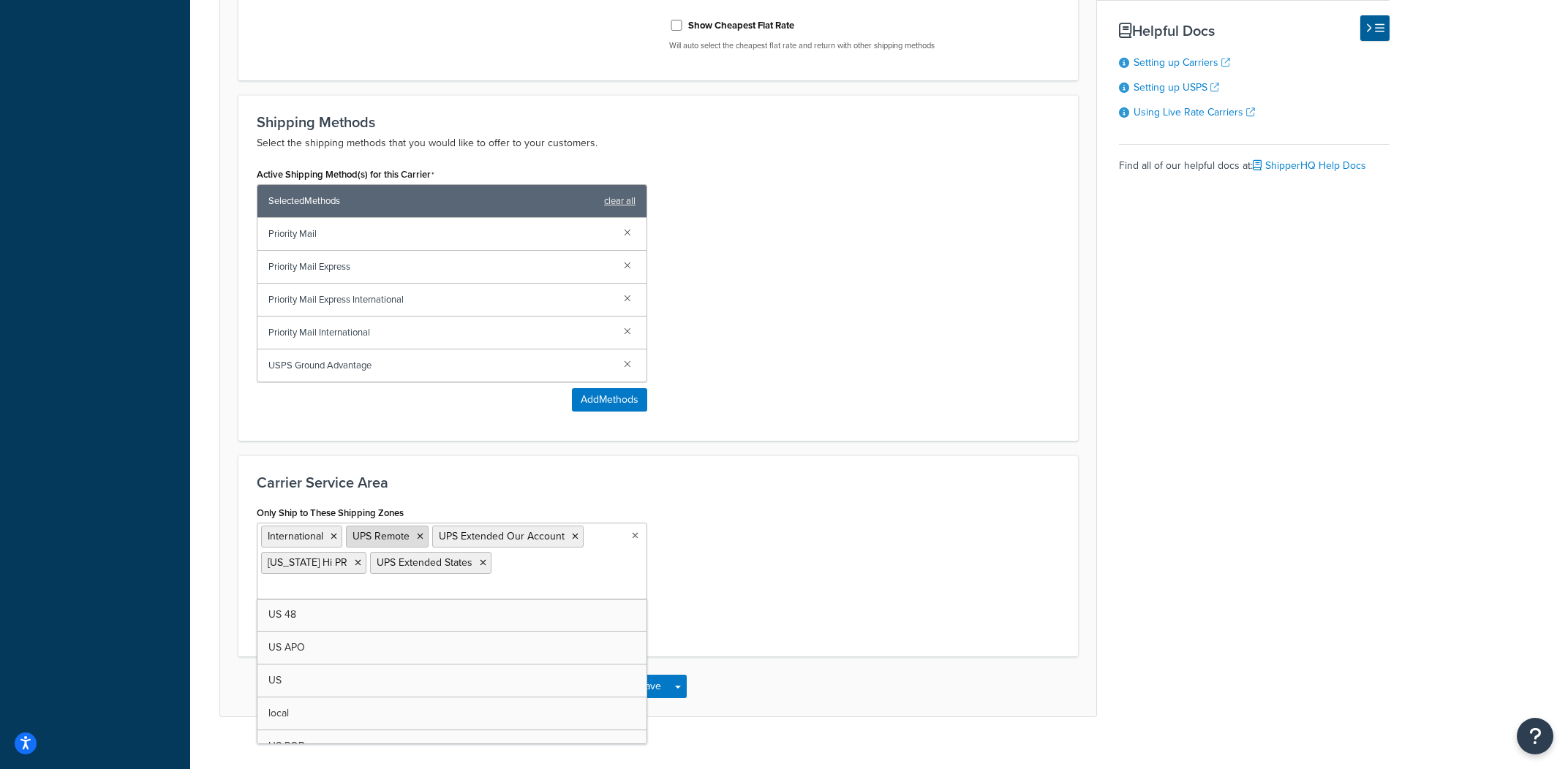
click at [336, 538] on icon at bounding box center [334, 536] width 6 height 9
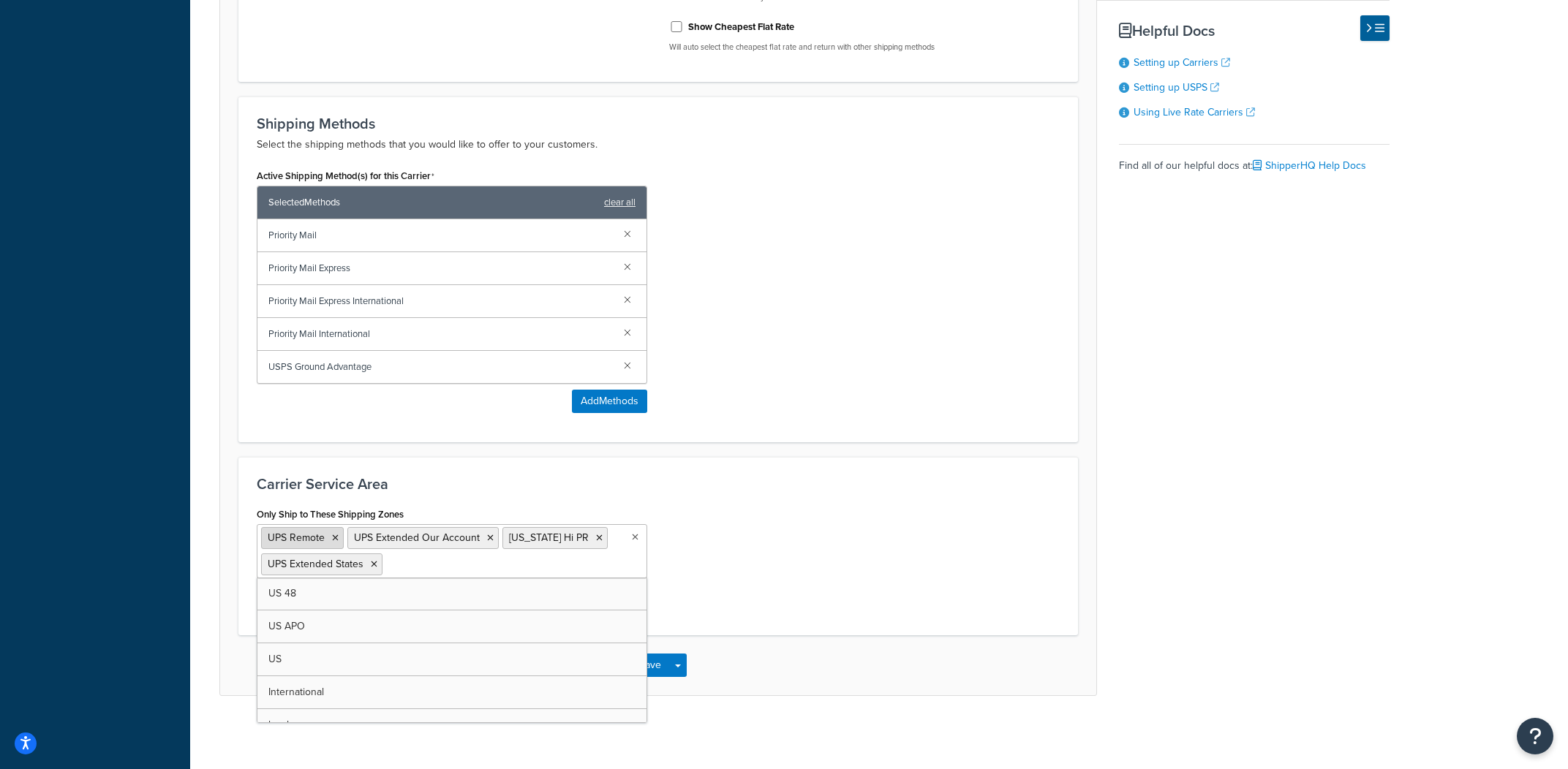
click at [335, 540] on icon at bounding box center [335, 538] width 6 height 9
drag, startPoint x: 407, startPoint y: 542, endPoint x: 399, endPoint y: 542, distance: 8.0
click at [406, 542] on li "UPS Extended Our Account" at bounding box center [336, 538] width 151 height 22
click at [399, 542] on li "UPS Extended Our Account" at bounding box center [336, 538] width 151 height 22
click at [401, 539] on icon at bounding box center [404, 538] width 6 height 9
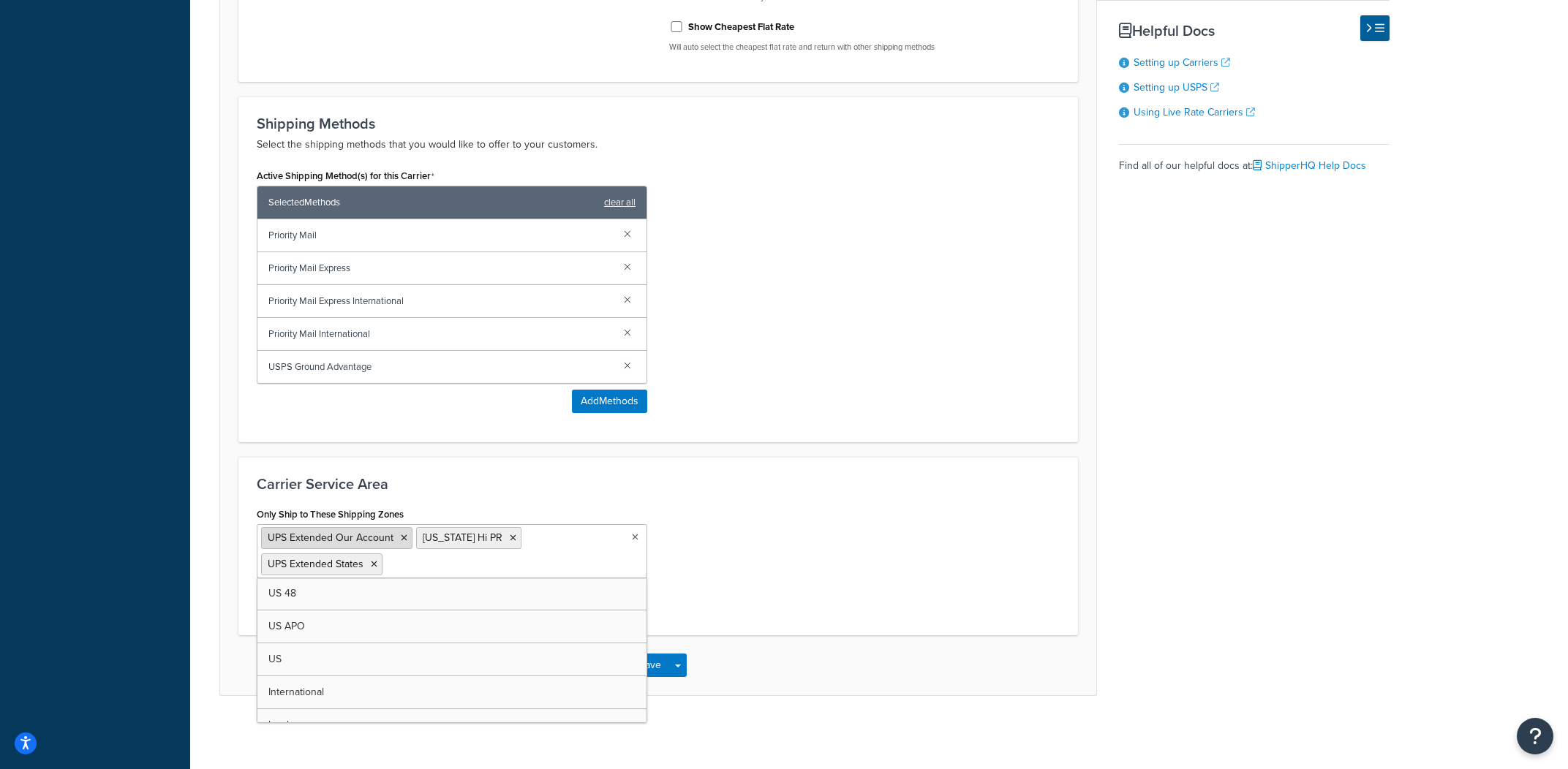
scroll to position [629, 0]
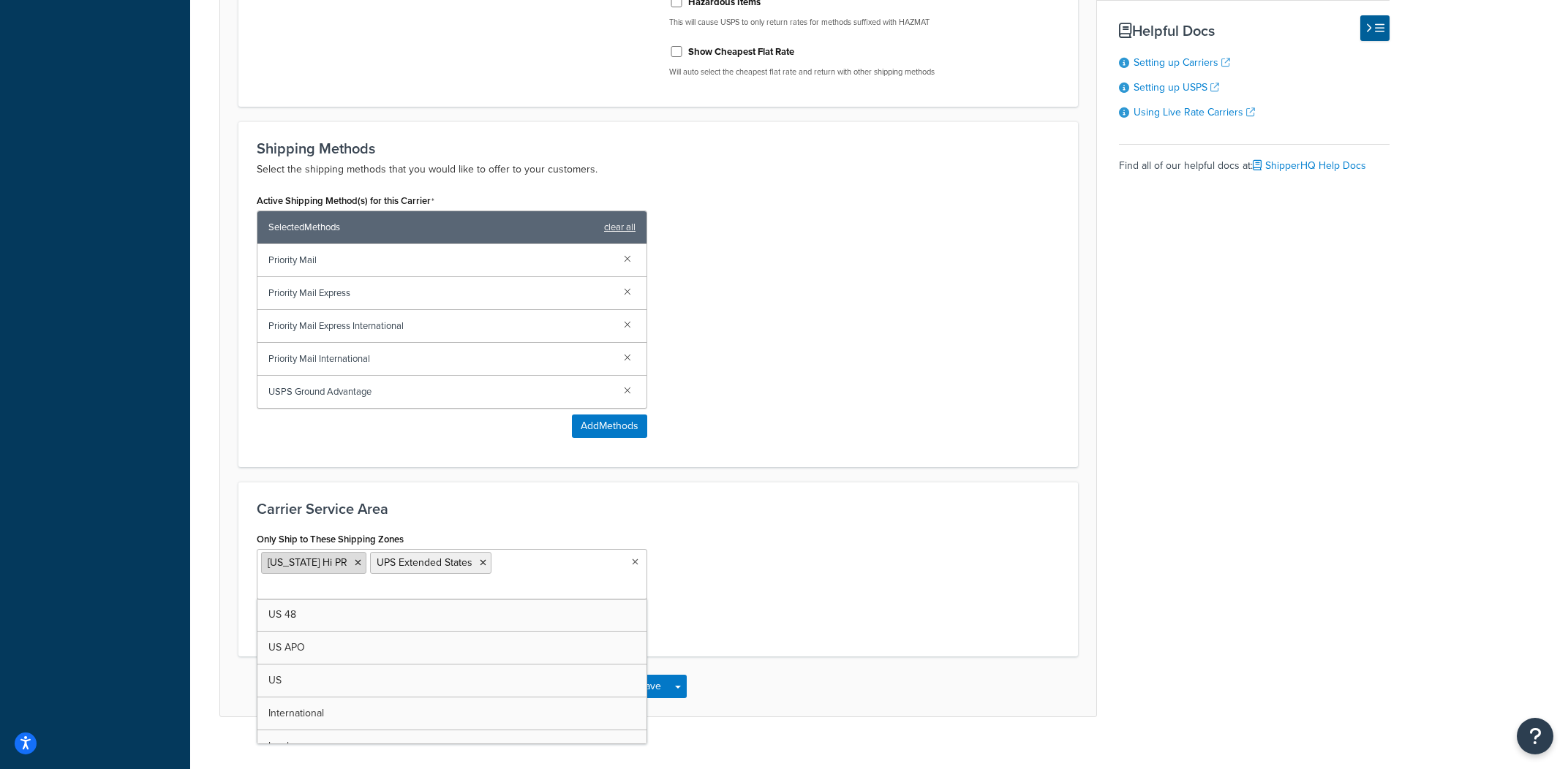
click at [331, 565] on li "[US_STATE] Hi PR" at bounding box center [314, 563] width 106 height 22
click at [340, 564] on li "[US_STATE] Hi PR" at bounding box center [314, 563] width 106 height 22
click at [355, 567] on icon at bounding box center [358, 563] width 6 height 9
click at [375, 562] on icon at bounding box center [374, 564] width 6 height 9
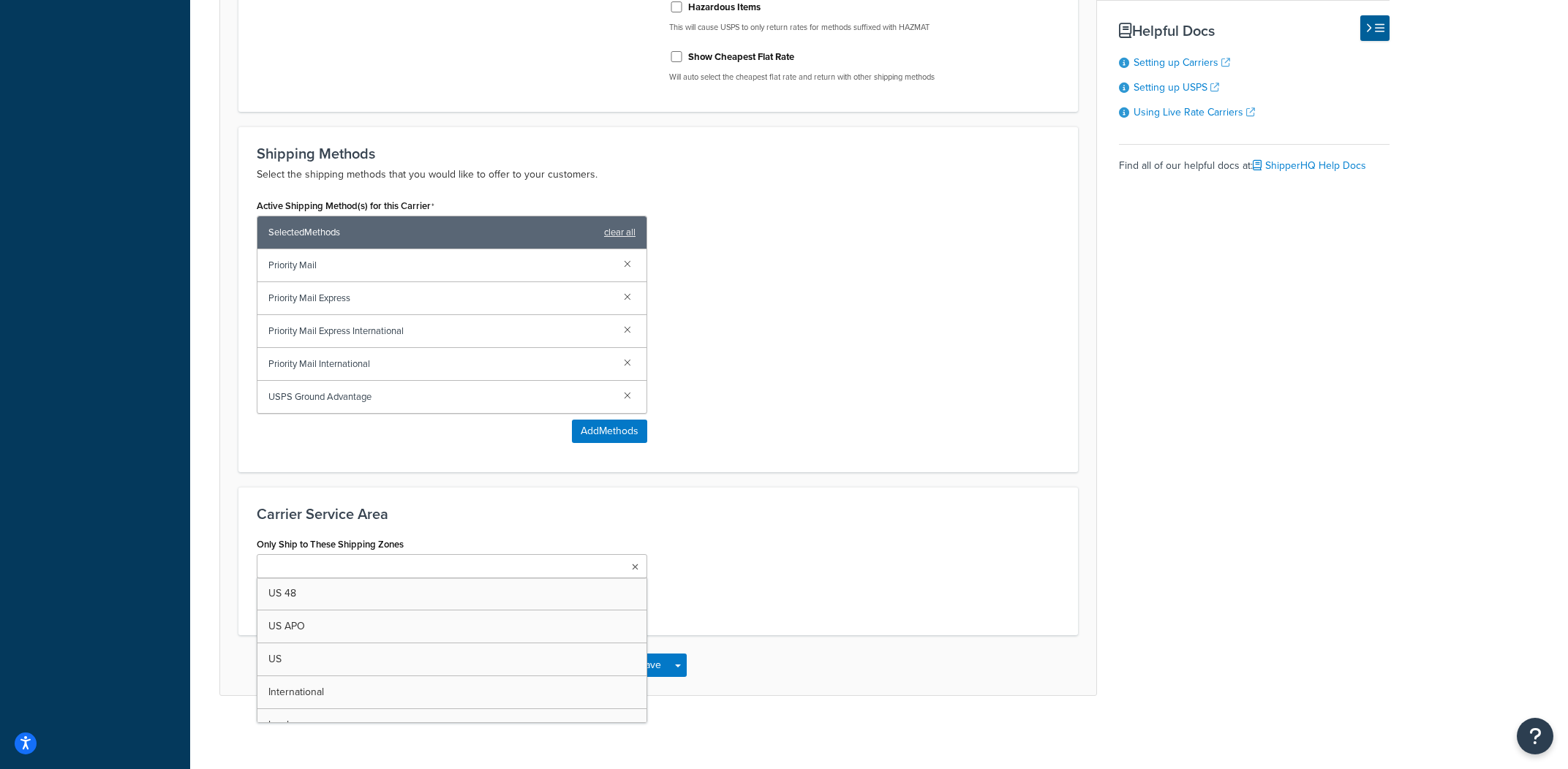
click at [1099, 515] on div "Basic Date & Time Package Fees Optional Advanced Carrier Overview Carrier Title…" at bounding box center [804, 112] width 1170 height 1168
click at [684, 664] on button "Save Dropdown" at bounding box center [678, 665] width 18 height 23
click at [685, 683] on button "Save and Edit" at bounding box center [684, 692] width 106 height 30
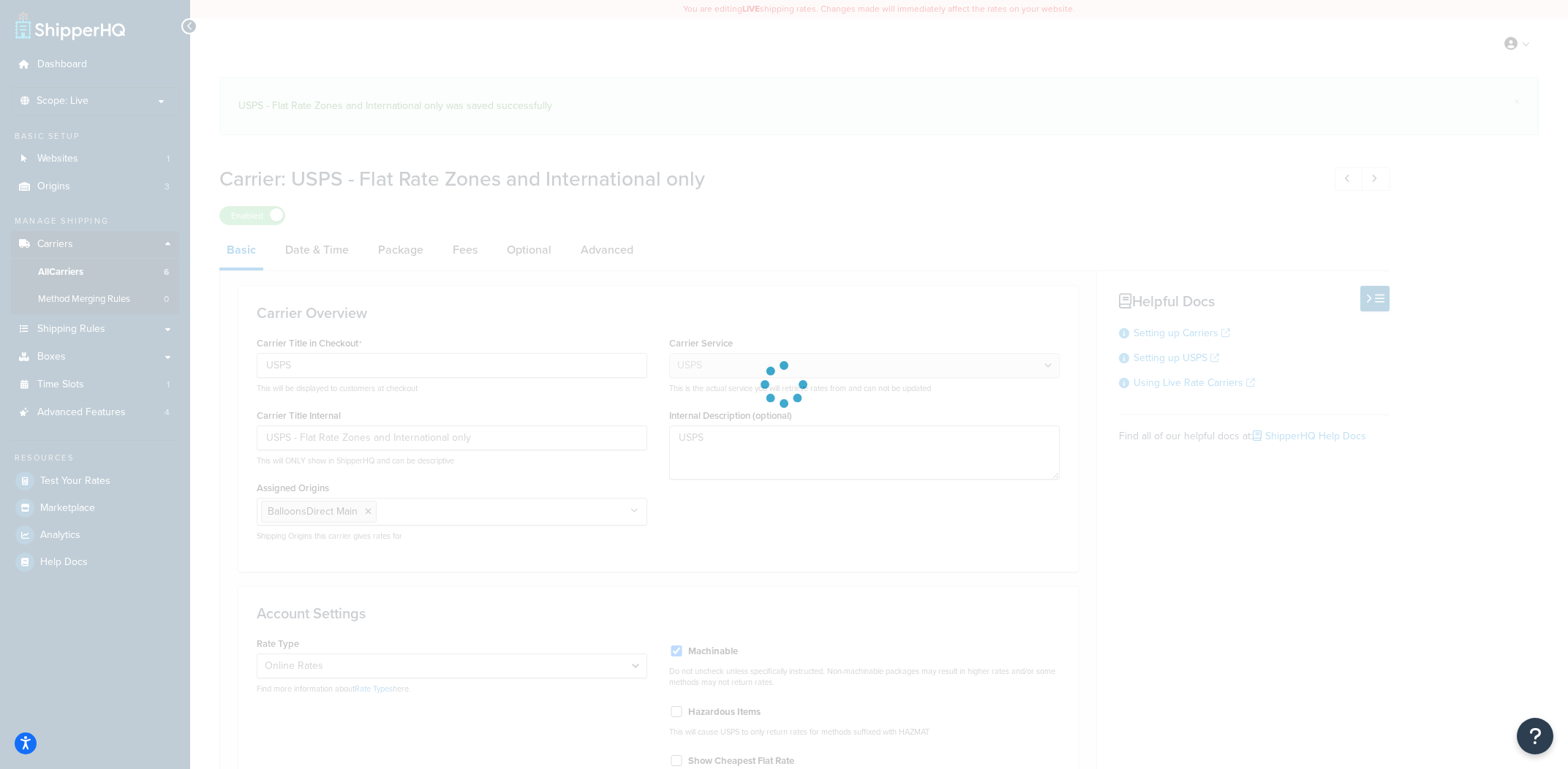
select select "usps"
select select "ONLINE"
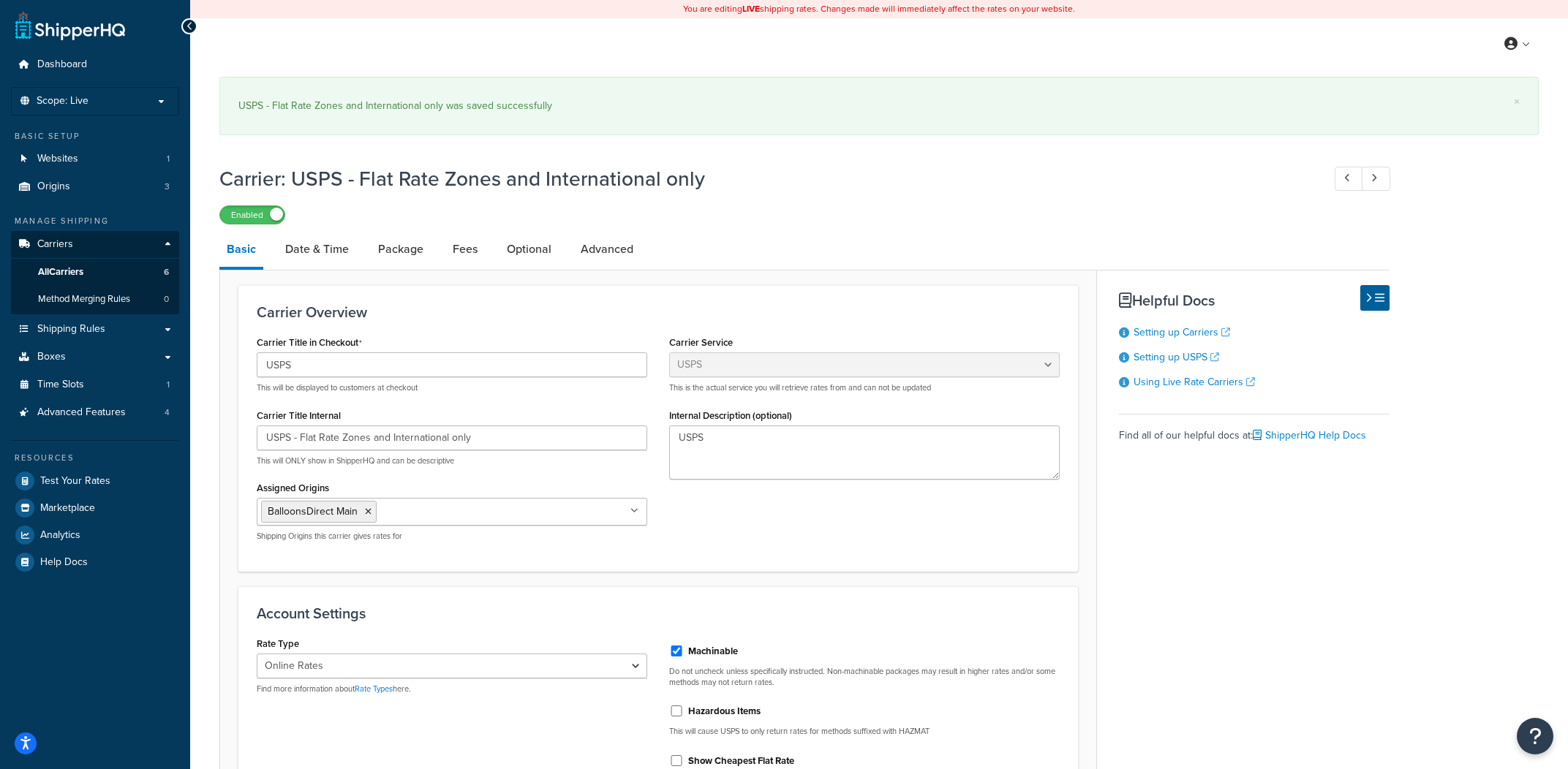
click at [334, 254] on link "Date & Time" at bounding box center [317, 250] width 78 height 35
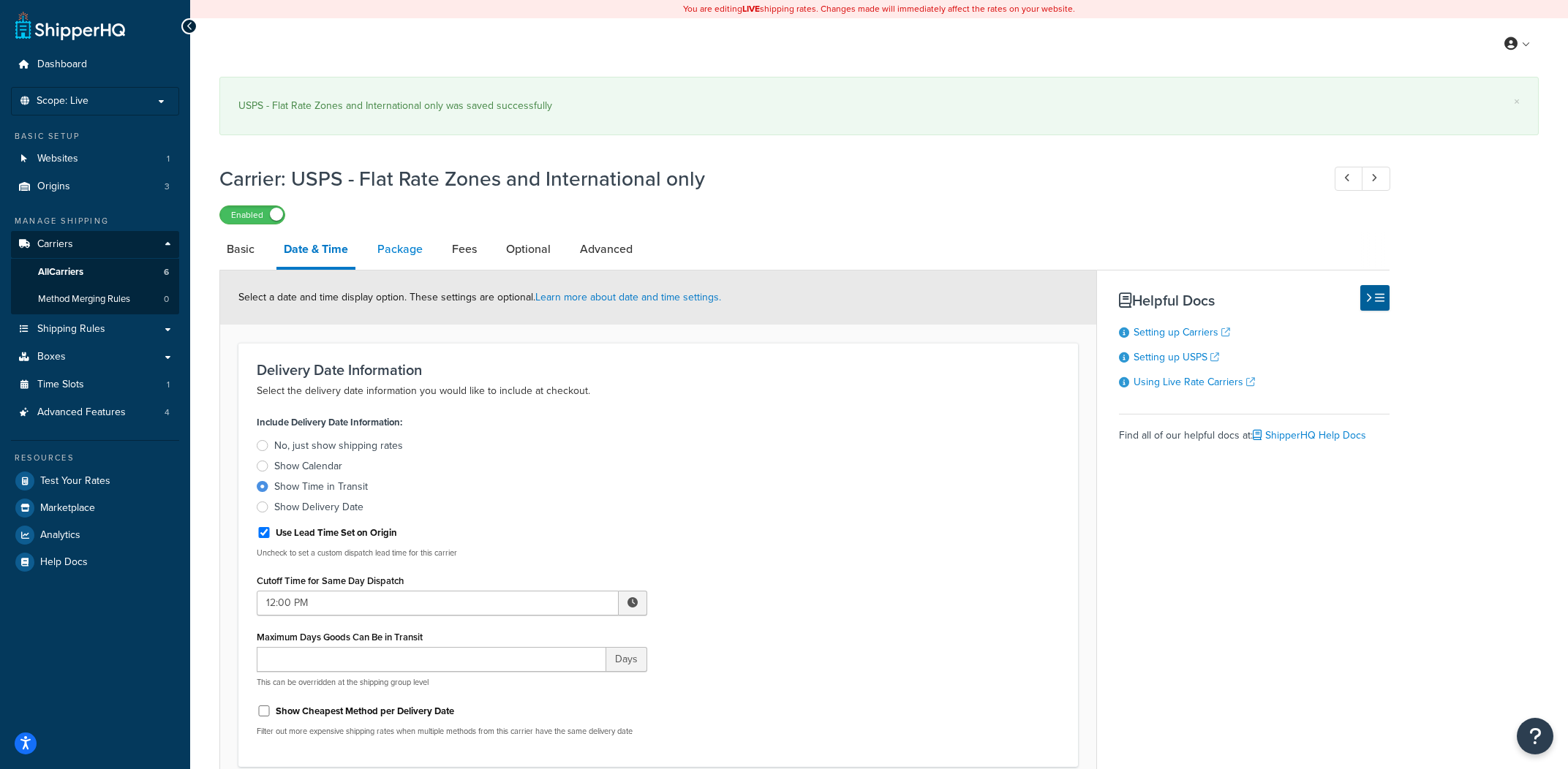
click at [413, 246] on link "Package" at bounding box center [399, 250] width 60 height 35
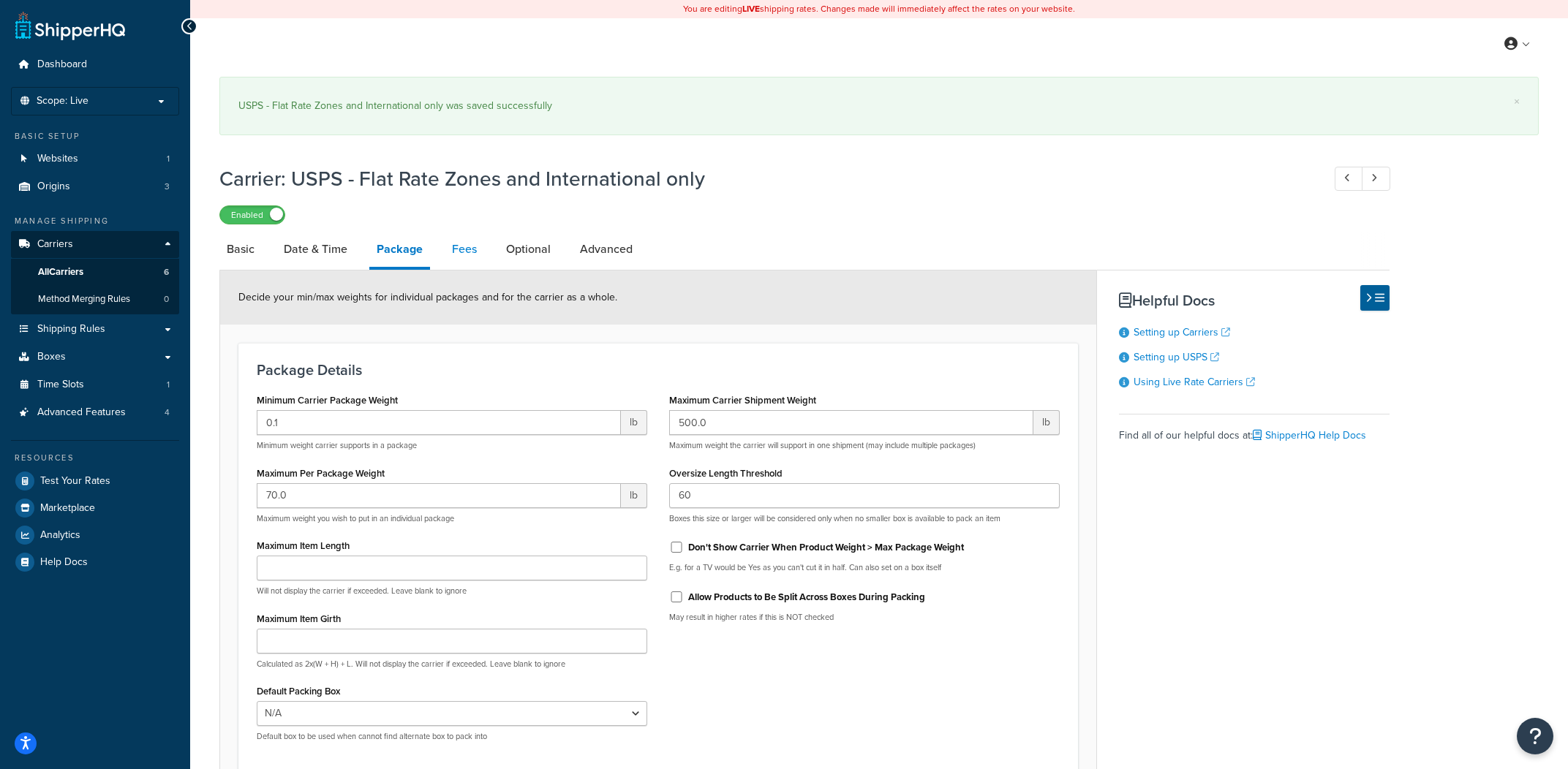
click at [471, 258] on link "Fees" at bounding box center [463, 250] width 39 height 35
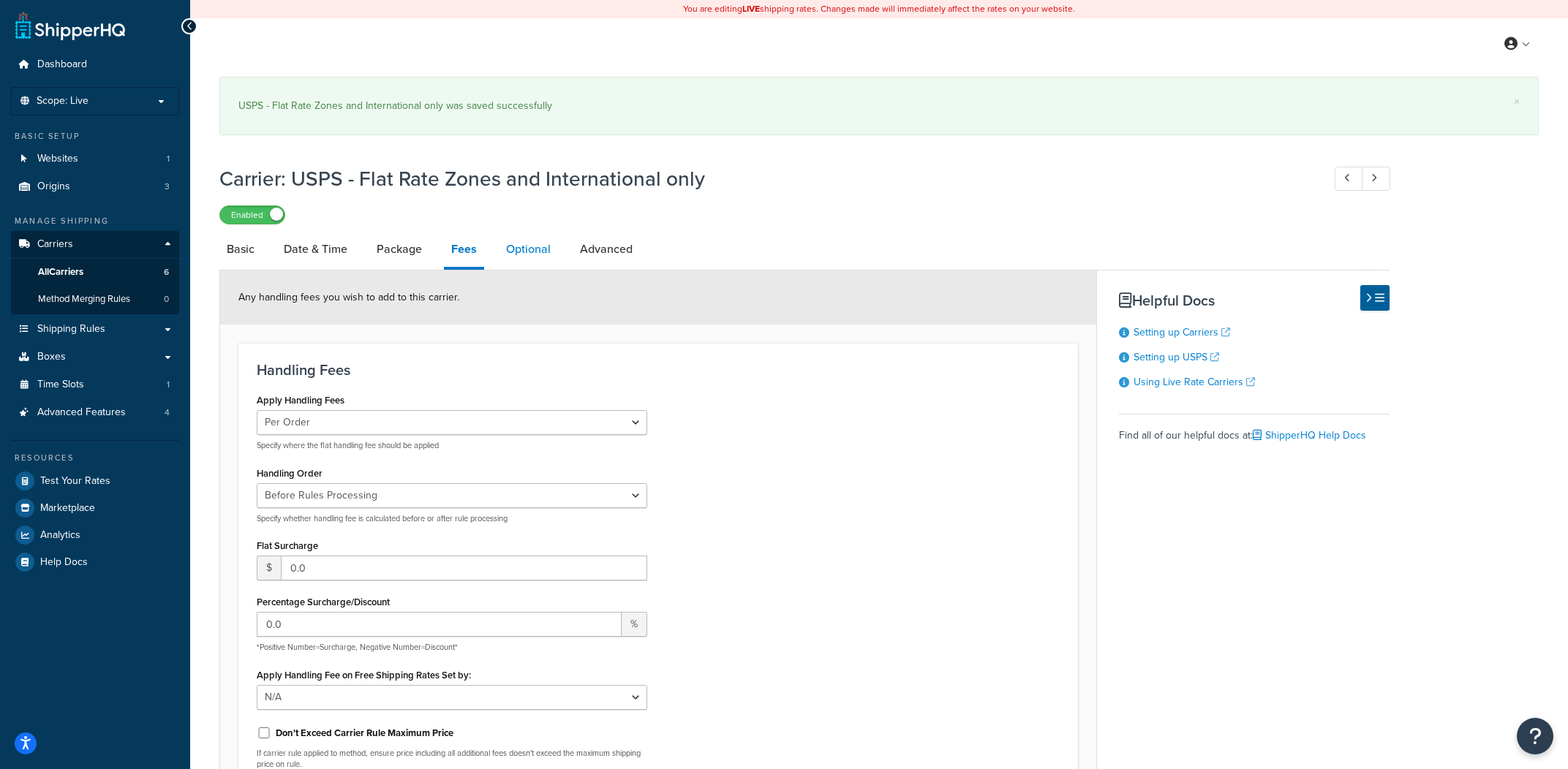
click at [520, 248] on link "Optional" at bounding box center [528, 250] width 59 height 35
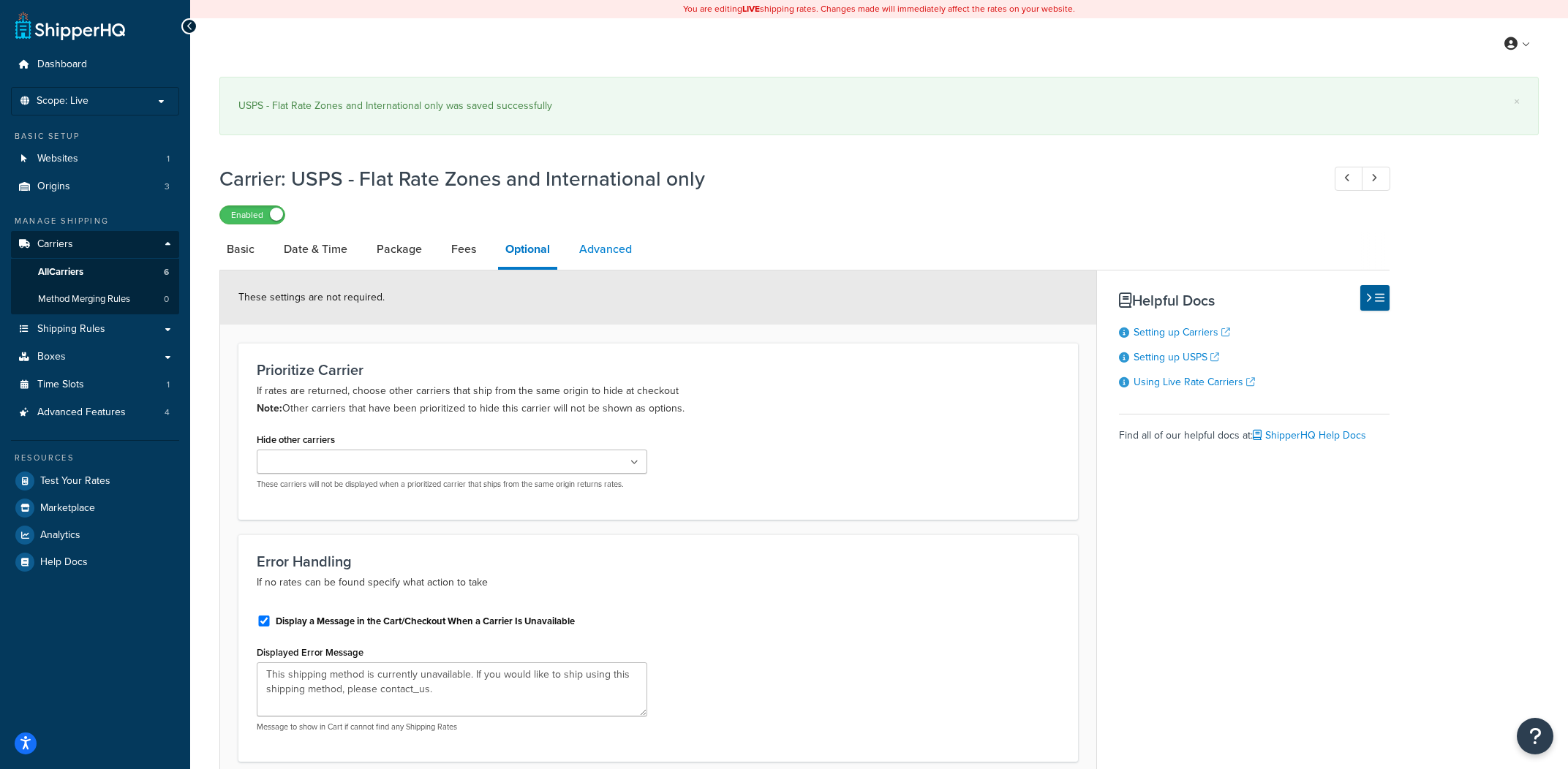
click at [606, 253] on link "Advanced" at bounding box center [605, 250] width 67 height 35
select select "false"
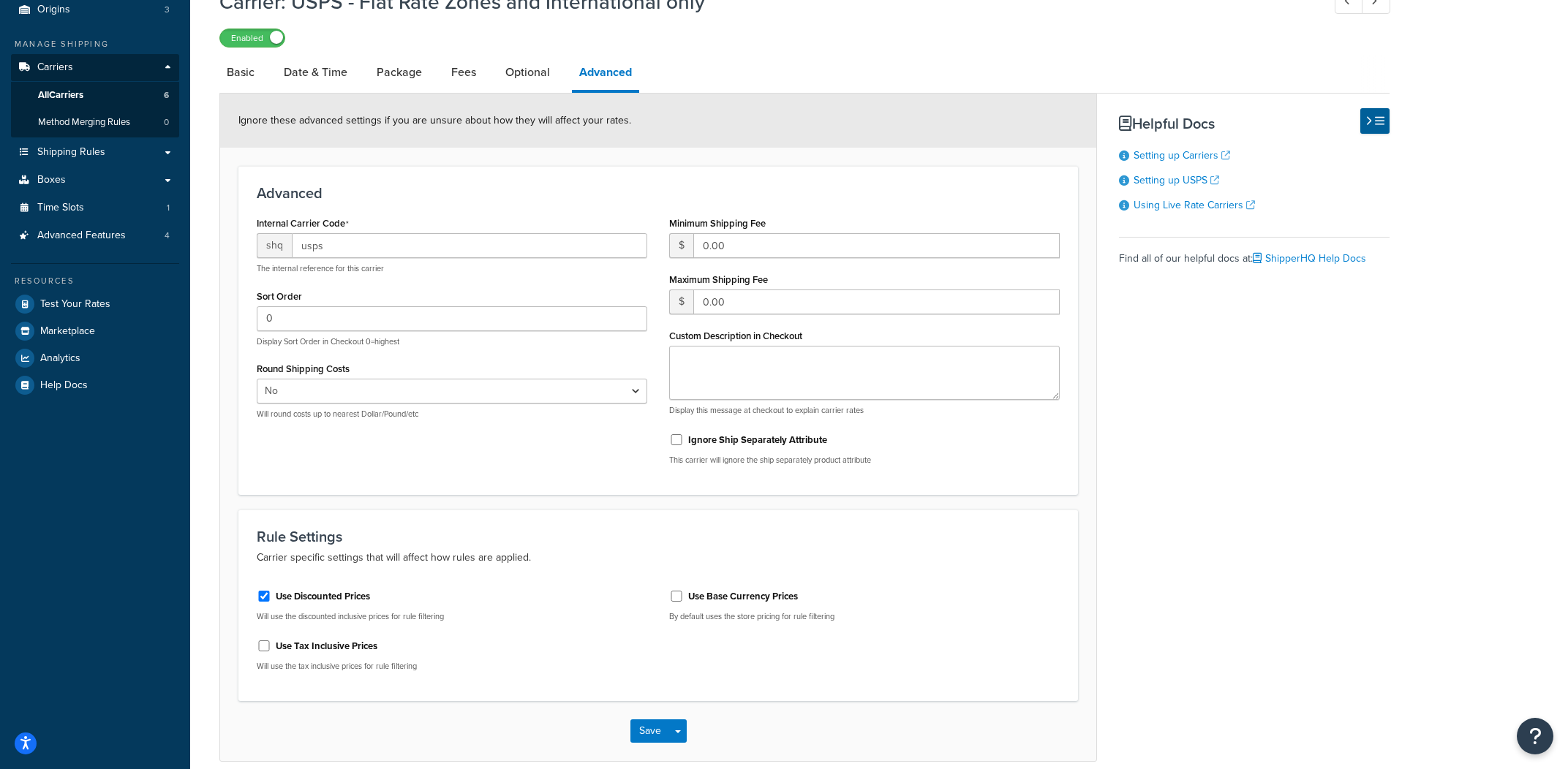
scroll to position [198, 0]
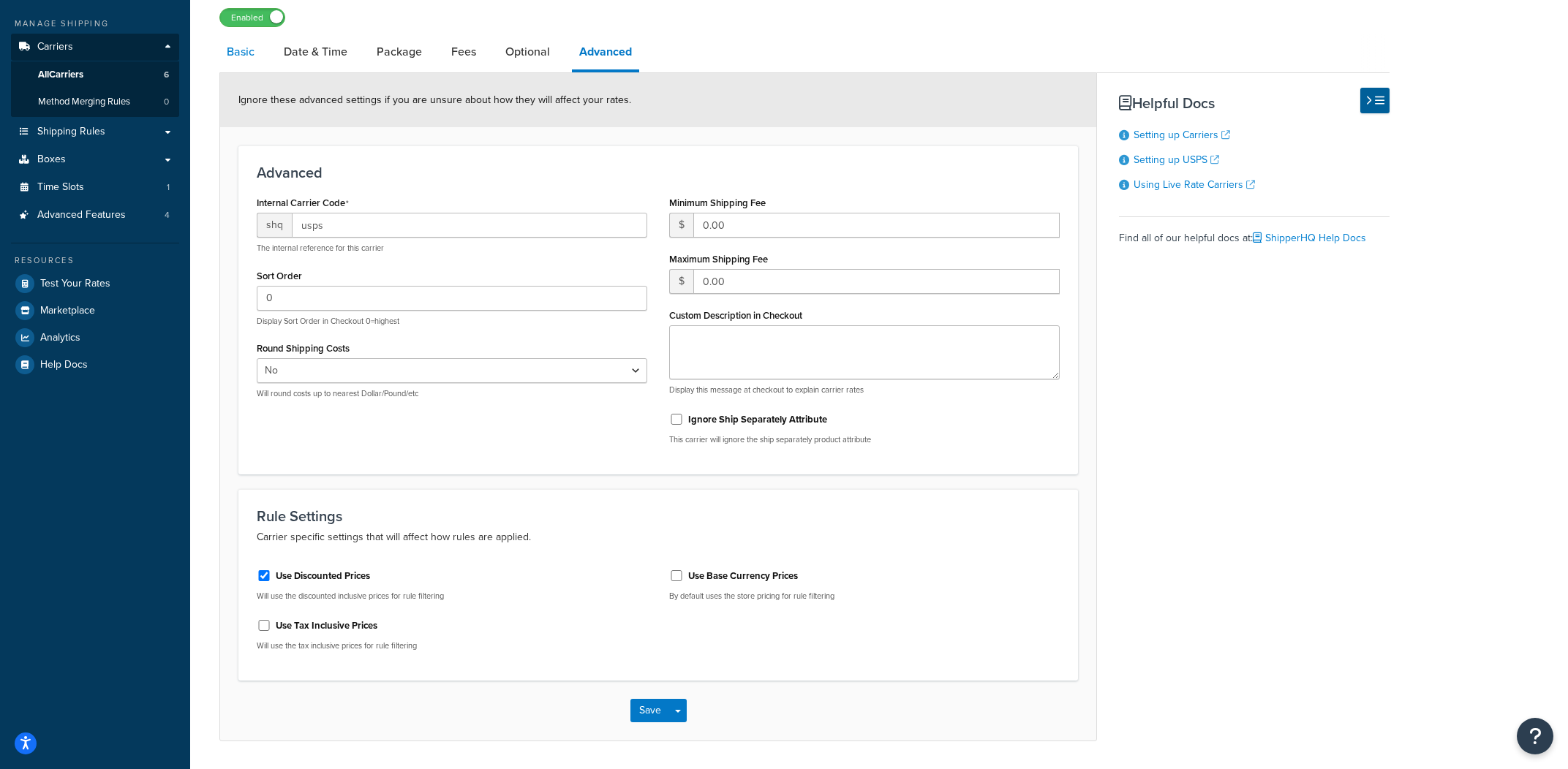
click at [261, 55] on link "Basic" at bounding box center [240, 52] width 42 height 35
select select "usps"
select select "ONLINE"
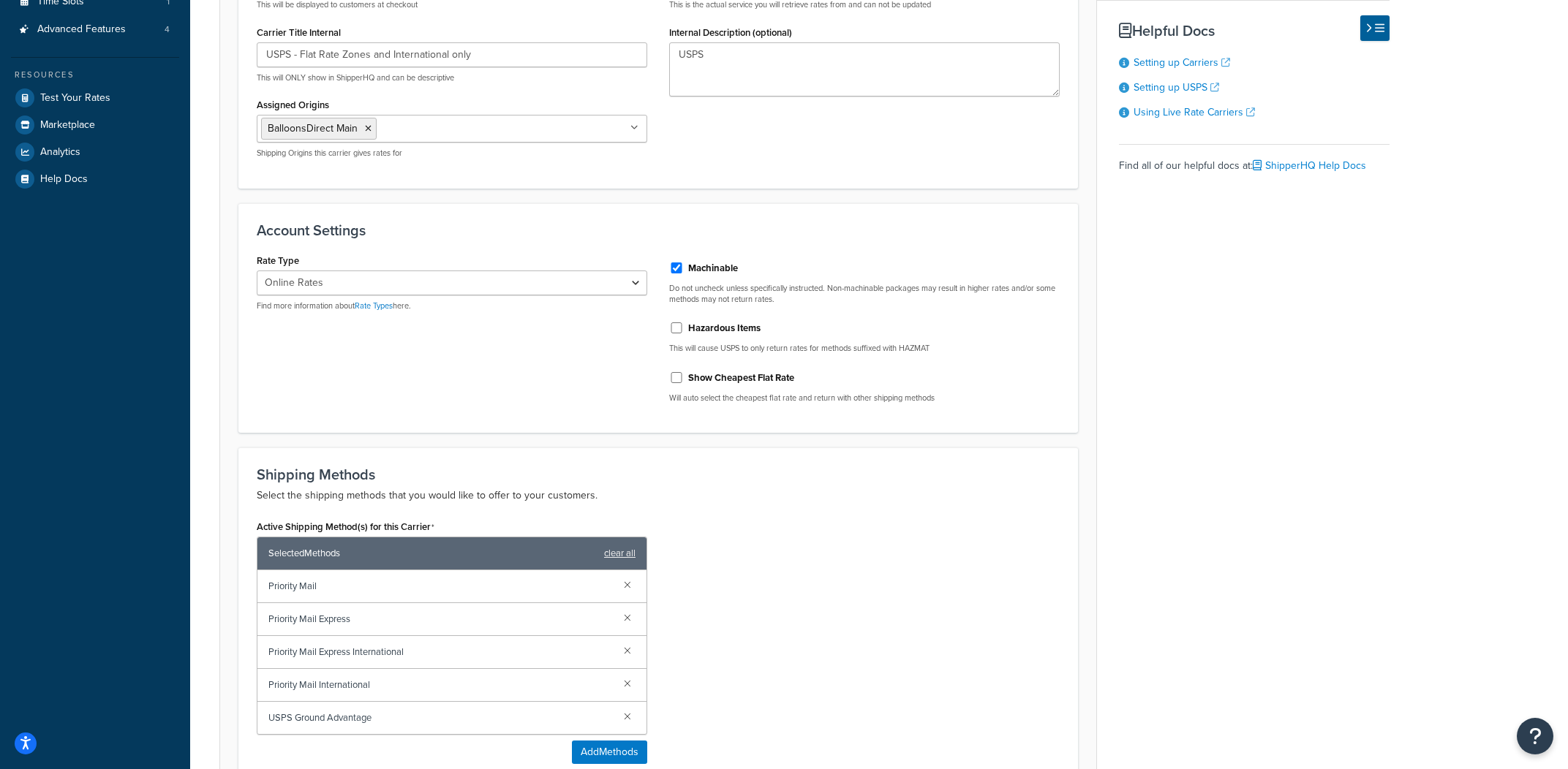
scroll to position [707, 0]
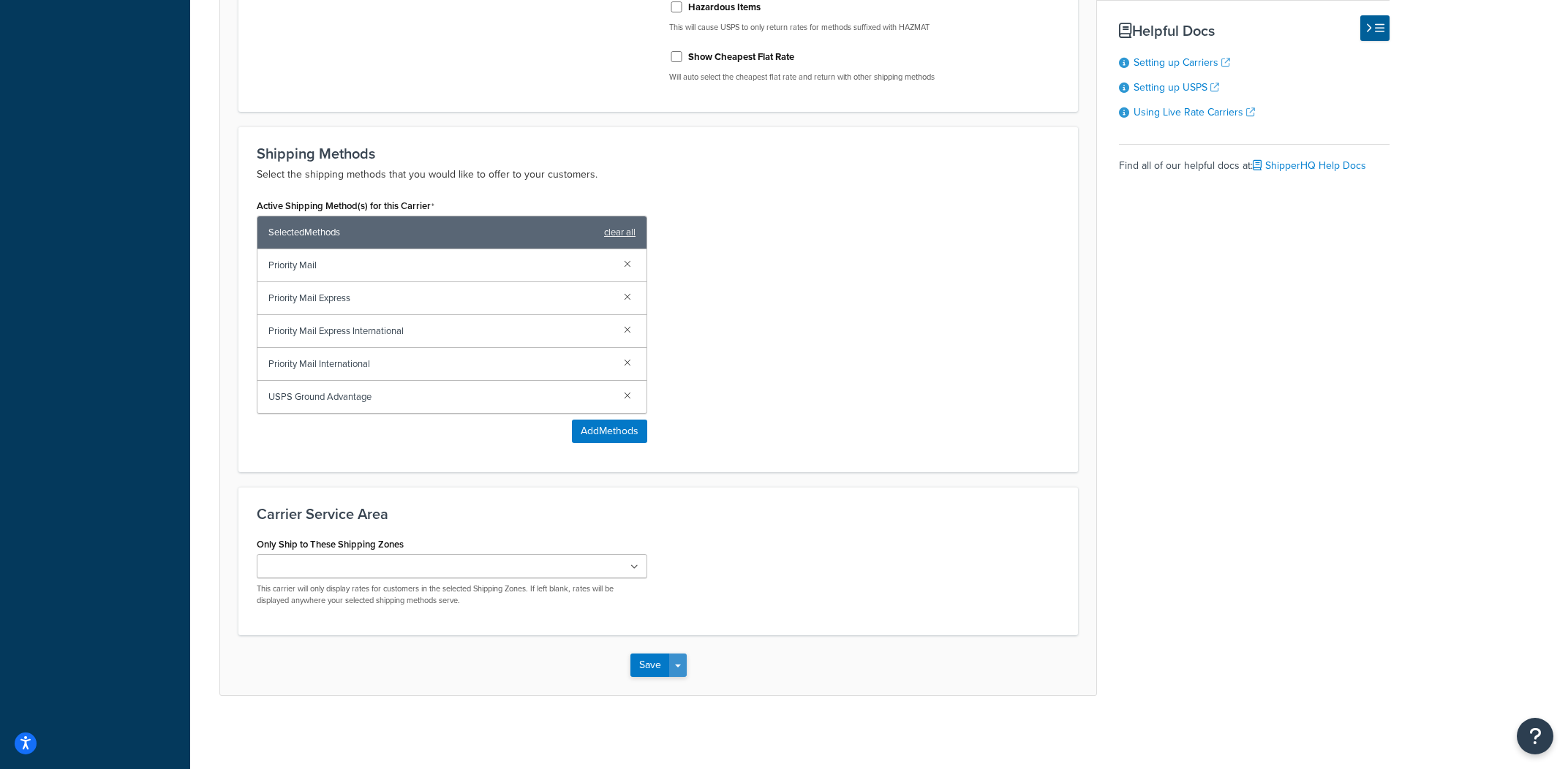
click at [680, 674] on button "Save Dropdown" at bounding box center [678, 665] width 18 height 23
click at [684, 692] on button "Save and Edit" at bounding box center [684, 692] width 106 height 30
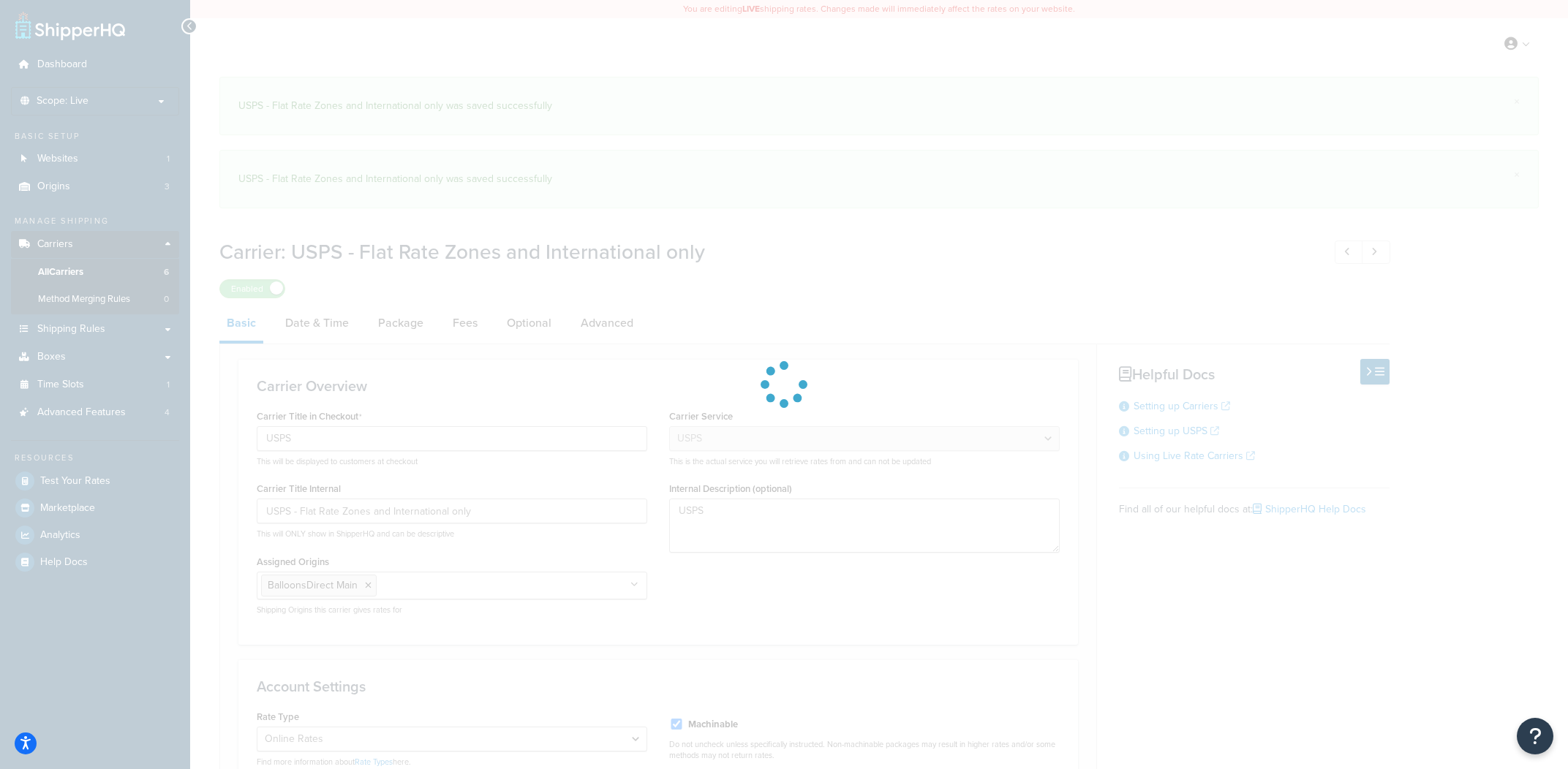
select select "usps"
select select "ONLINE"
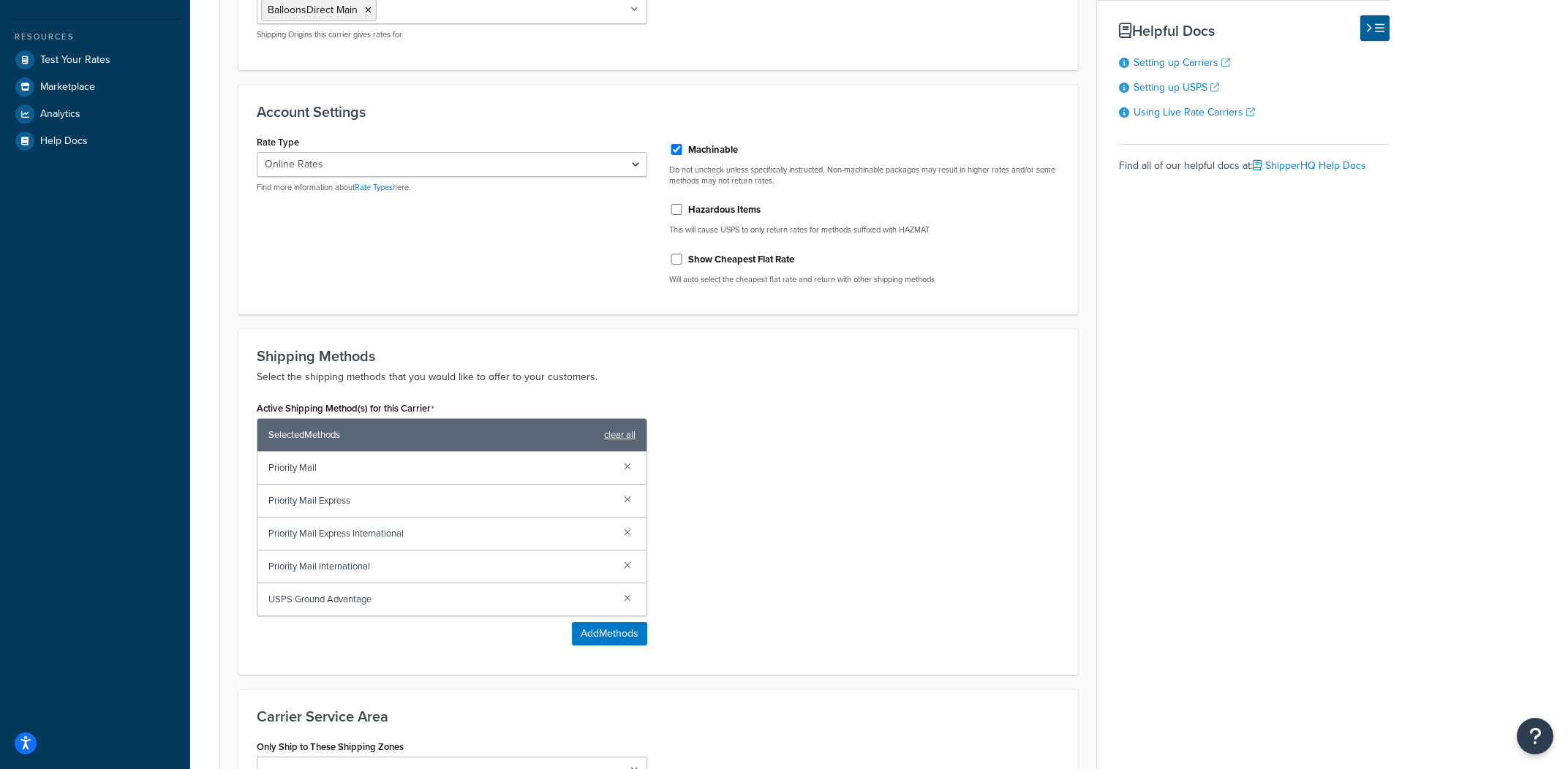
scroll to position [626, 0]
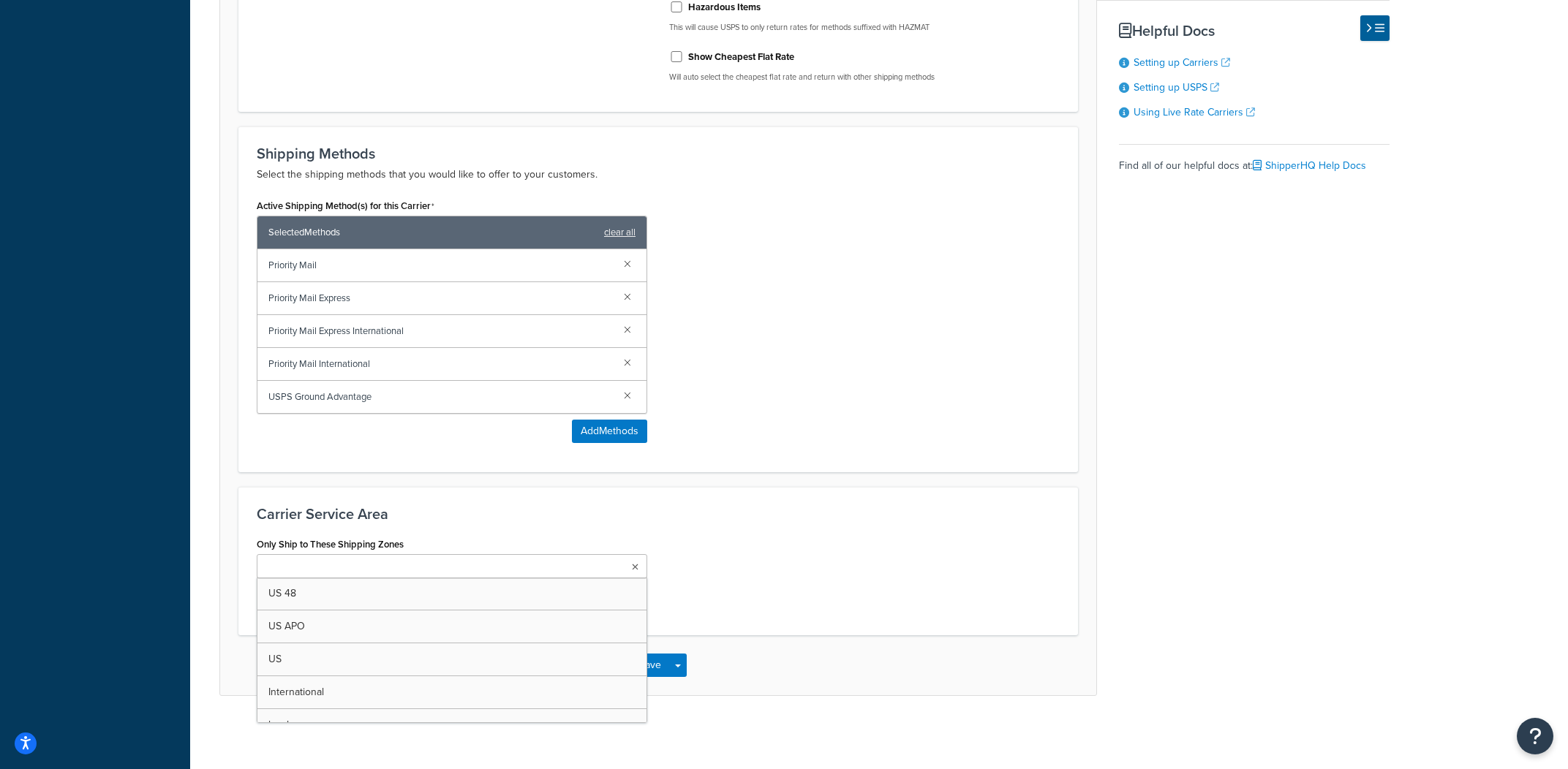
click at [563, 567] on ul at bounding box center [452, 567] width 391 height 24
click at [865, 581] on div "Only Ship to These Shipping Zones US 48 US APO US International local UPS Remot…" at bounding box center [658, 575] width 825 height 83
click at [419, 560] on ul at bounding box center [452, 567] width 391 height 24
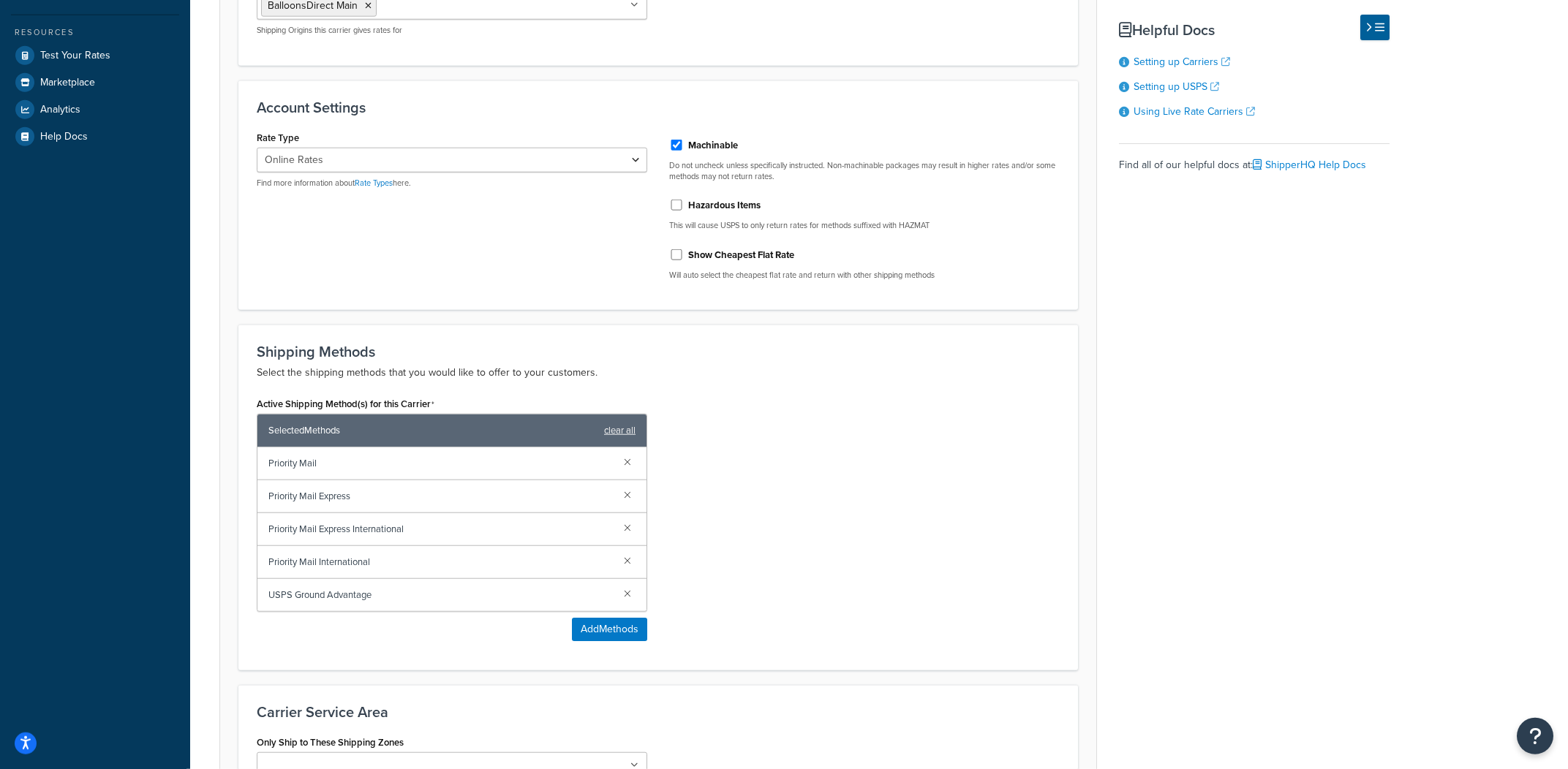
click at [824, 612] on div "Active Shipping Method(s) for this Carrier Selected Methods clear all Priority …" at bounding box center [658, 523] width 825 height 258
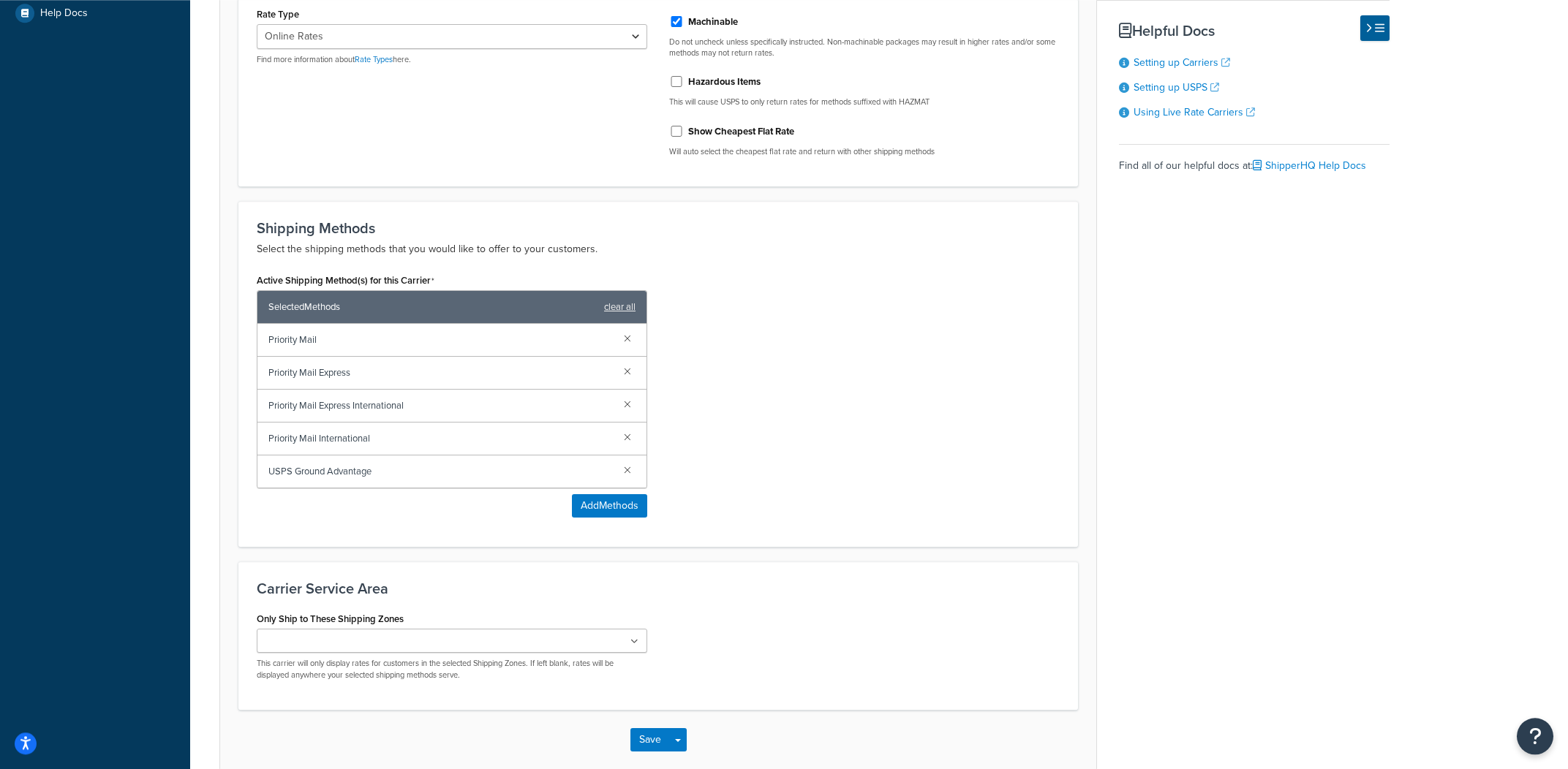
scroll to position [551, 0]
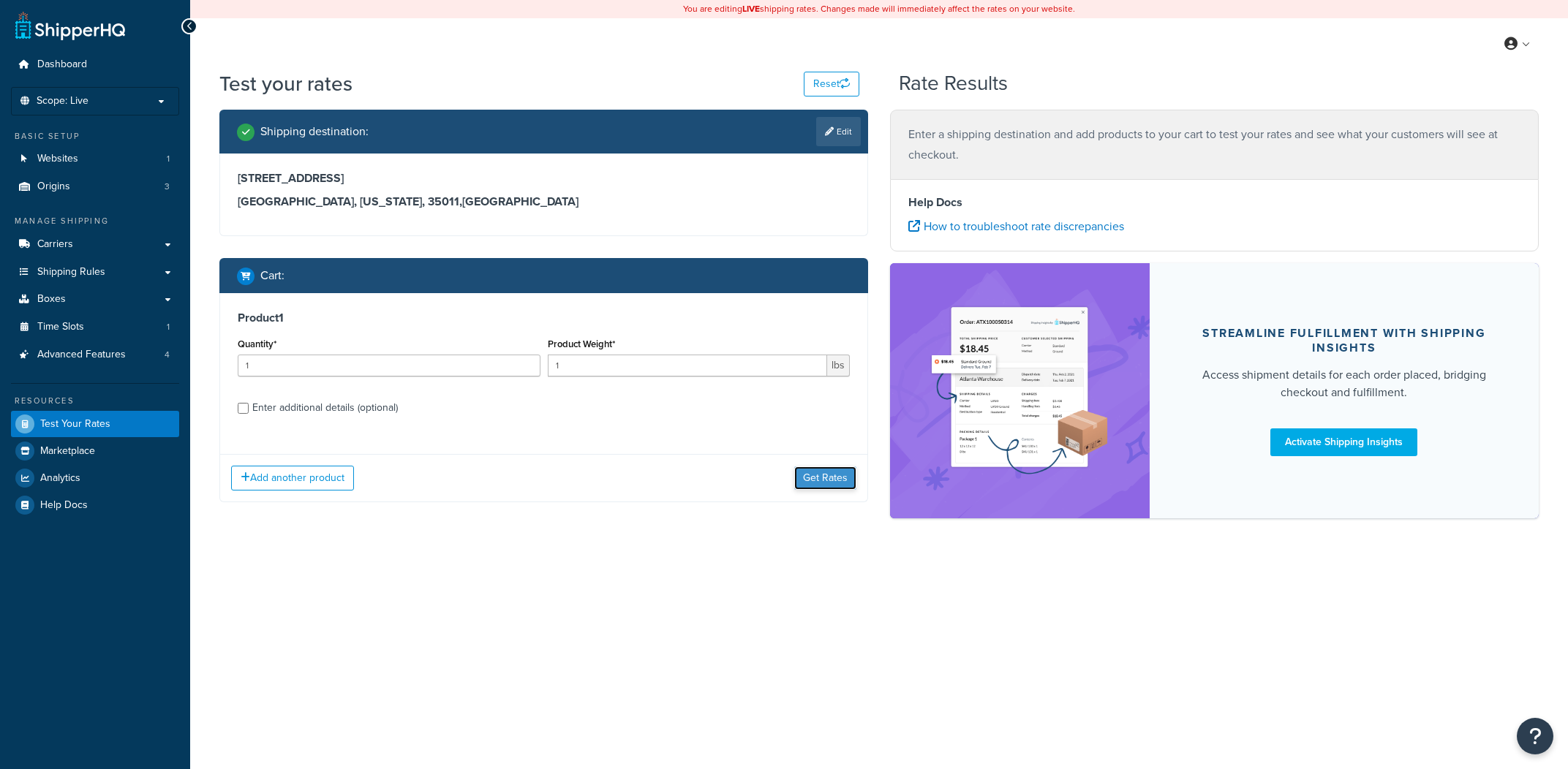
click at [825, 490] on button "Get Rates" at bounding box center [825, 478] width 62 height 23
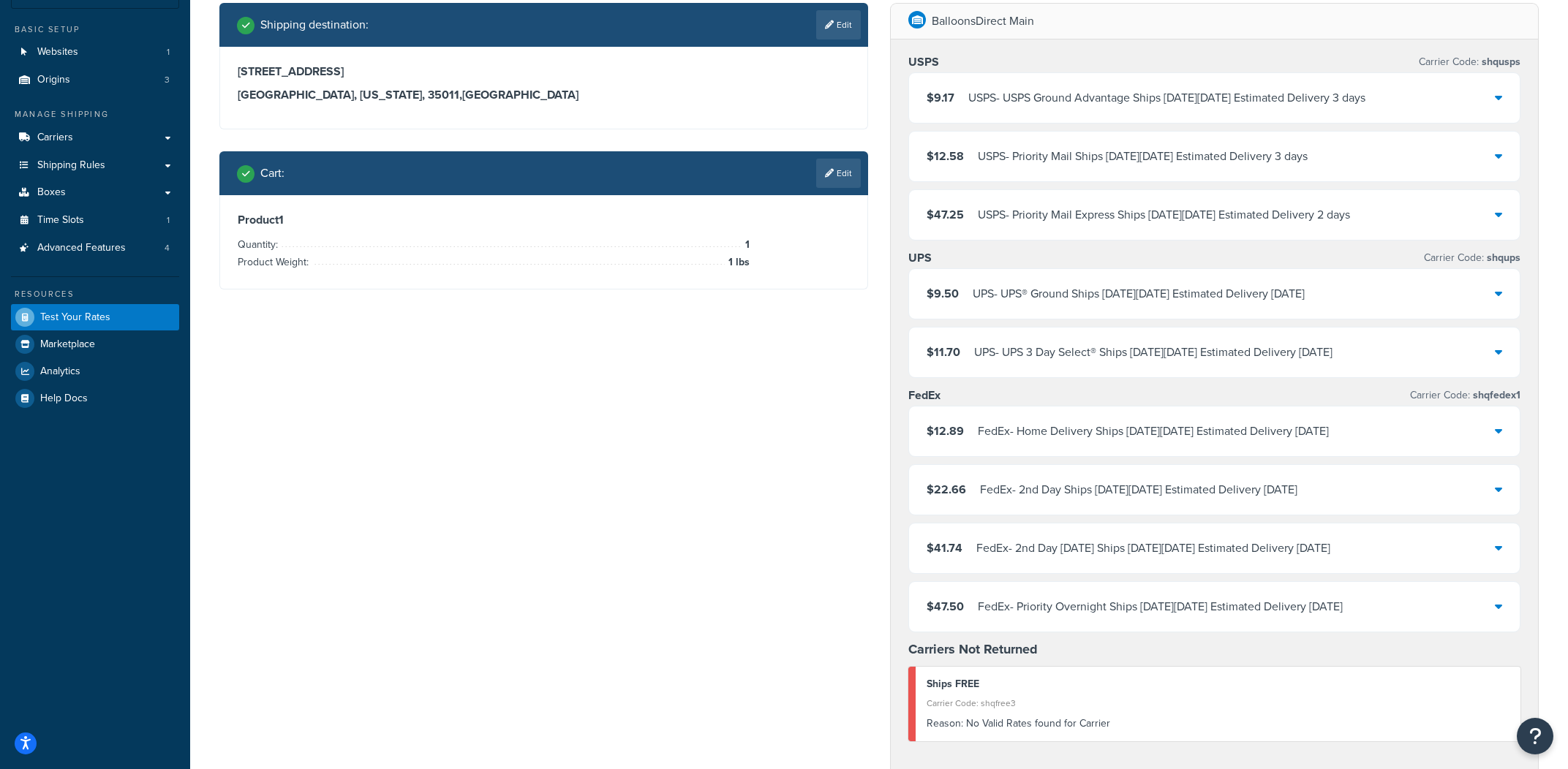
scroll to position [33, 0]
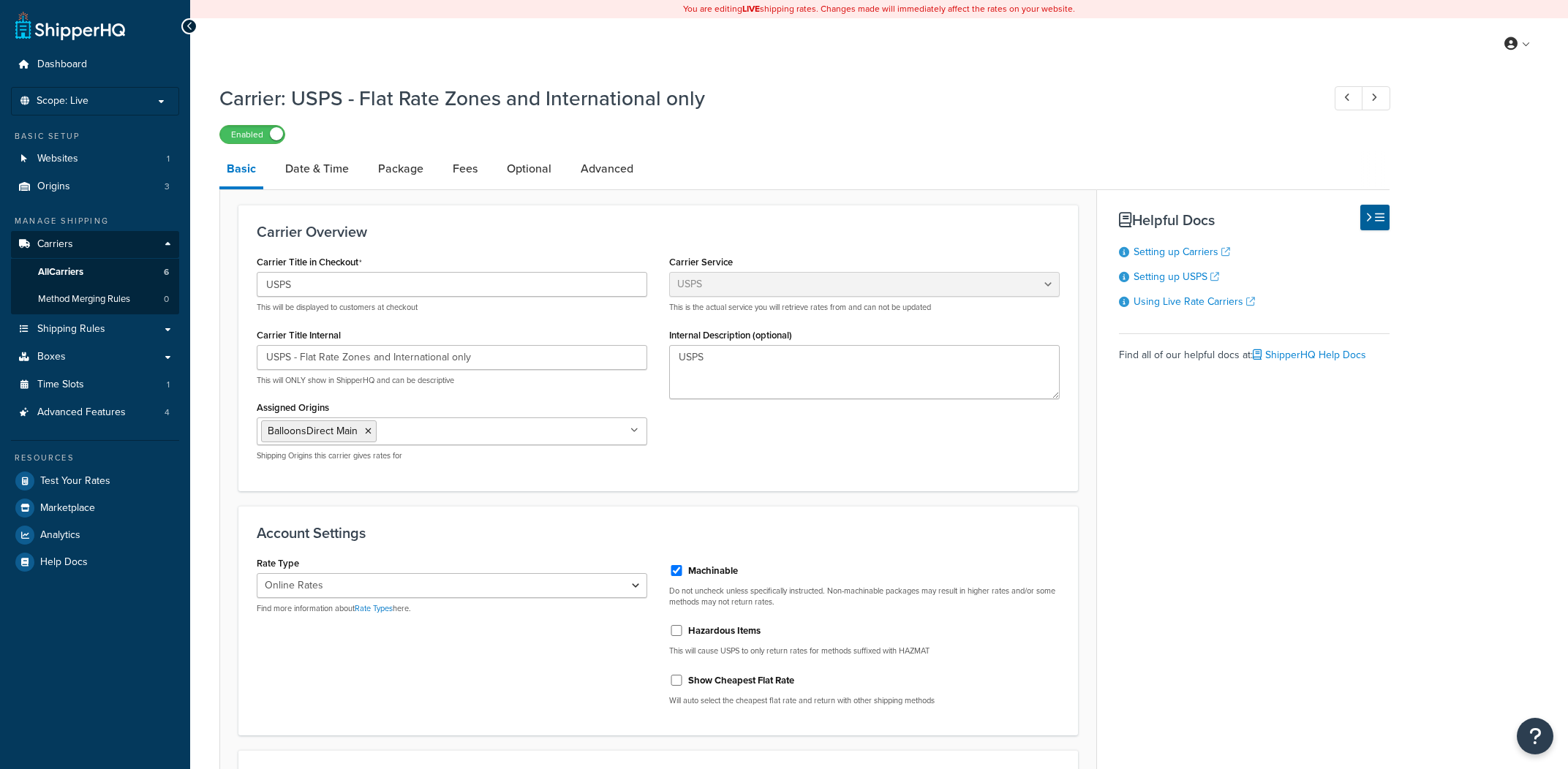
select select "usps"
select select "ONLINE"
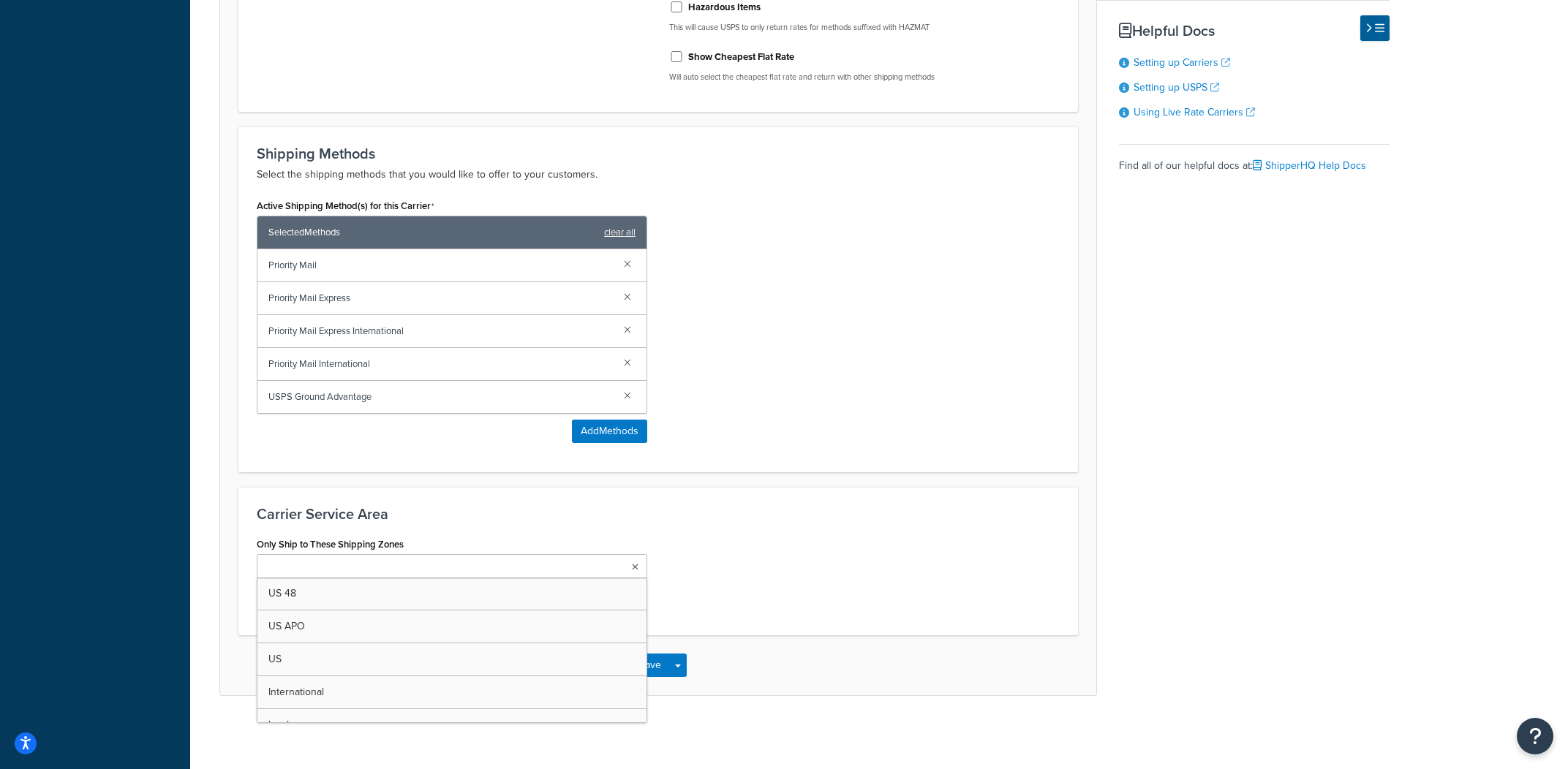
click at [575, 567] on ul at bounding box center [452, 567] width 391 height 24
type input "ups"
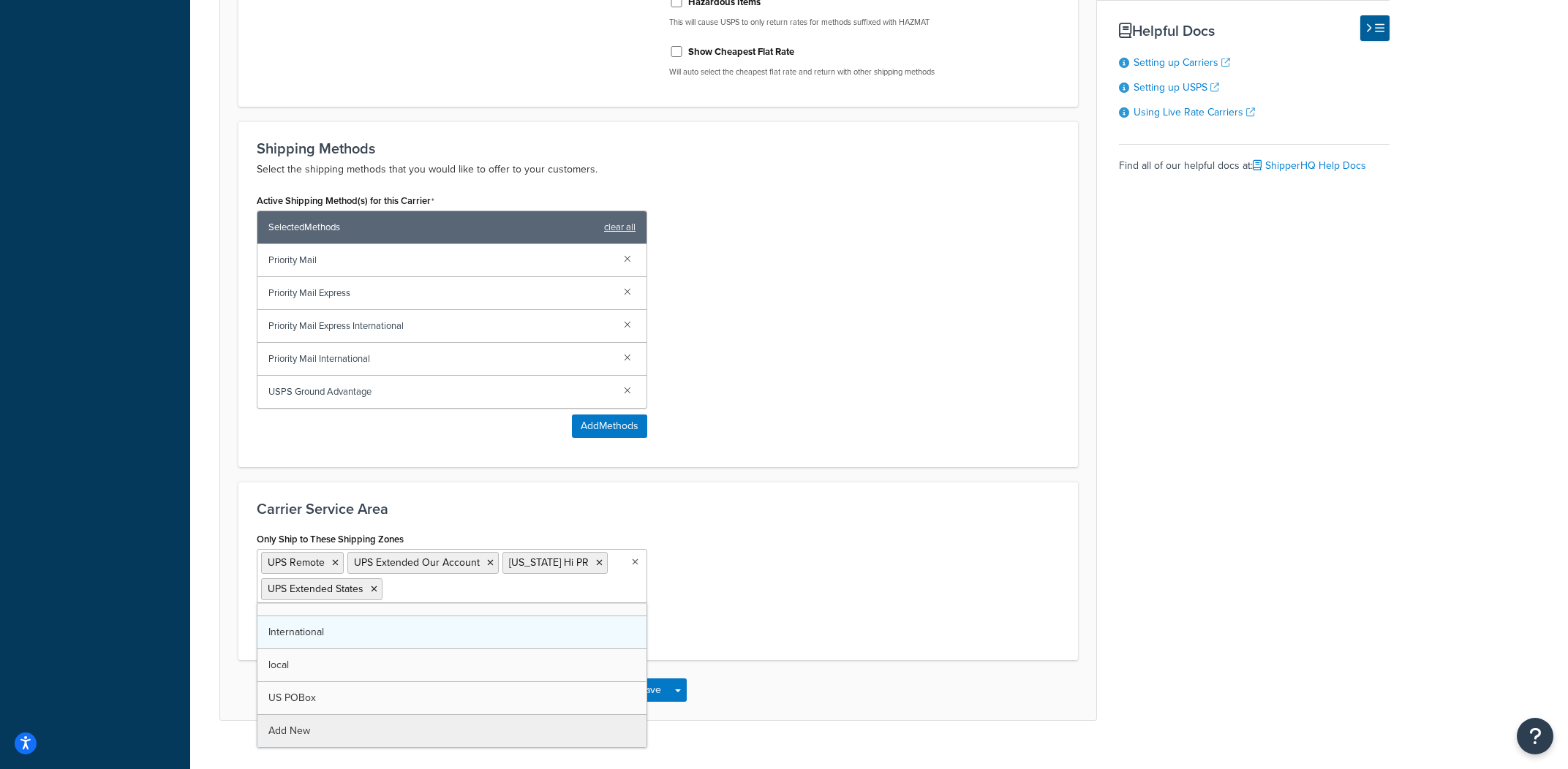
scroll to position [52, 0]
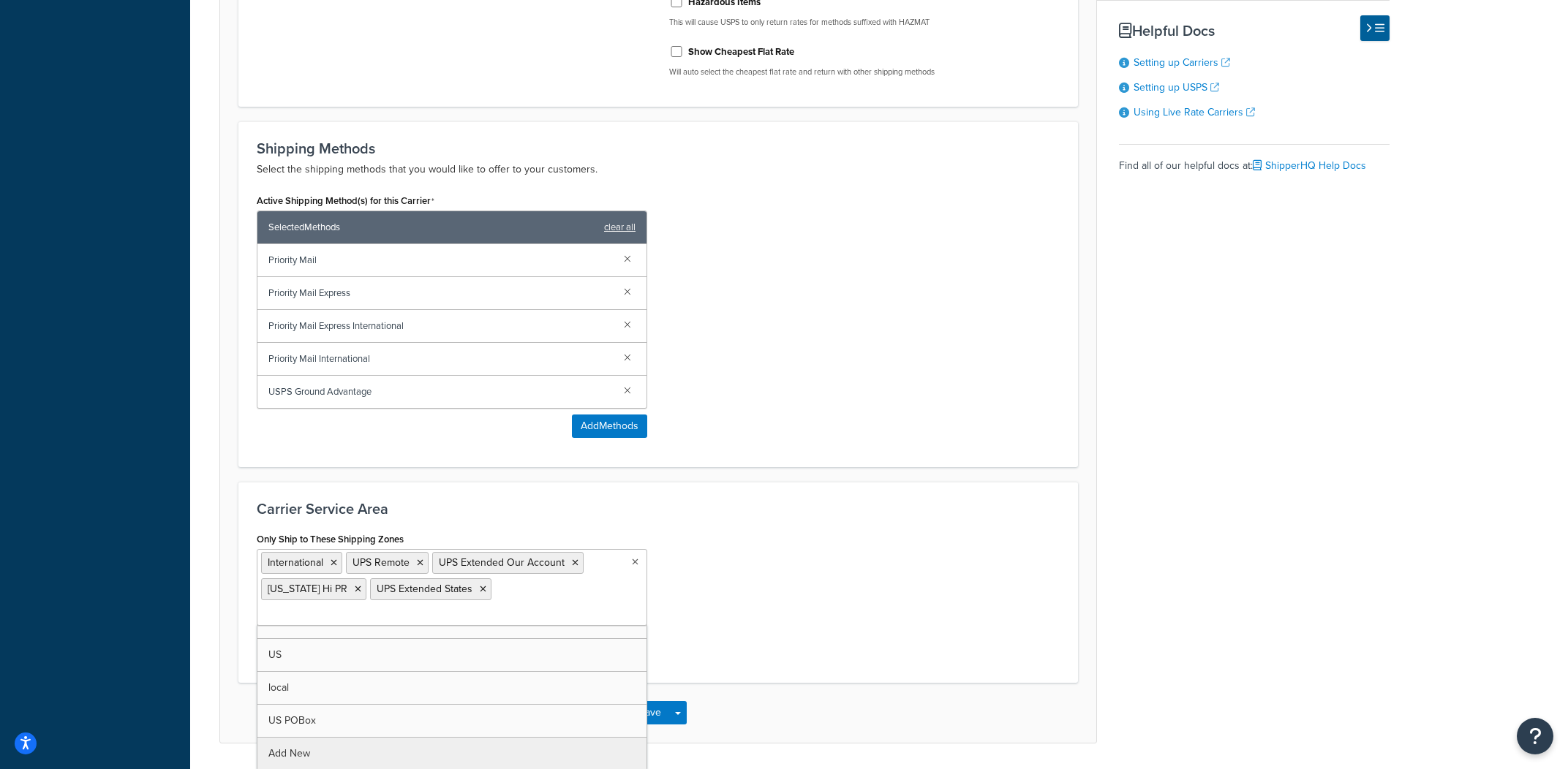
click at [773, 576] on div "Only Ship to These Shipping Zones International UPS Remote UPS Extended Our Acc…" at bounding box center [658, 597] width 825 height 136
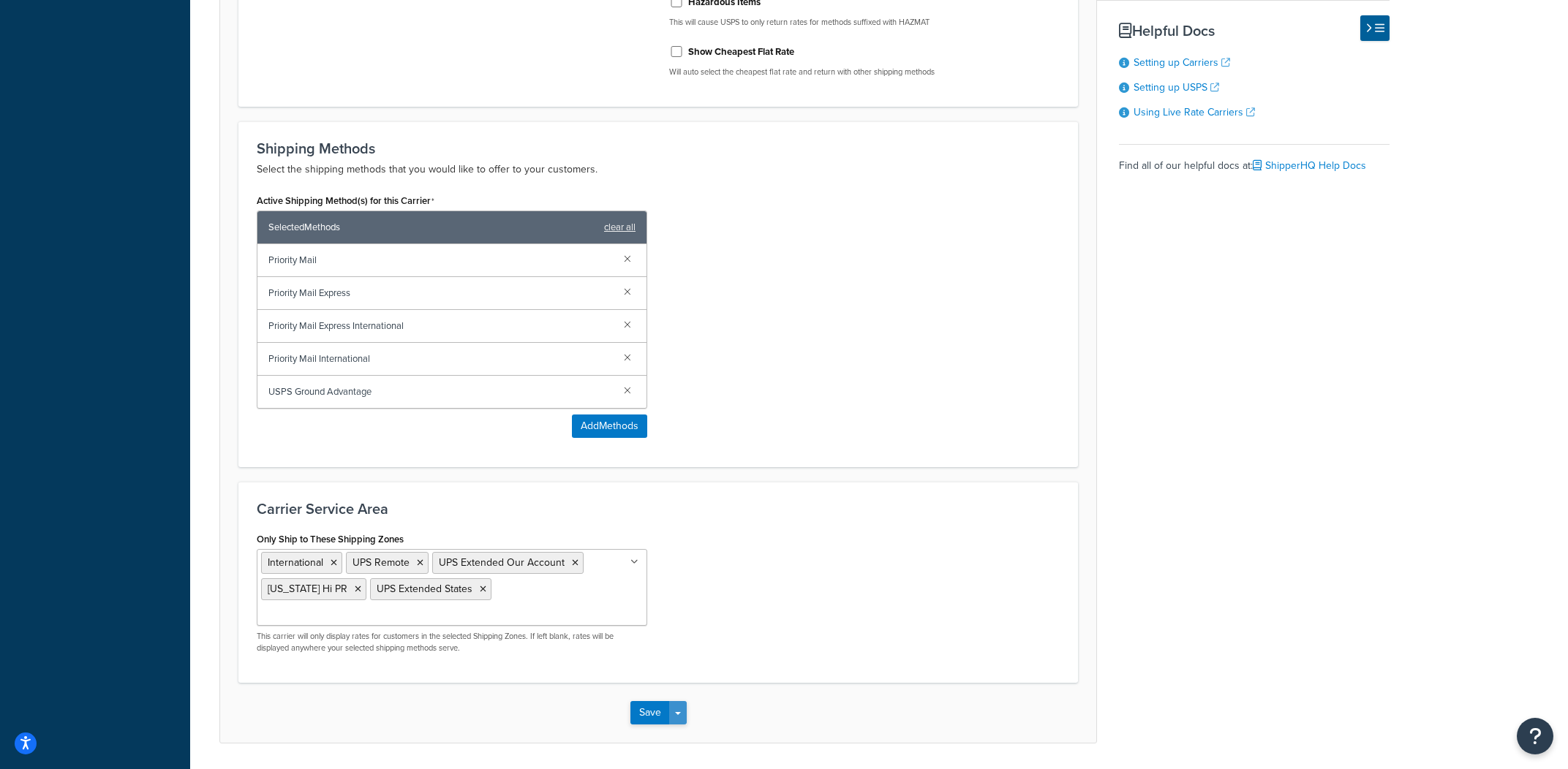
click at [680, 702] on button "Save Dropdown" at bounding box center [678, 712] width 18 height 23
click at [685, 724] on button "Save and Edit" at bounding box center [684, 739] width 106 height 30
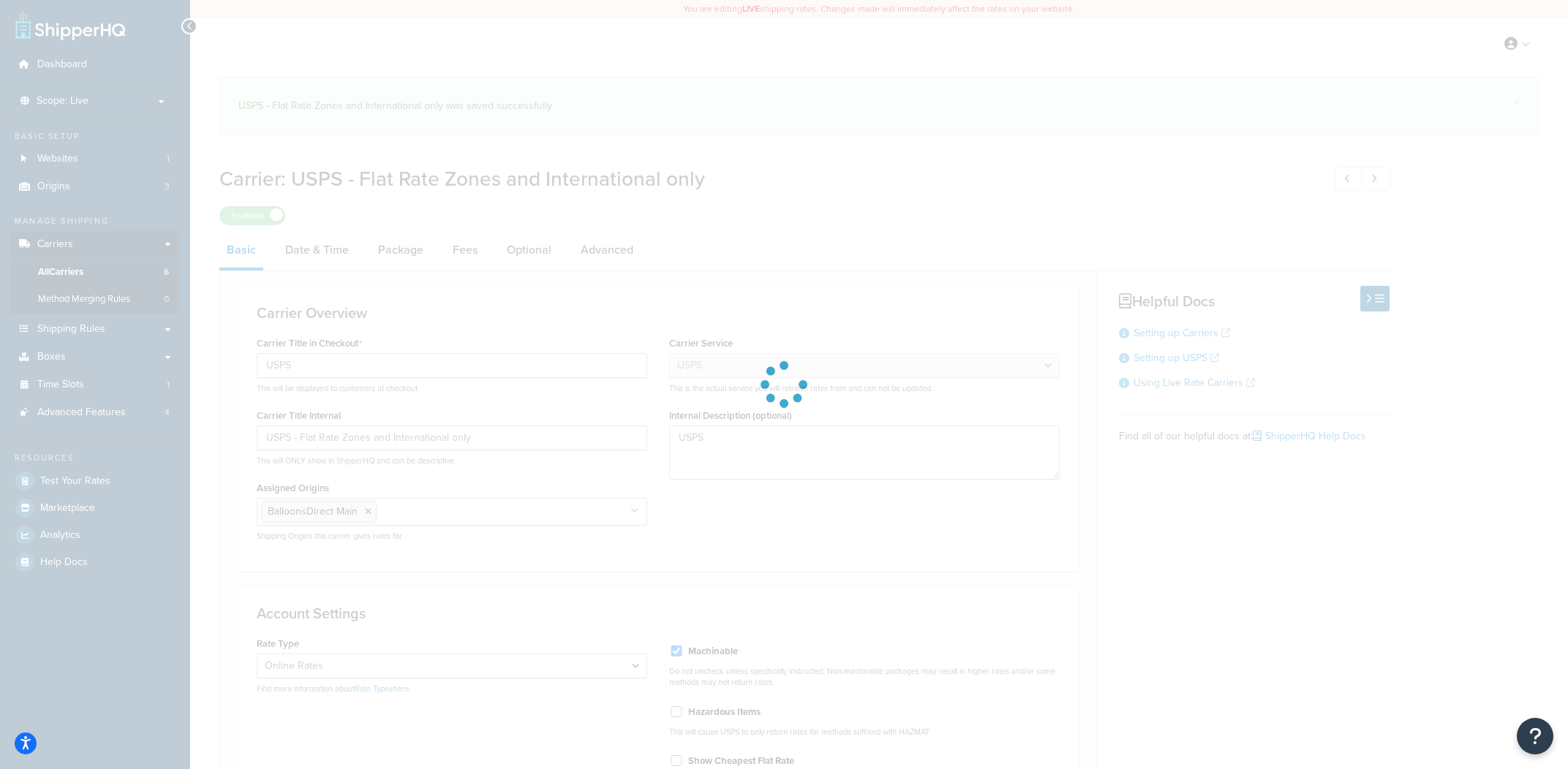
select select "usps"
select select "ONLINE"
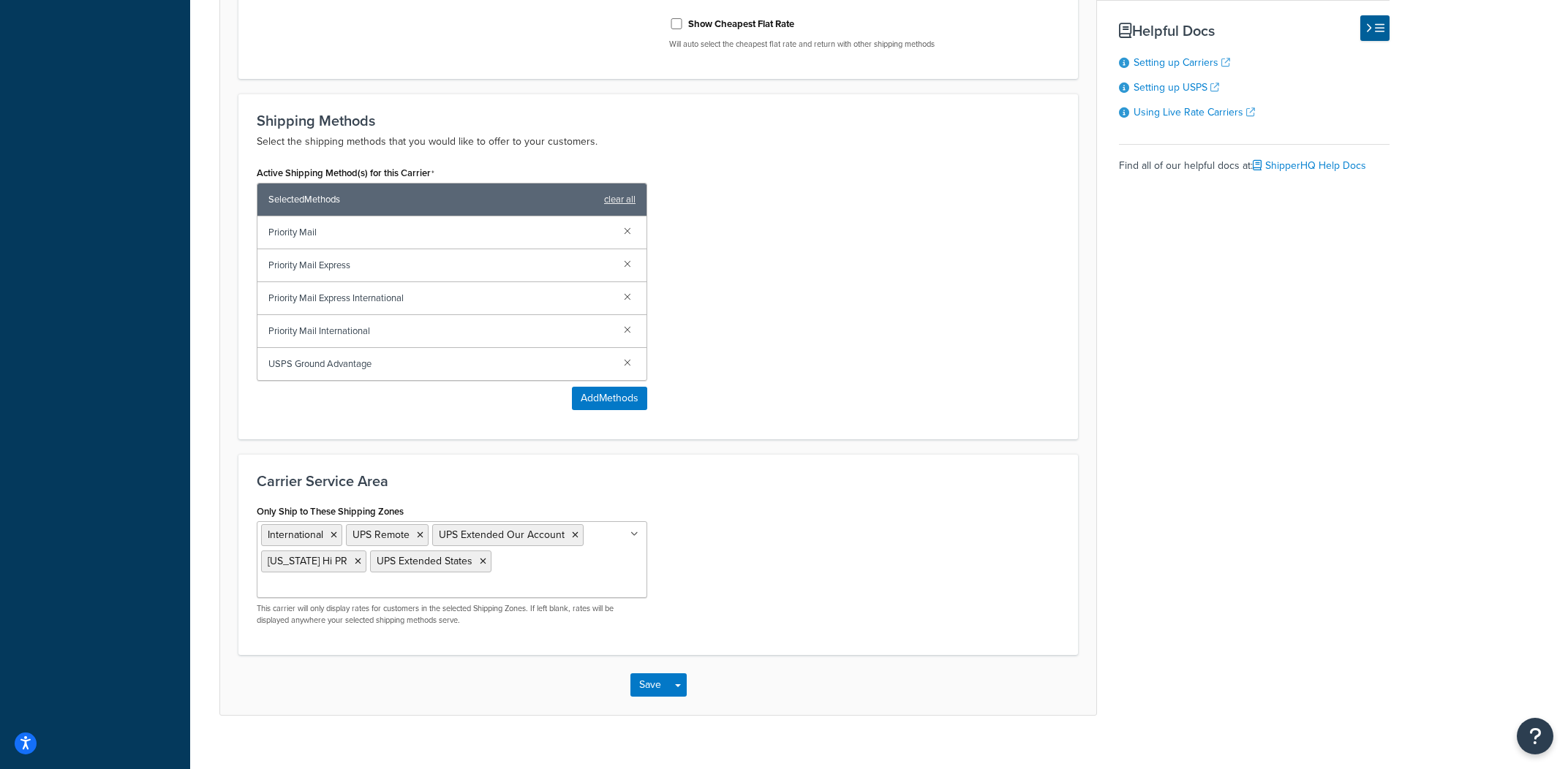
scroll to position [655, 0]
click at [355, 565] on icon at bounding box center [358, 563] width 6 height 9
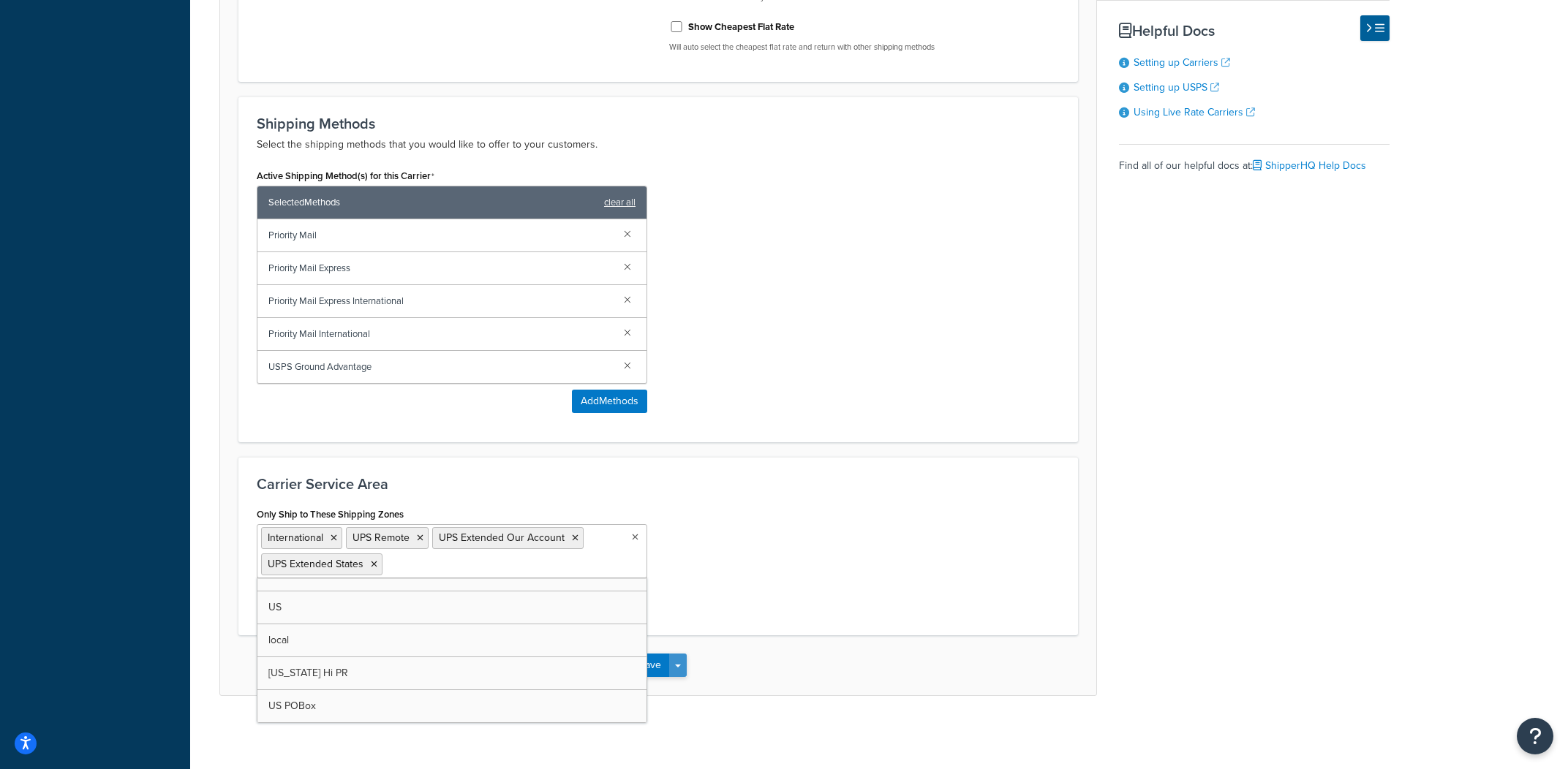
click at [690, 673] on div "Save Save Dropdown Save and Edit" at bounding box center [658, 665] width 876 height 60
click at [686, 673] on button "Save Dropdown" at bounding box center [678, 665] width 18 height 23
click at [683, 685] on button "Save and Edit" at bounding box center [684, 692] width 106 height 30
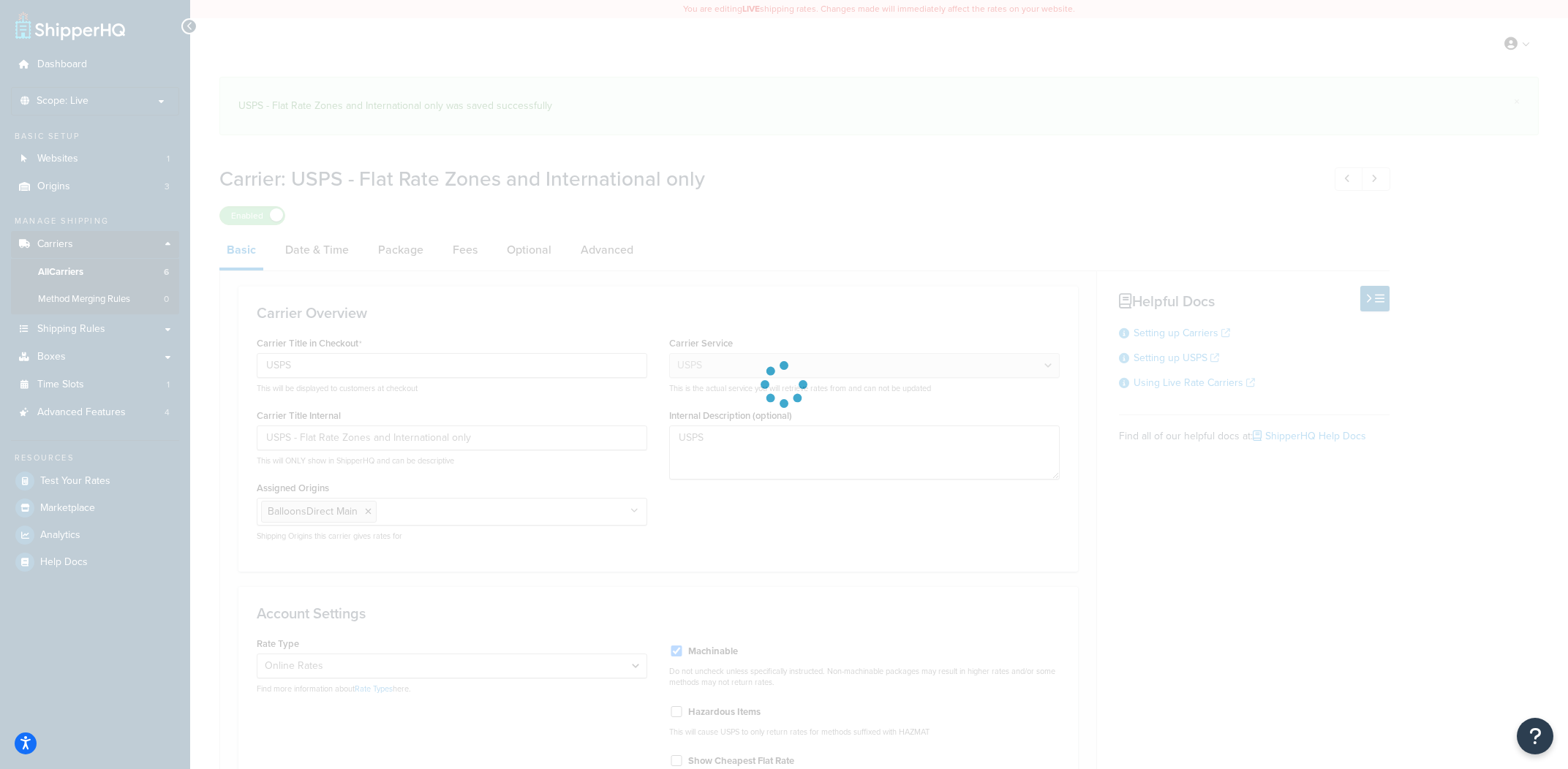
select select "usps"
select select "ONLINE"
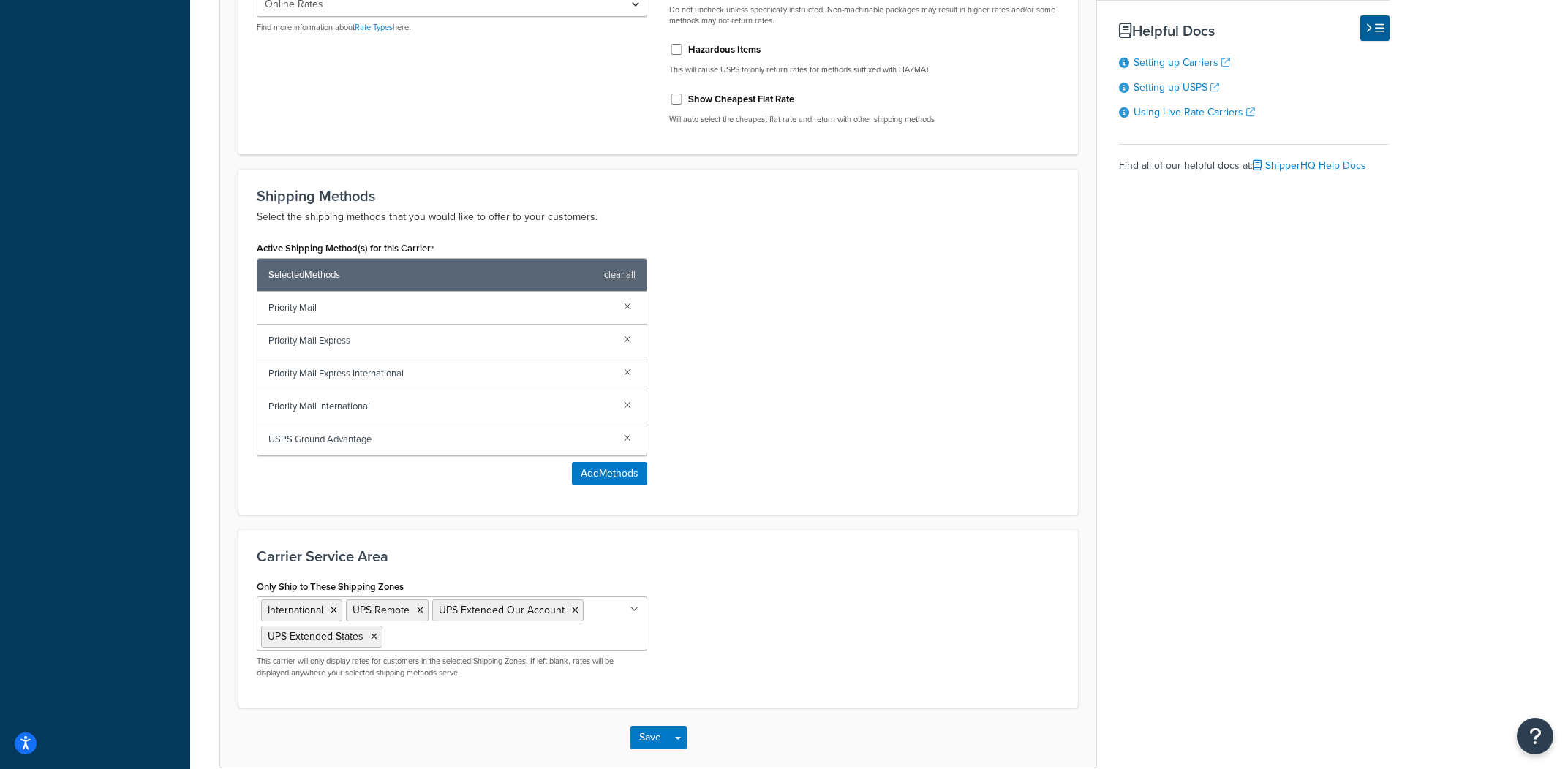
scroll to position [736, 0]
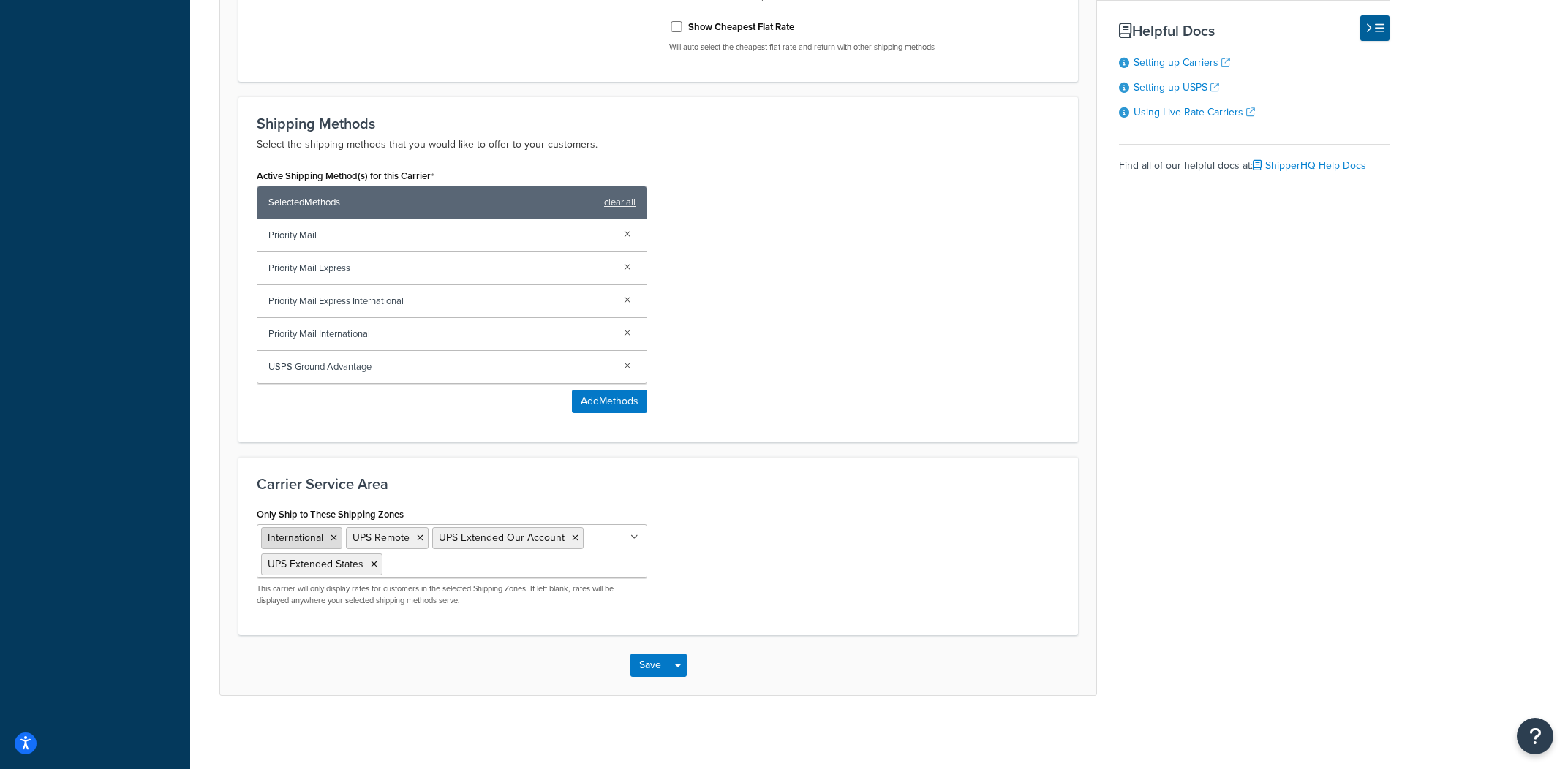
click at [335, 538] on icon at bounding box center [334, 538] width 6 height 9
click at [335, 538] on icon at bounding box center [335, 538] width 6 height 9
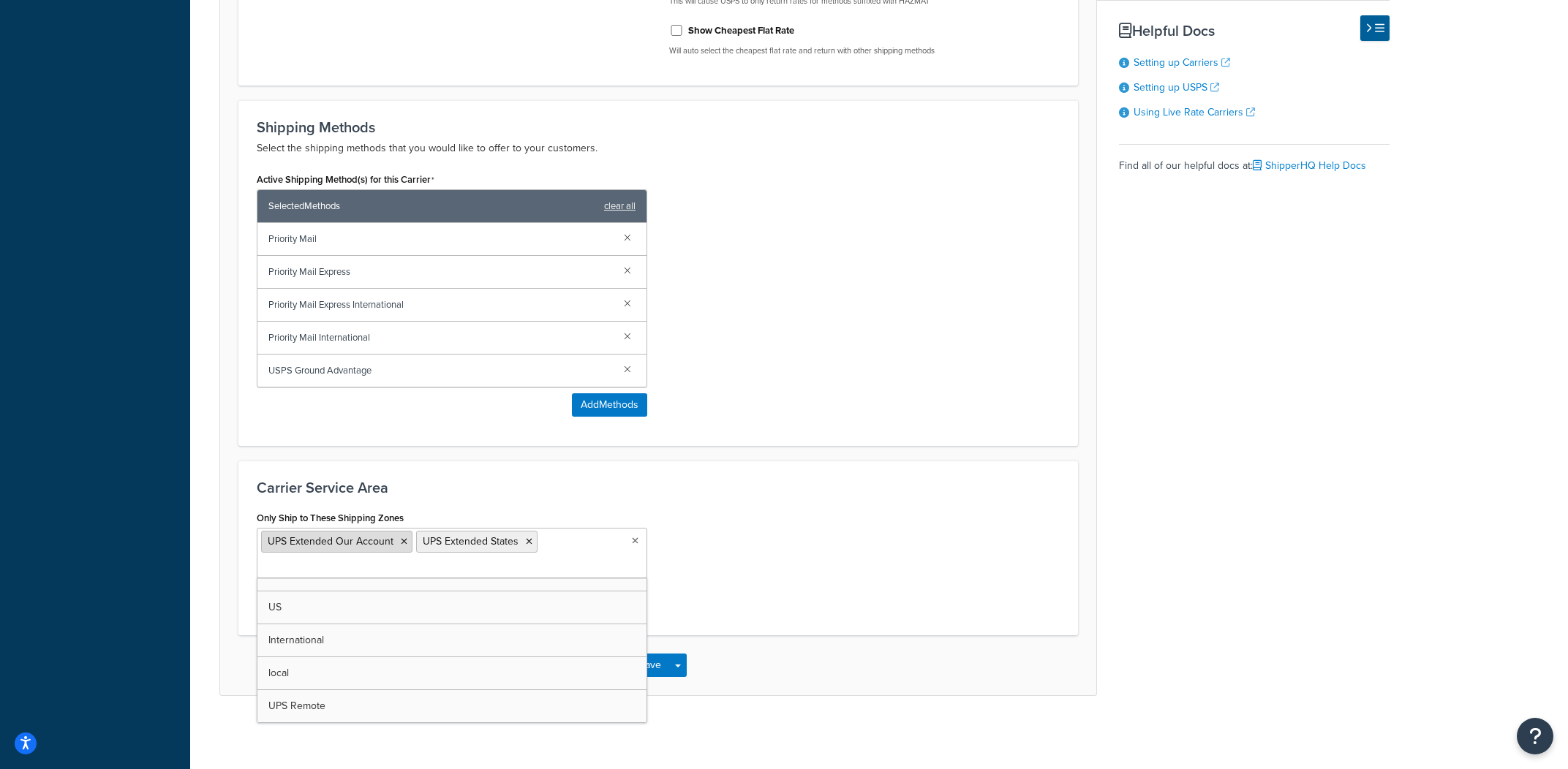
click at [401, 540] on icon at bounding box center [404, 542] width 6 height 9
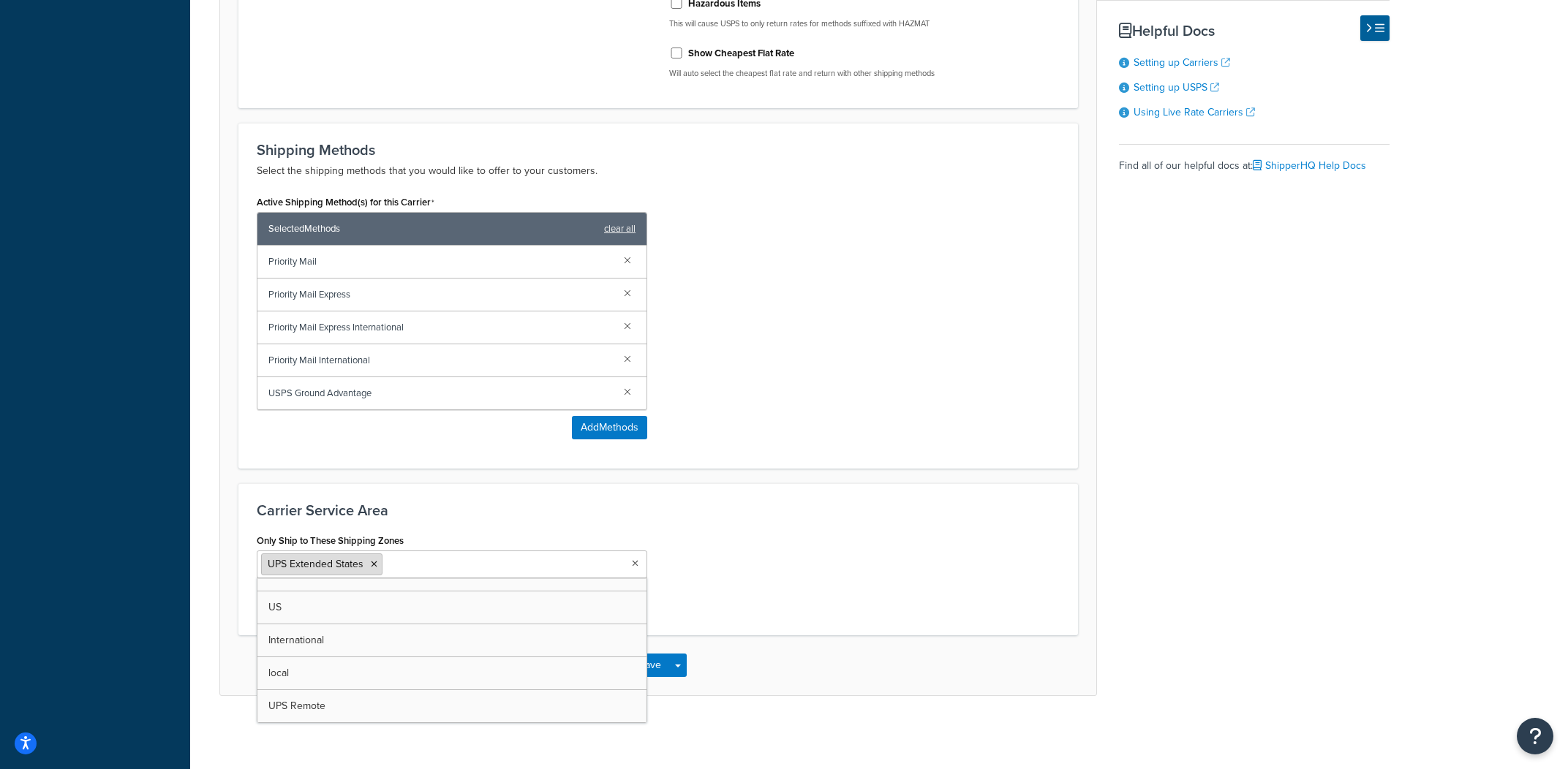
click at [377, 567] on icon at bounding box center [374, 564] width 6 height 9
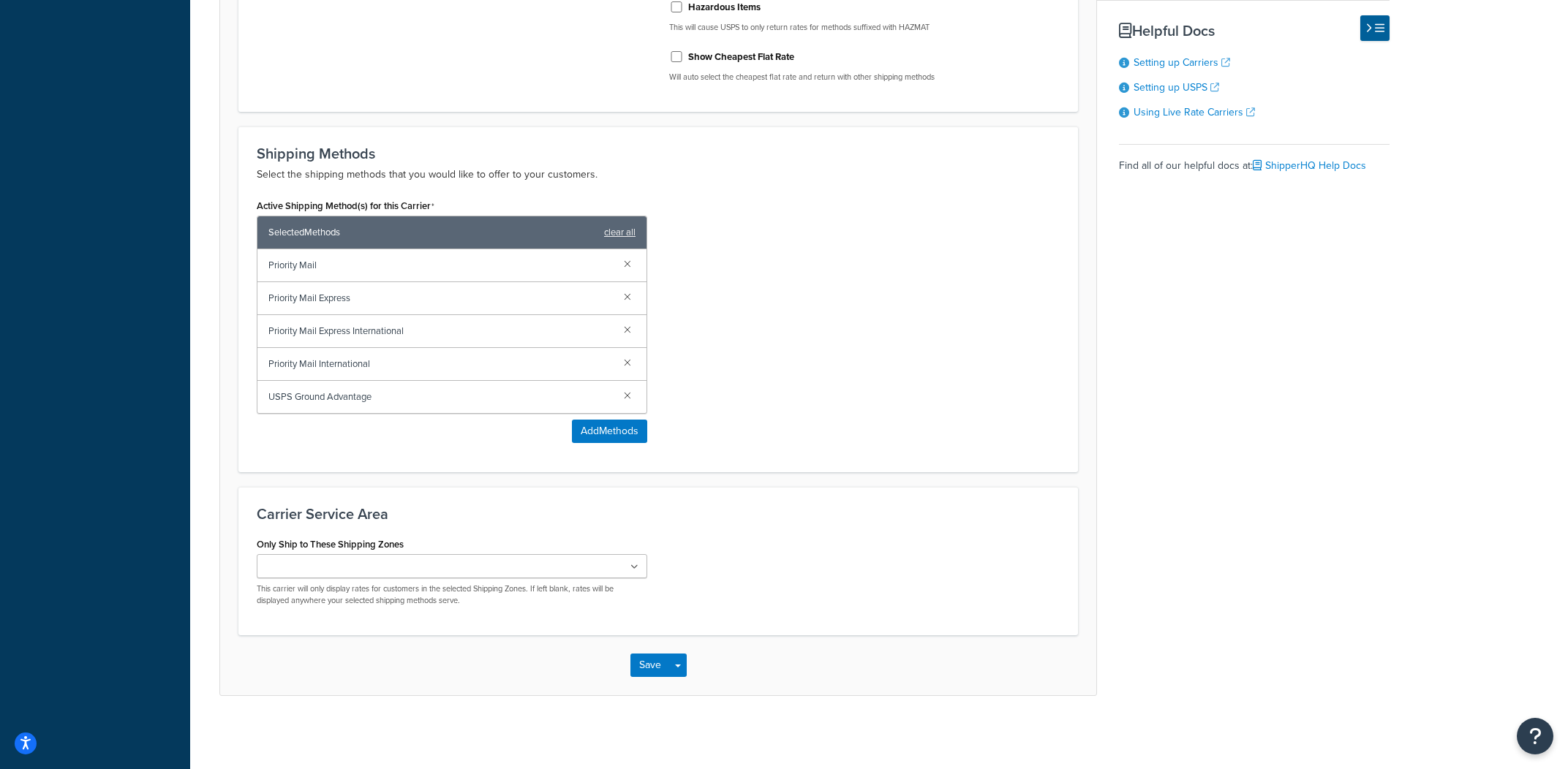
click at [748, 551] on div "Only Ship to These Shipping Zones US 48 US APO US International local UPS Remot…" at bounding box center [658, 575] width 825 height 83
click at [685, 672] on button "Save Dropdown" at bounding box center [678, 665] width 18 height 23
click at [688, 689] on button "Save and Edit" at bounding box center [684, 692] width 106 height 30
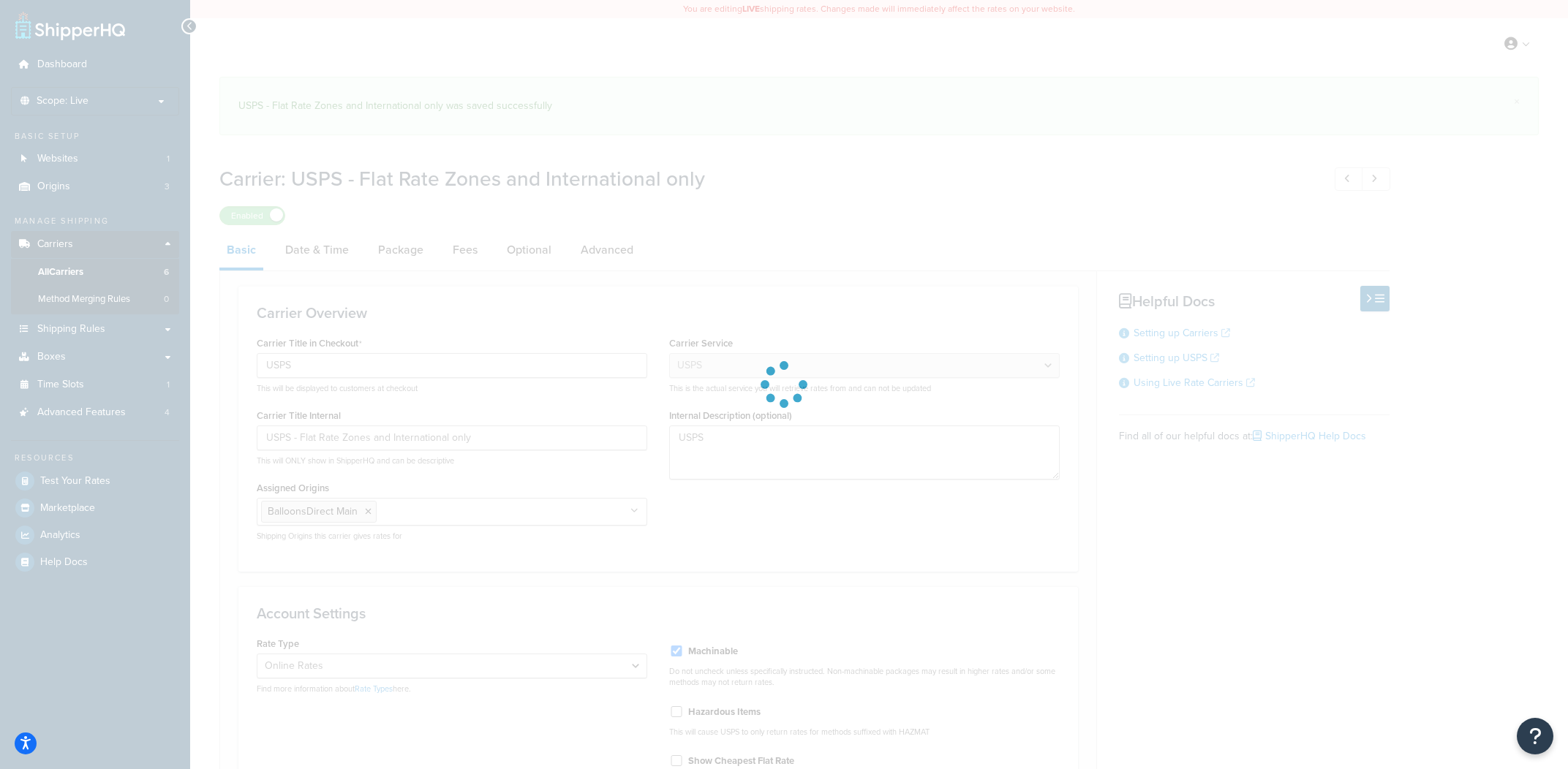
select select "usps"
select select "ONLINE"
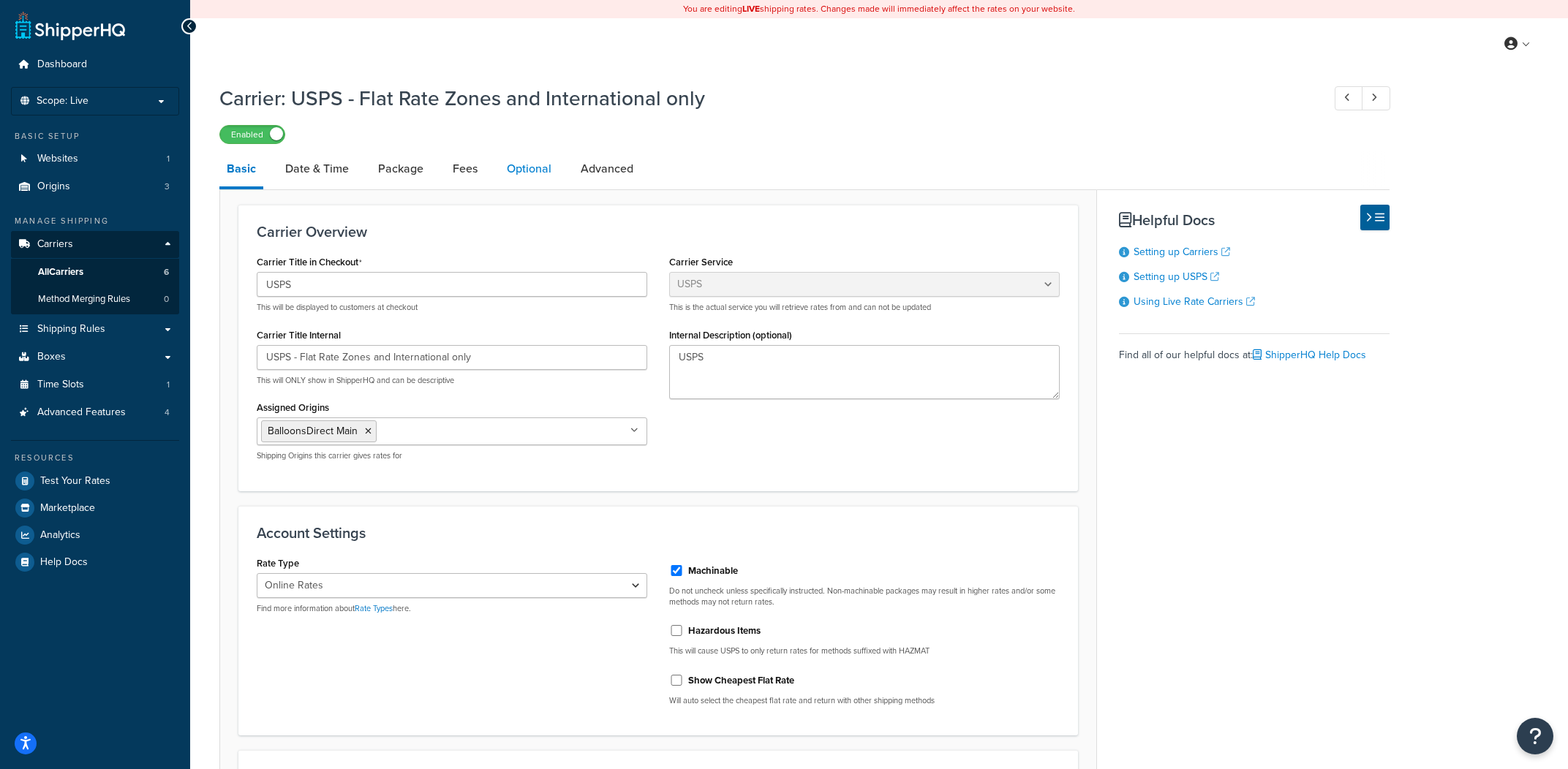
click at [502, 181] on link "Optional" at bounding box center [529, 169] width 59 height 35
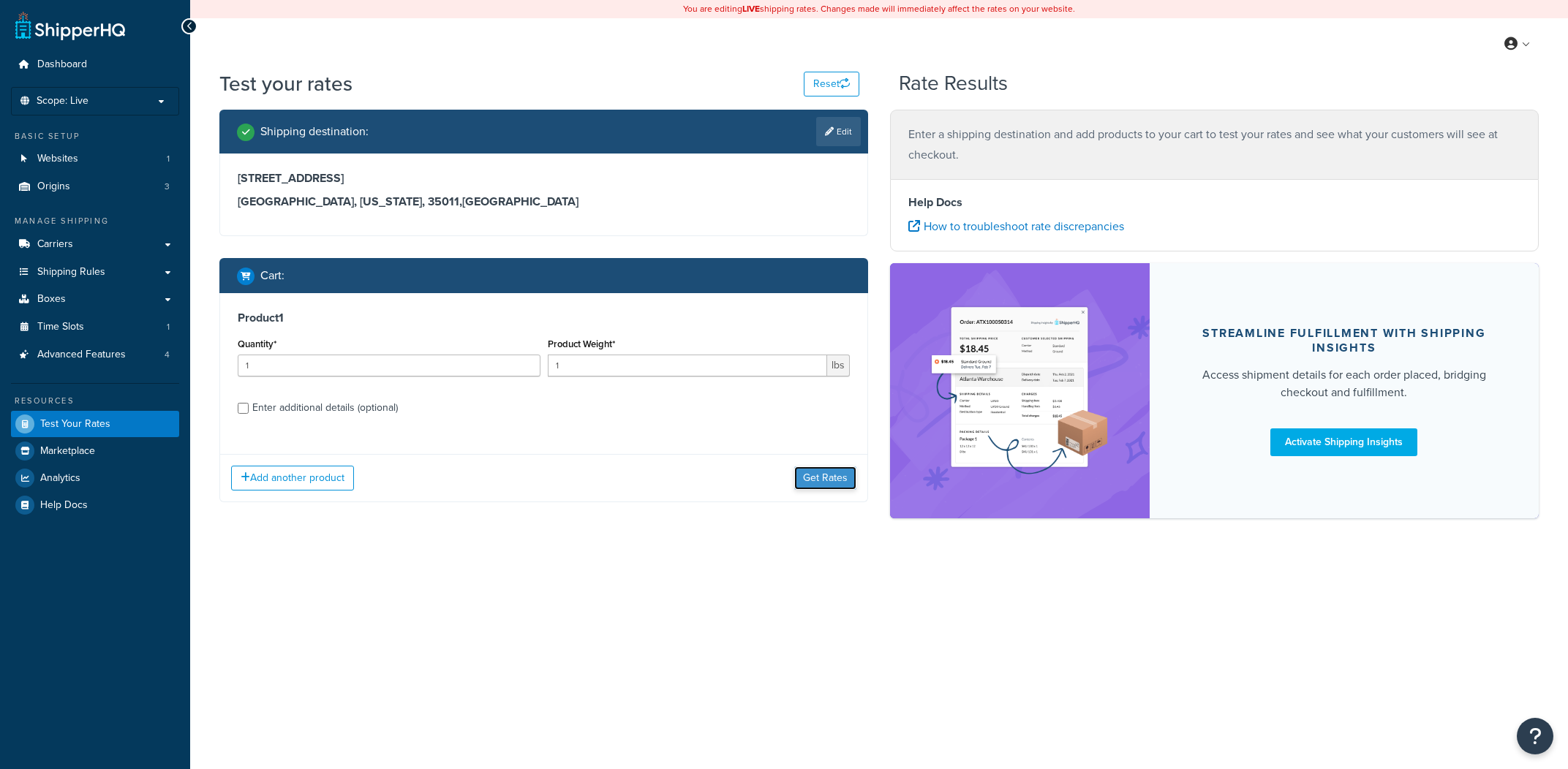
click at [819, 478] on button "Get Rates" at bounding box center [825, 478] width 62 height 23
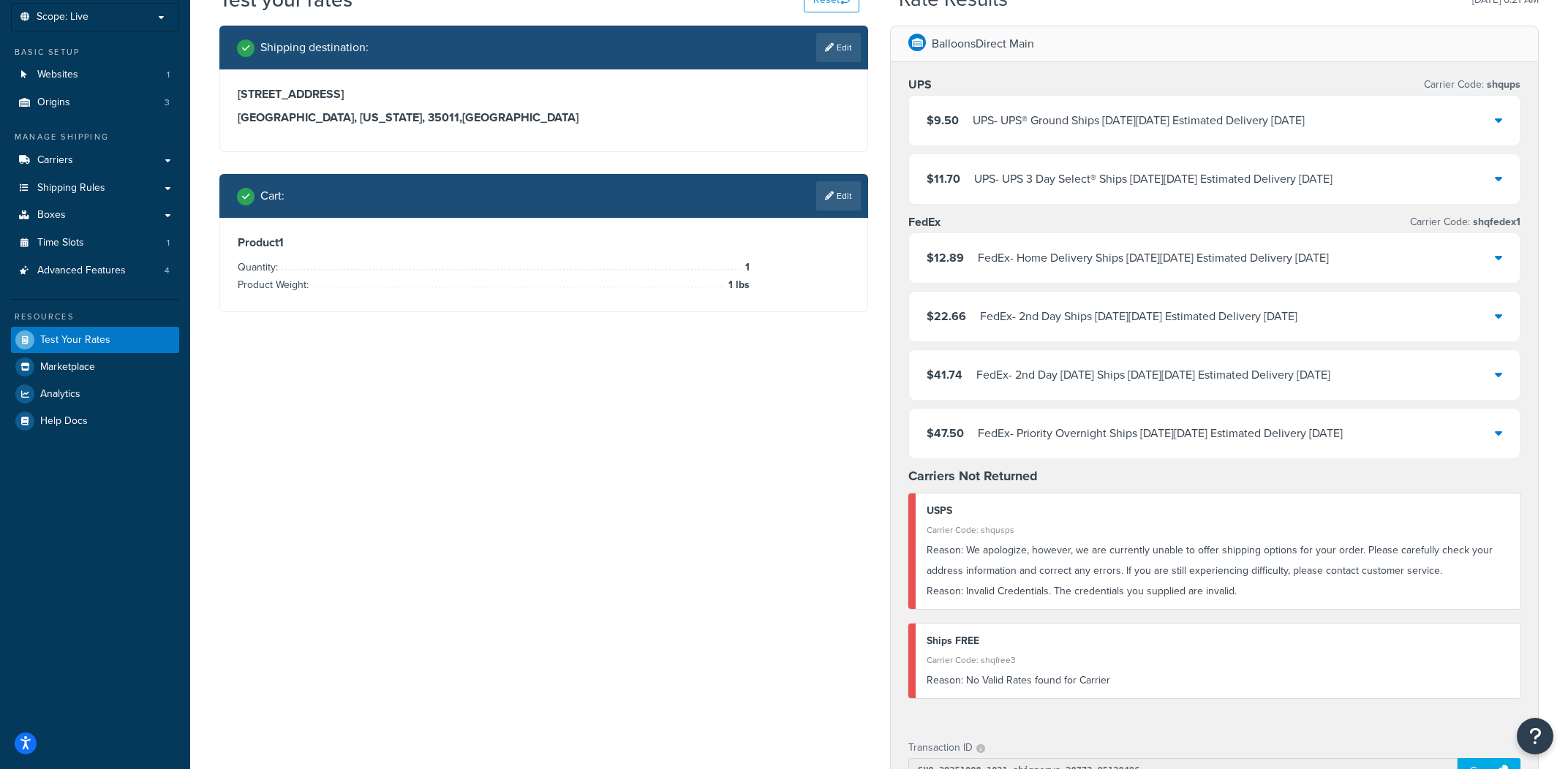
scroll to position [90, 0]
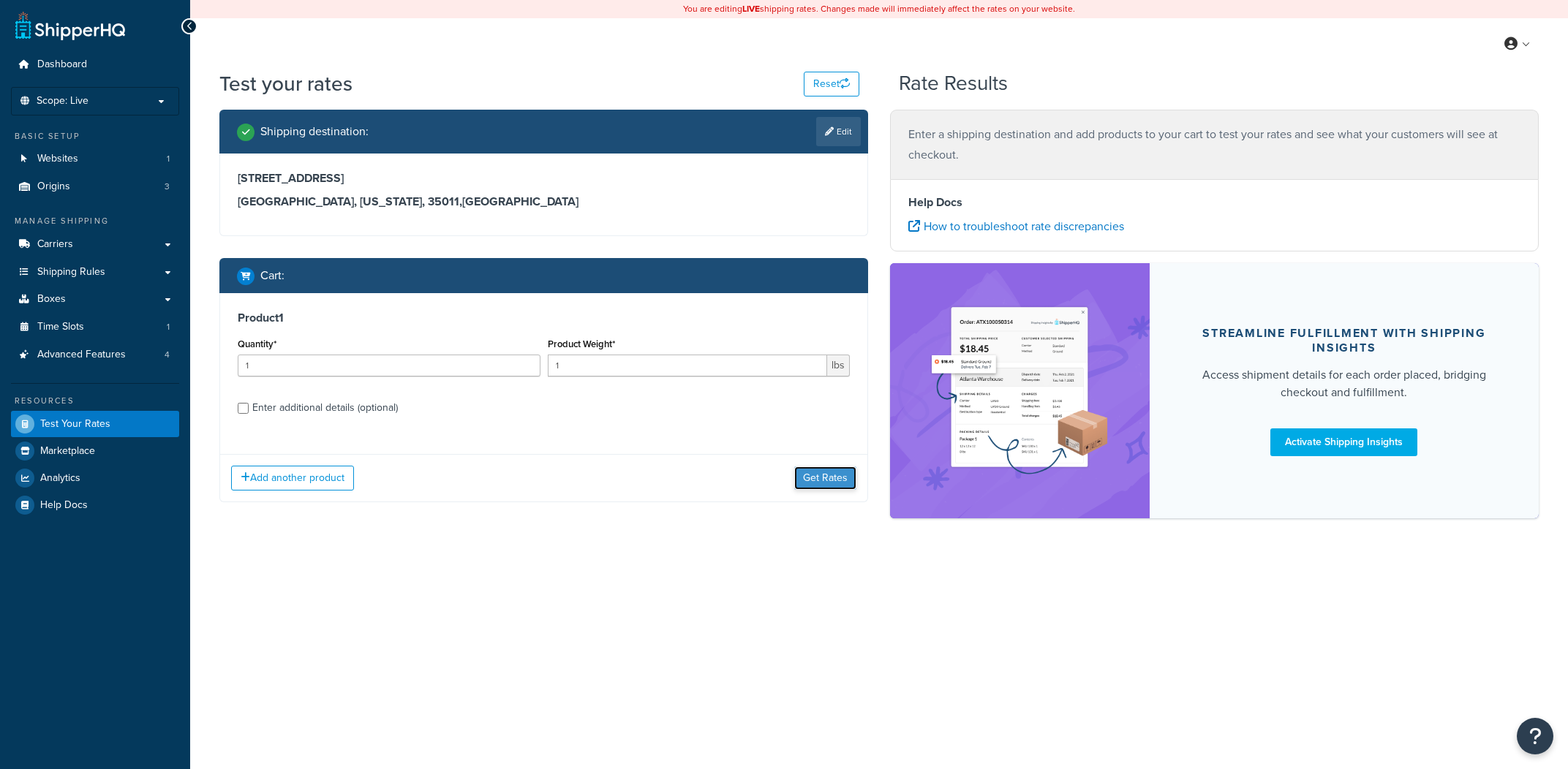
click at [832, 486] on button "Get Rates" at bounding box center [825, 478] width 62 height 23
click at [817, 490] on button "Get Rates" at bounding box center [825, 478] width 62 height 23
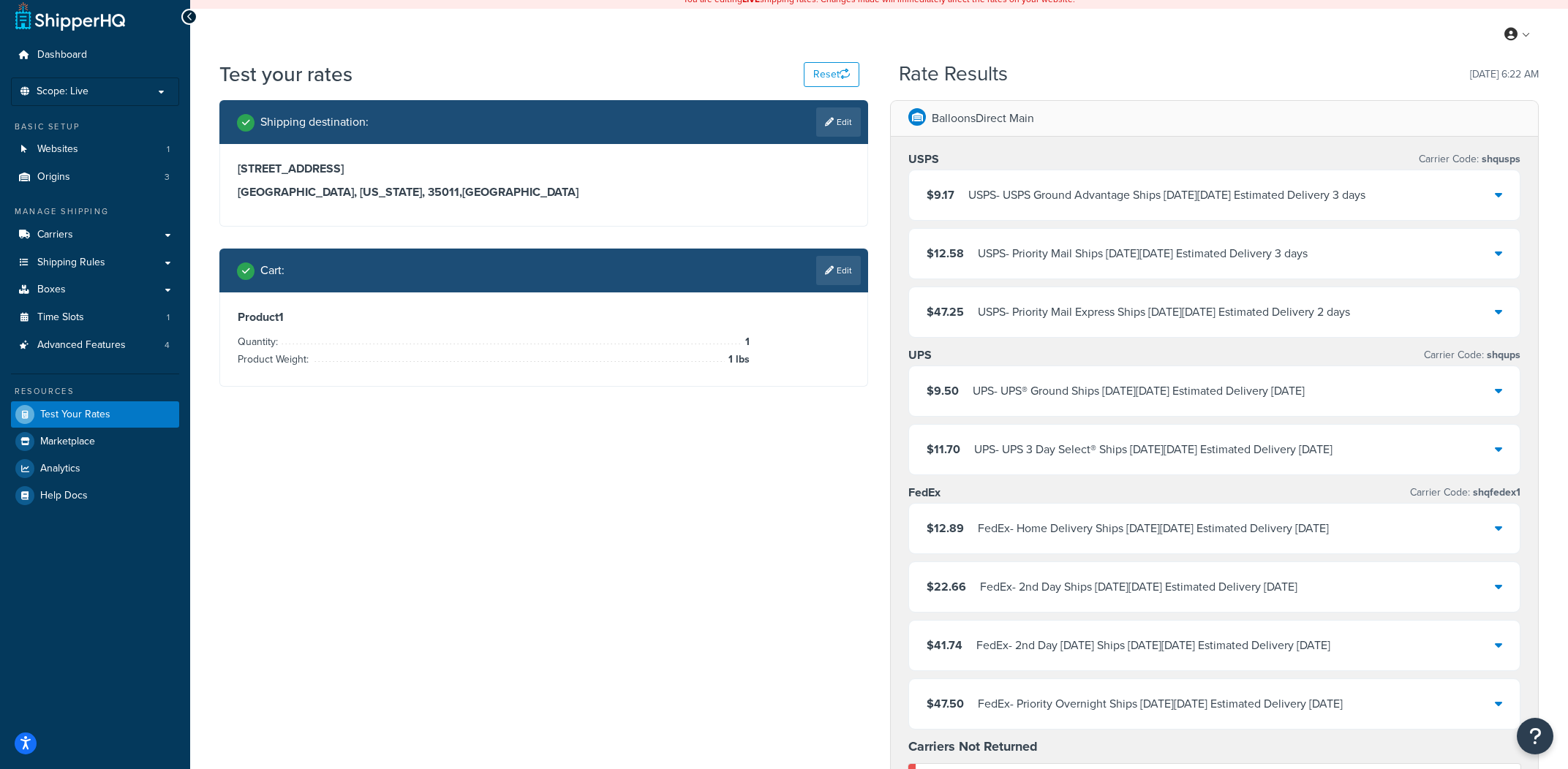
scroll to position [8, 0]
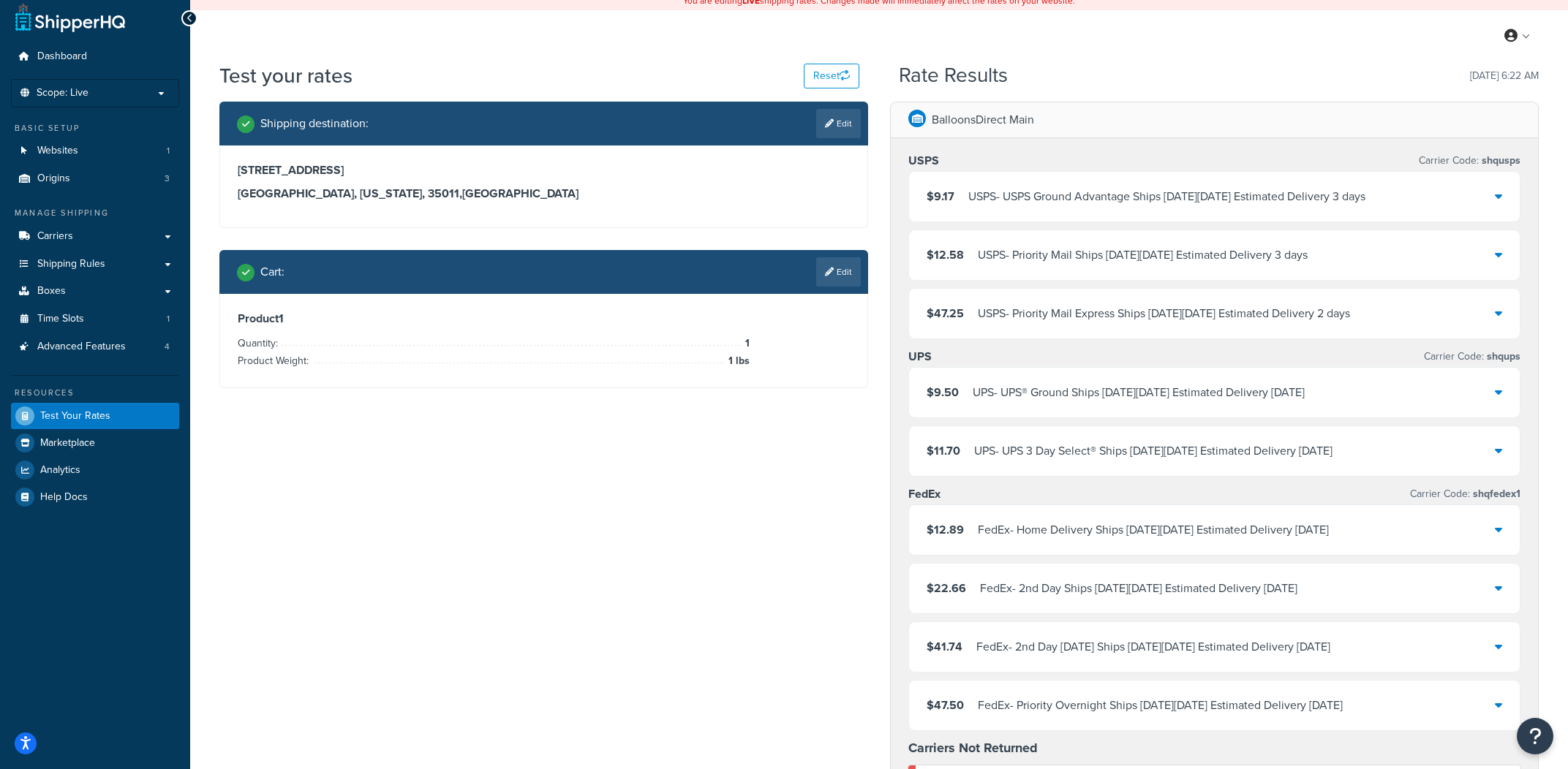
click at [1164, 99] on div "Test your rates Reset Rate Results 10/08/2025, 6:22 AM" at bounding box center [879, 82] width 1319 height 40
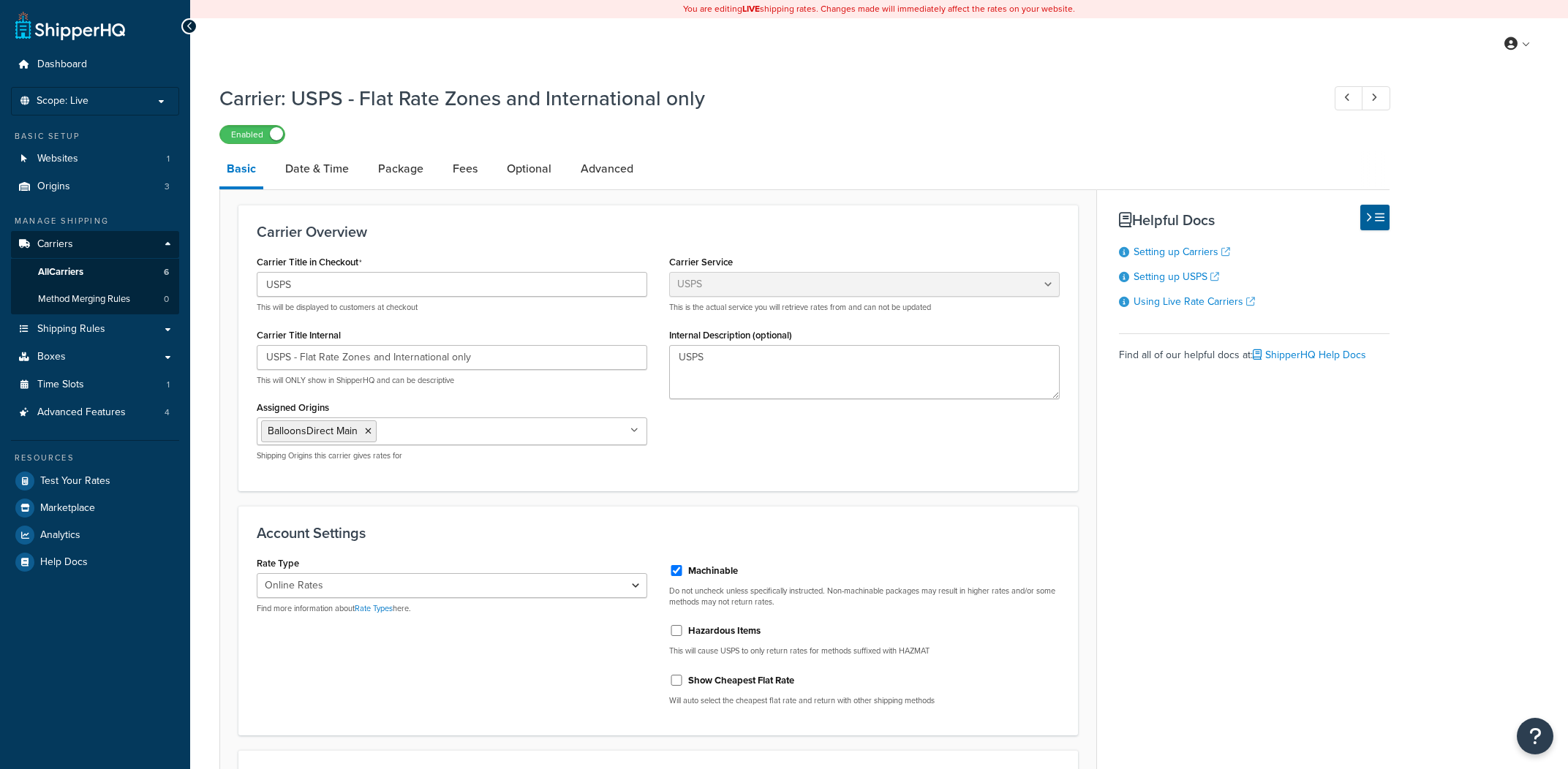
select select "usps"
select select "ONLINE"
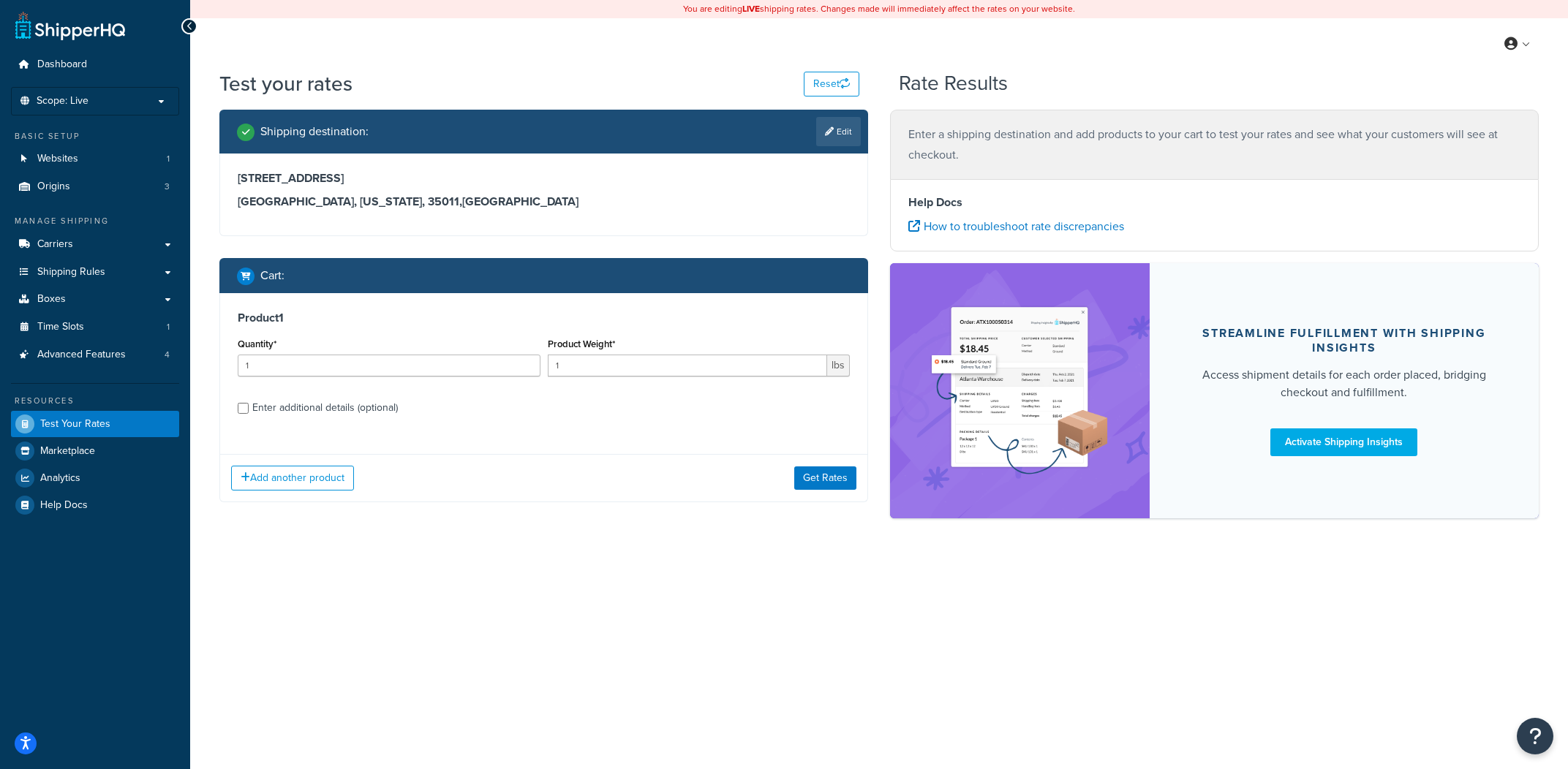
click at [895, 729] on div "You are editing LIVE shipping rates. Changes made will immediately affect the r…" at bounding box center [879, 384] width 1378 height 769
drag, startPoint x: 114, startPoint y: 245, endPoint x: 603, endPoint y: 114, distance: 506.2
click at [114, 245] on link "Carriers" at bounding box center [95, 245] width 168 height 27
click at [841, 146] on link "Edit" at bounding box center [839, 131] width 45 height 30
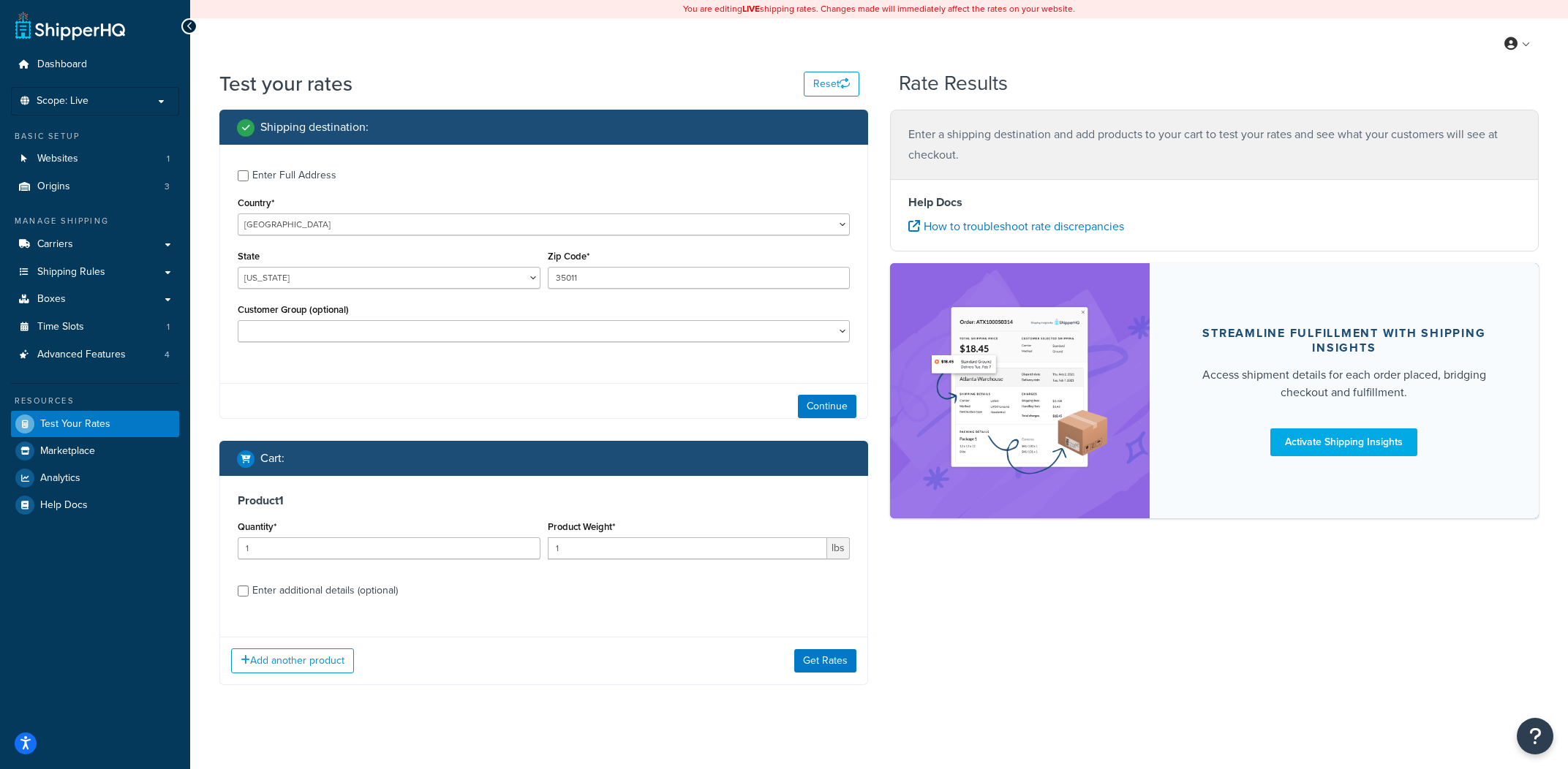
click at [844, 140] on div "Shipping destination :" at bounding box center [543, 127] width 648 height 35
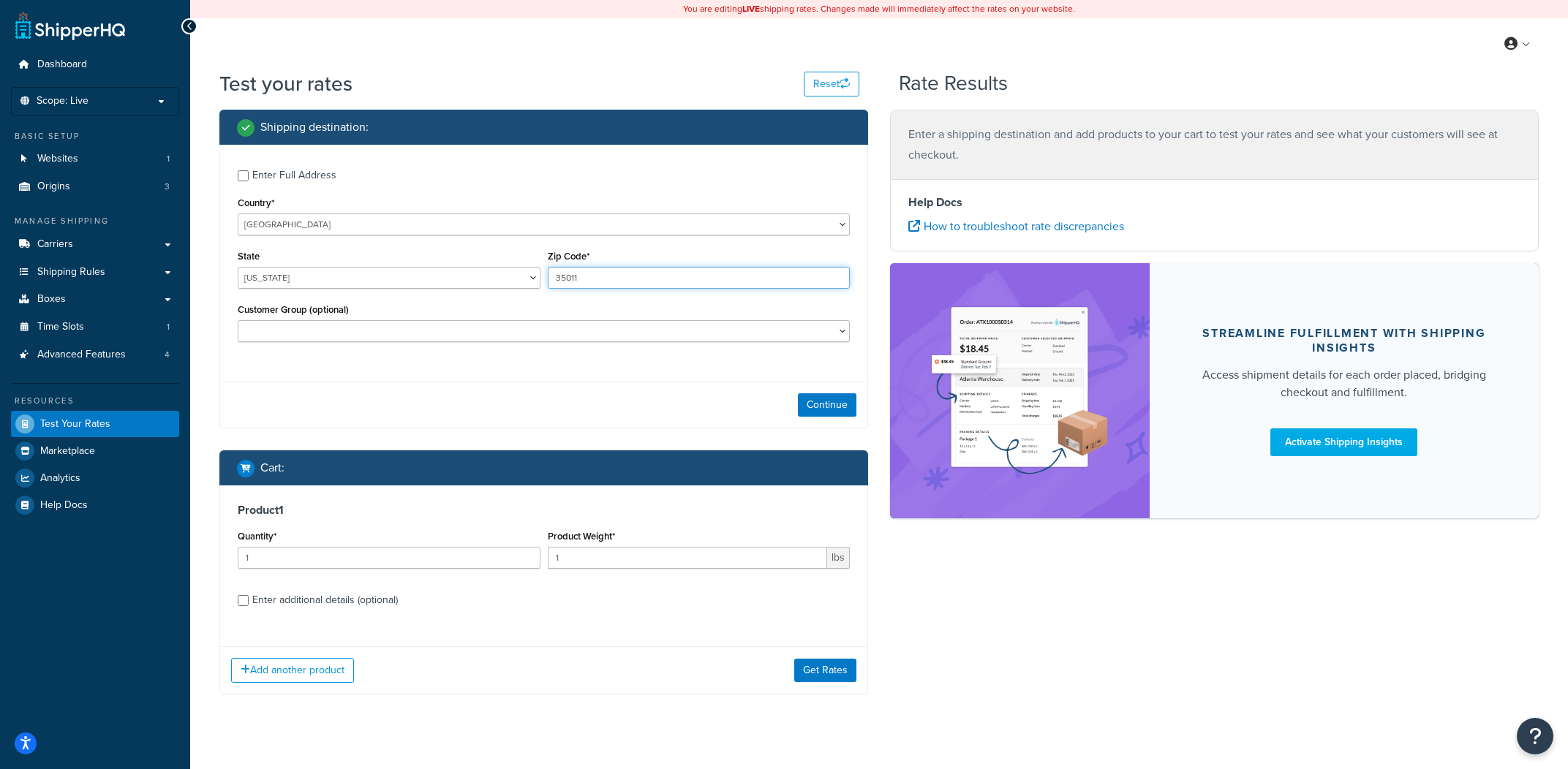
click at [645, 287] on input "35011" at bounding box center [699, 277] width 303 height 22
paste input "9"
type input "35019"
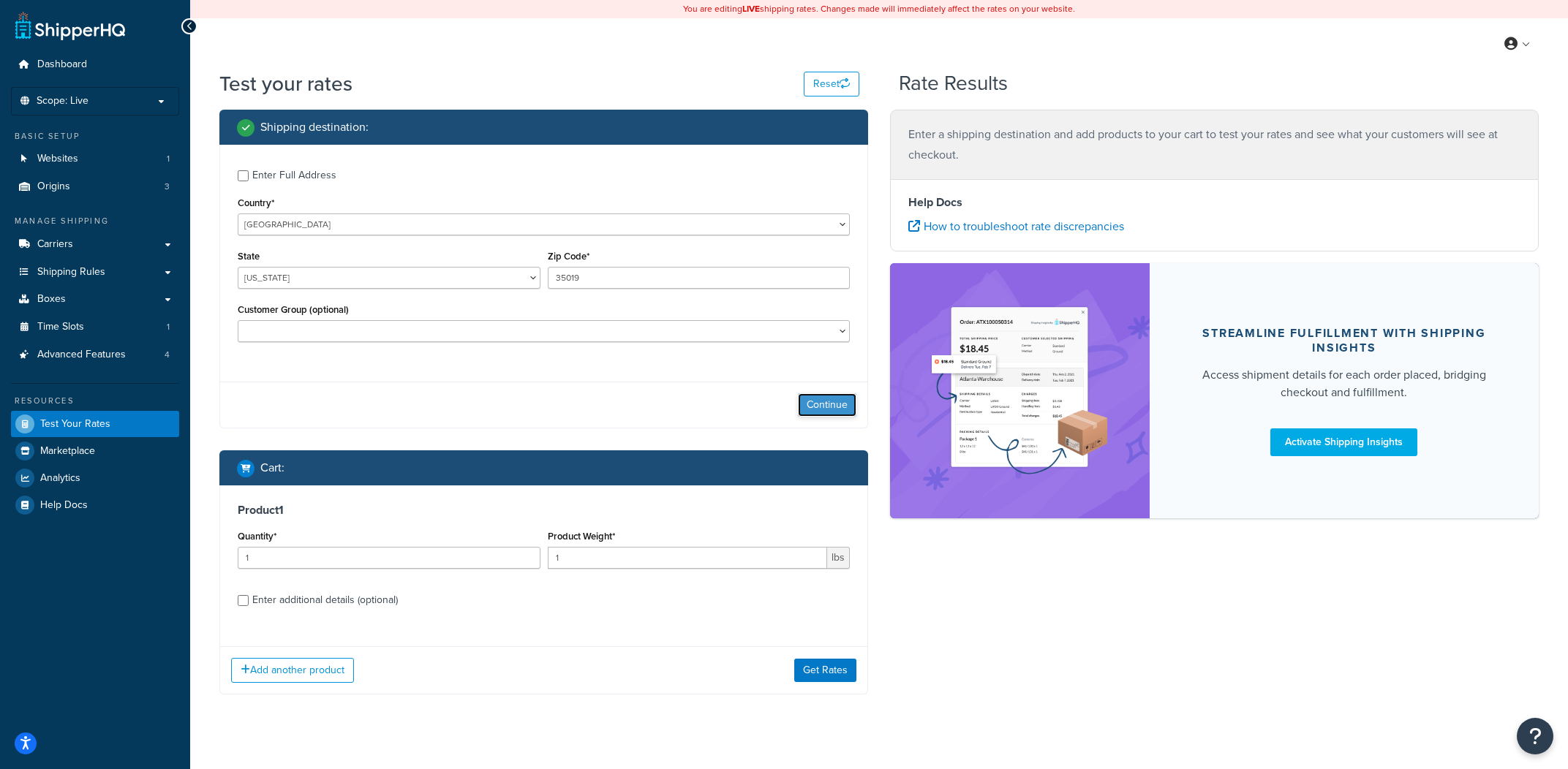
click at [832, 409] on button "Continue" at bounding box center [827, 405] width 58 height 23
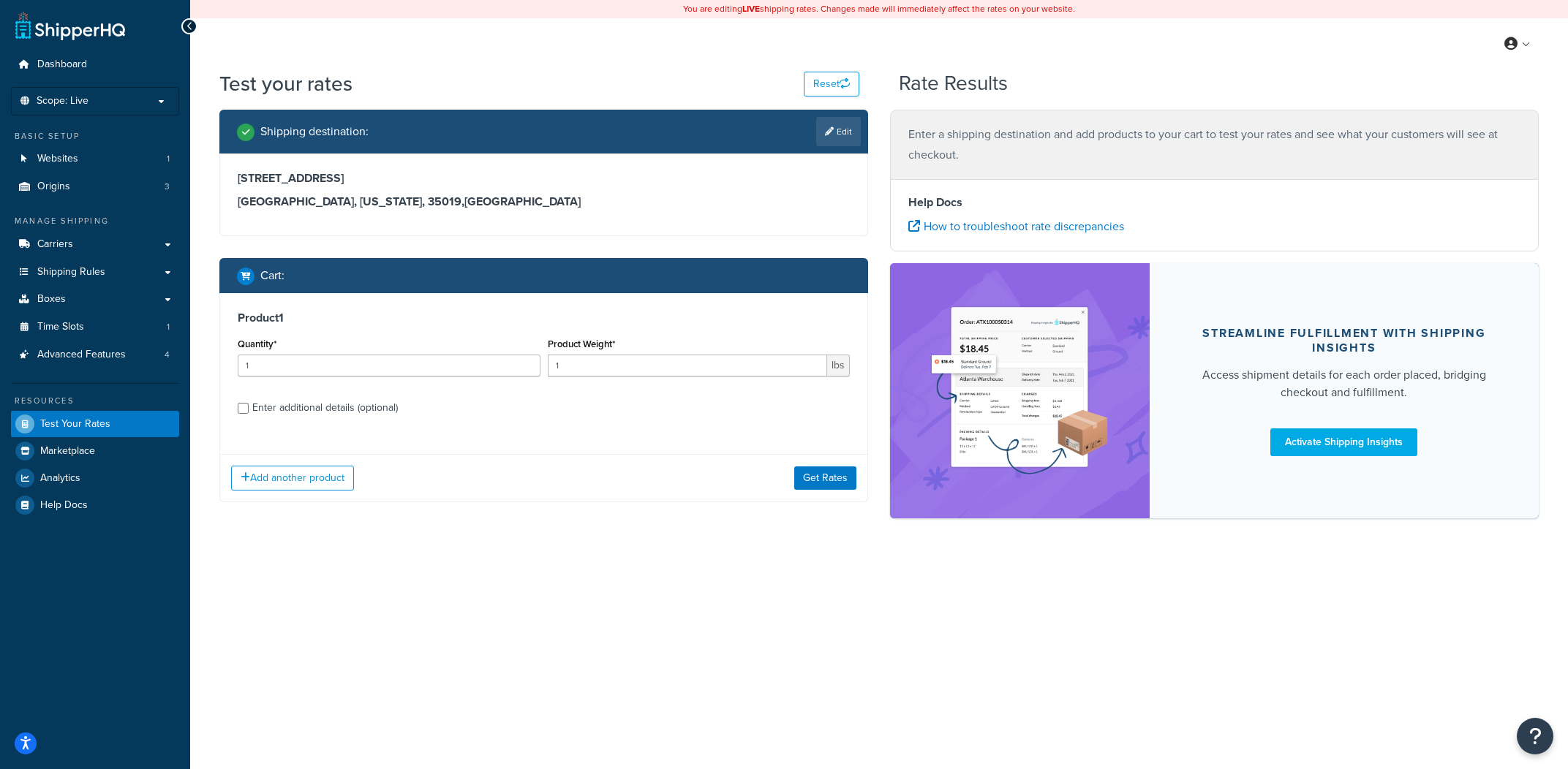
click at [841, 492] on div "Add another product Get Rates" at bounding box center [543, 477] width 648 height 47
click at [842, 479] on button "Get Rates" at bounding box center [825, 478] width 62 height 23
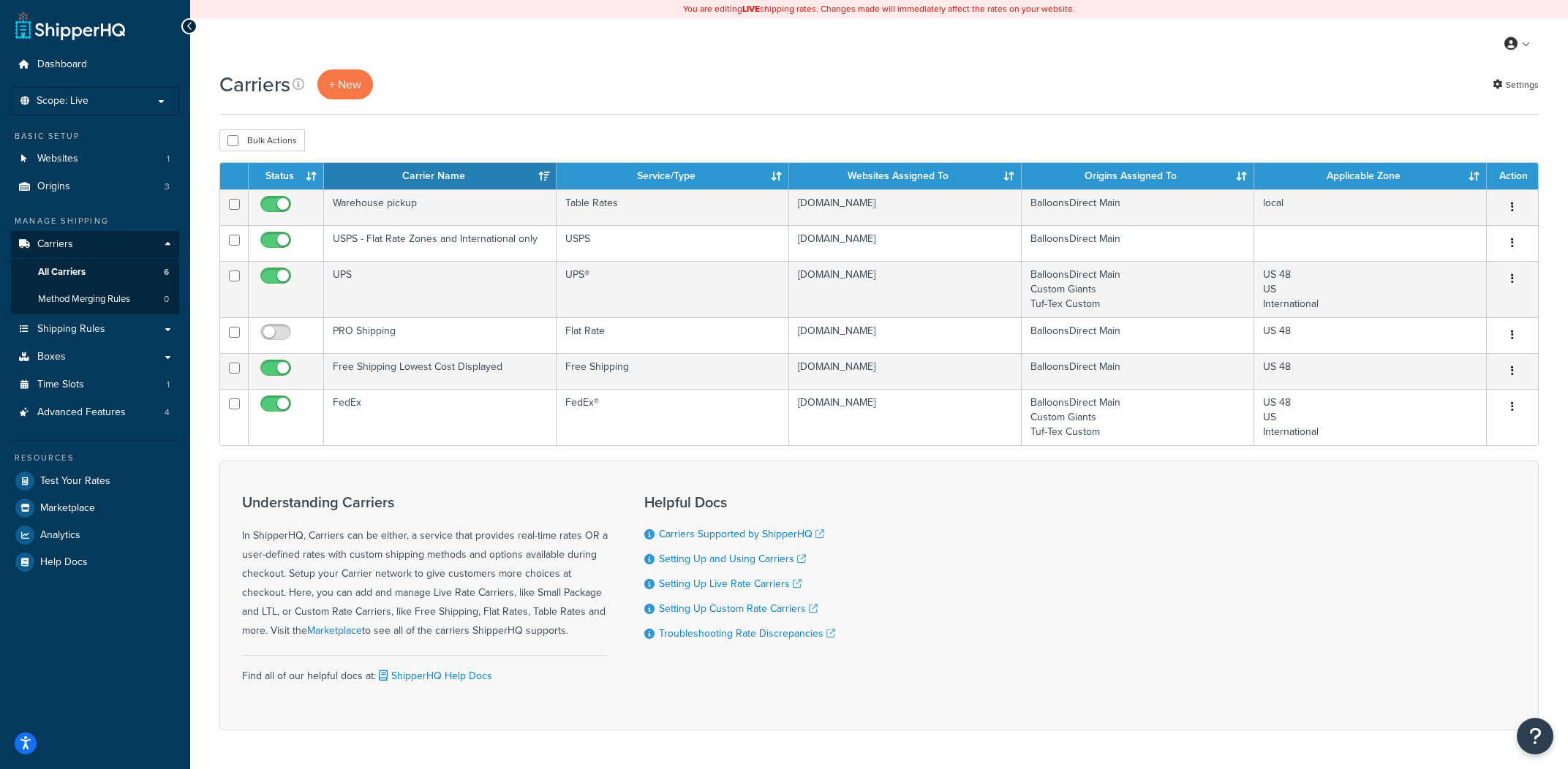
click at [1089, 130] on div "Bulk Actions Duplicate [GEOGRAPHIC_DATA]" at bounding box center [879, 140] width 1319 height 22
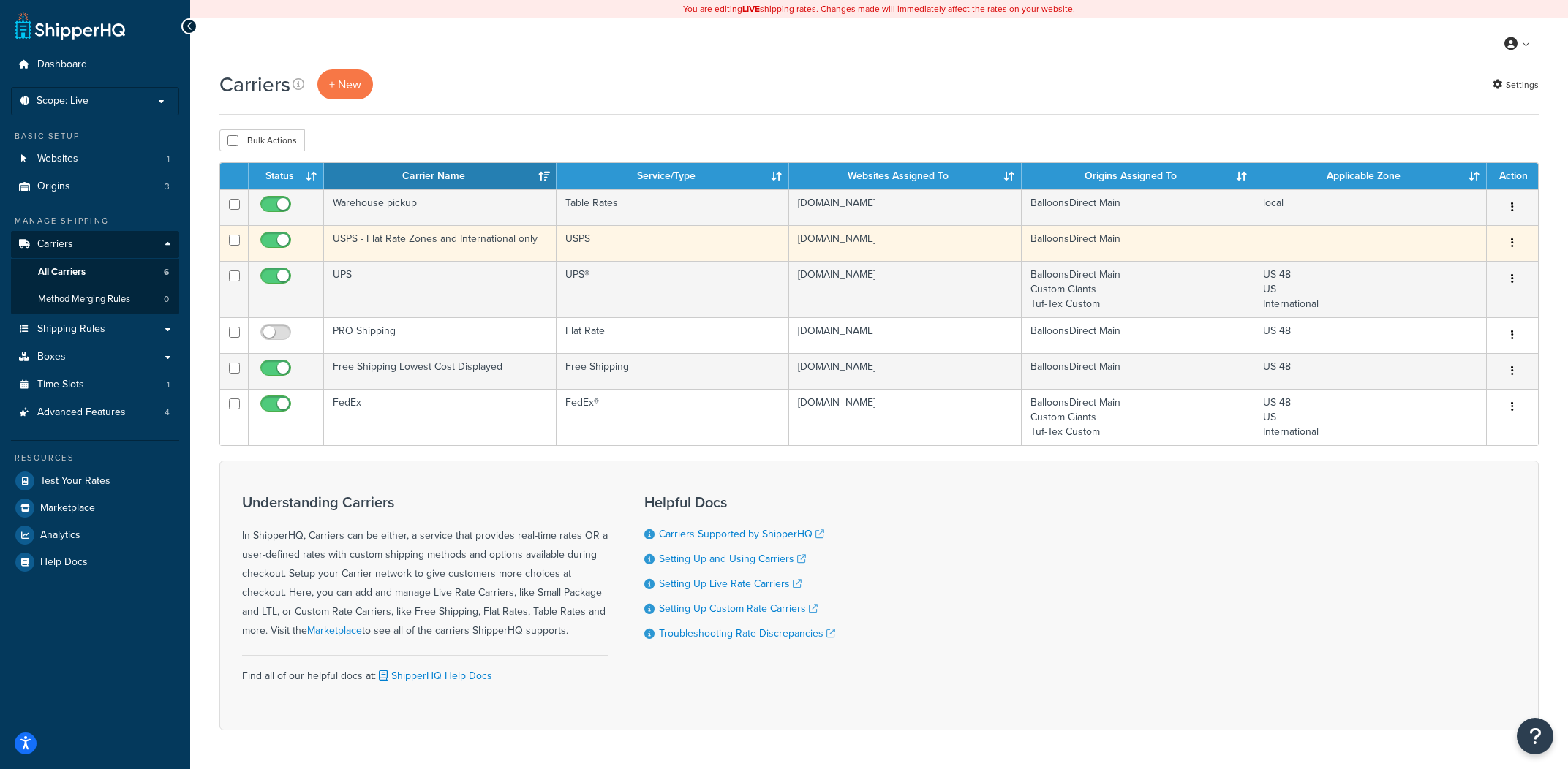
click at [828, 247] on td "[DOMAIN_NAME]" at bounding box center [905, 242] width 233 height 36
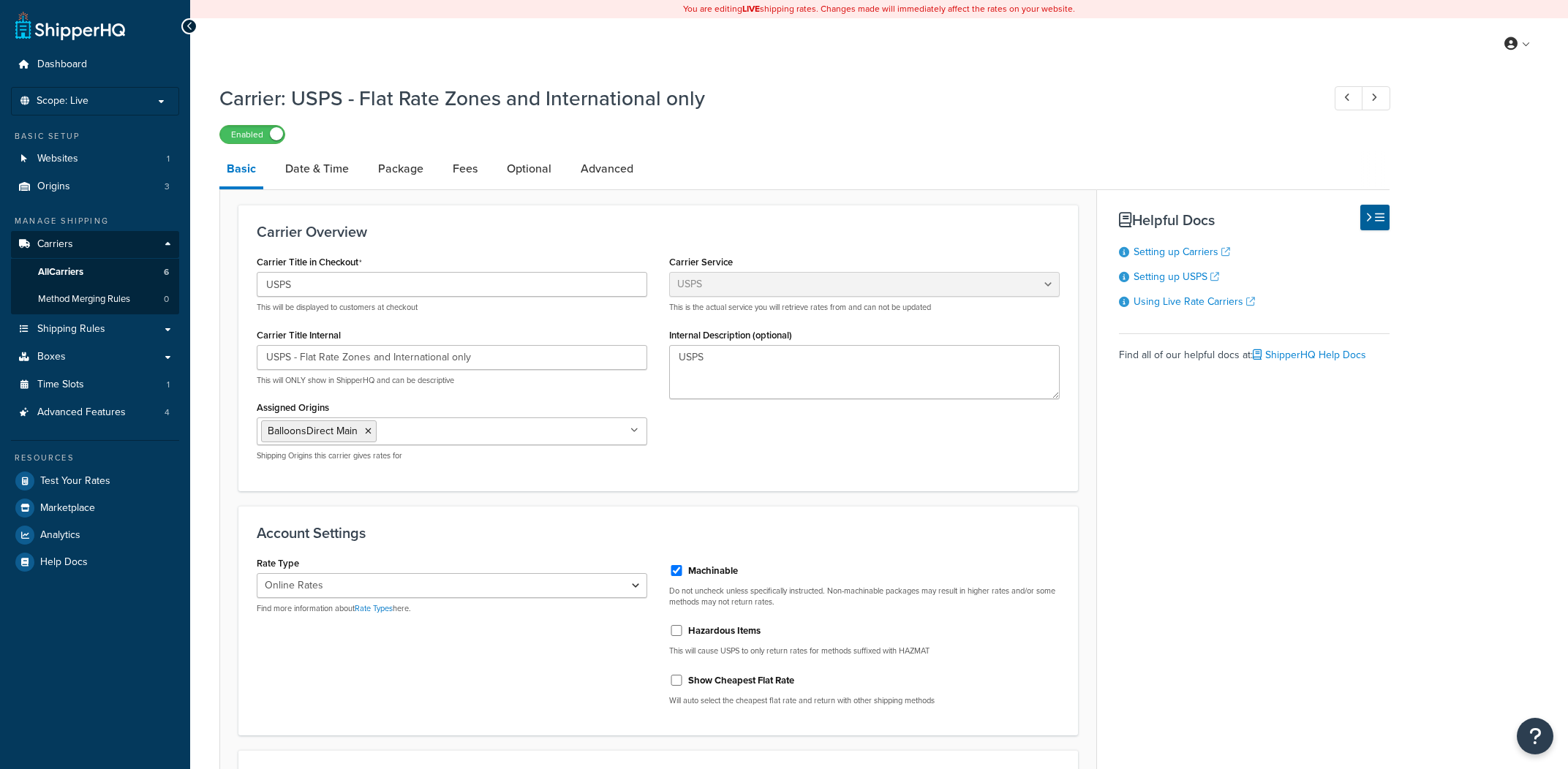
select select "usps"
select select "ONLINE"
click at [142, 334] on link "Shipping Rules" at bounding box center [95, 330] width 168 height 27
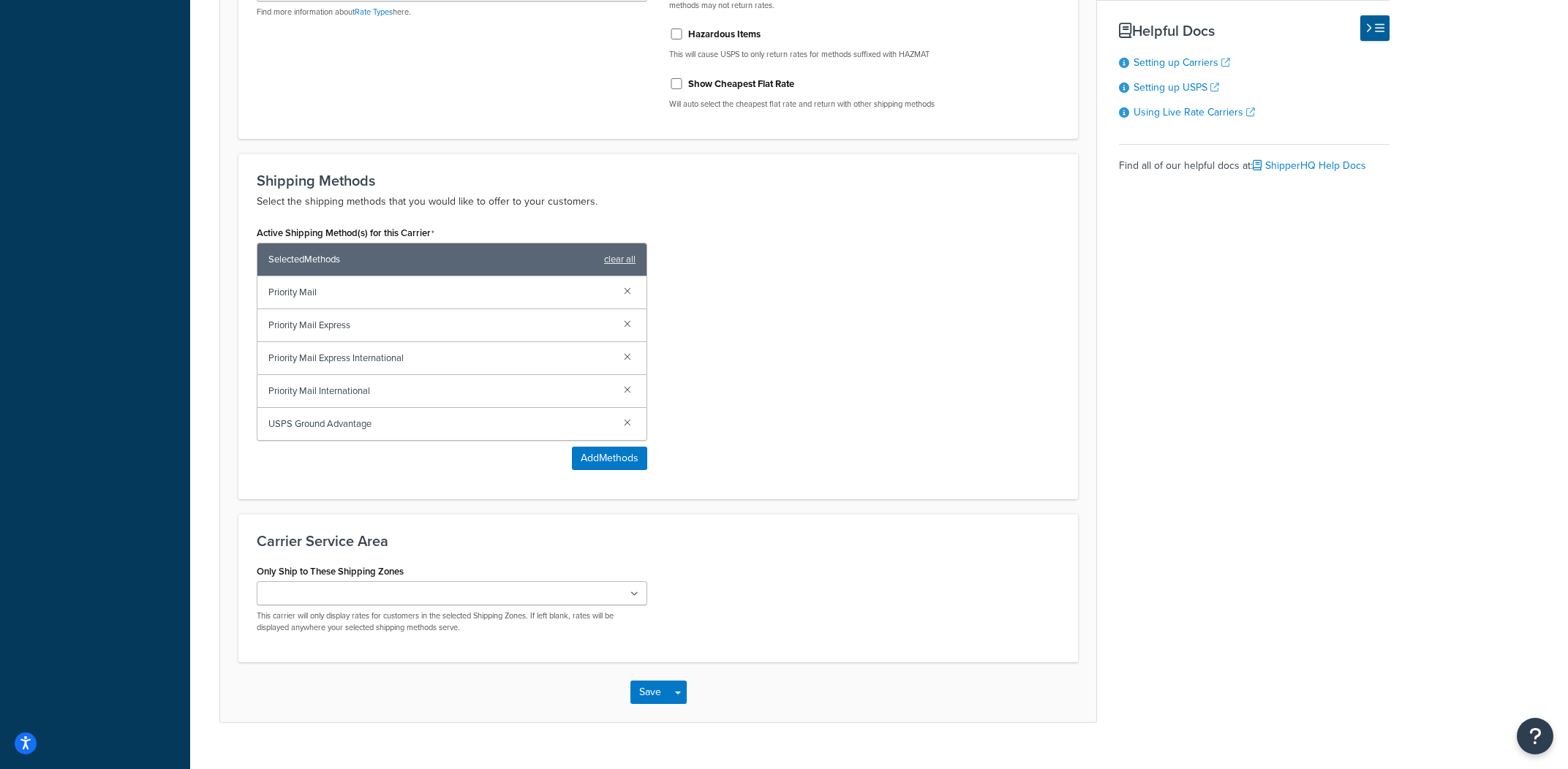
scroll to position [626, 0]
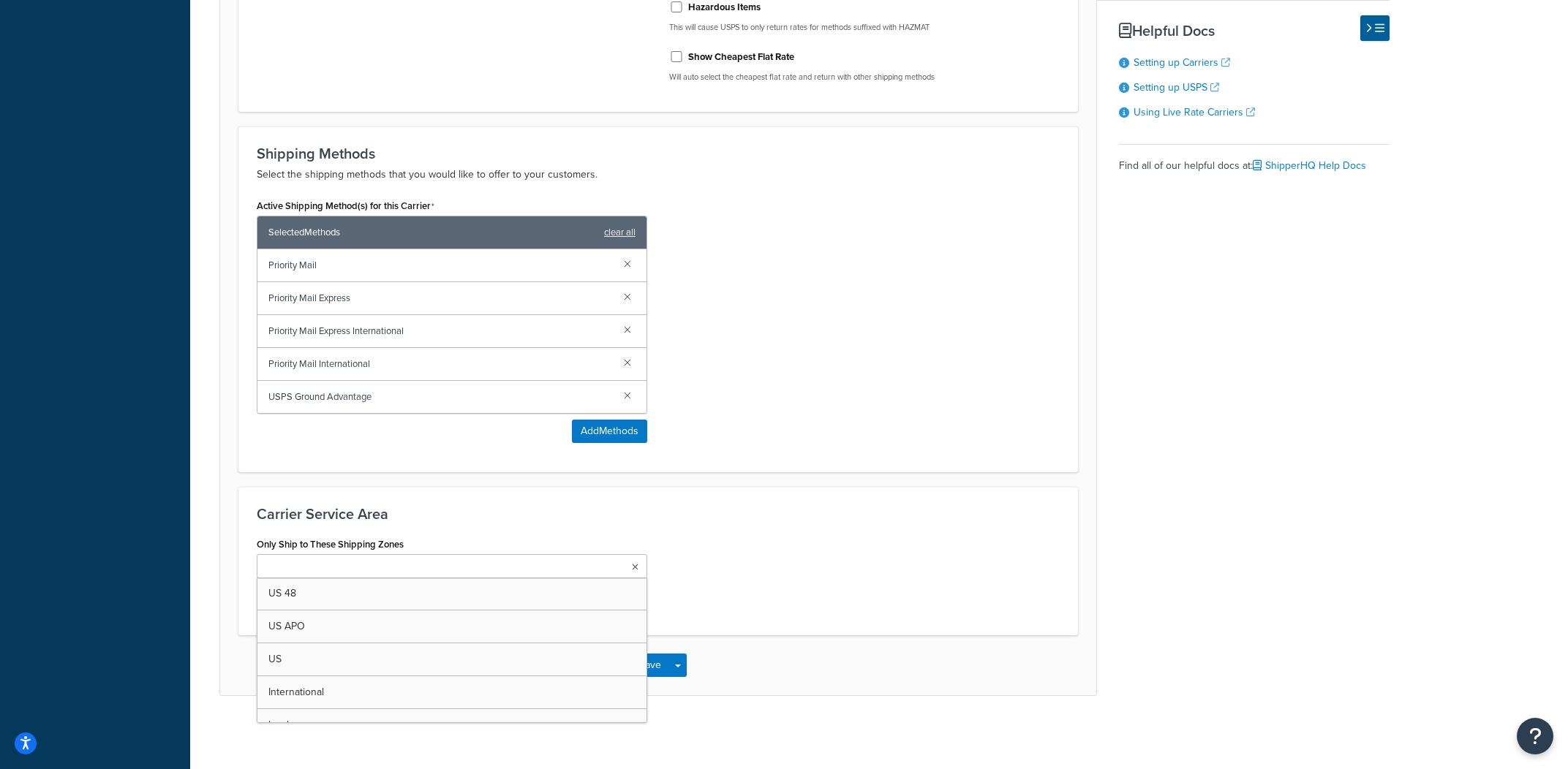
click at [418, 566] on ul at bounding box center [452, 567] width 391 height 24
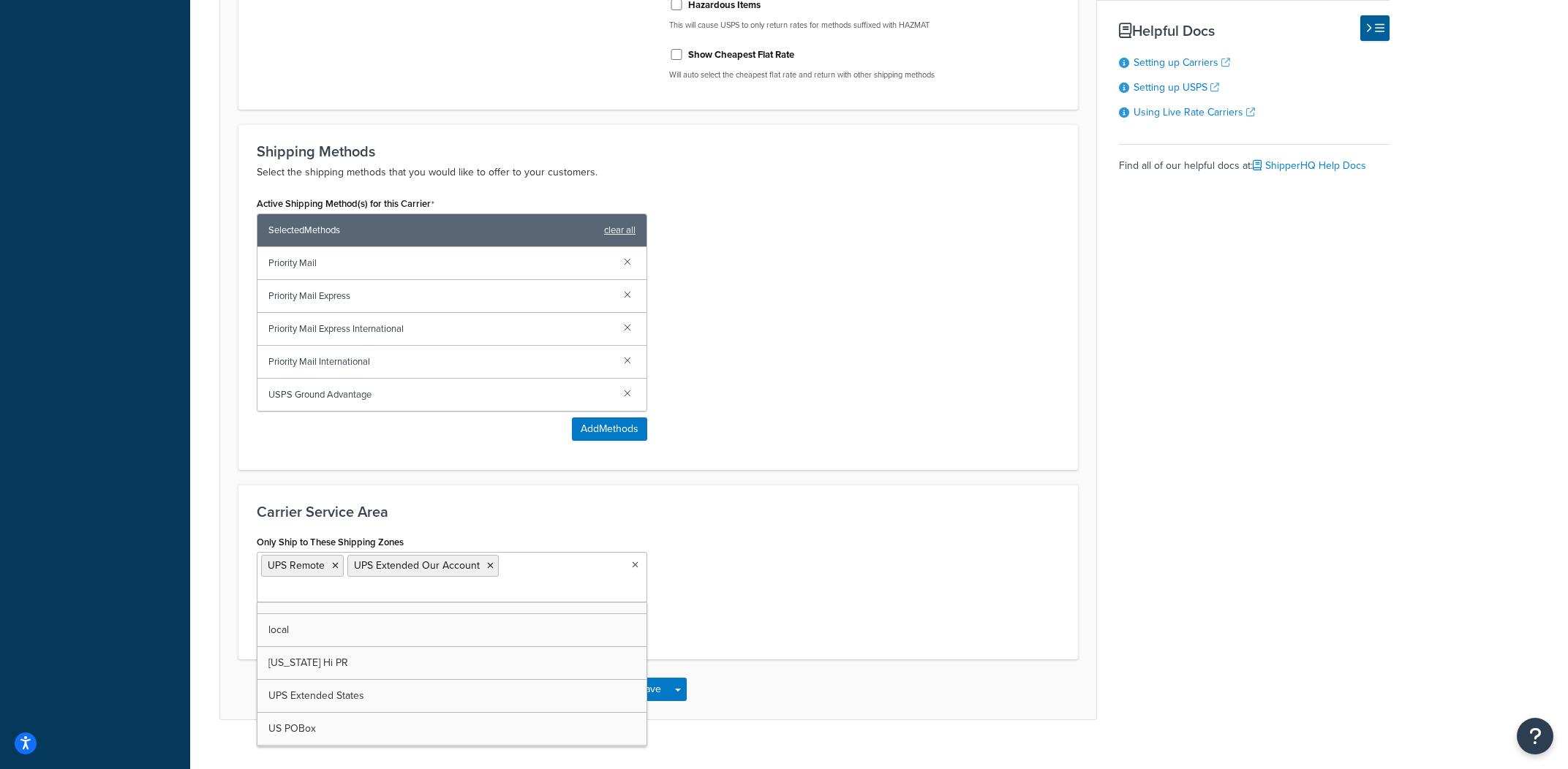
scroll to position [116, 0]
click at [652, 519] on h3 "Carrier Service Area" at bounding box center [658, 511] width 803 height 16
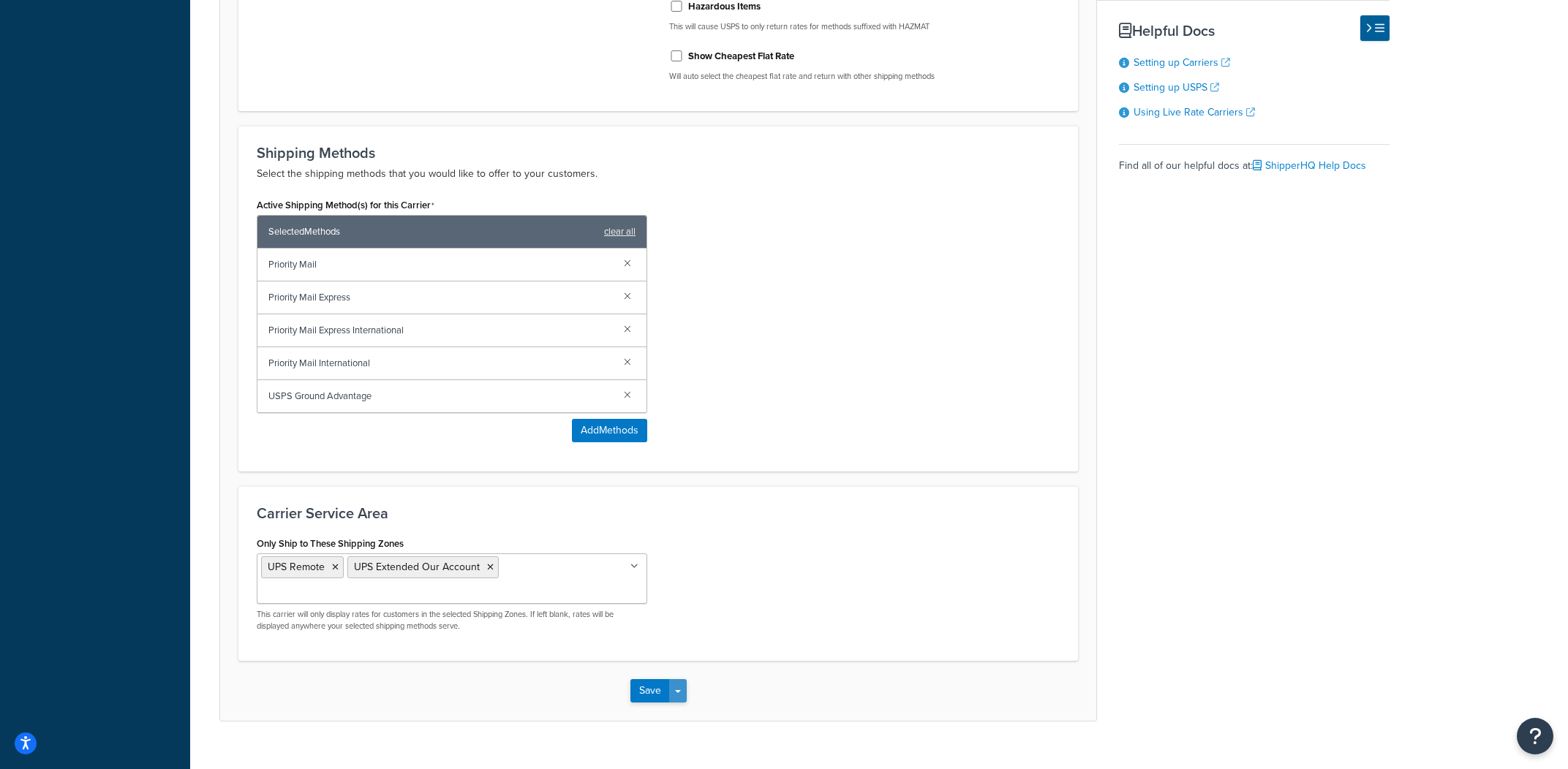
drag, startPoint x: 672, startPoint y: 699, endPoint x: 680, endPoint y: 709, distance: 12.8
click at [672, 700] on button "Save Dropdown" at bounding box center [678, 691] width 18 height 23
click at [681, 712] on button "Save and Edit" at bounding box center [684, 717] width 106 height 30
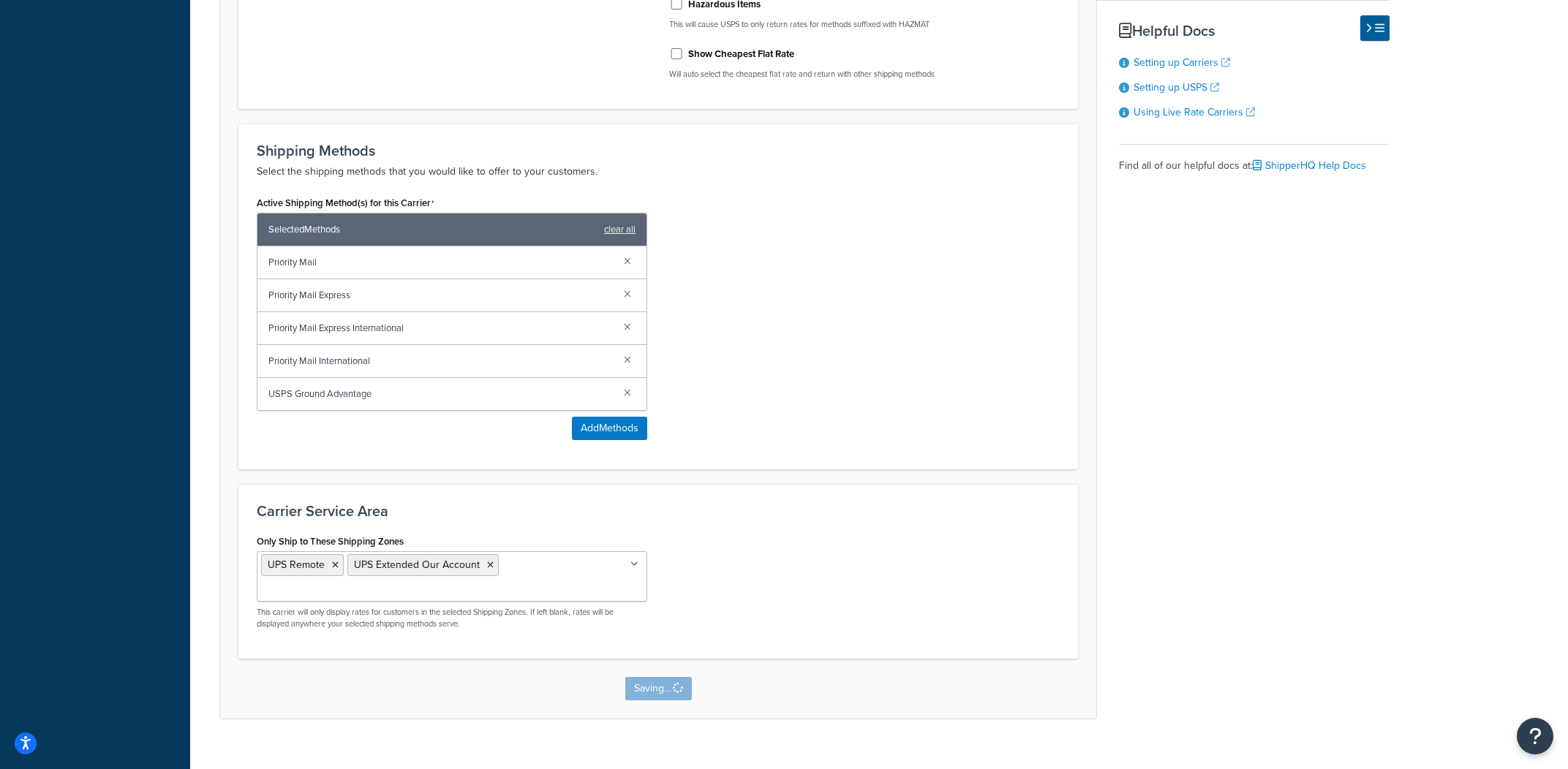
scroll to position [0, 0]
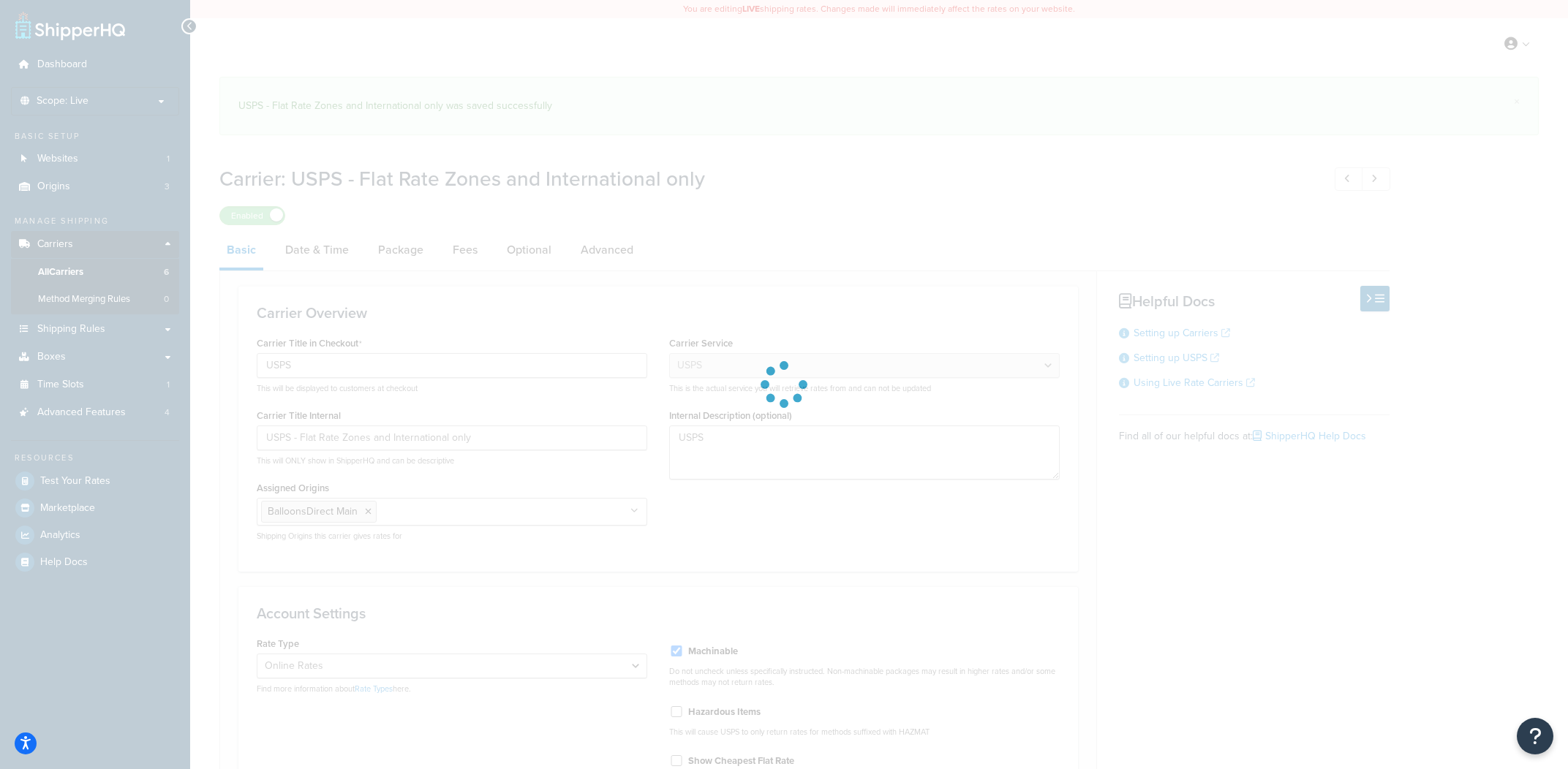
select select "usps"
select select "ONLINE"
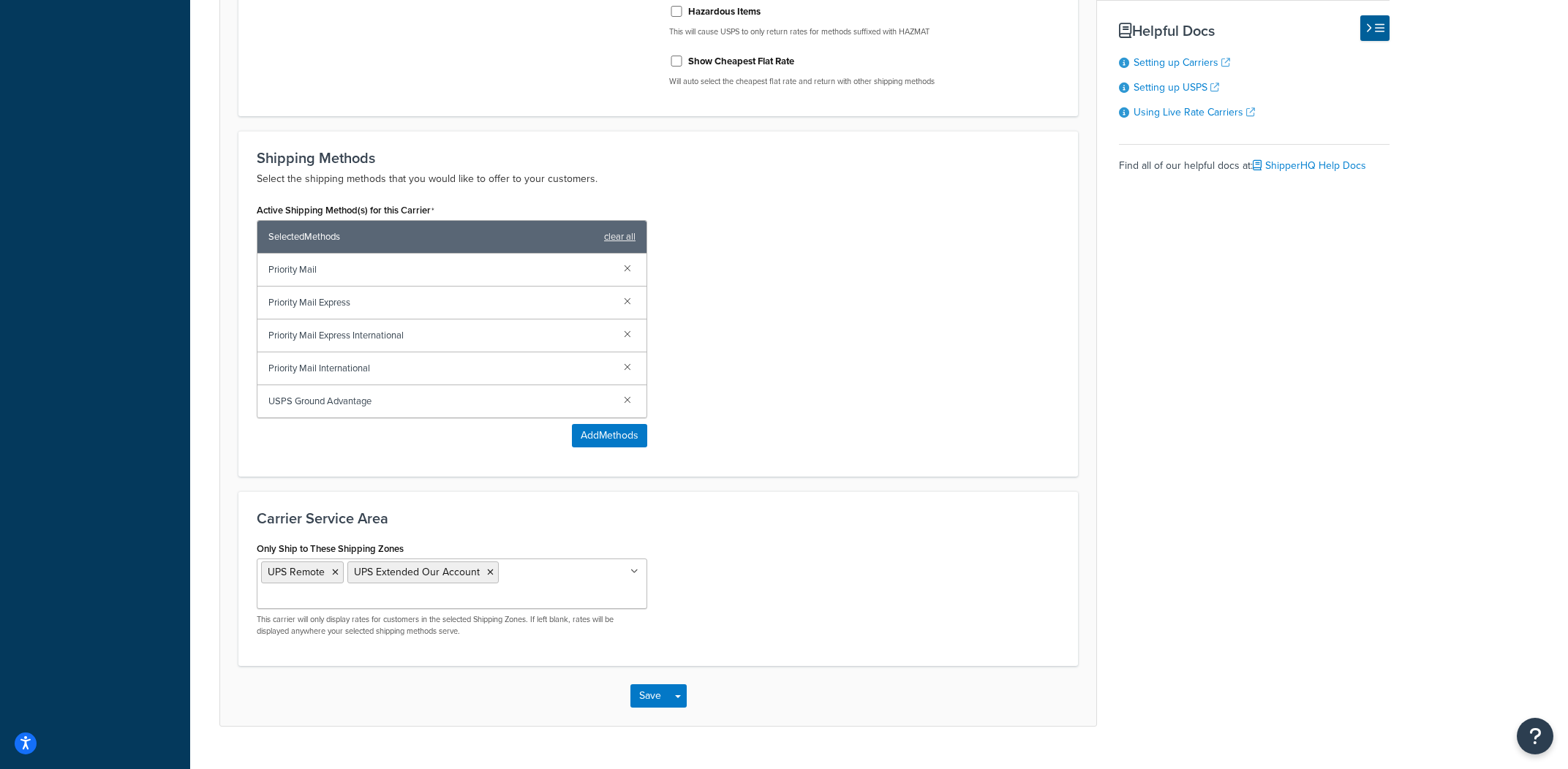
scroll to position [653, 0]
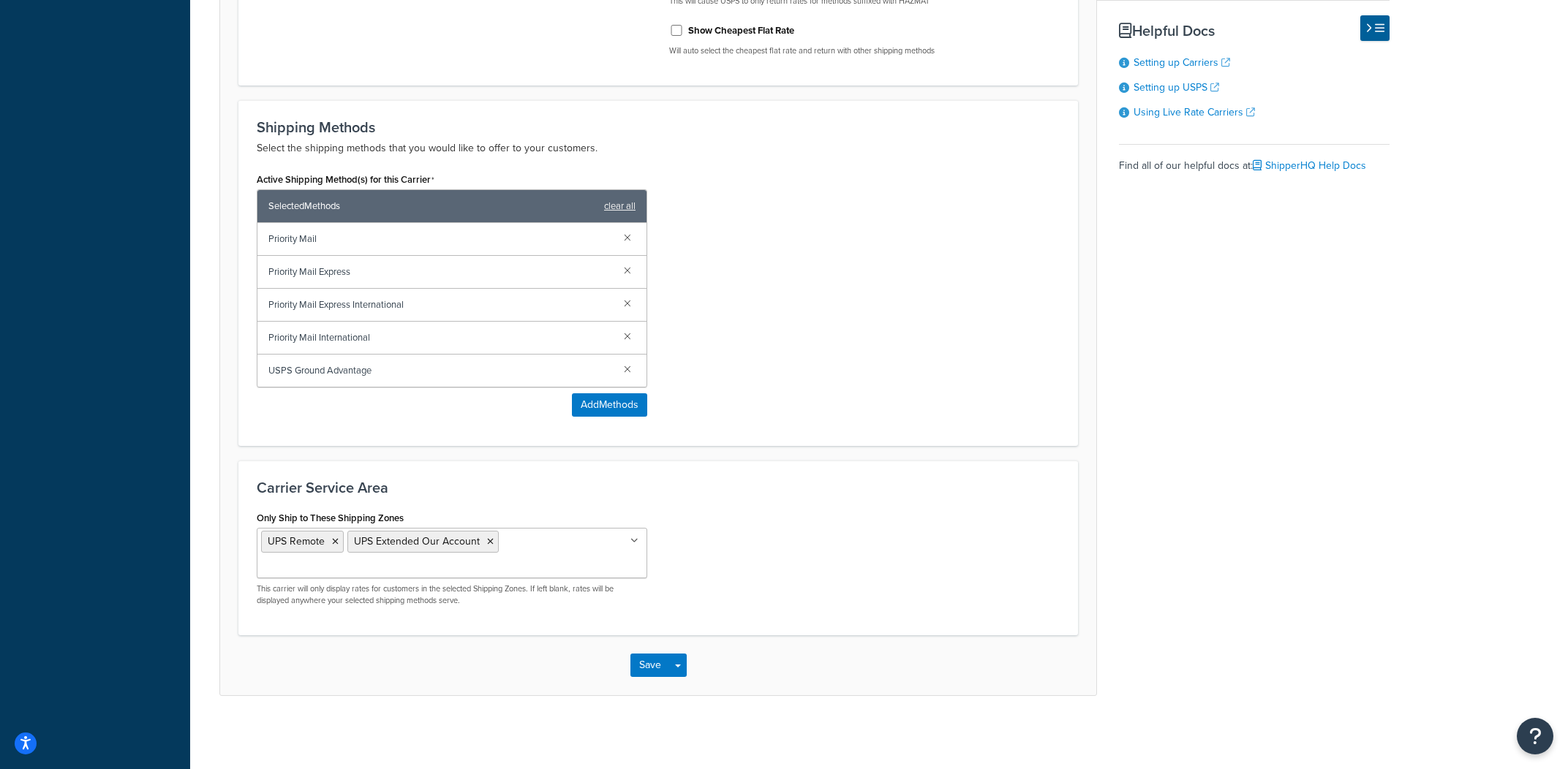
click at [589, 557] on ul "UPS Remote UPS Extended Our Account" at bounding box center [452, 553] width 391 height 50
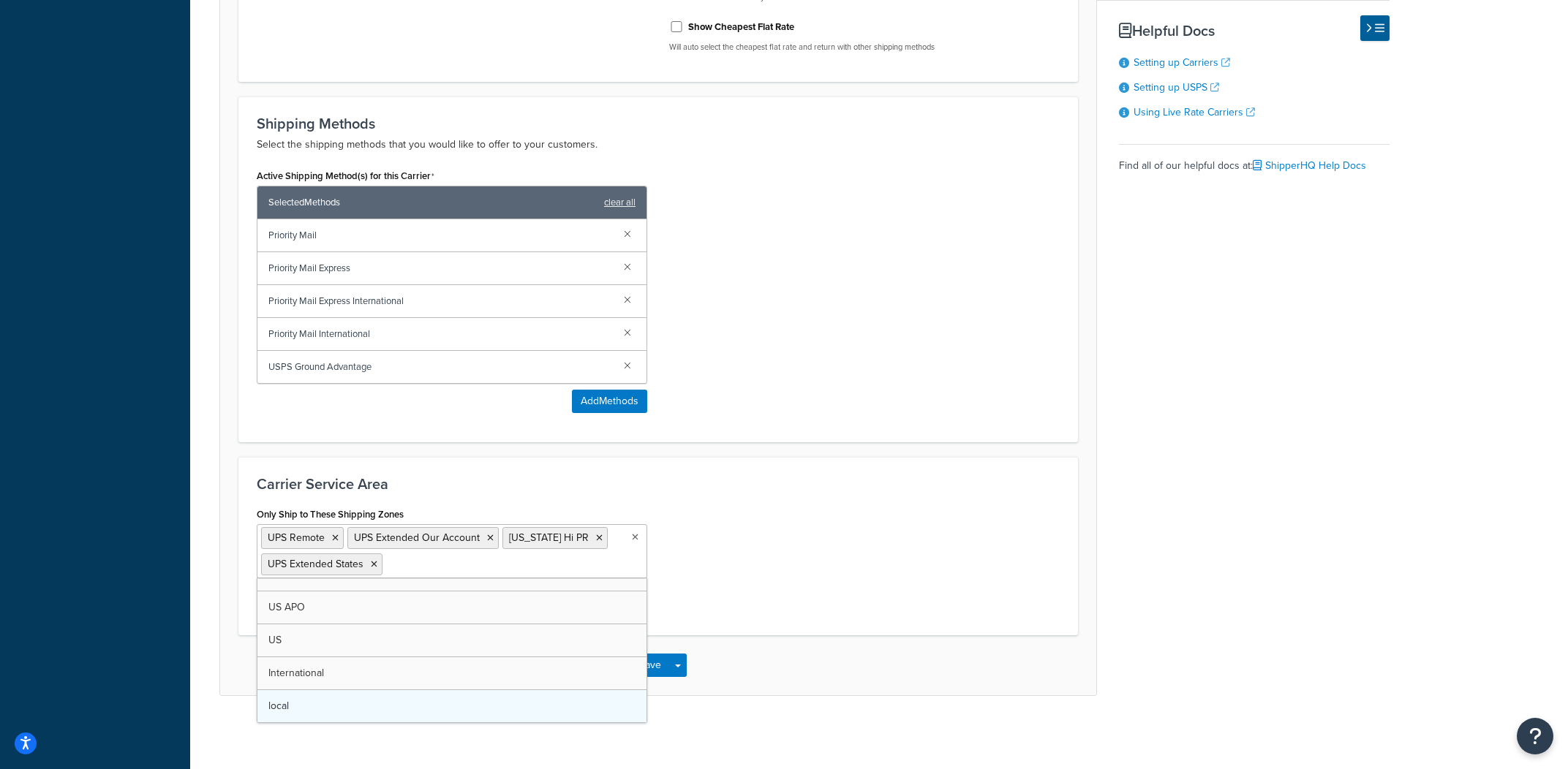
scroll to position [0, 0]
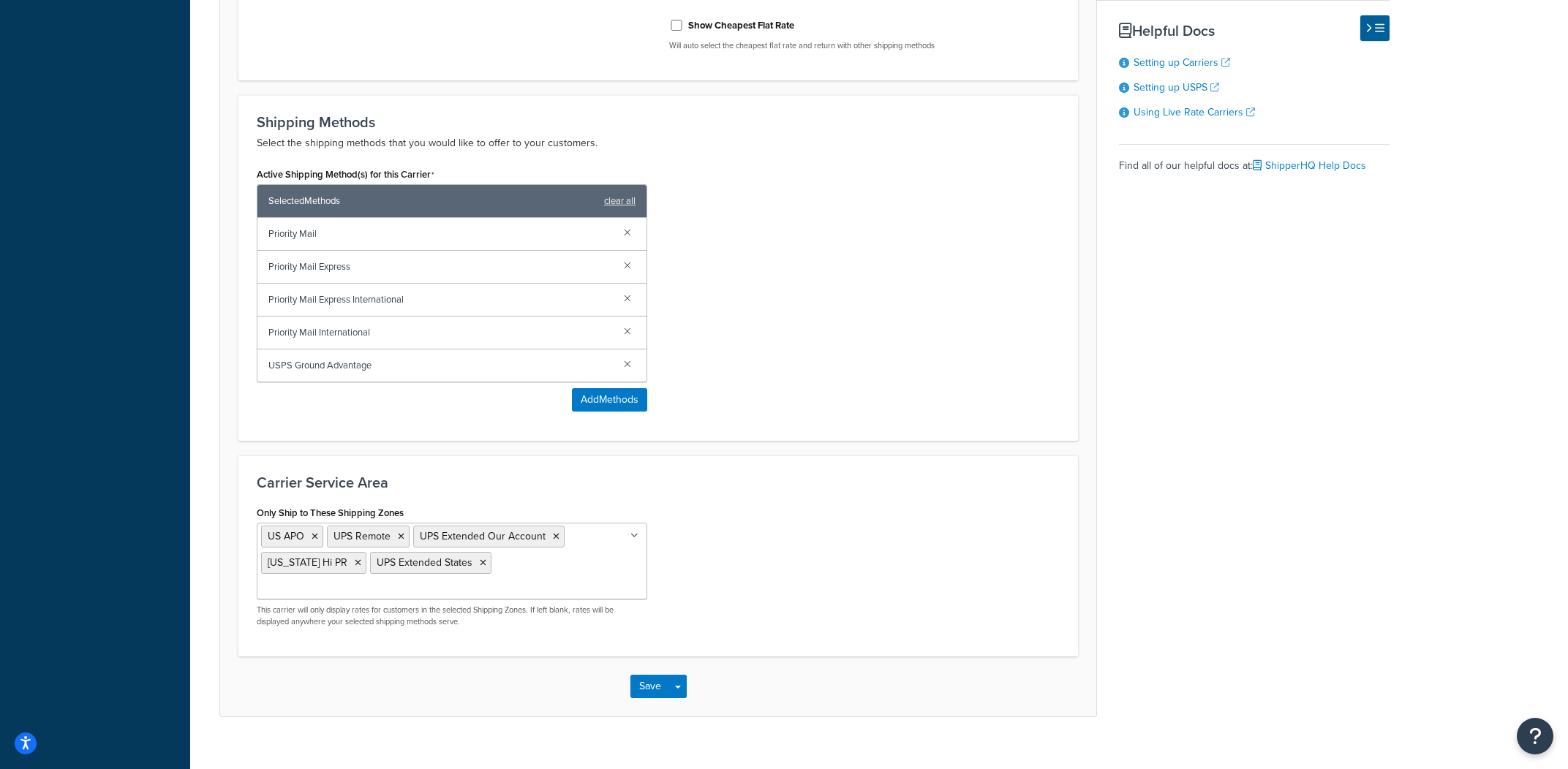
click at [773, 545] on div "Only Ship to These Shipping Zones US APO UPS Remote UPS Extended Our Account Al…" at bounding box center [658, 571] width 825 height 136
click at [673, 675] on button "Save Dropdown" at bounding box center [678, 686] width 18 height 23
click at [689, 699] on button "Save and Edit" at bounding box center [684, 714] width 106 height 30
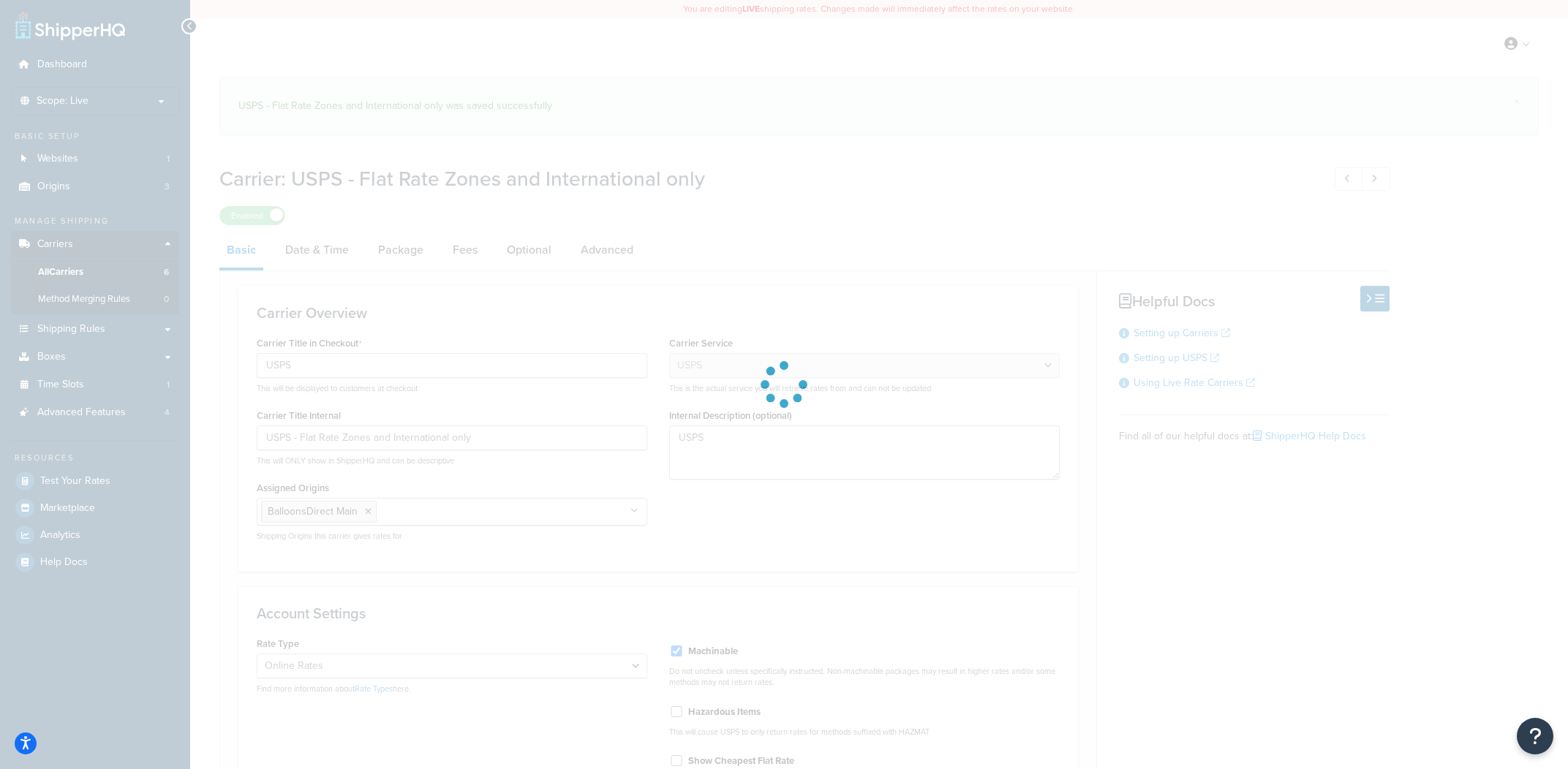
select select "usps"
select select "ONLINE"
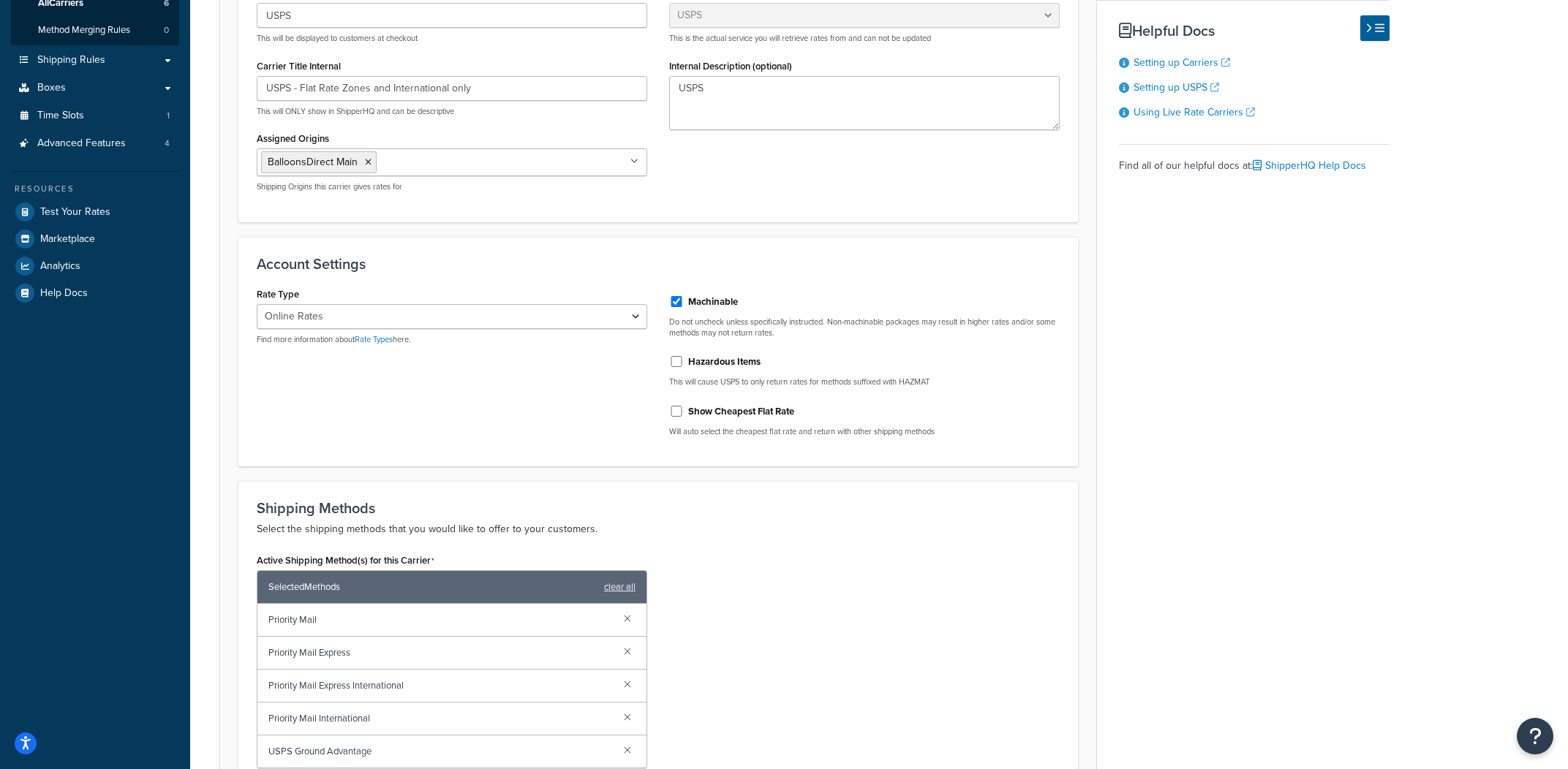
scroll to position [655, 0]
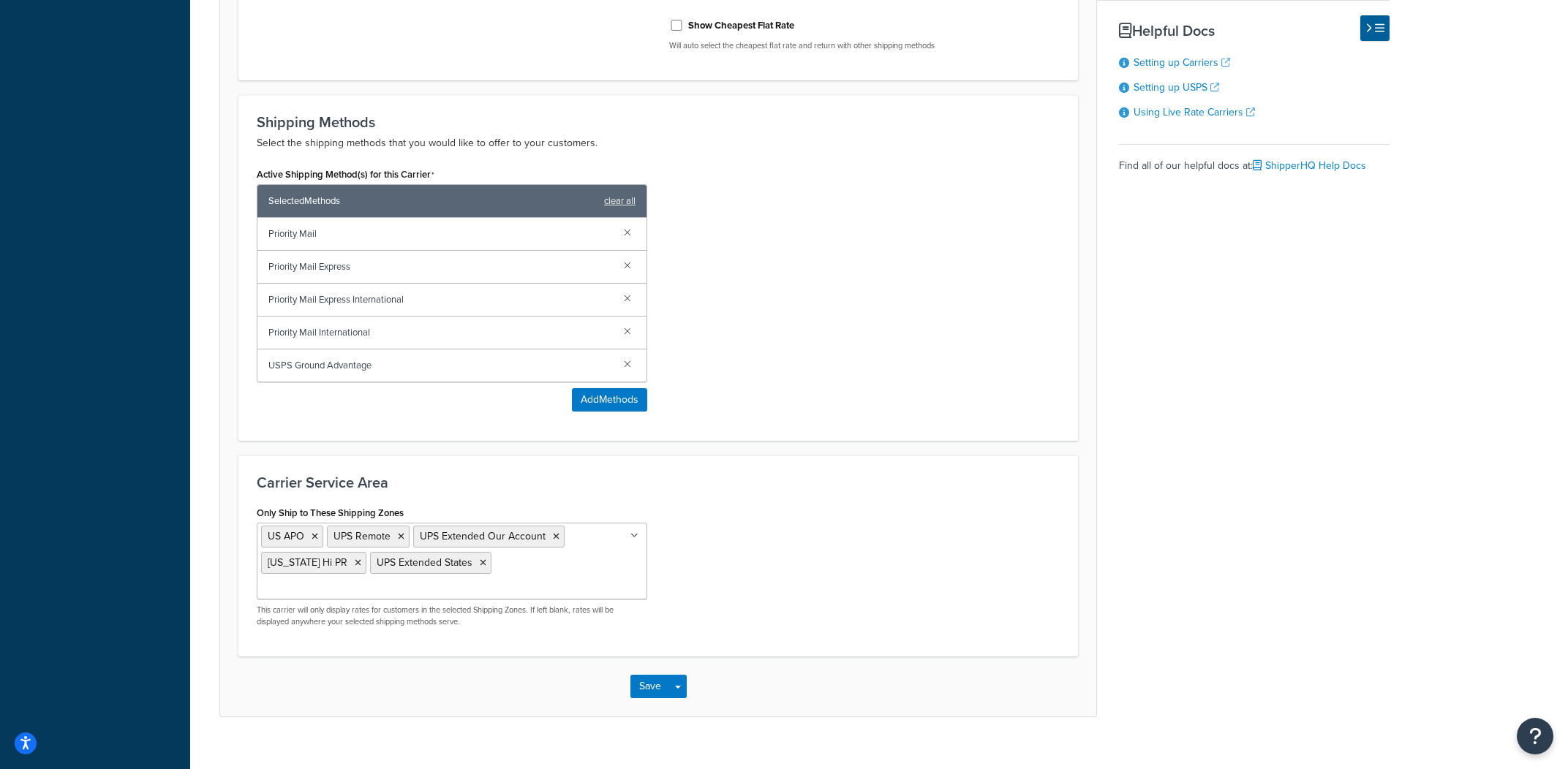
click at [555, 579] on div "US APO UPS Remote UPS Extended Our Account Alaska Hi PR UPS Extended States US …" at bounding box center [452, 575] width 391 height 105
click at [391, 580] on input "Only Ship to These Shipping Zones" at bounding box center [326, 588] width 130 height 16
click at [832, 542] on div "Only Ship to These Shipping Zones US APO International UPS Remote UPS Extended …" at bounding box center [658, 572] width 825 height 140
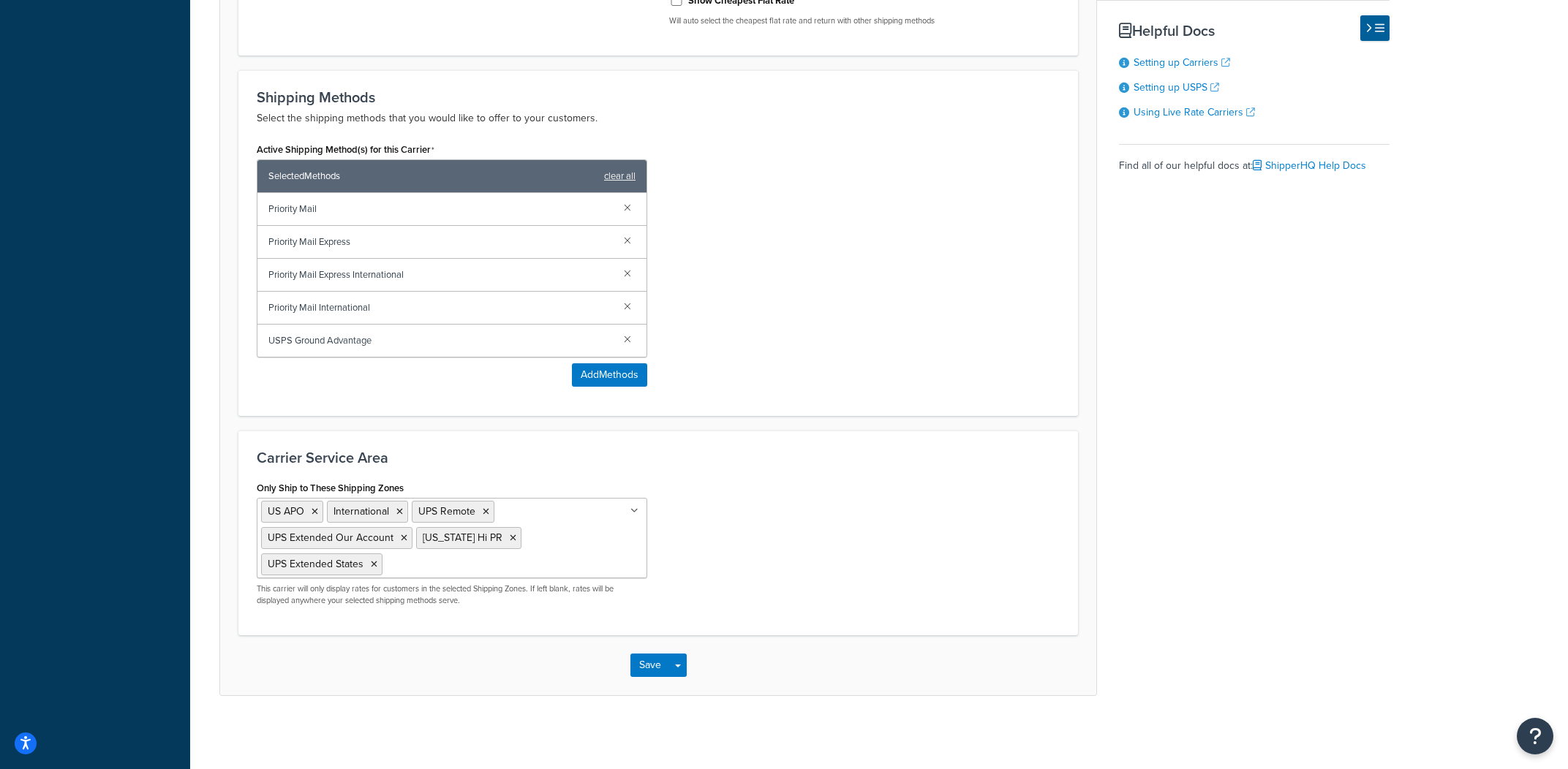
scroll to position [682, 0]
click at [686, 673] on button "Save Dropdown" at bounding box center [678, 665] width 18 height 23
click at [686, 688] on button "Save and Edit" at bounding box center [684, 692] width 106 height 30
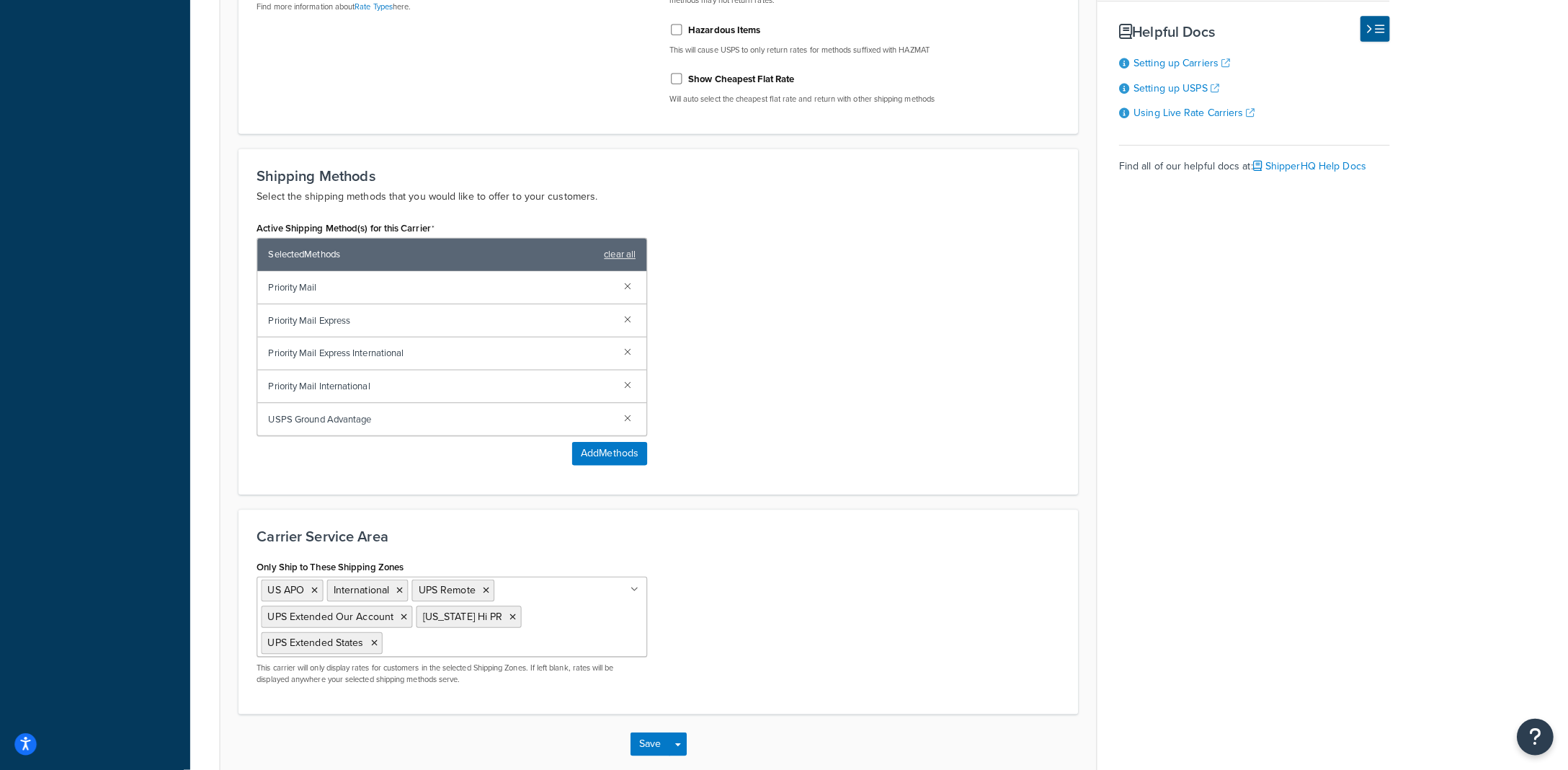
scroll to position [0, 0]
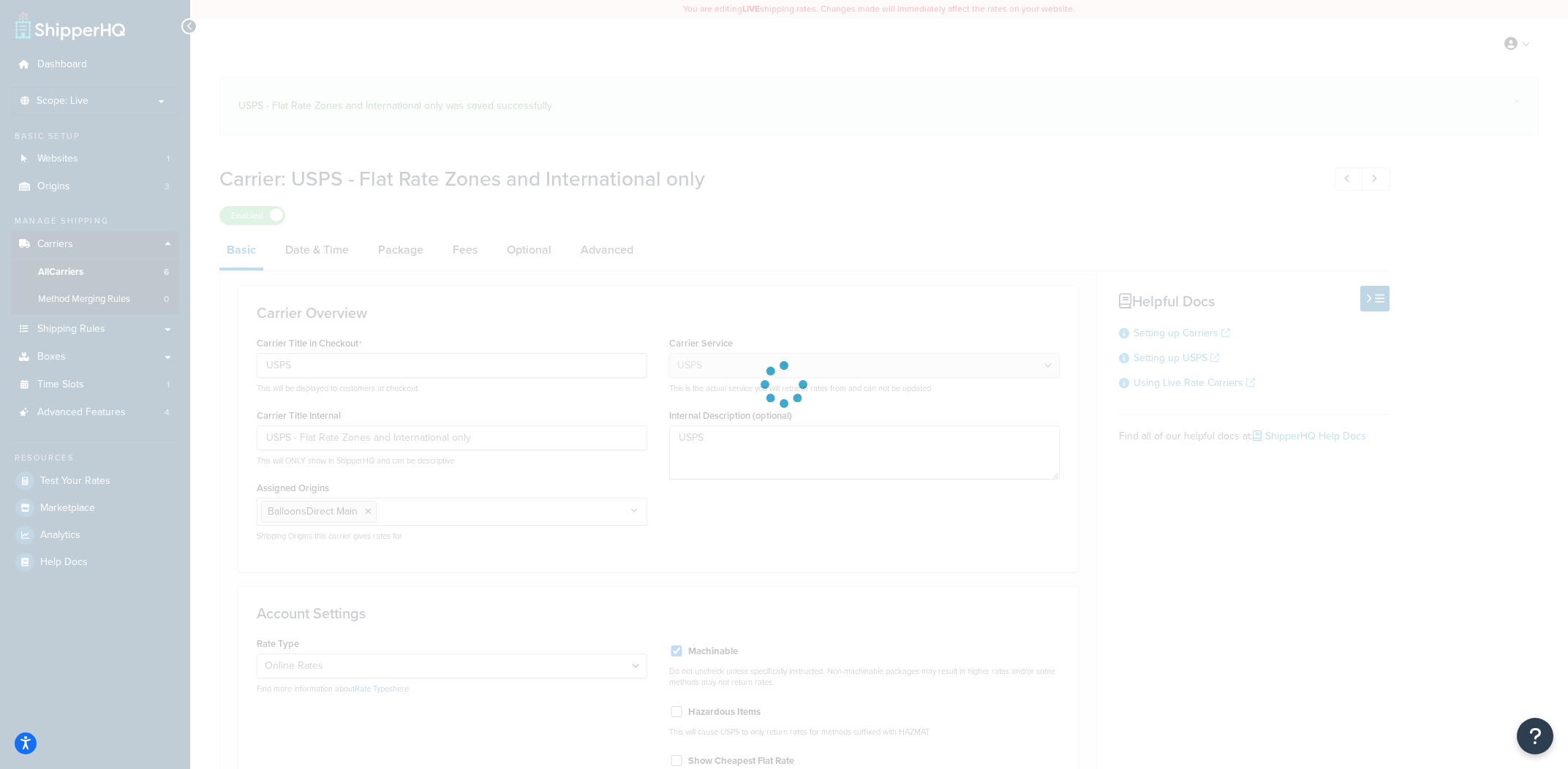
select select "usps"
select select "ONLINE"
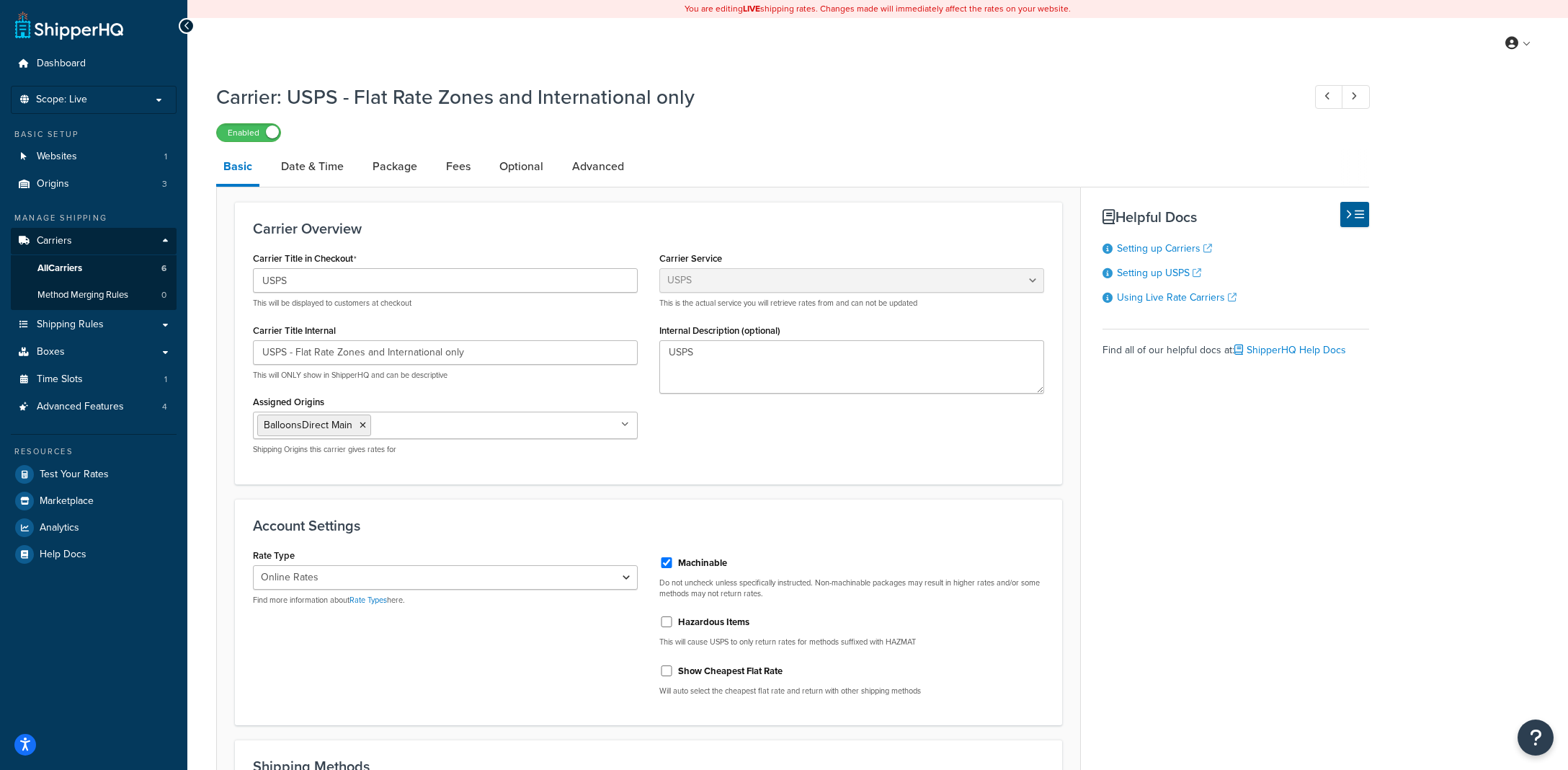
scroll to position [511, 0]
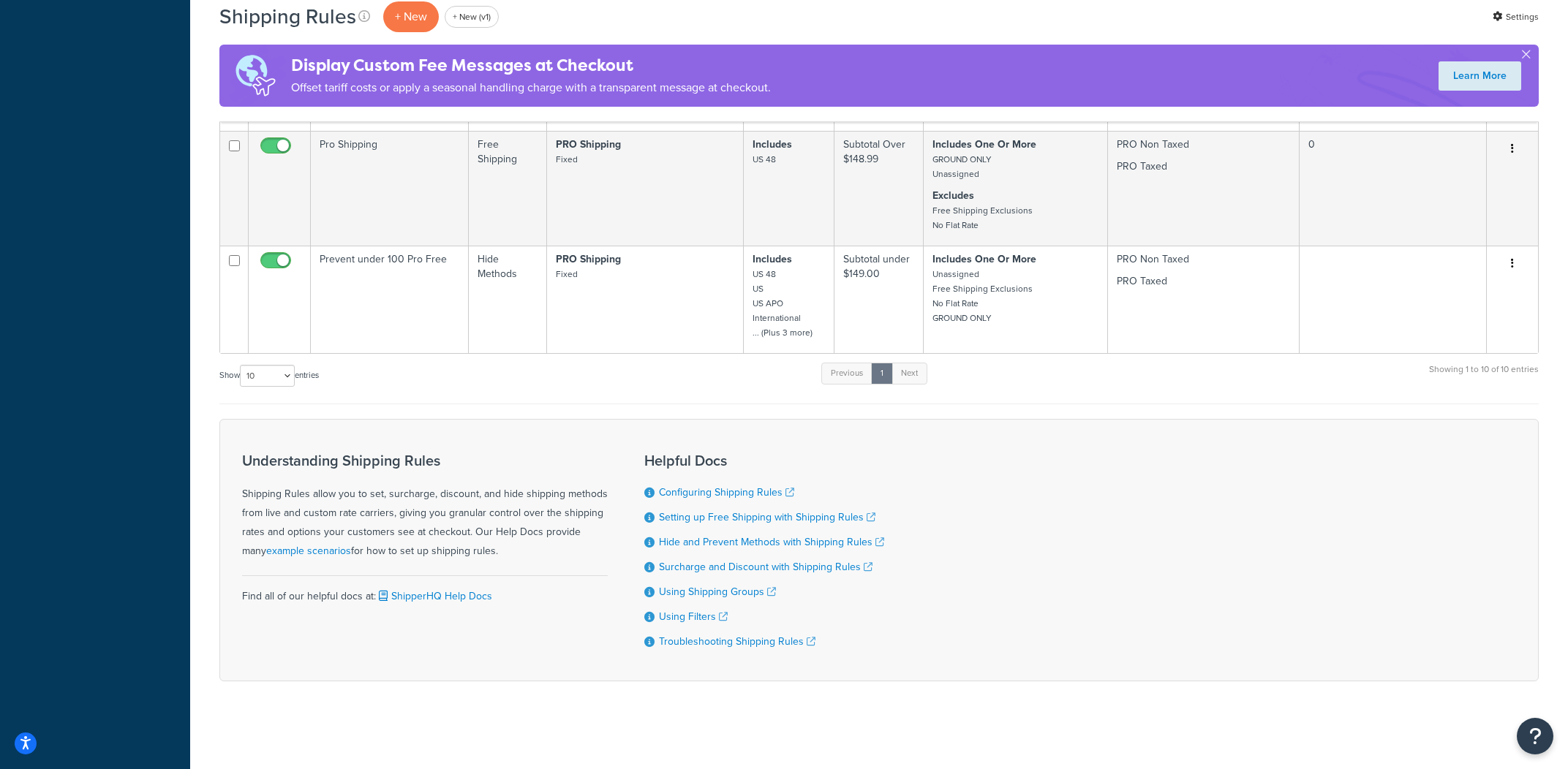
scroll to position [1079, 0]
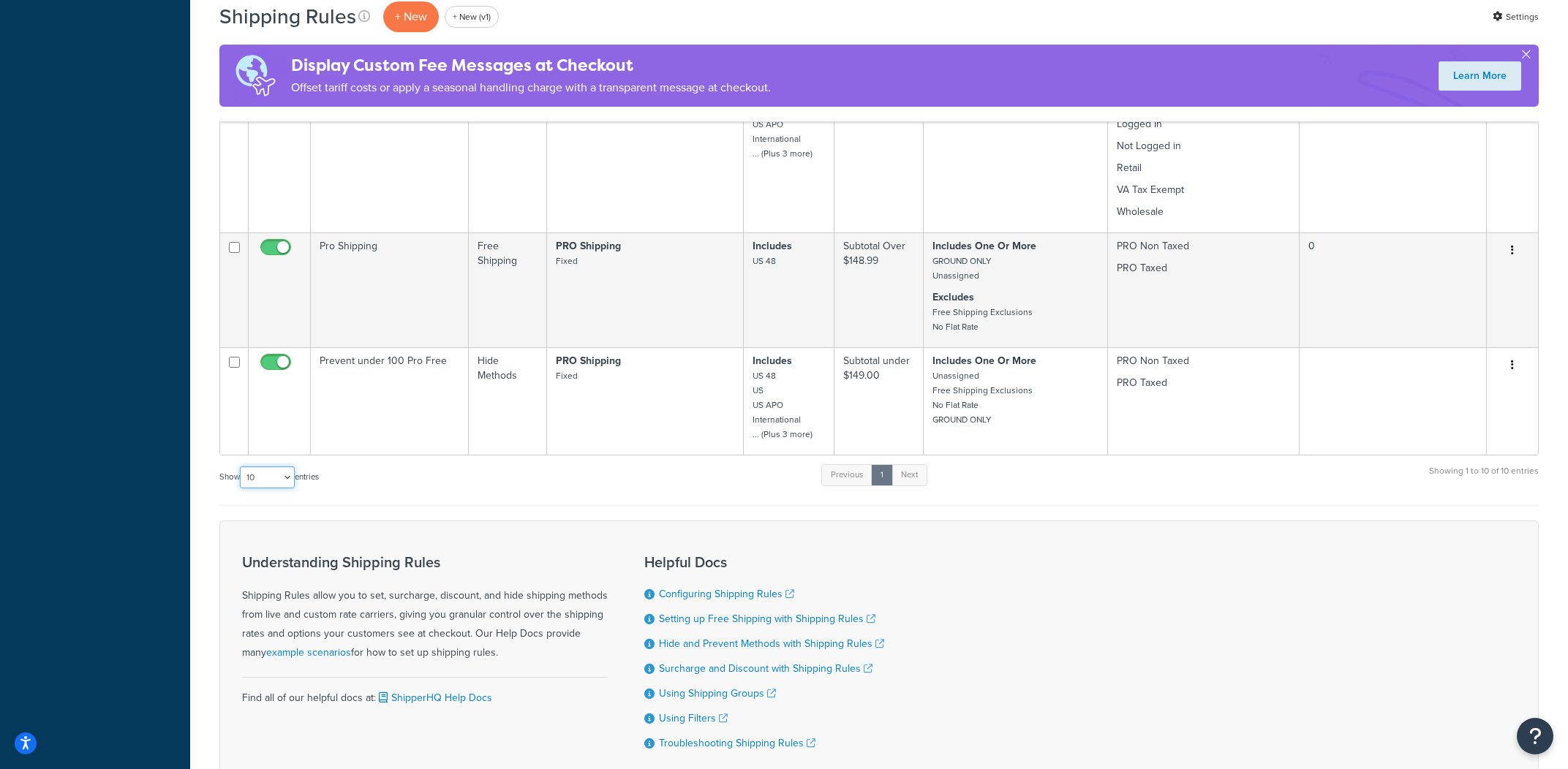
select select "1000"
click option "1000" at bounding box center [0, 0] width 0 height 0
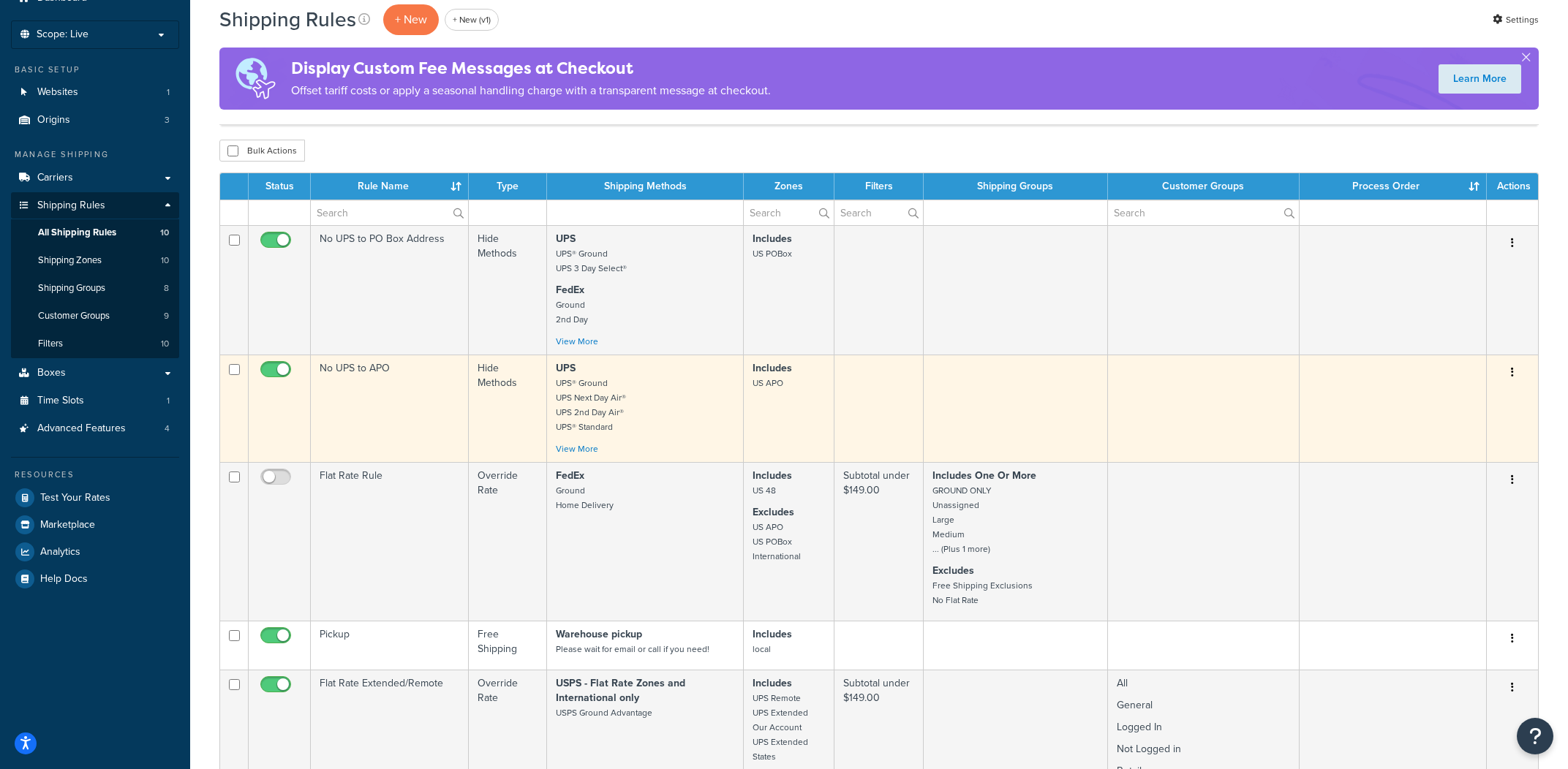
scroll to position [0, 0]
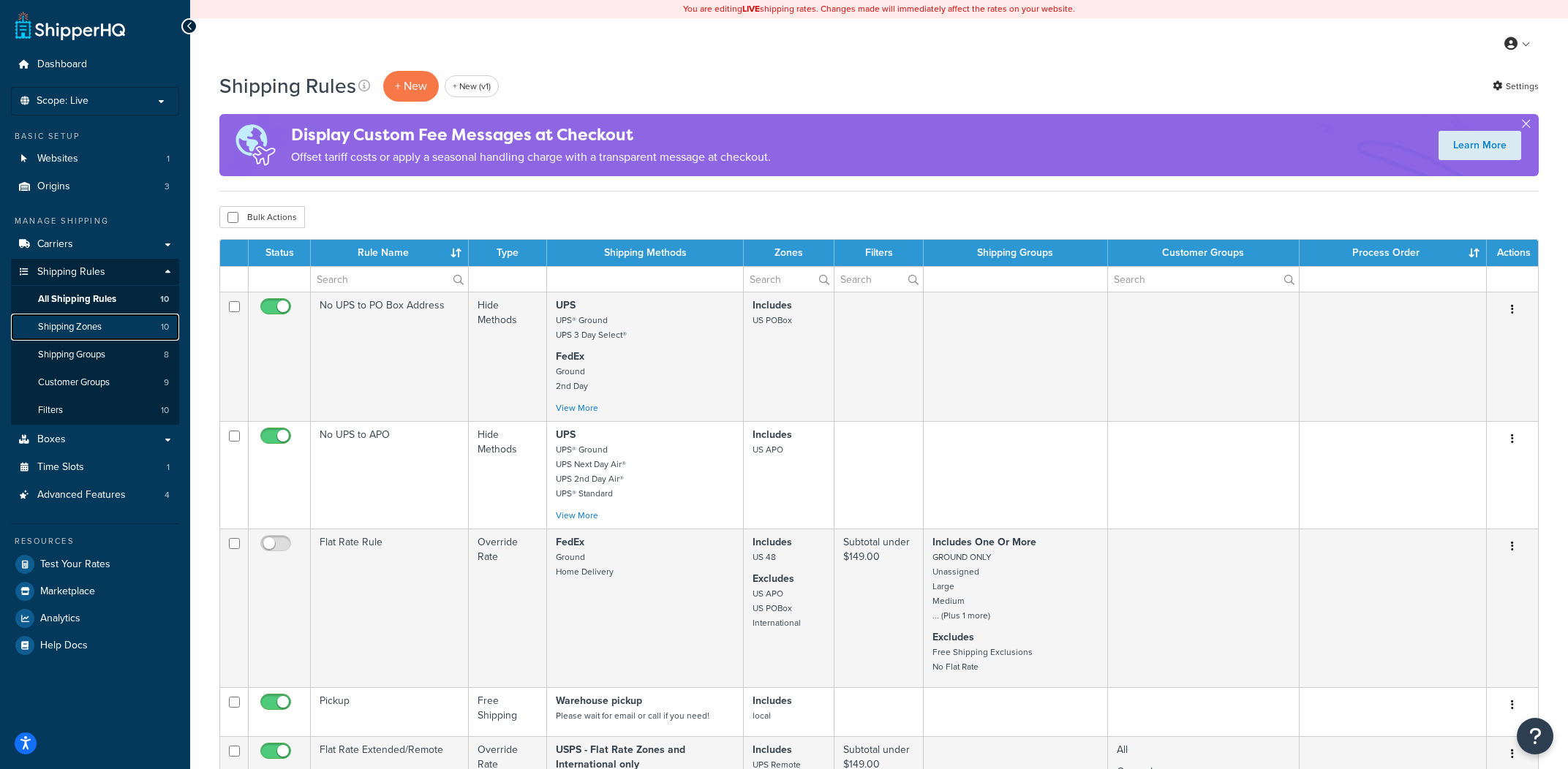
click at [134, 334] on link "Shipping Zones 10" at bounding box center [95, 327] width 168 height 27
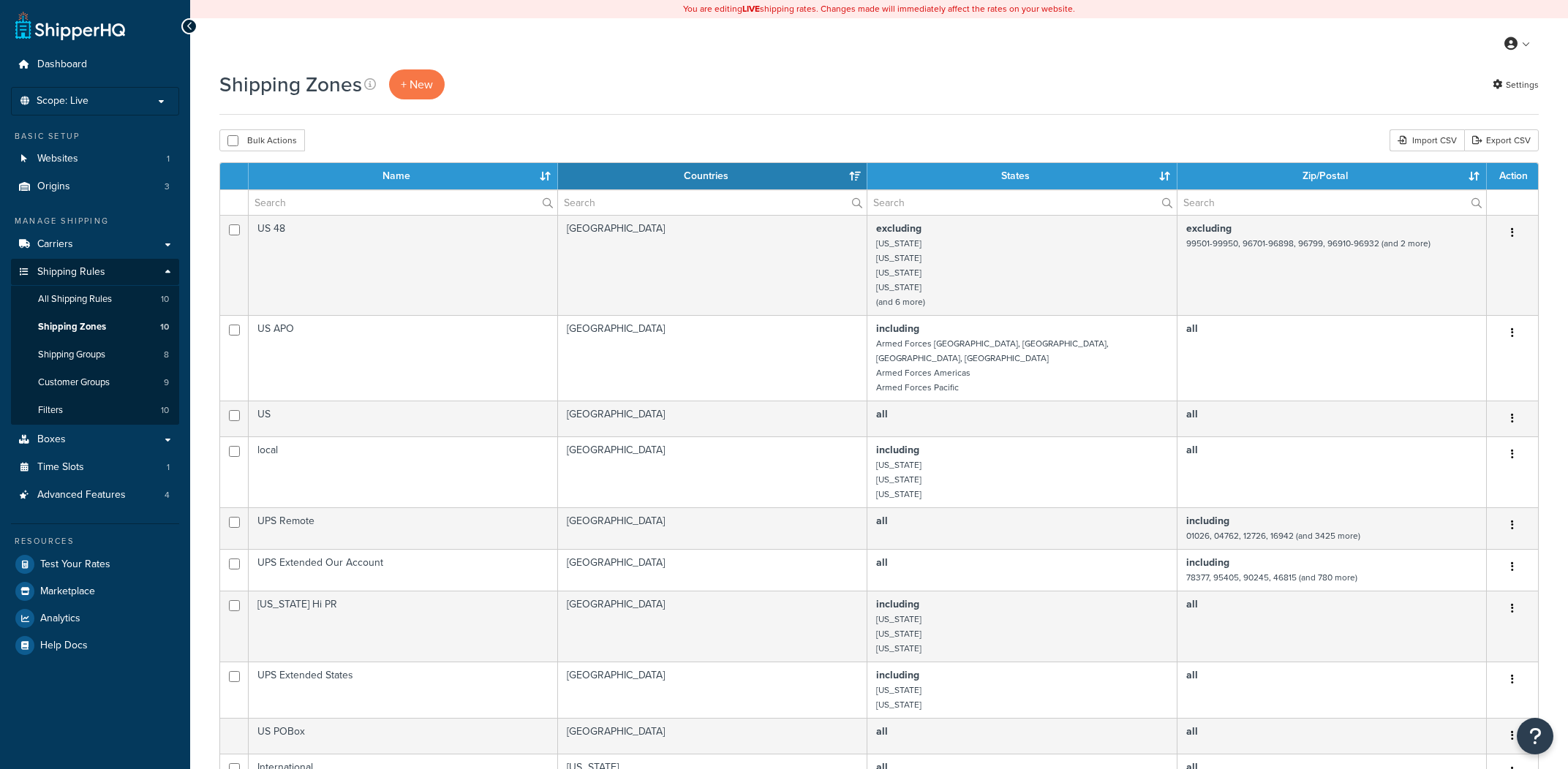
select select "15"
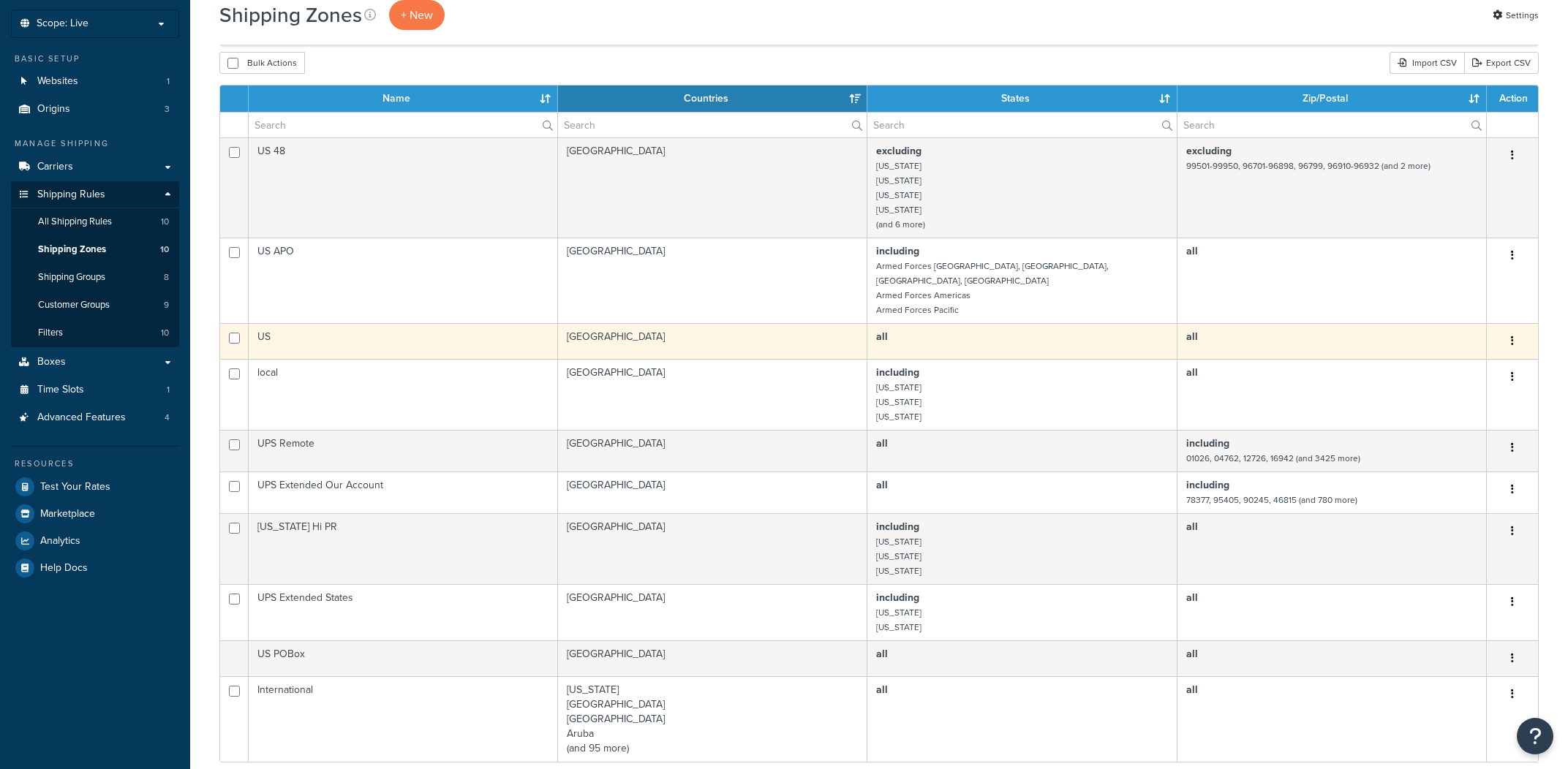
scroll to position [101, 0]
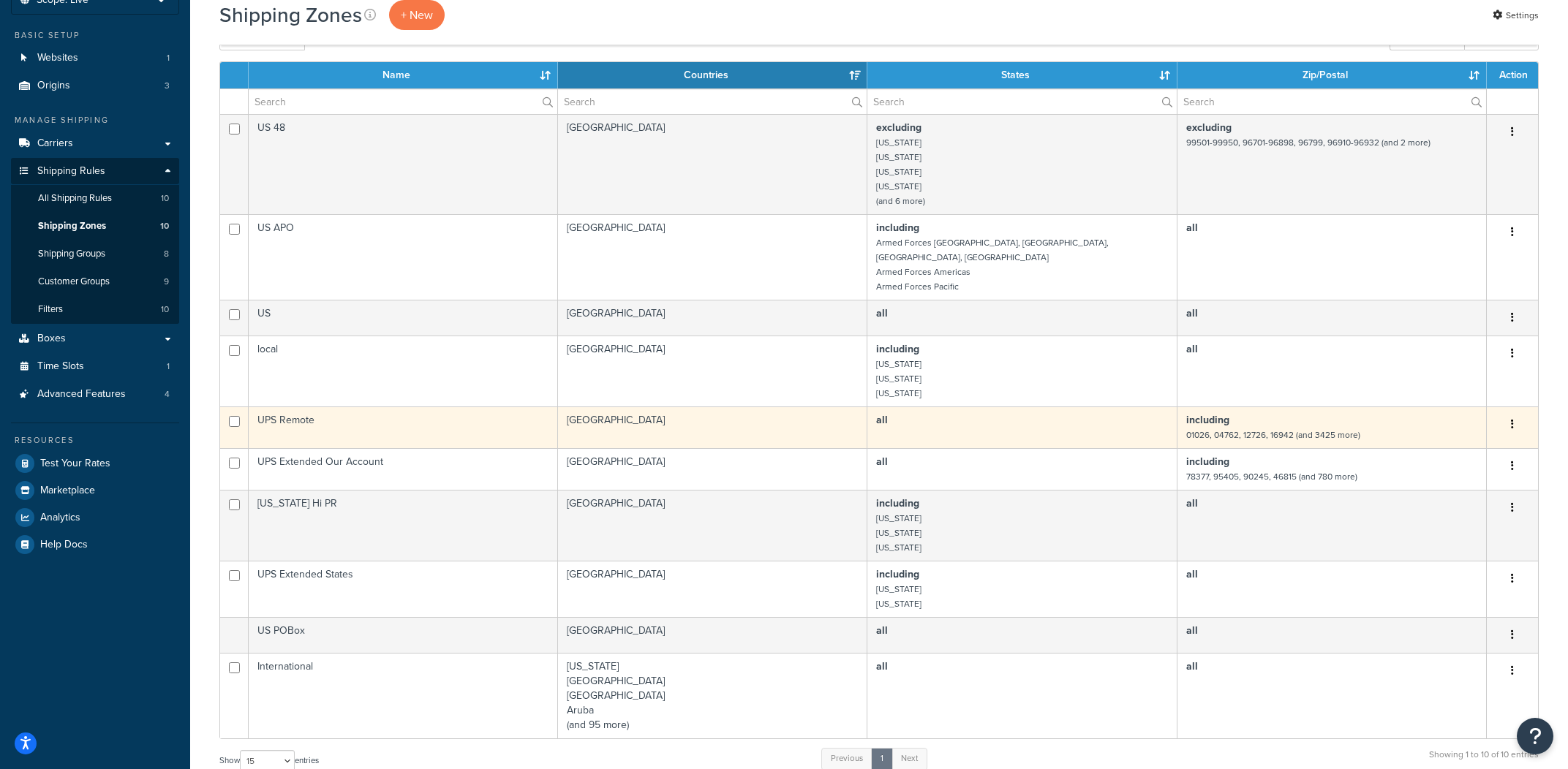
click at [404, 415] on td "UPS Remote" at bounding box center [403, 427] width 309 height 42
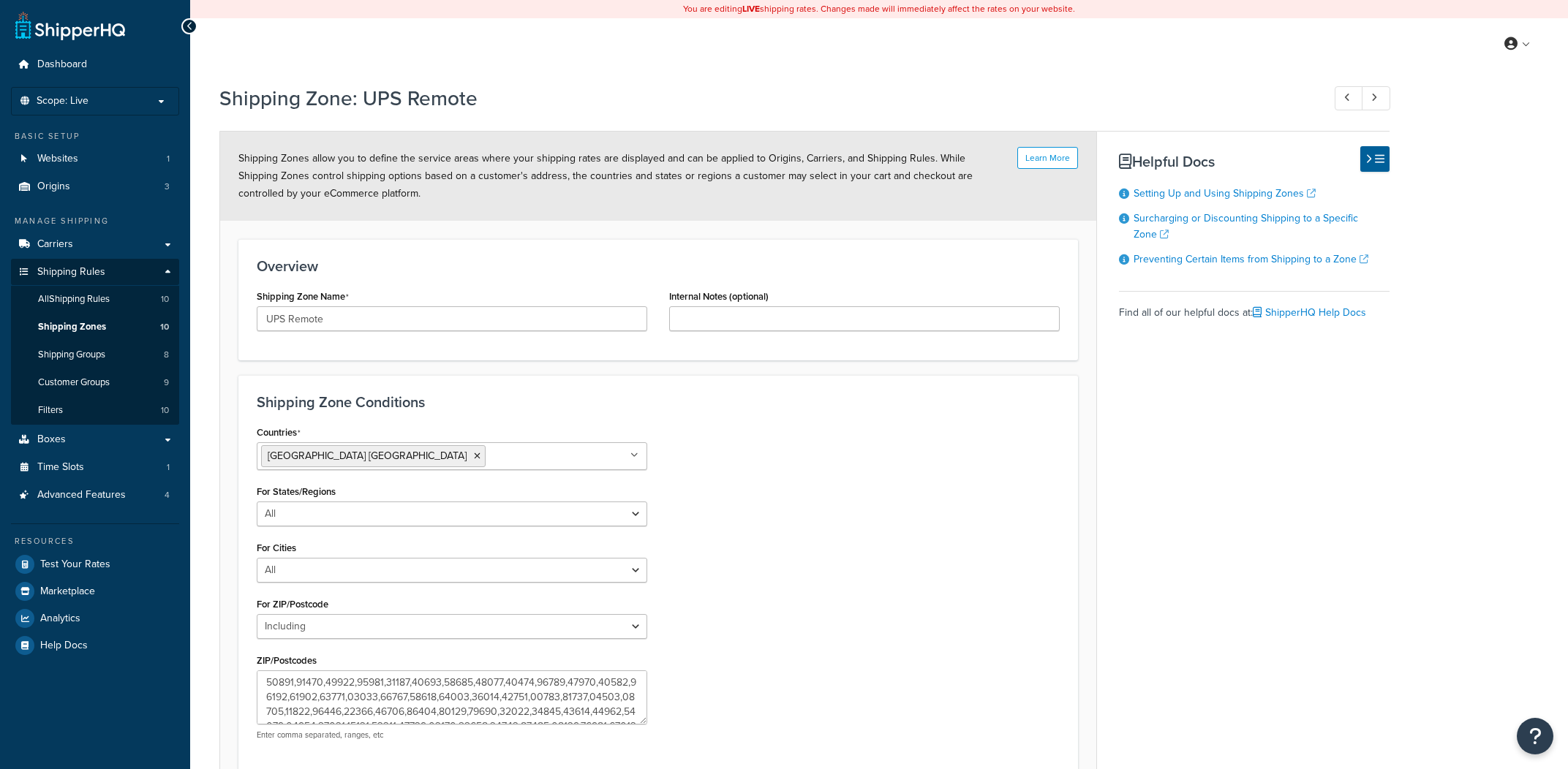
select select "including"
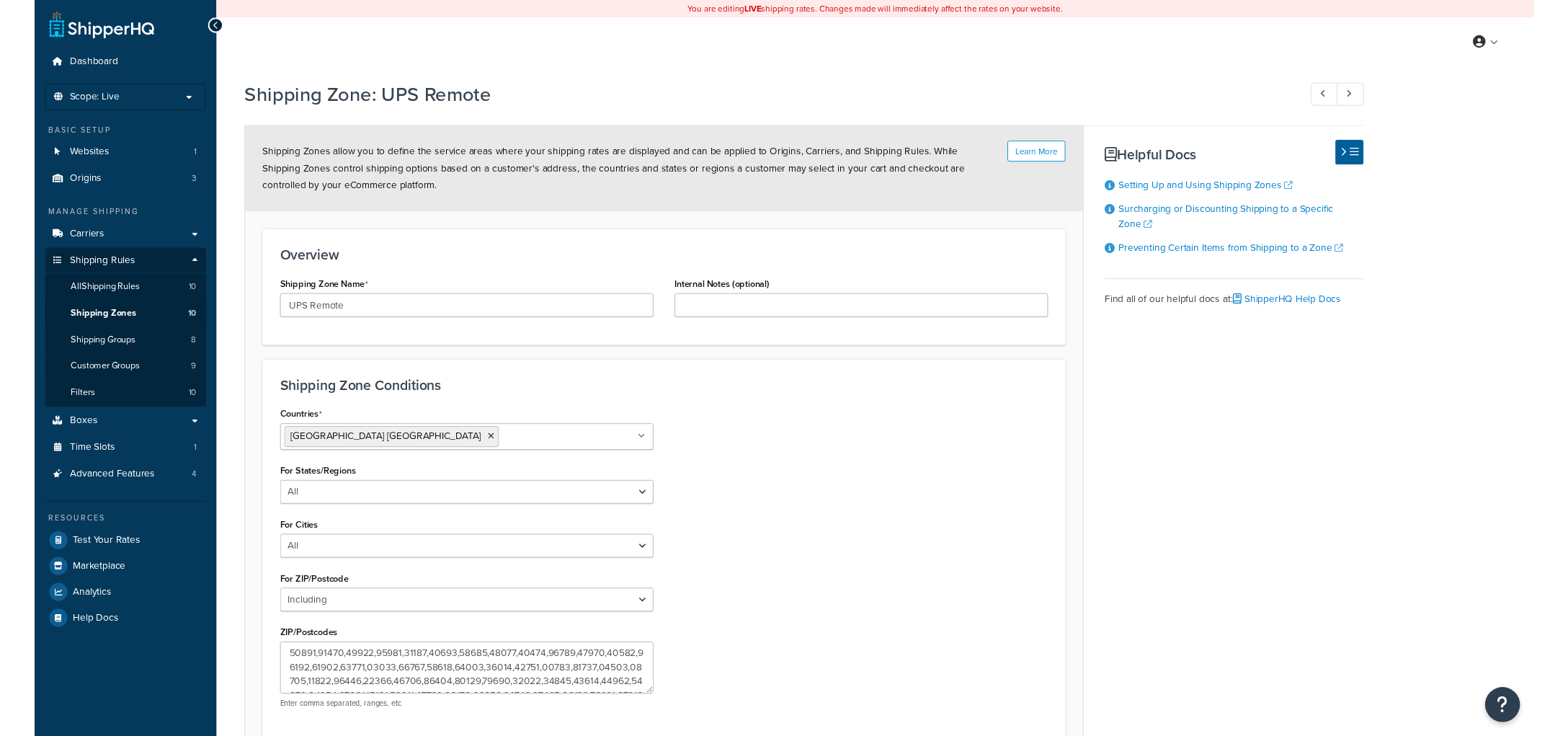
scroll to position [133, 0]
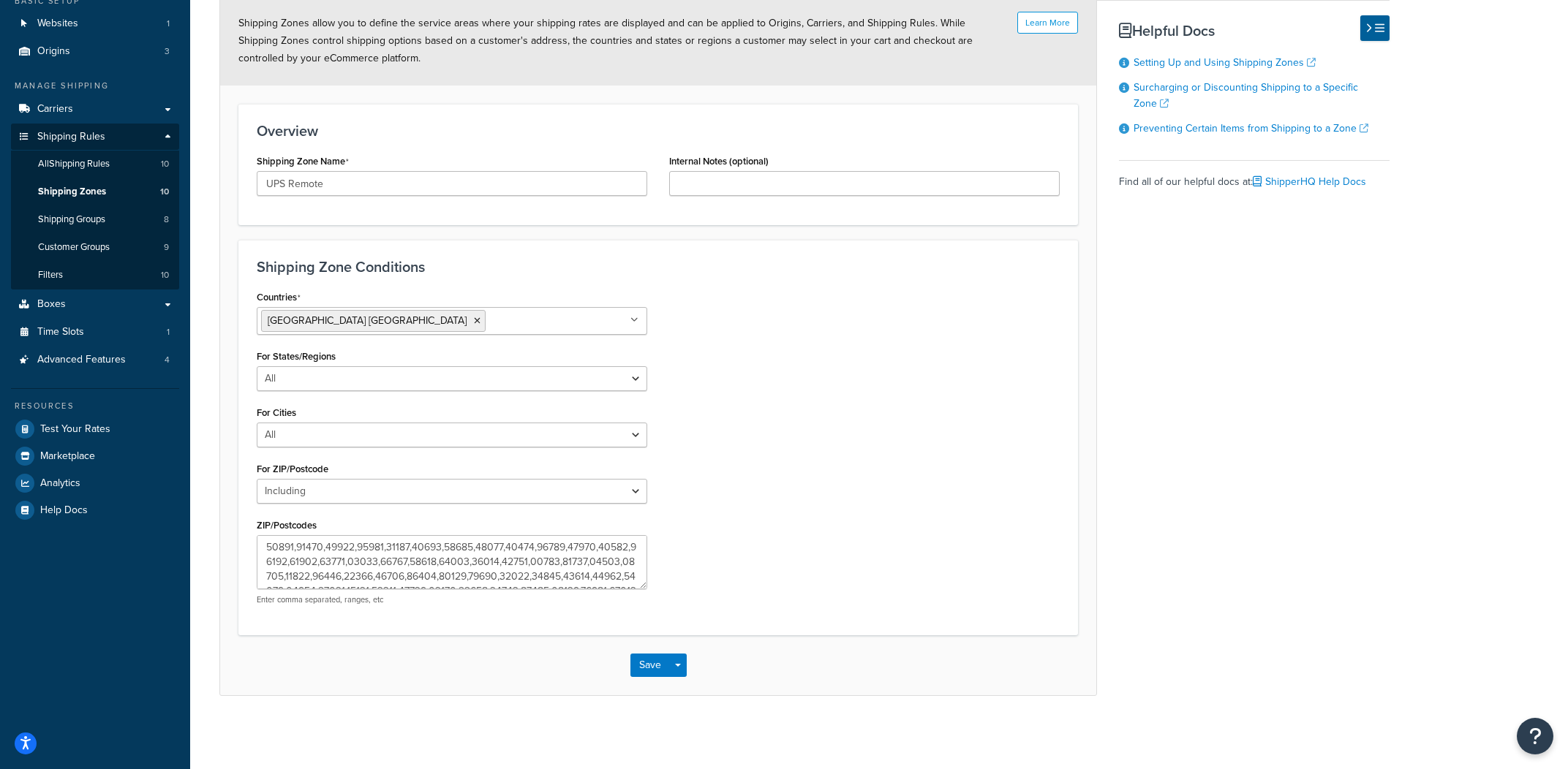
click at [643, 574] on textarea "ZIP/Postcodes" at bounding box center [452, 563] width 391 height 54
drag, startPoint x: 644, startPoint y: 583, endPoint x: 944, endPoint y: 767, distance: 351.9
click at [662, 601] on textarea "ZIP/Postcodes" at bounding box center [459, 568] width 405 height 66
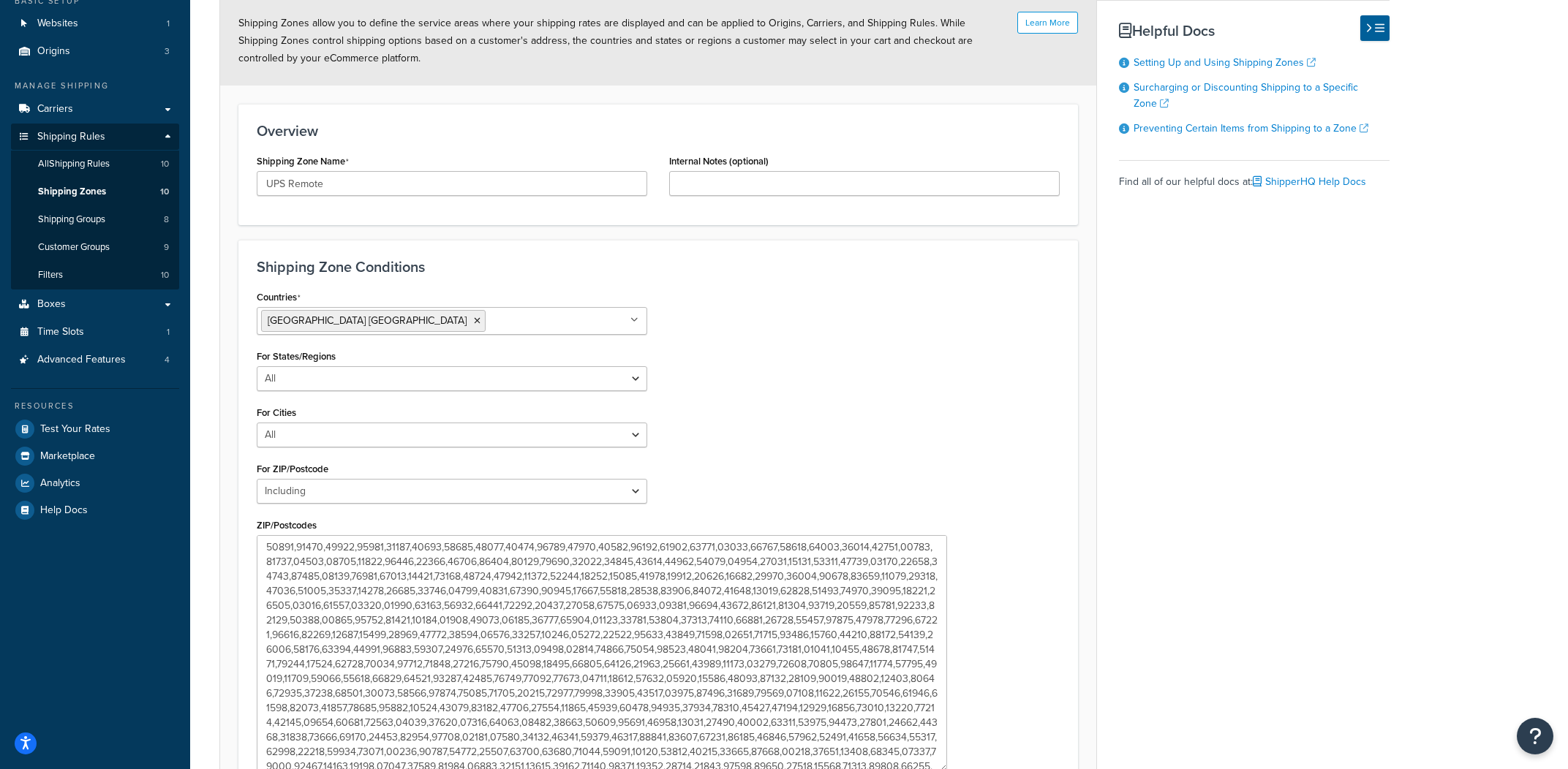
click at [909, 446] on div "Countries United States USA All Countries ALL Afghanistan AFG Albania ALB Alger…" at bounding box center [658, 543] width 825 height 512
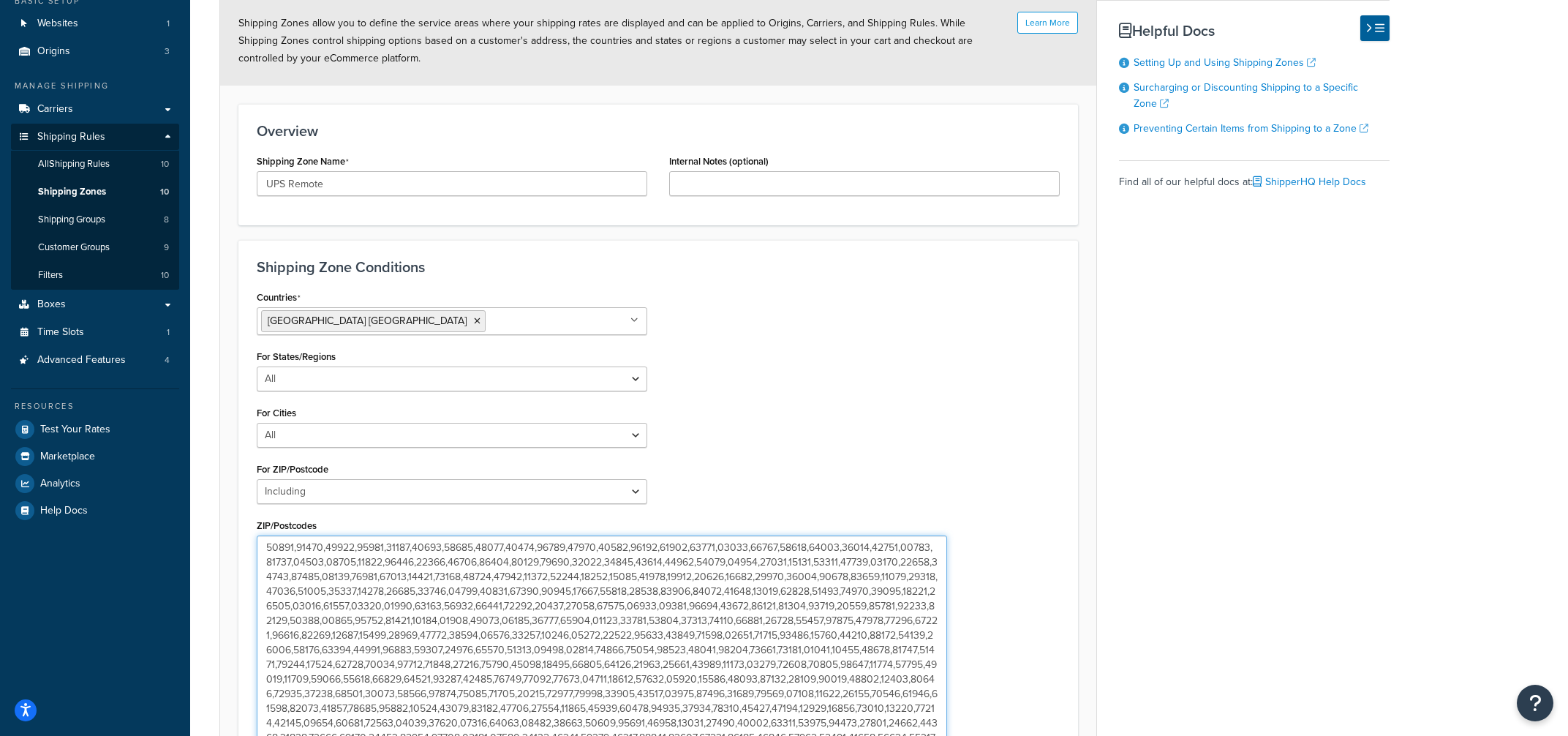
click at [341, 635] on textarea "ZIP/Postcodes" at bounding box center [602, 654] width 690 height 237
click at [877, 305] on div "Countries United States USA All Countries ALL Afghanistan AFG Albania ALB Alger…" at bounding box center [658, 543] width 825 height 513
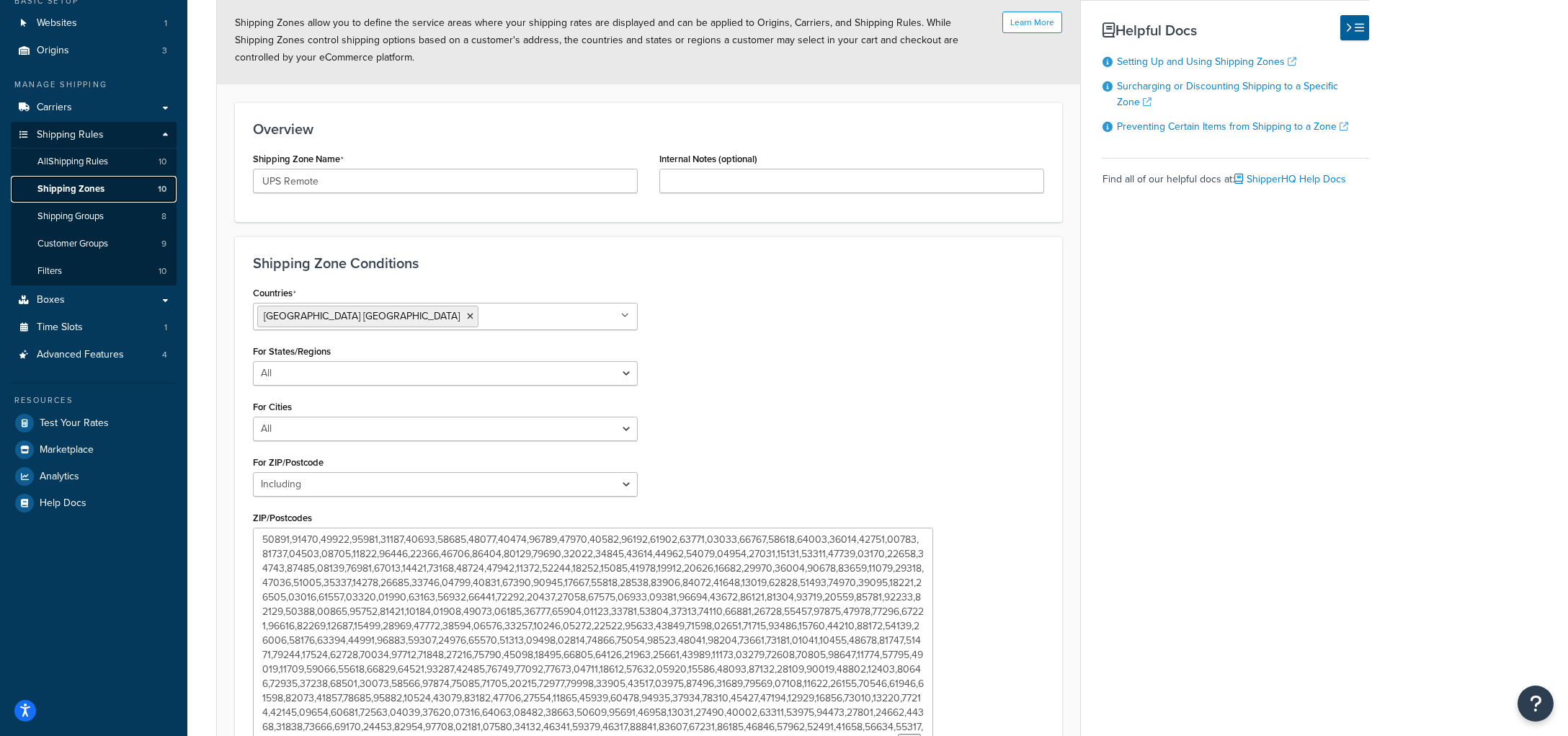
click at [151, 198] on link "Shipping Zones 10" at bounding box center [94, 189] width 166 height 27
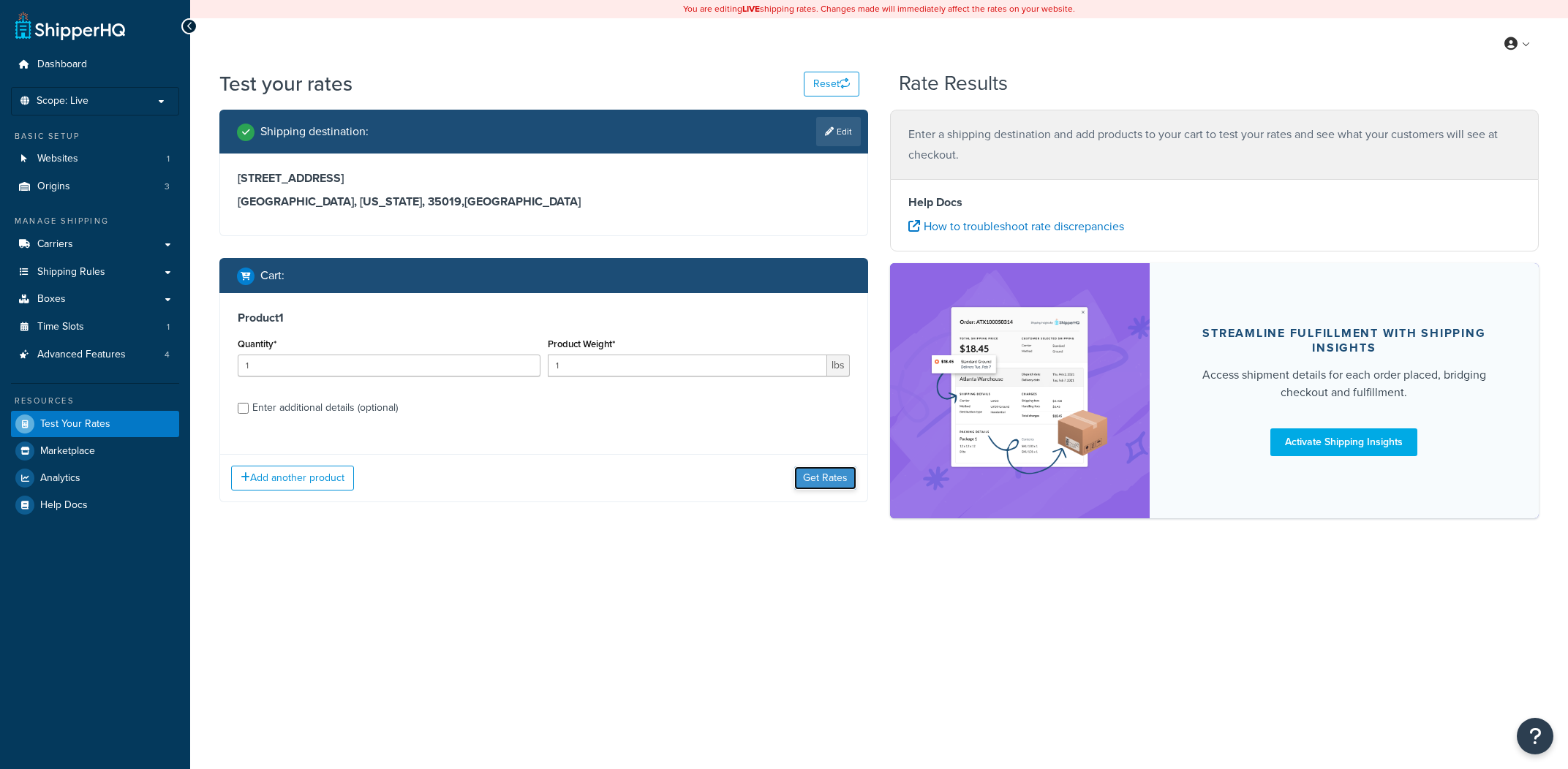
click at [817, 483] on button "Get Rates" at bounding box center [825, 478] width 62 height 23
click at [821, 479] on button "Get Rates" at bounding box center [825, 478] width 62 height 23
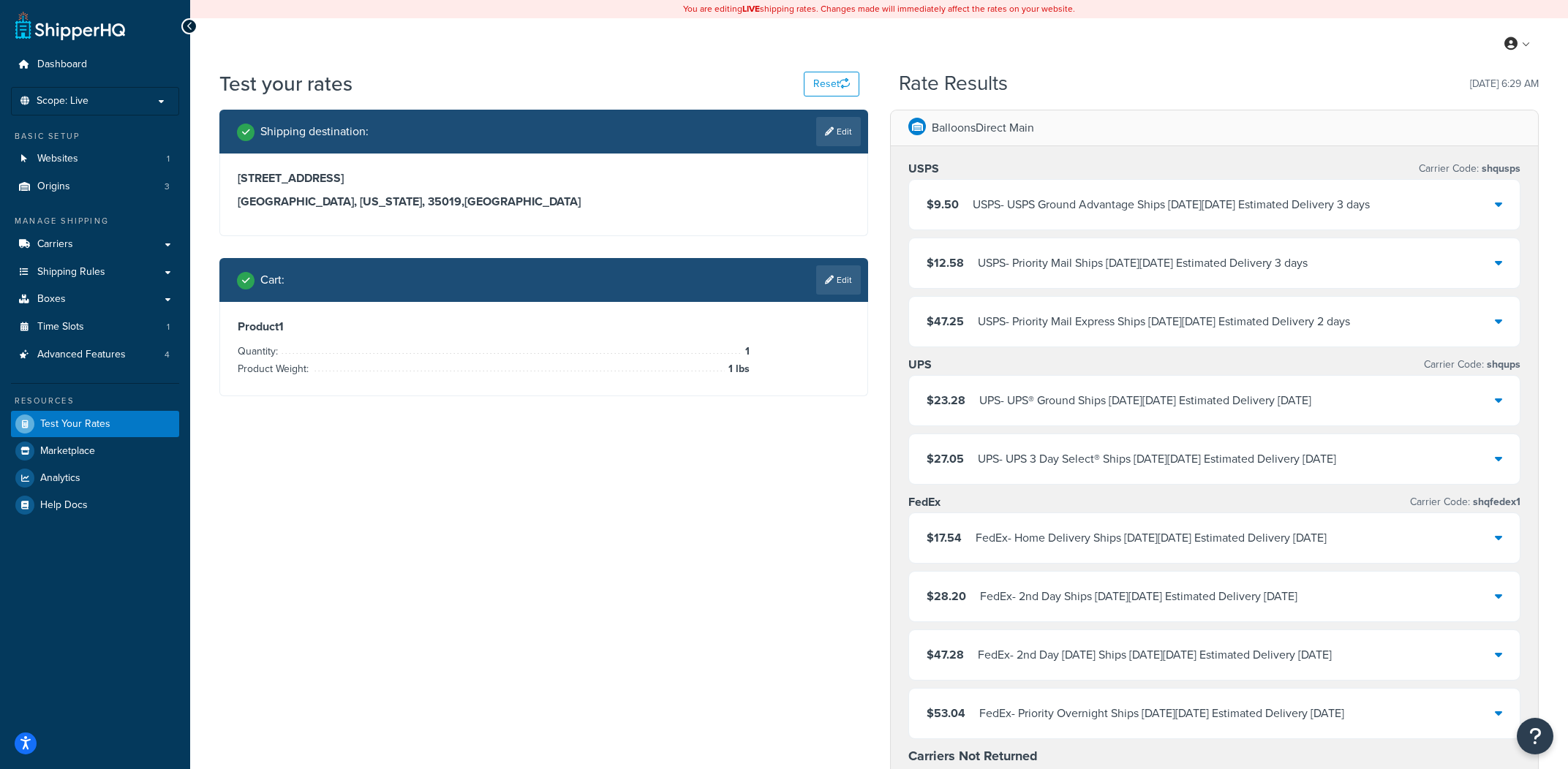
click at [1225, 110] on div "BalloonsDirect Main USPS Carrier Code: shqusps $9.50 USPS - USPS Ground Advanta…" at bounding box center [1214, 527] width 648 height 835
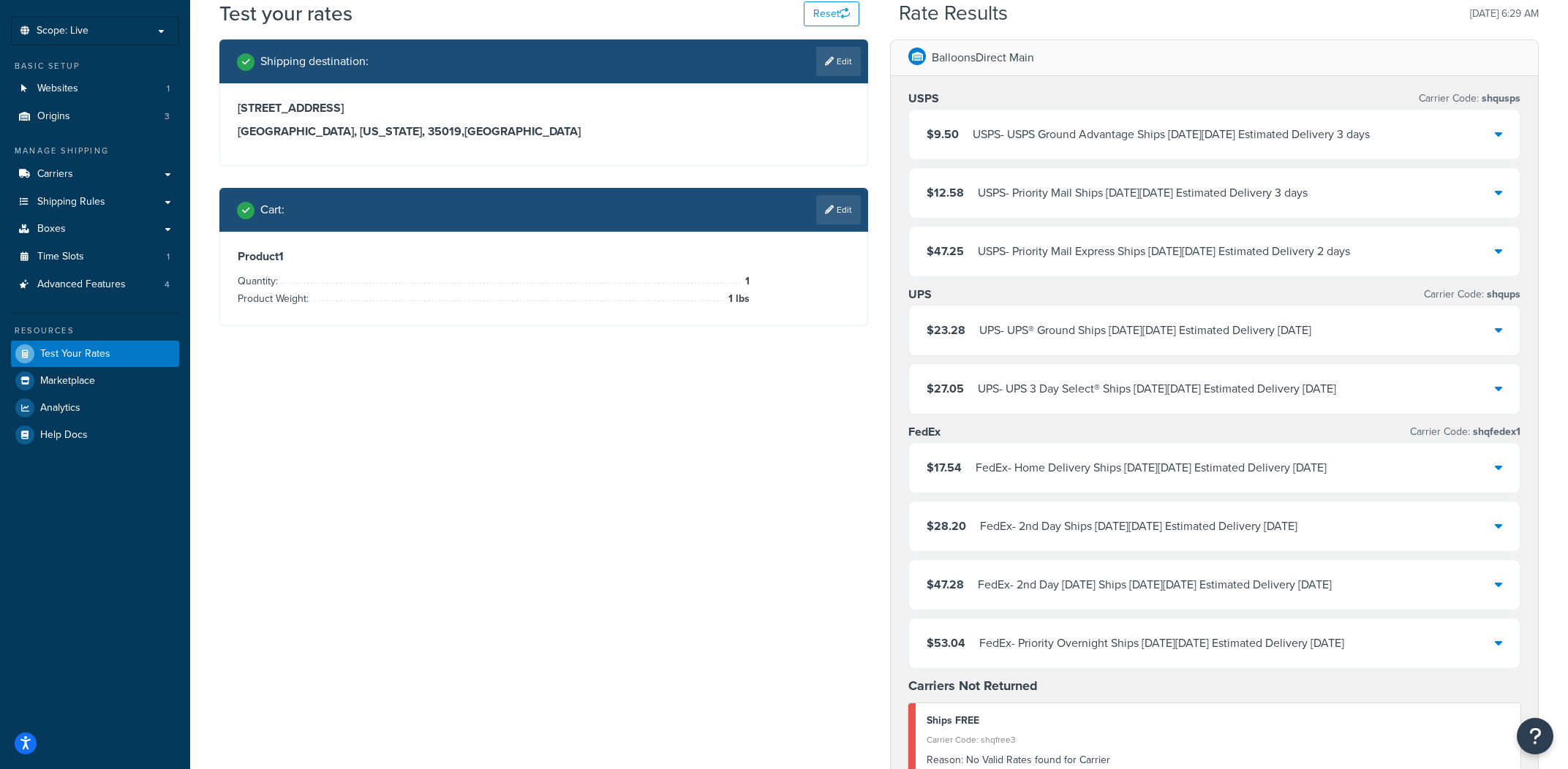
scroll to position [68, 0]
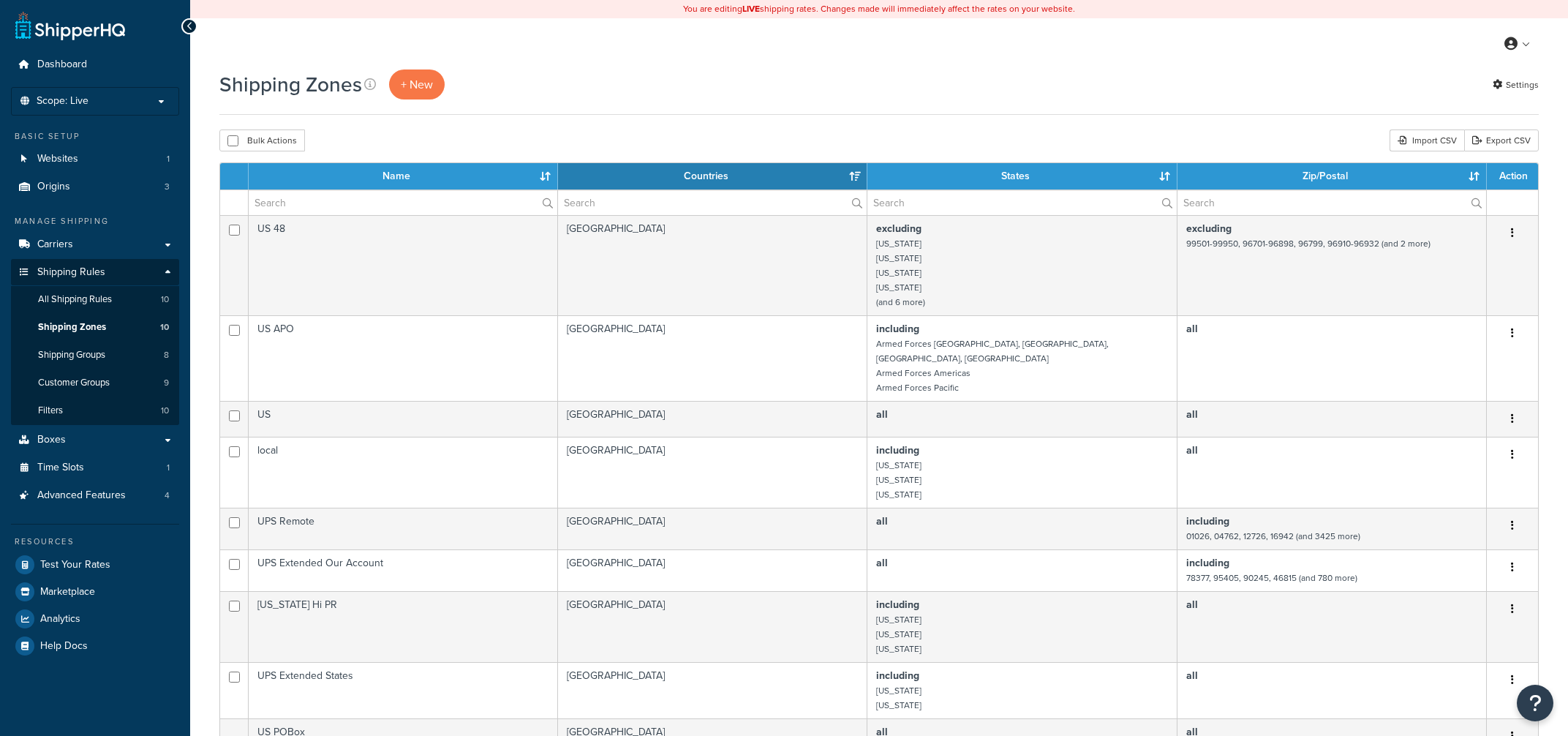
select select "15"
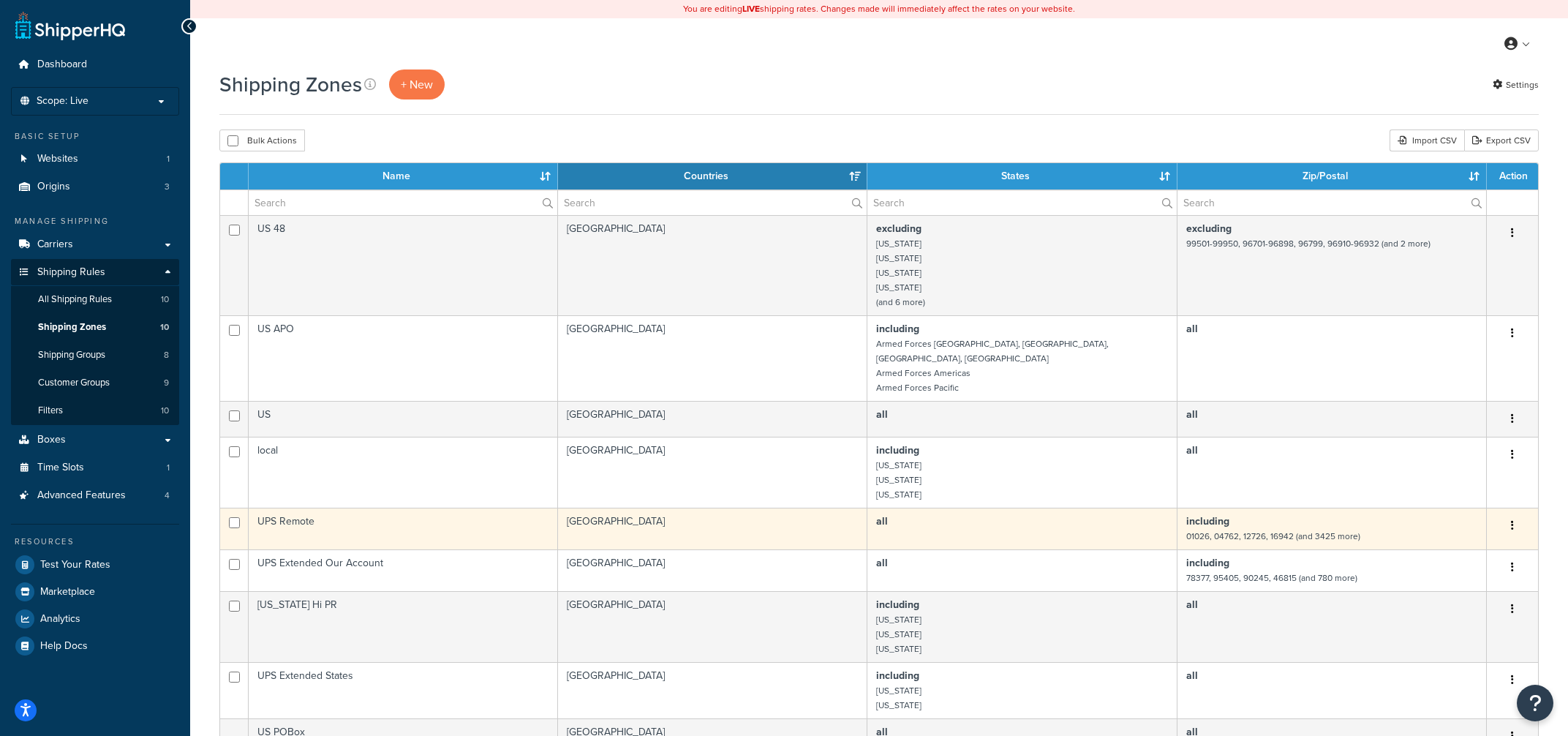
click at [399, 521] on td "UPS Remote" at bounding box center [403, 529] width 309 height 42
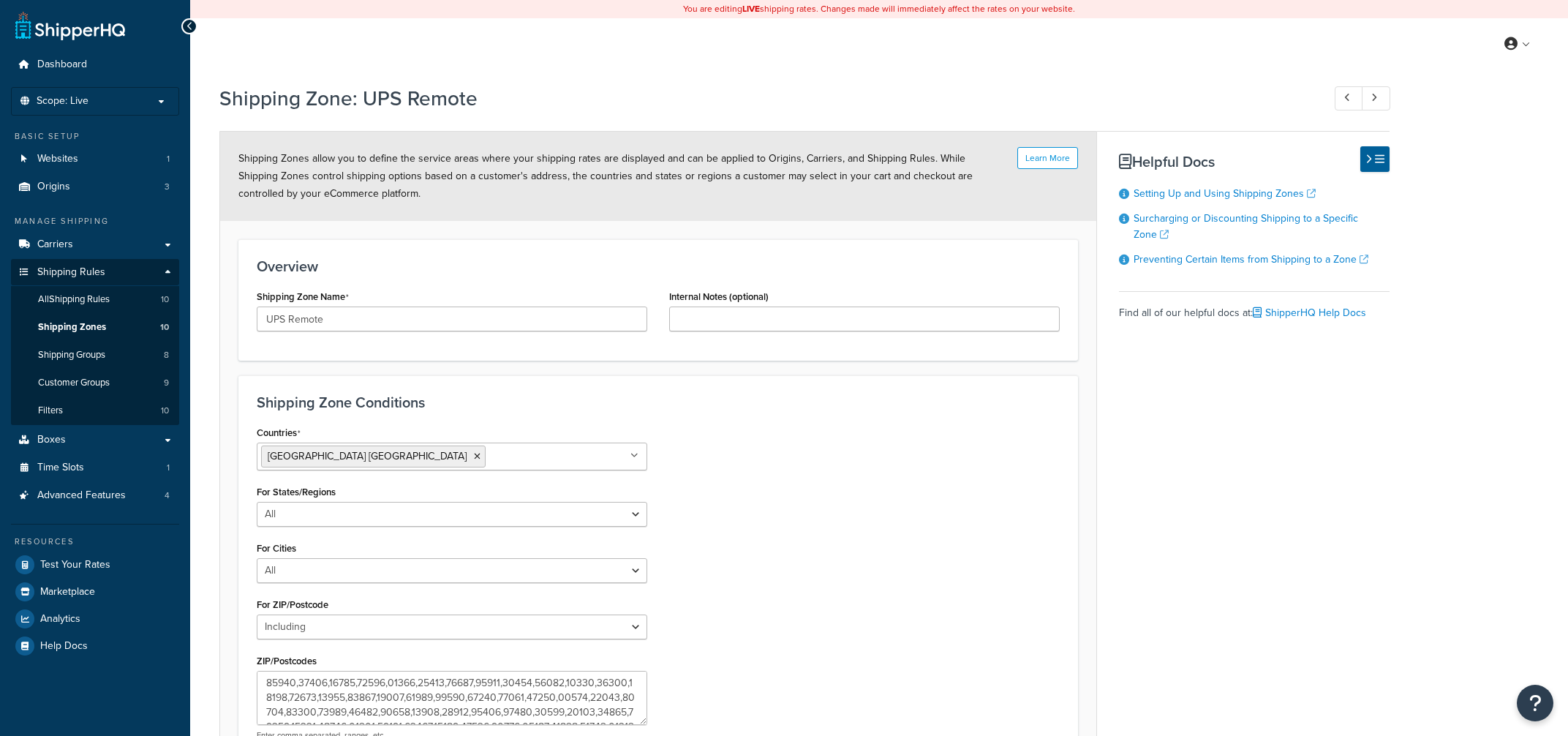
select select "including"
click at [148, 326] on link "Shipping Zones 10" at bounding box center [95, 328] width 168 height 27
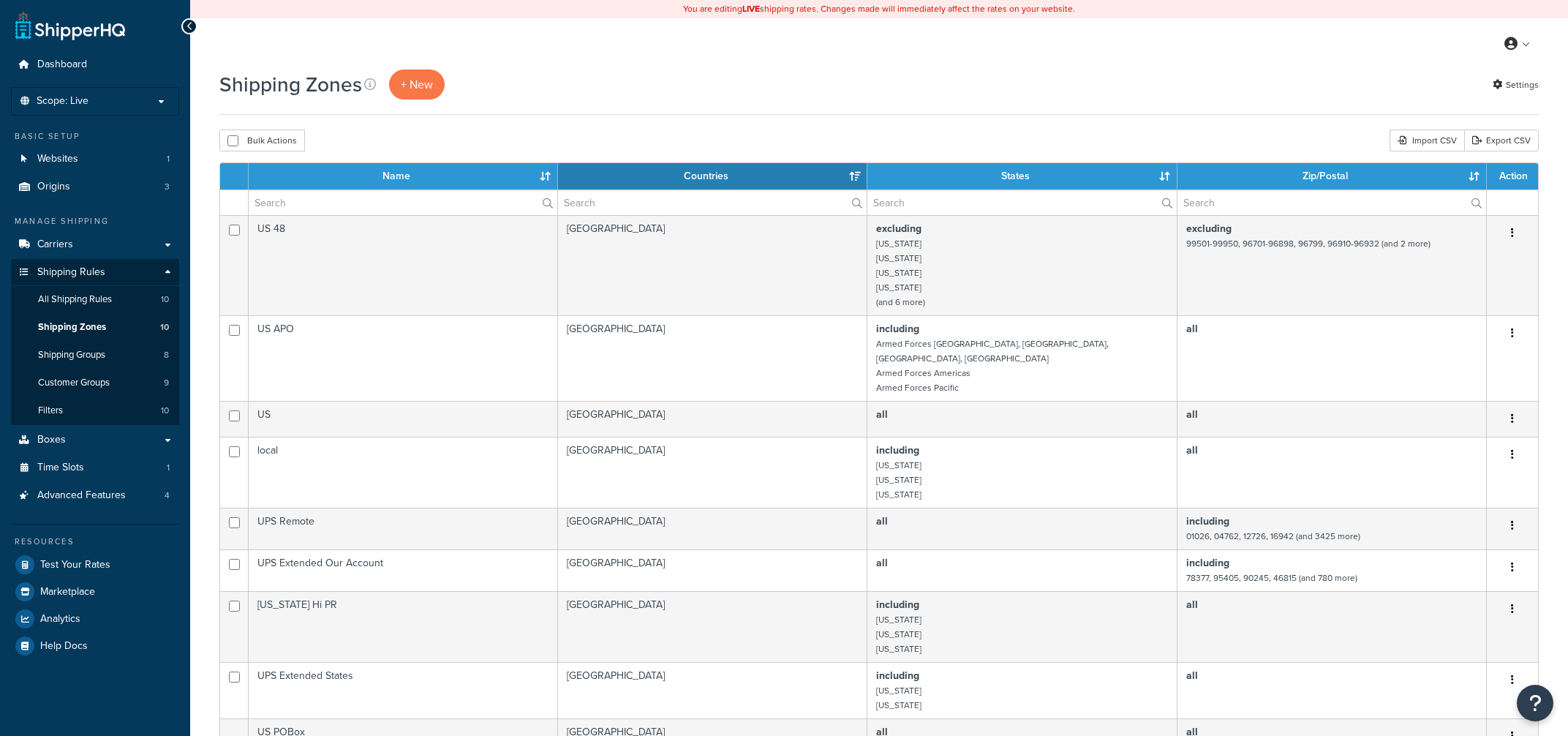
select select "15"
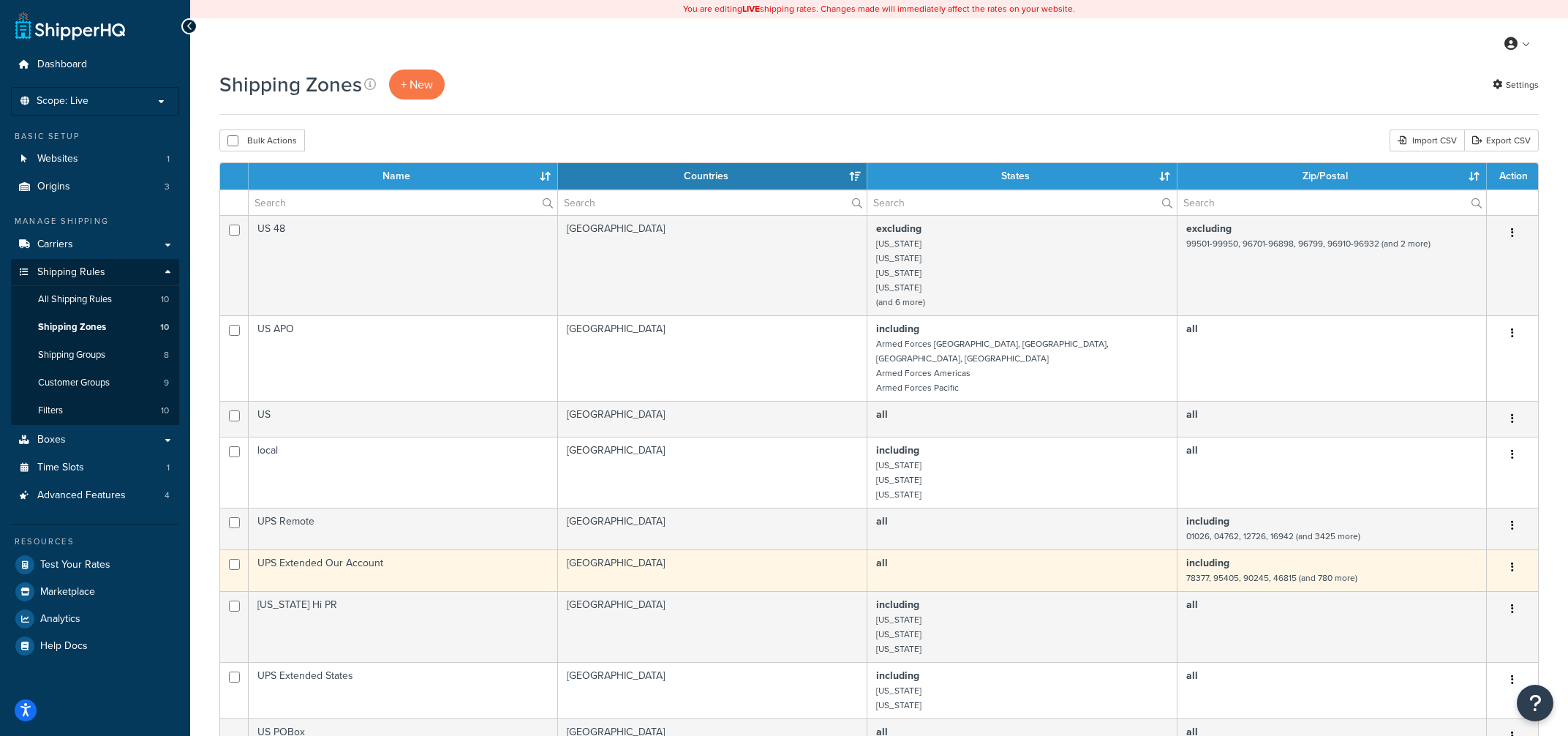
click at [491, 549] on td "UPS Extended Our Account" at bounding box center [403, 570] width 309 height 42
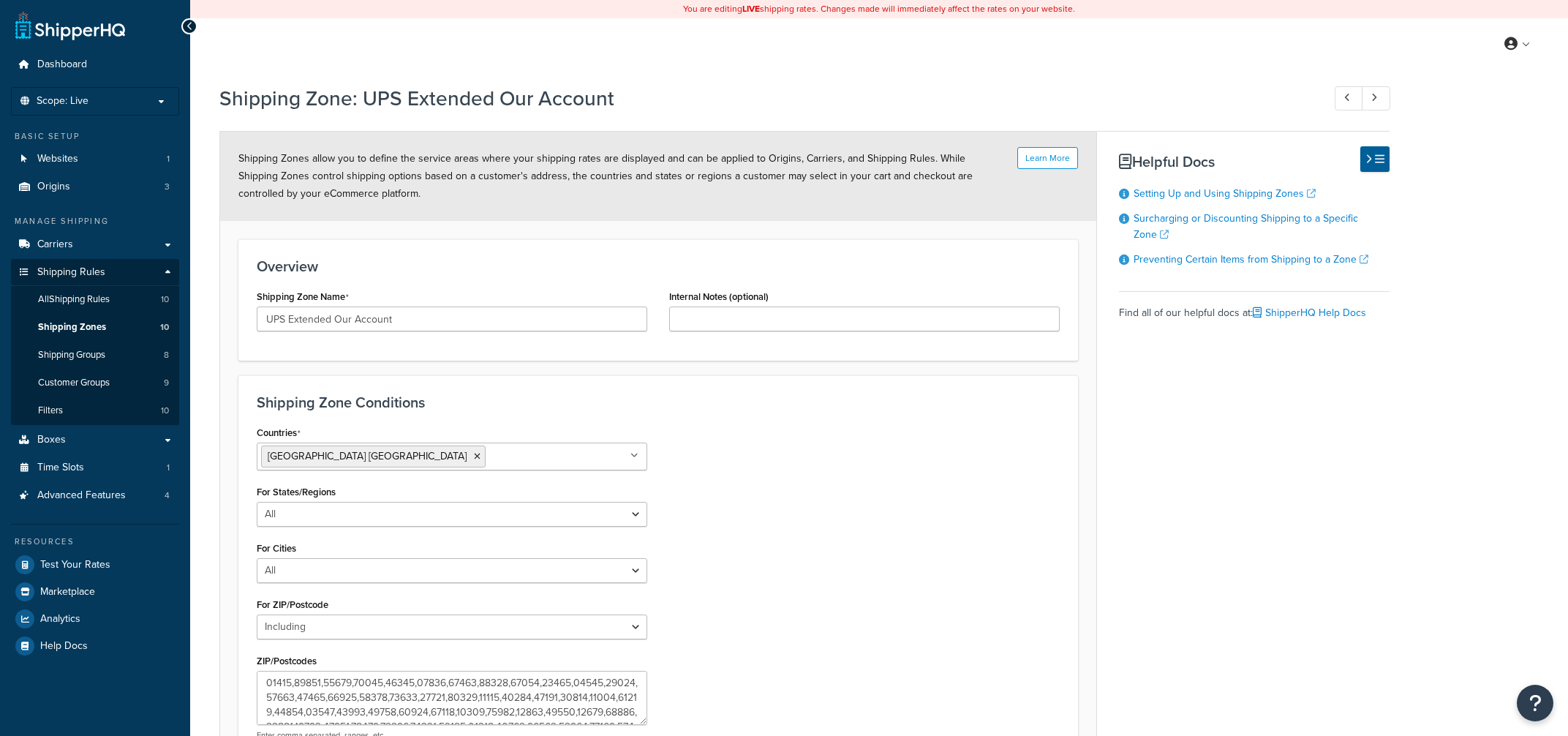
select select "including"
click at [133, 331] on link "Shipping Zones 10" at bounding box center [95, 328] width 168 height 27
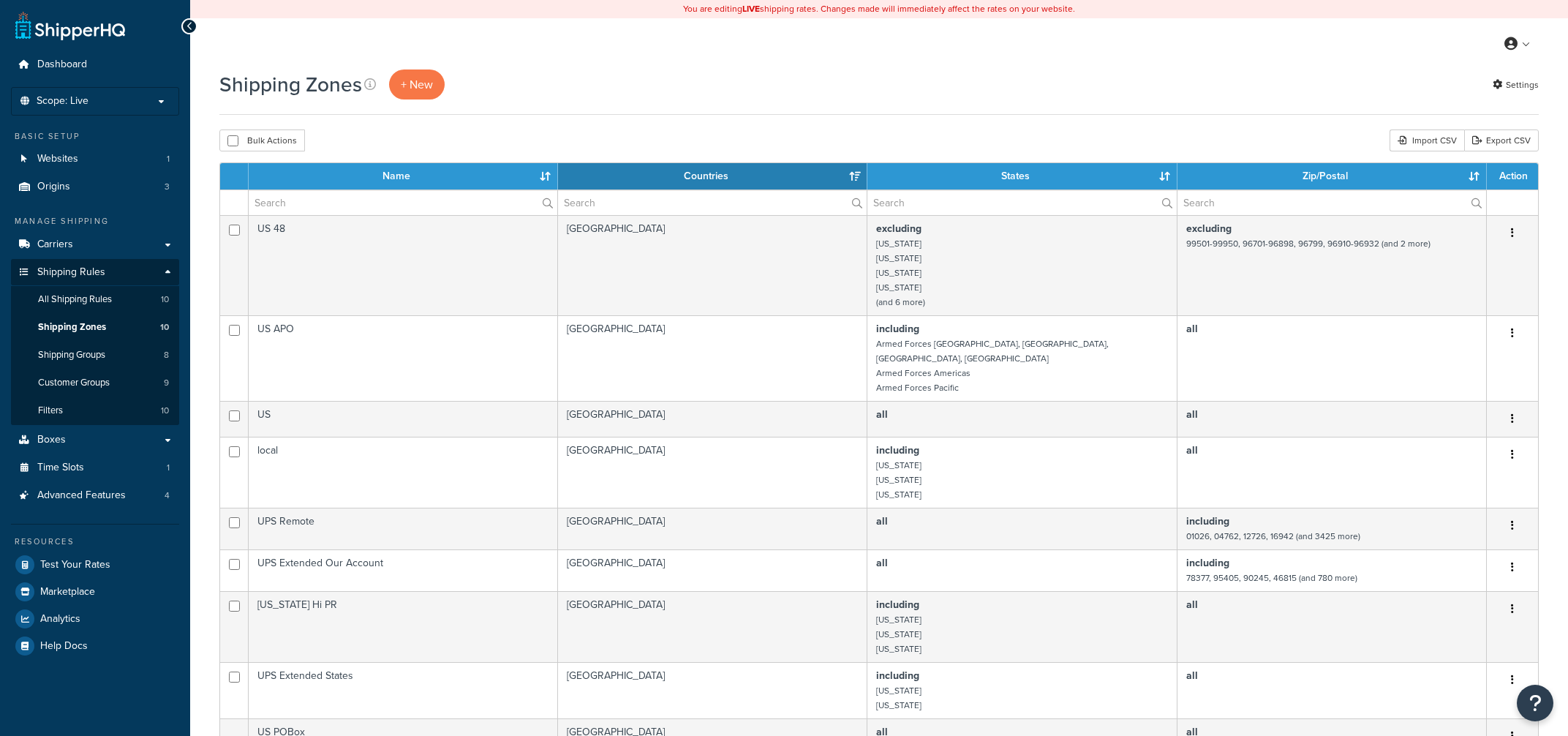
select select "15"
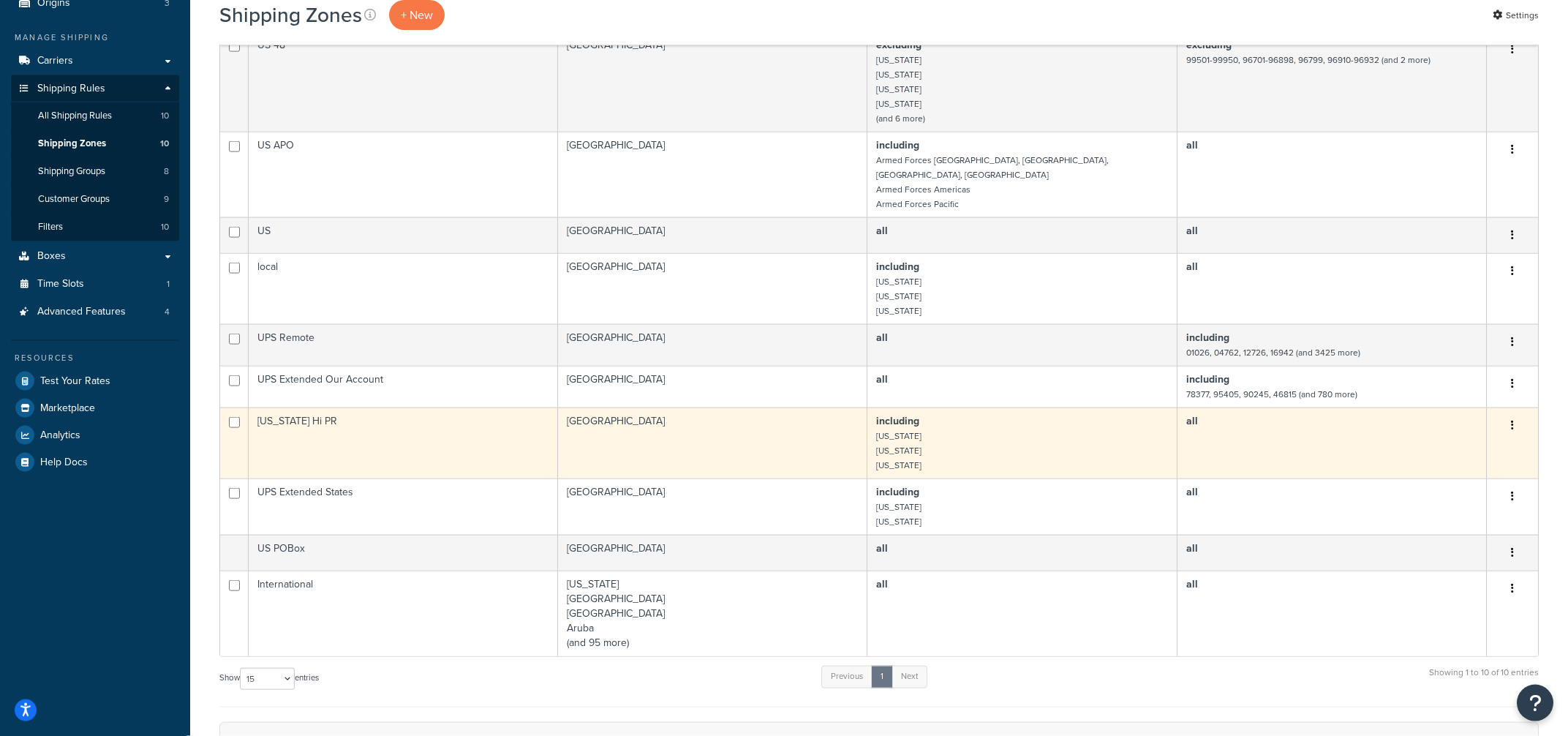
scroll to position [200, 0]
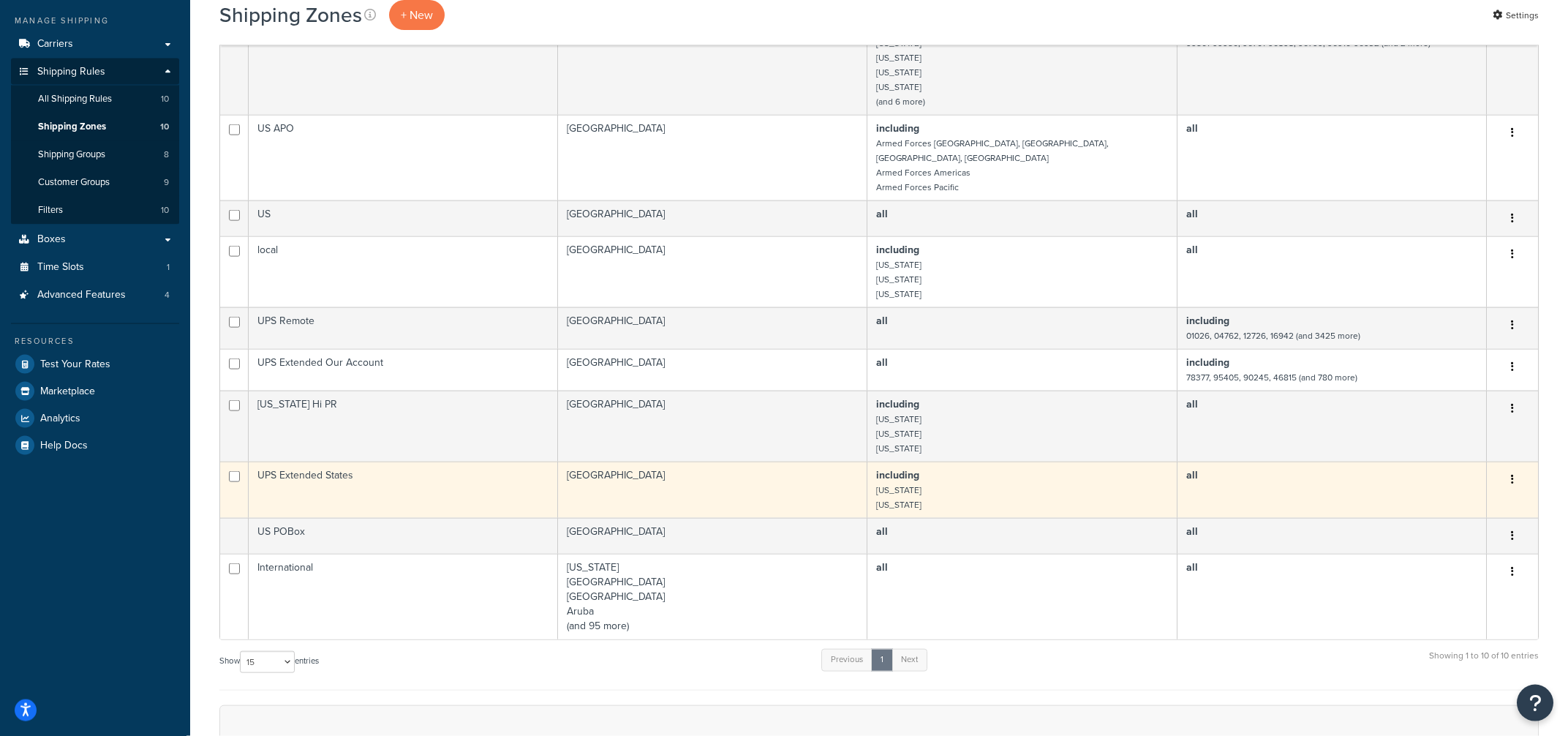
click at [411, 487] on td "UPS Extended States" at bounding box center [403, 489] width 309 height 56
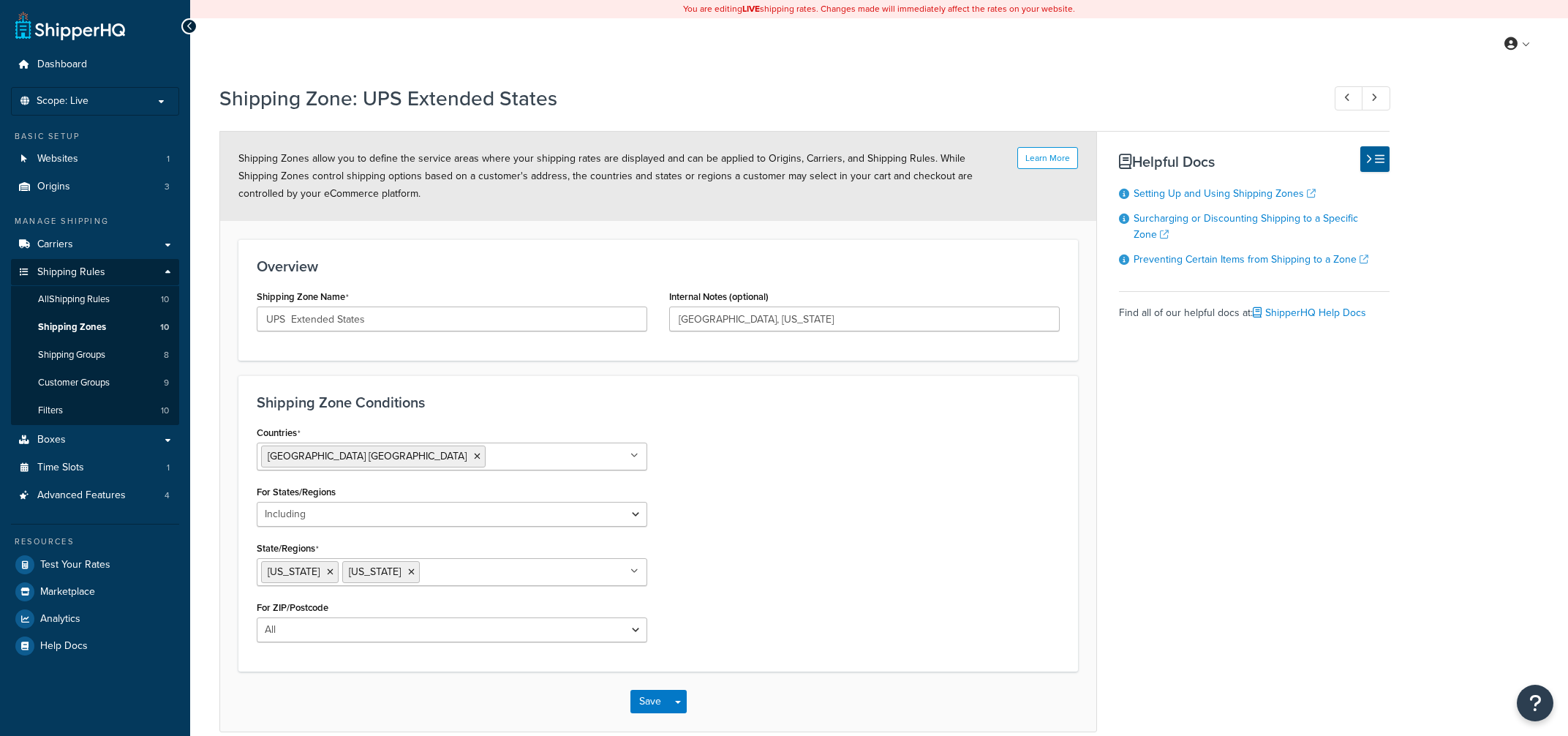
select select "including"
